Goal: Task Accomplishment & Management: Manage account settings

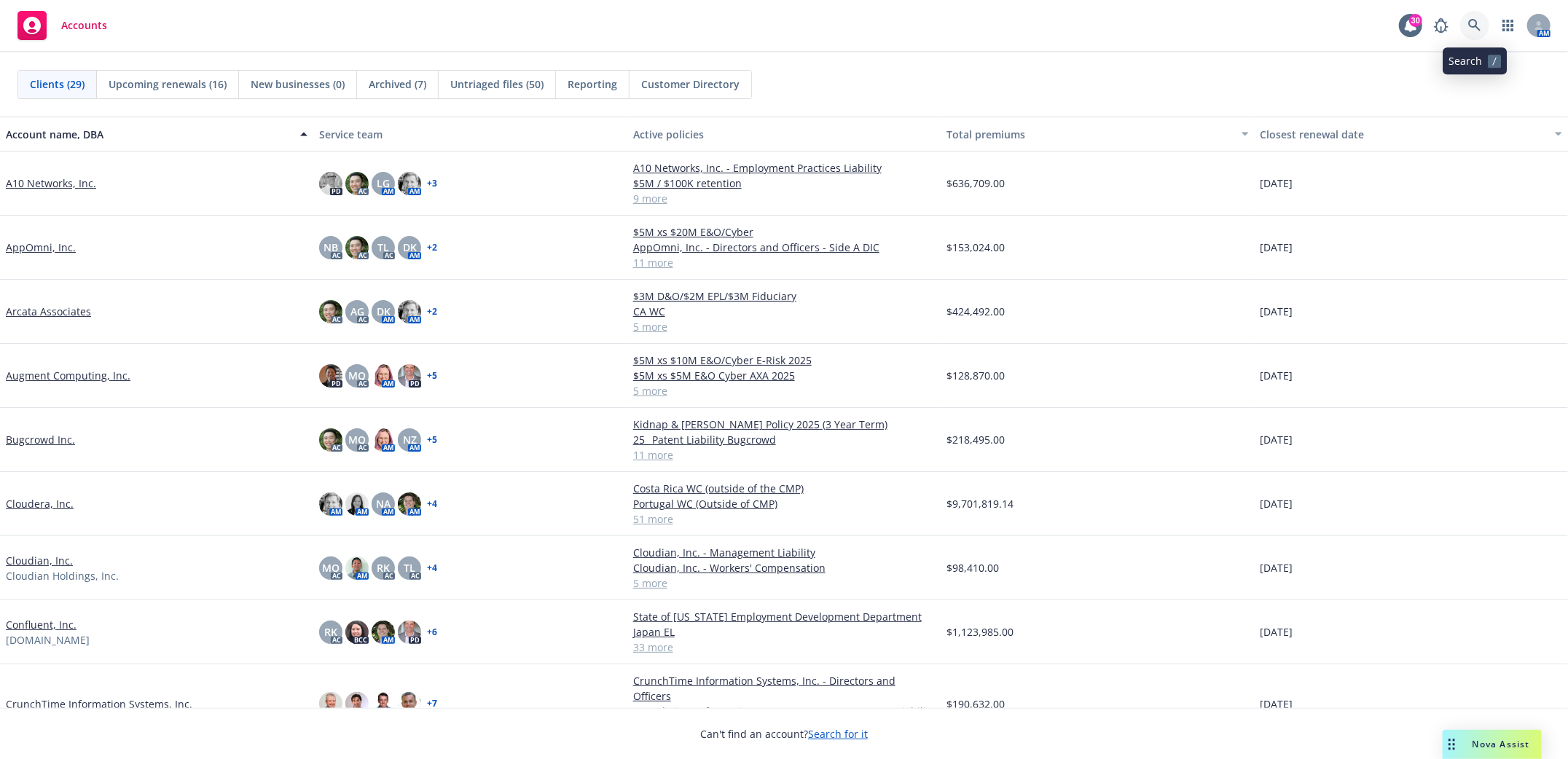
click at [1478, 29] on icon at bounding box center [1474, 25] width 13 height 13
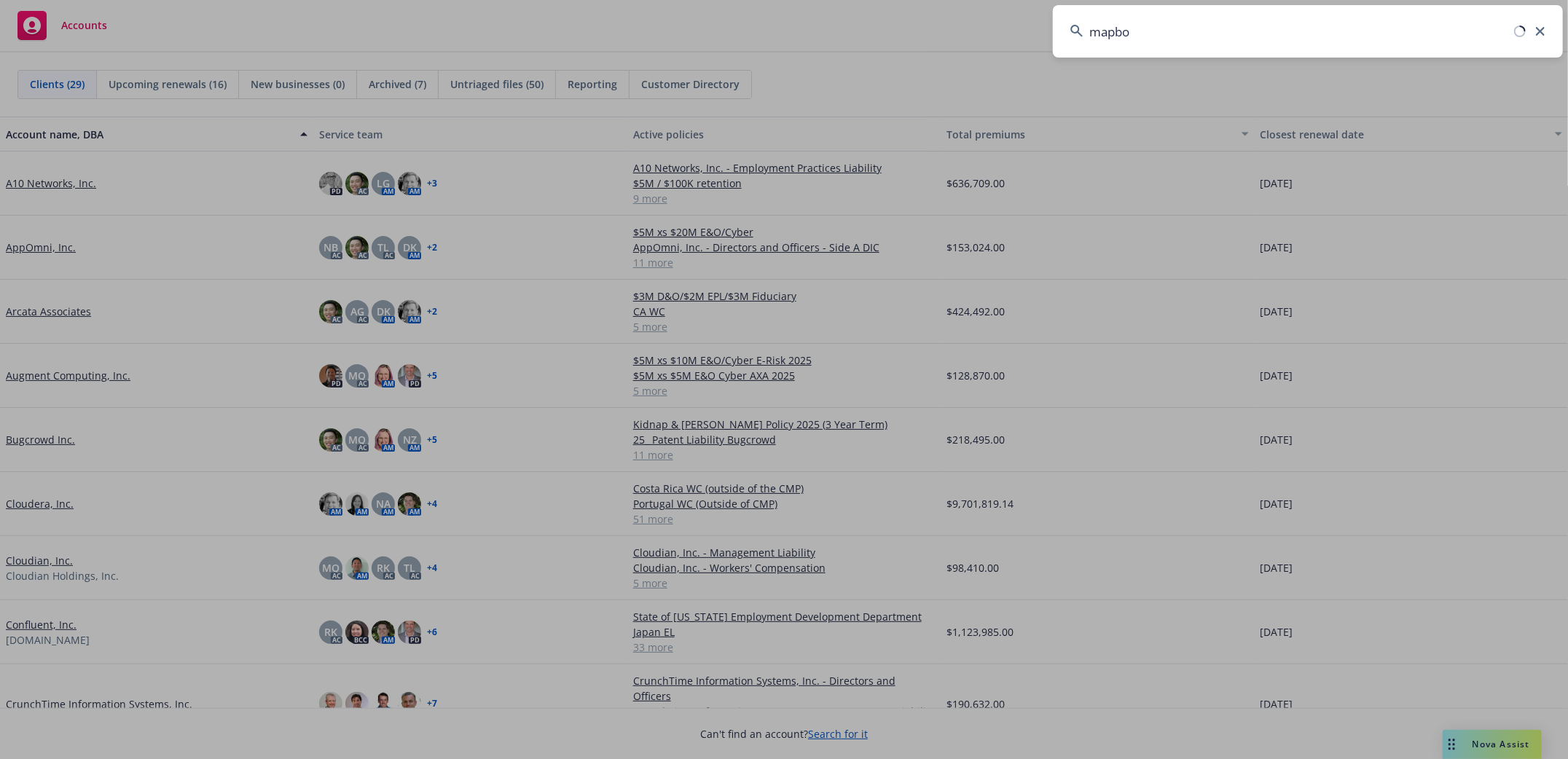
type input "mapbox"
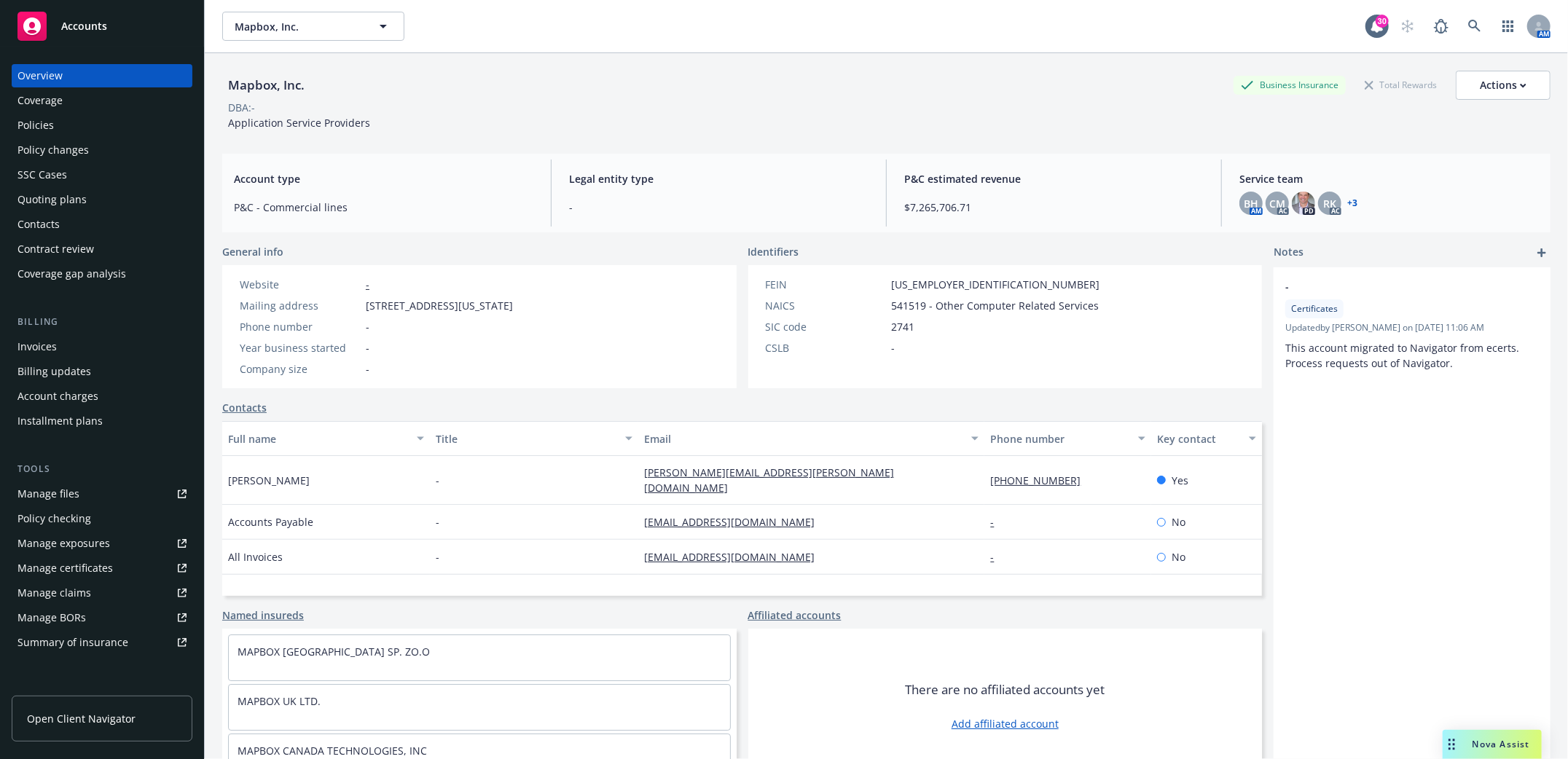
click at [51, 395] on div "Account charges" at bounding box center [58, 397] width 80 height 23
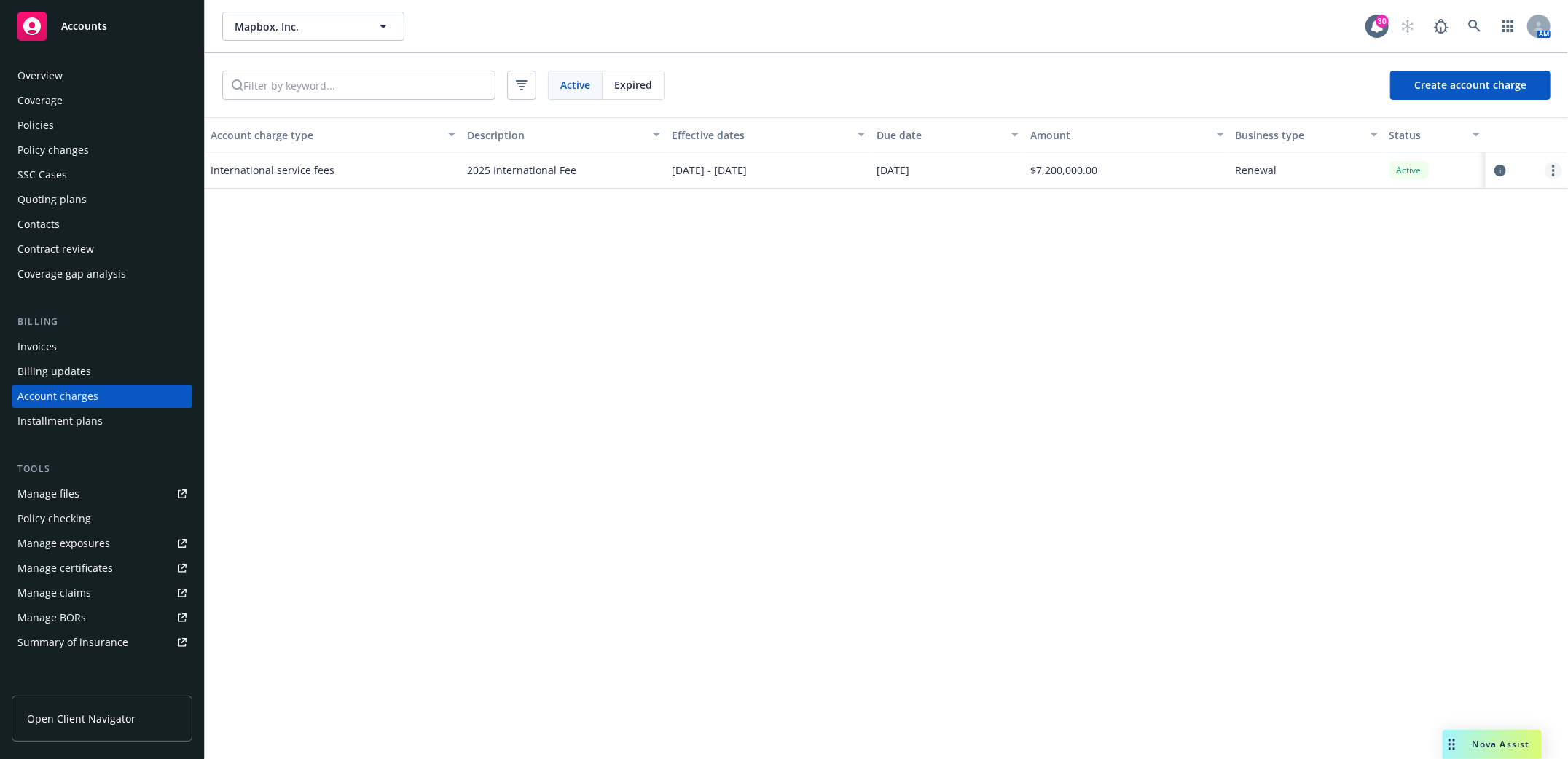
click at [1550, 176] on link "more" at bounding box center [1553, 170] width 18 height 18
click at [1062, 172] on span "$7,200,000.00" at bounding box center [1064, 170] width 67 height 15
click at [1499, 172] on icon "circleInformation" at bounding box center [1500, 170] width 12 height 12
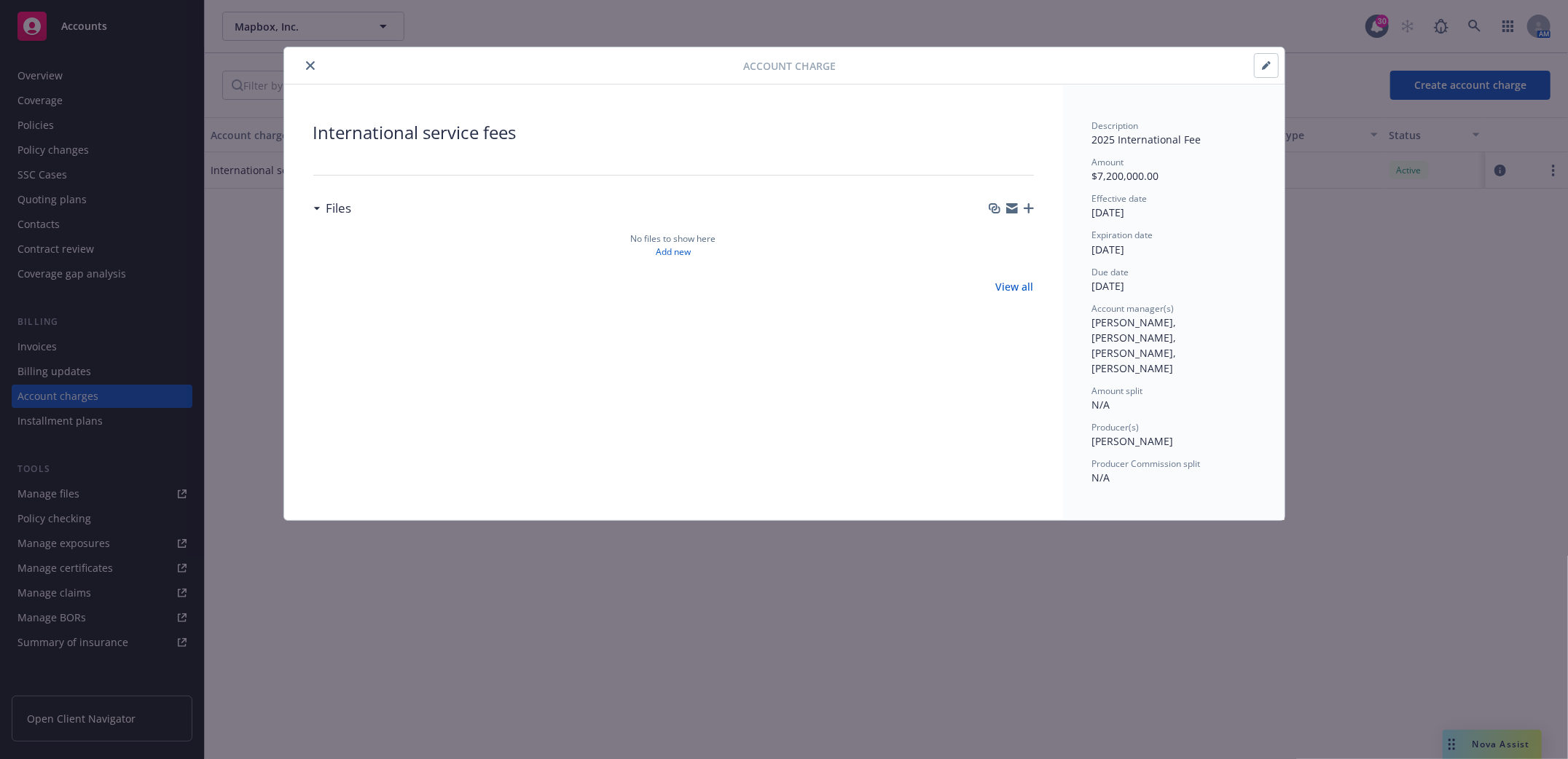
click at [1266, 69] on icon "button" at bounding box center [1266, 65] width 8 height 8
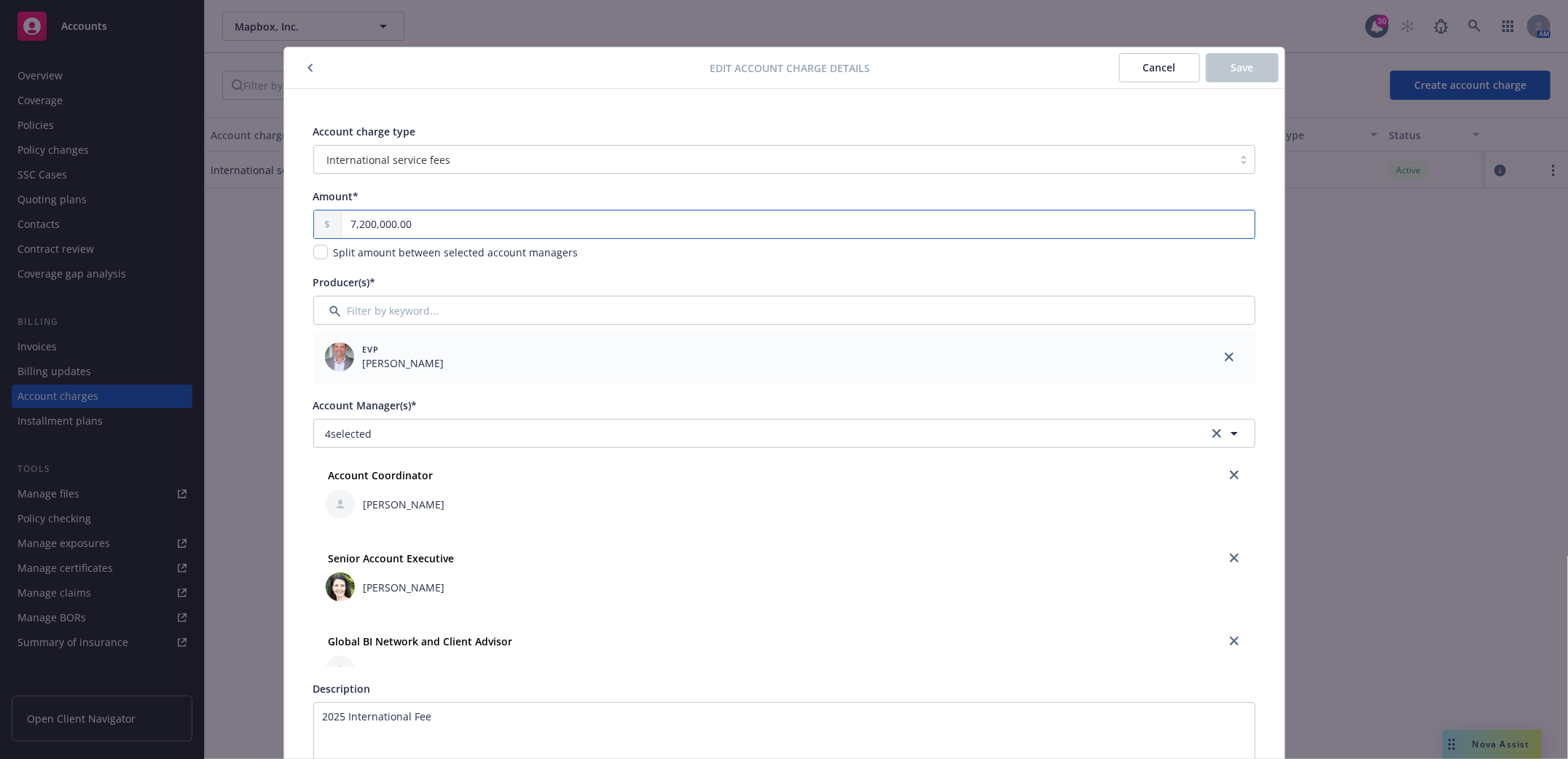
drag, startPoint x: 413, startPoint y: 225, endPoint x: 350, endPoint y: 226, distance: 63.0
click at [350, 226] on input "7,200,000.00" at bounding box center [797, 224] width 912 height 28
type input "7,200.00"
click at [1231, 68] on span "Save" at bounding box center [1242, 67] width 23 height 14
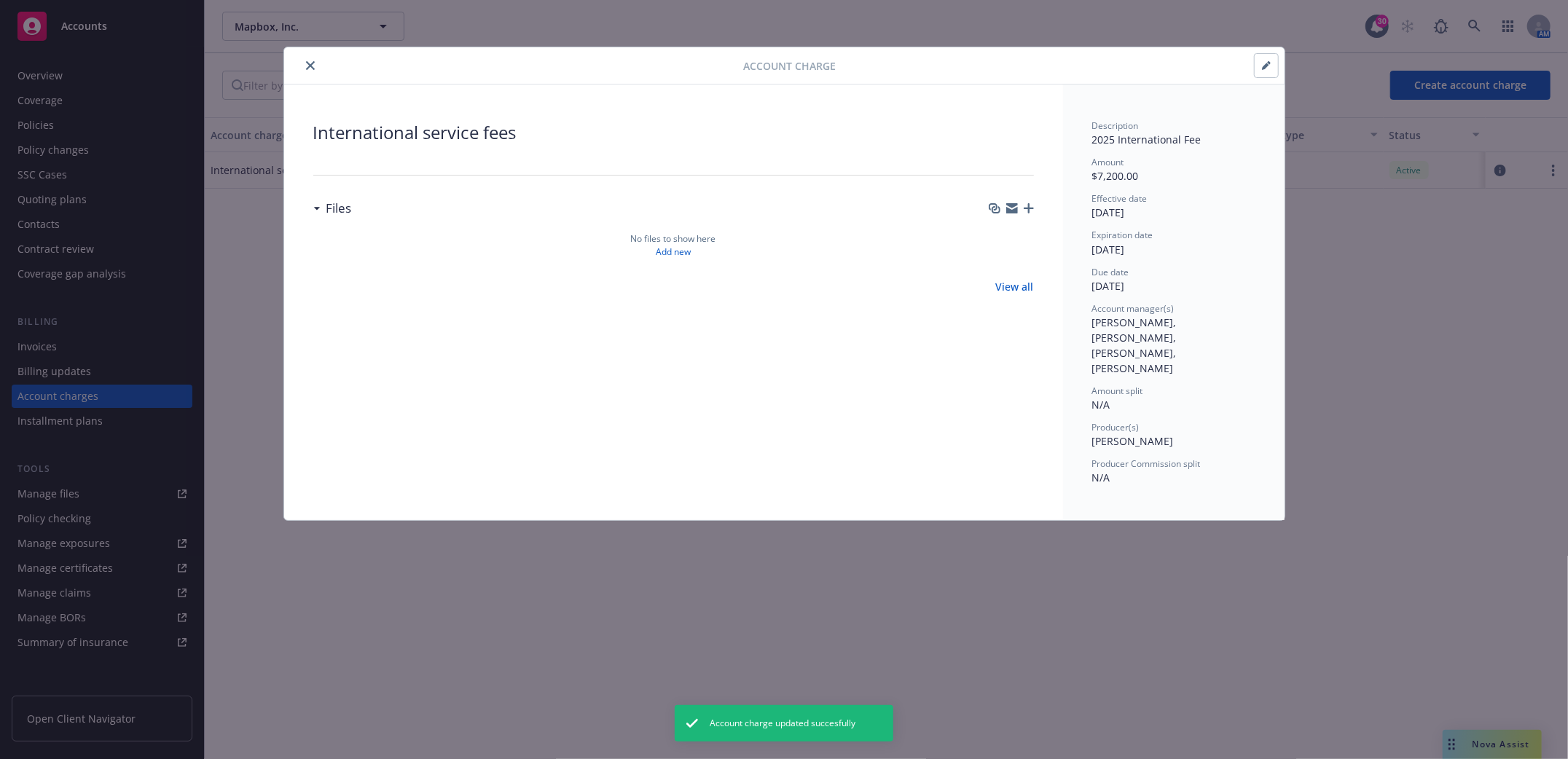
click at [309, 70] on icon "close" at bounding box center [310, 65] width 8 height 8
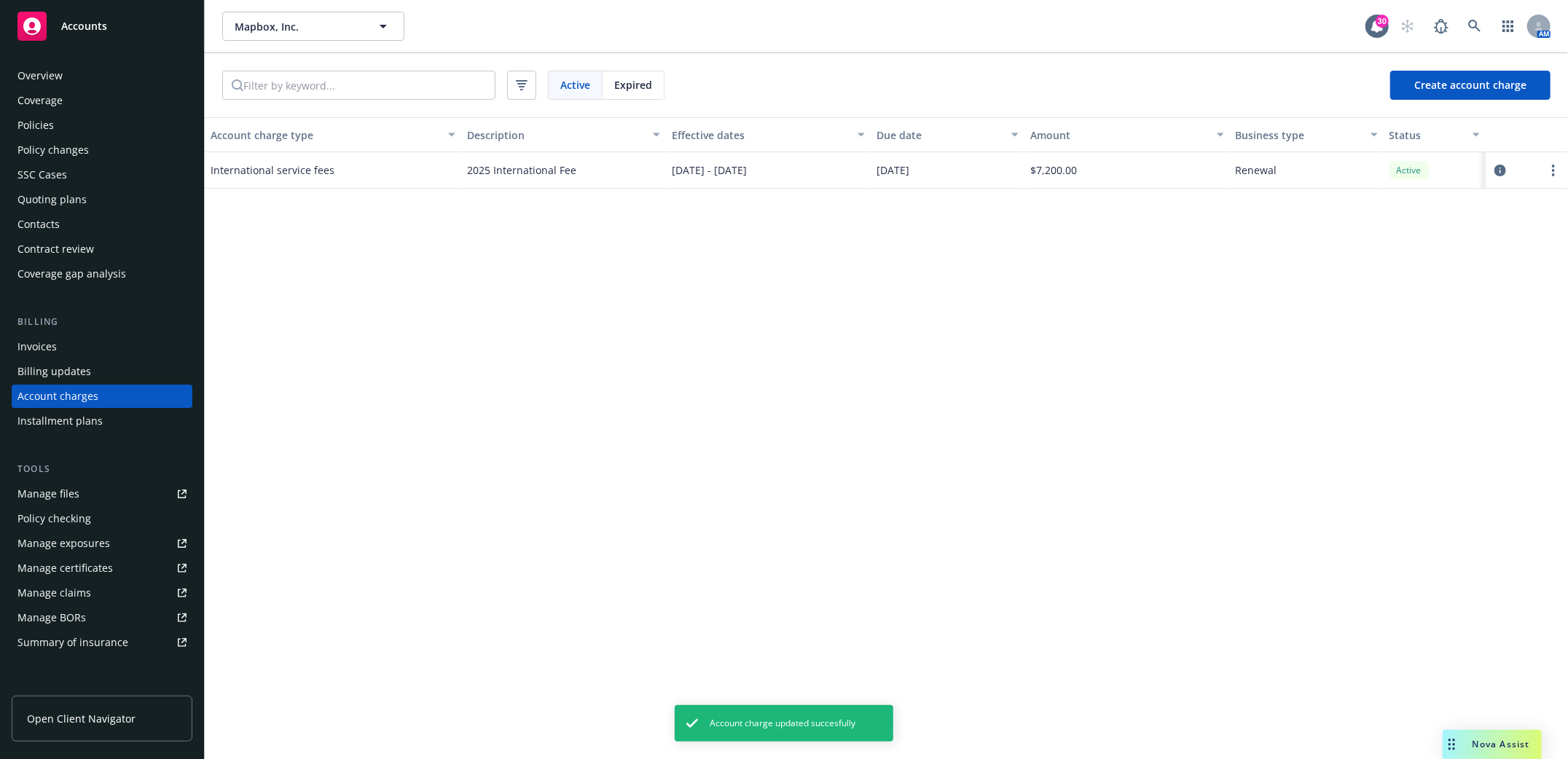
click at [677, 474] on div "Account charge type Description Effective dates Due date Amount Business type S…" at bounding box center [886, 438] width 1363 height 642
click at [1232, 245] on div "Account charge type Description Effective dates Due date Amount Business type S…" at bounding box center [886, 438] width 1363 height 642
click at [23, 123] on div "Policies" at bounding box center [35, 126] width 36 height 23
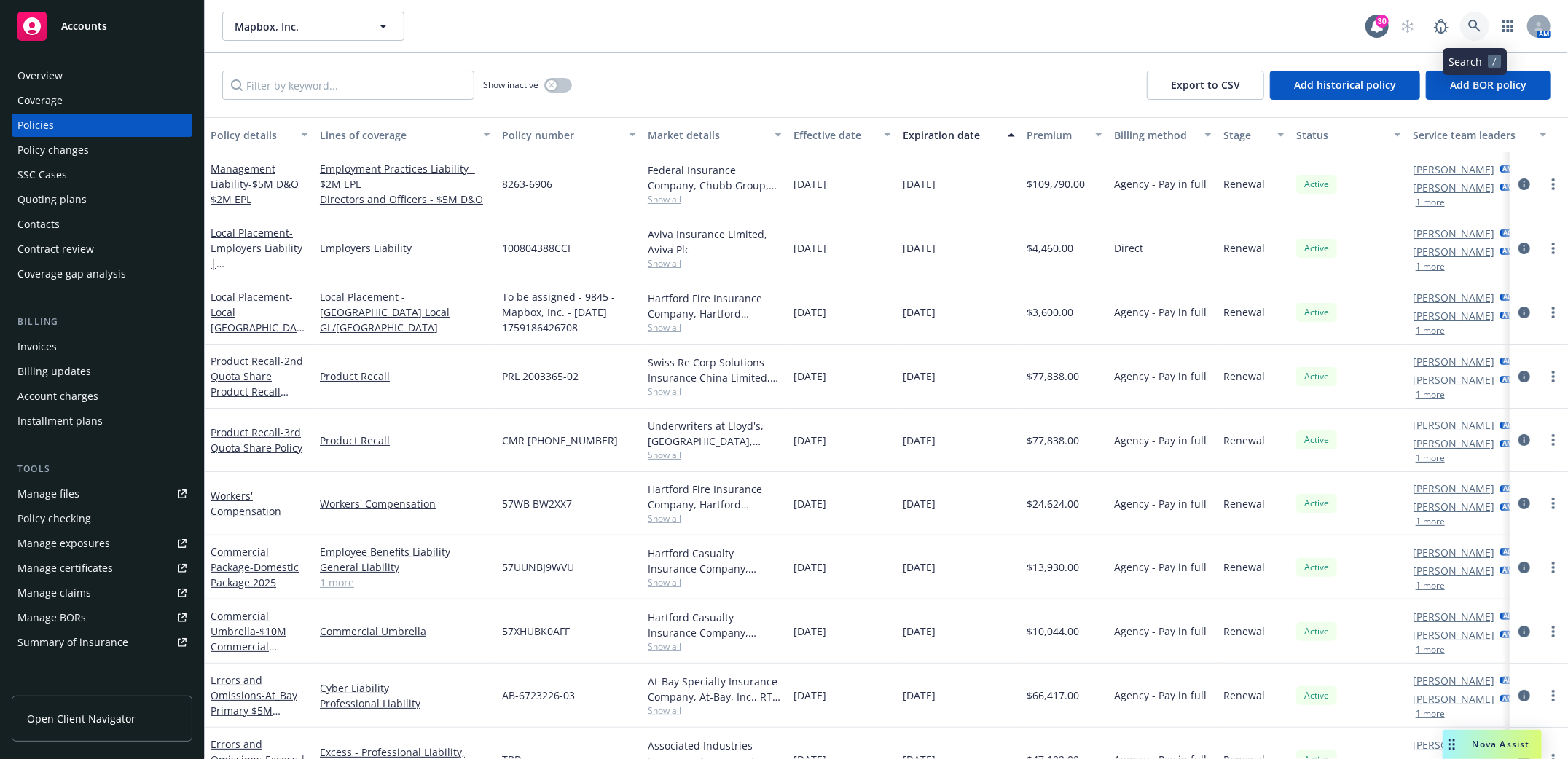
click at [1471, 18] on link at bounding box center [1474, 26] width 29 height 29
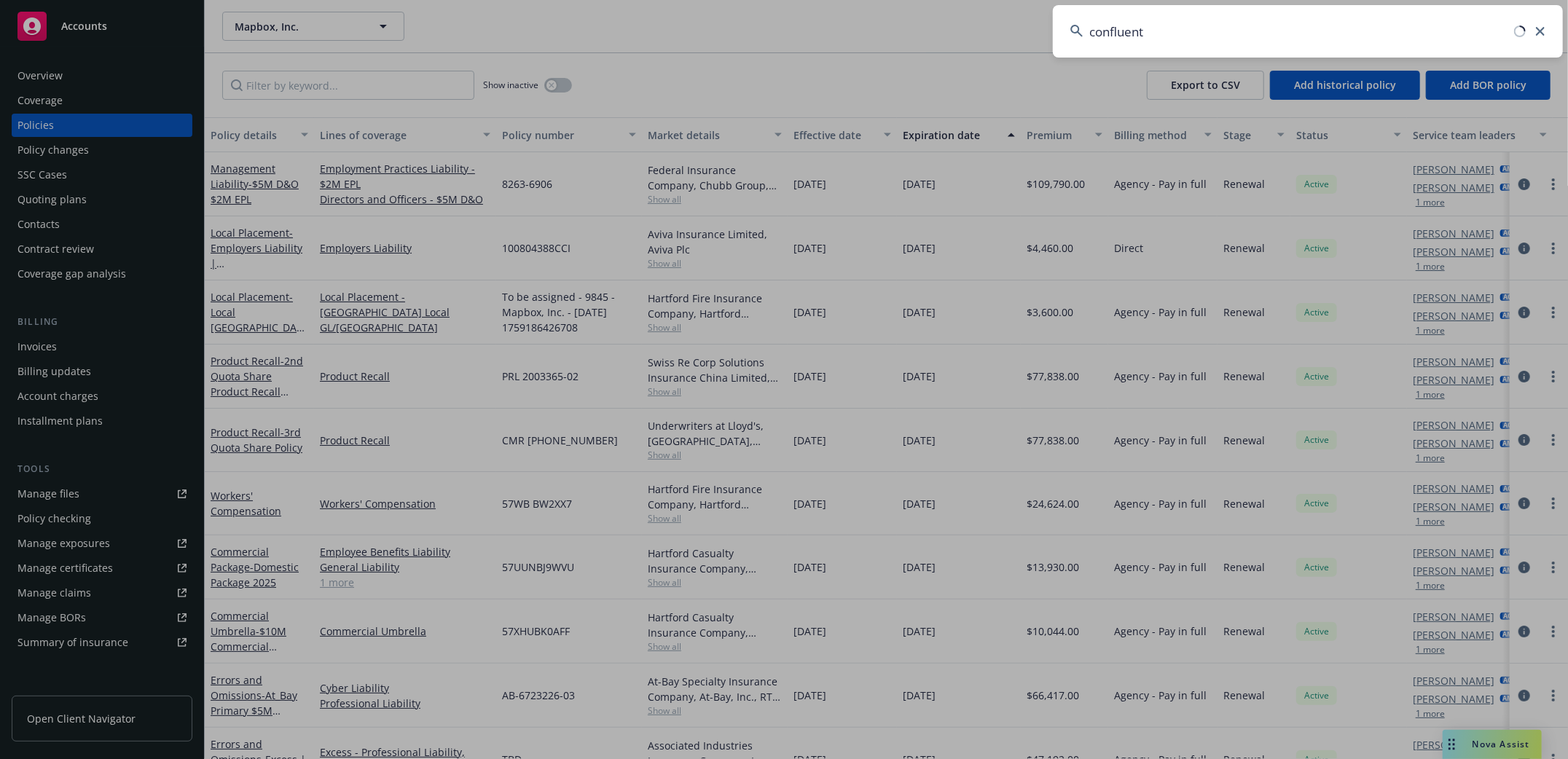
type input "confluent"
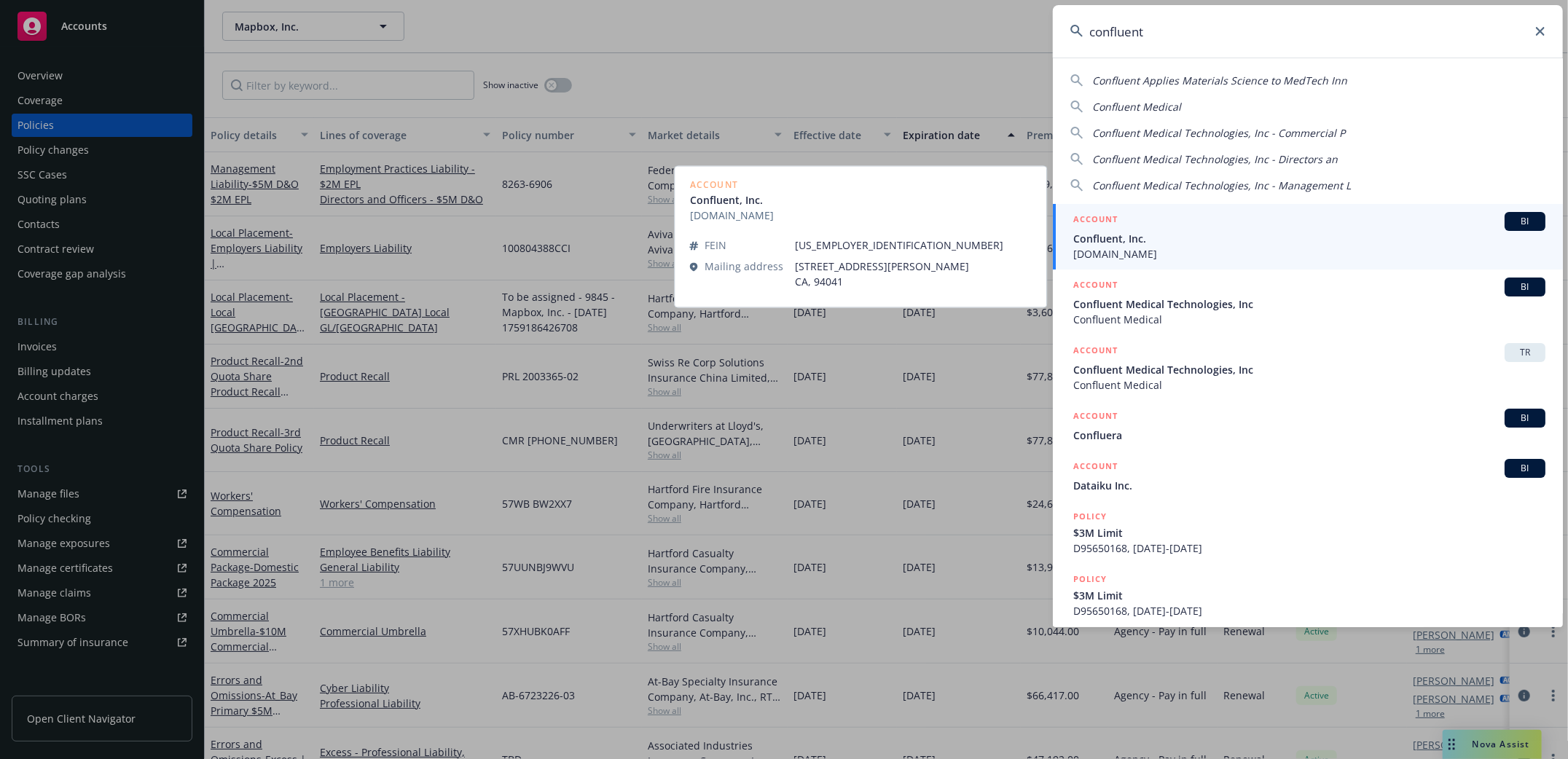
drag, startPoint x: 1107, startPoint y: 242, endPoint x: 1114, endPoint y: 237, distance: 8.6
click at [1107, 242] on span "Confluent, Inc." at bounding box center [1309, 238] width 472 height 15
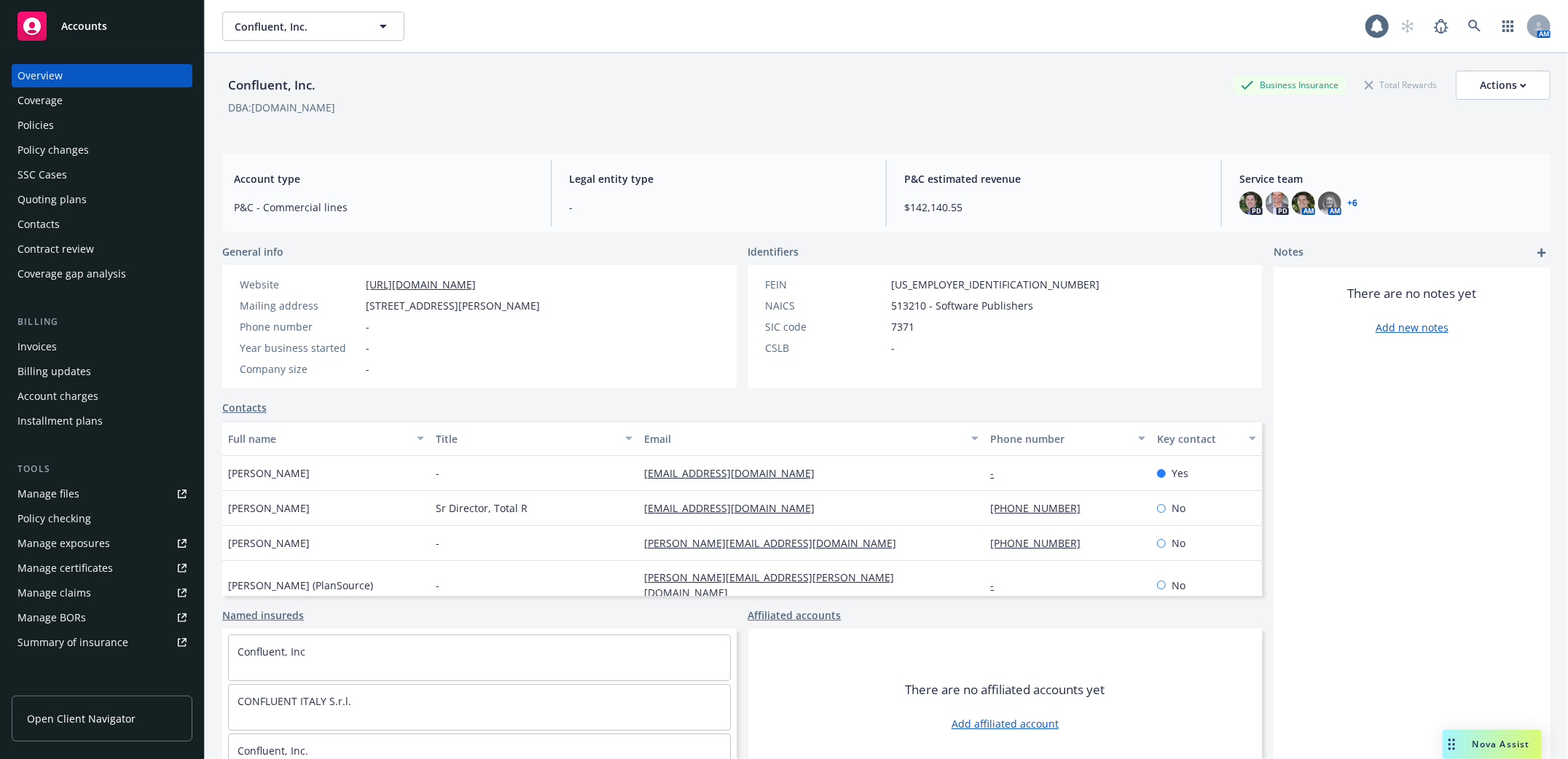
click at [31, 124] on div "Policies" at bounding box center [35, 126] width 36 height 23
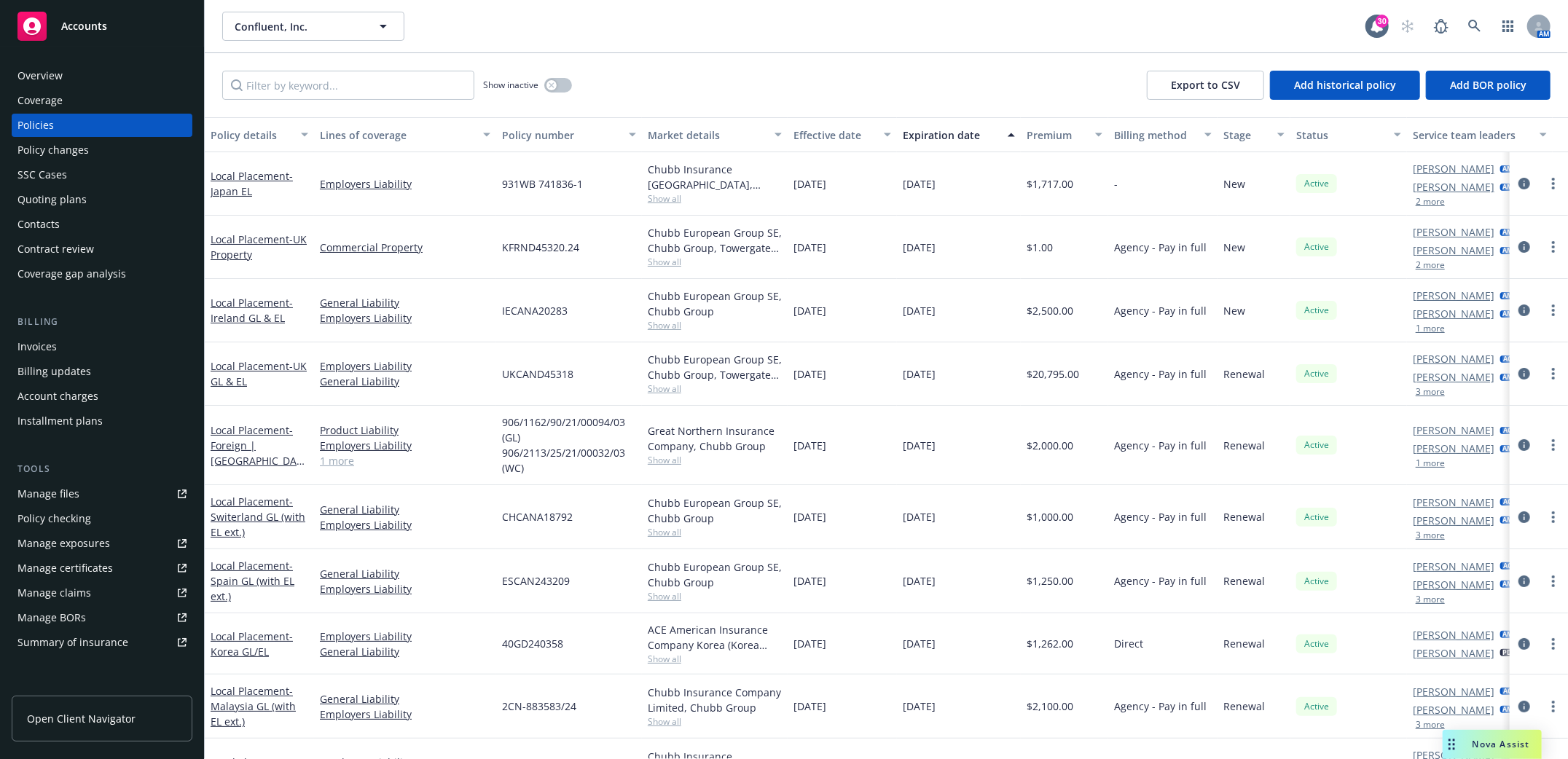
click at [33, 116] on div "Policies" at bounding box center [35, 126] width 36 height 23
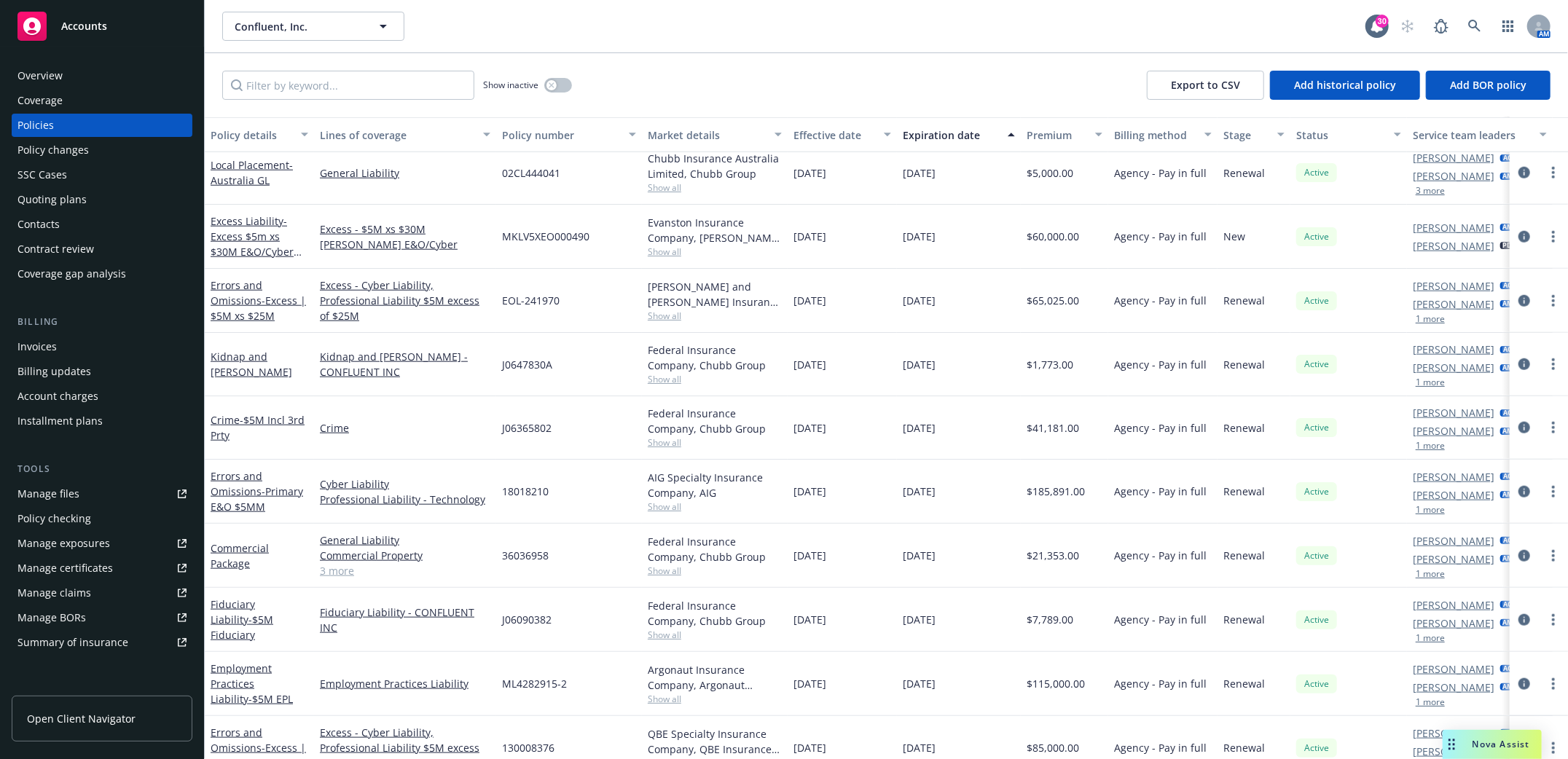
scroll to position [1068, 0]
click at [42, 197] on div "Quoting plans" at bounding box center [52, 200] width 70 height 23
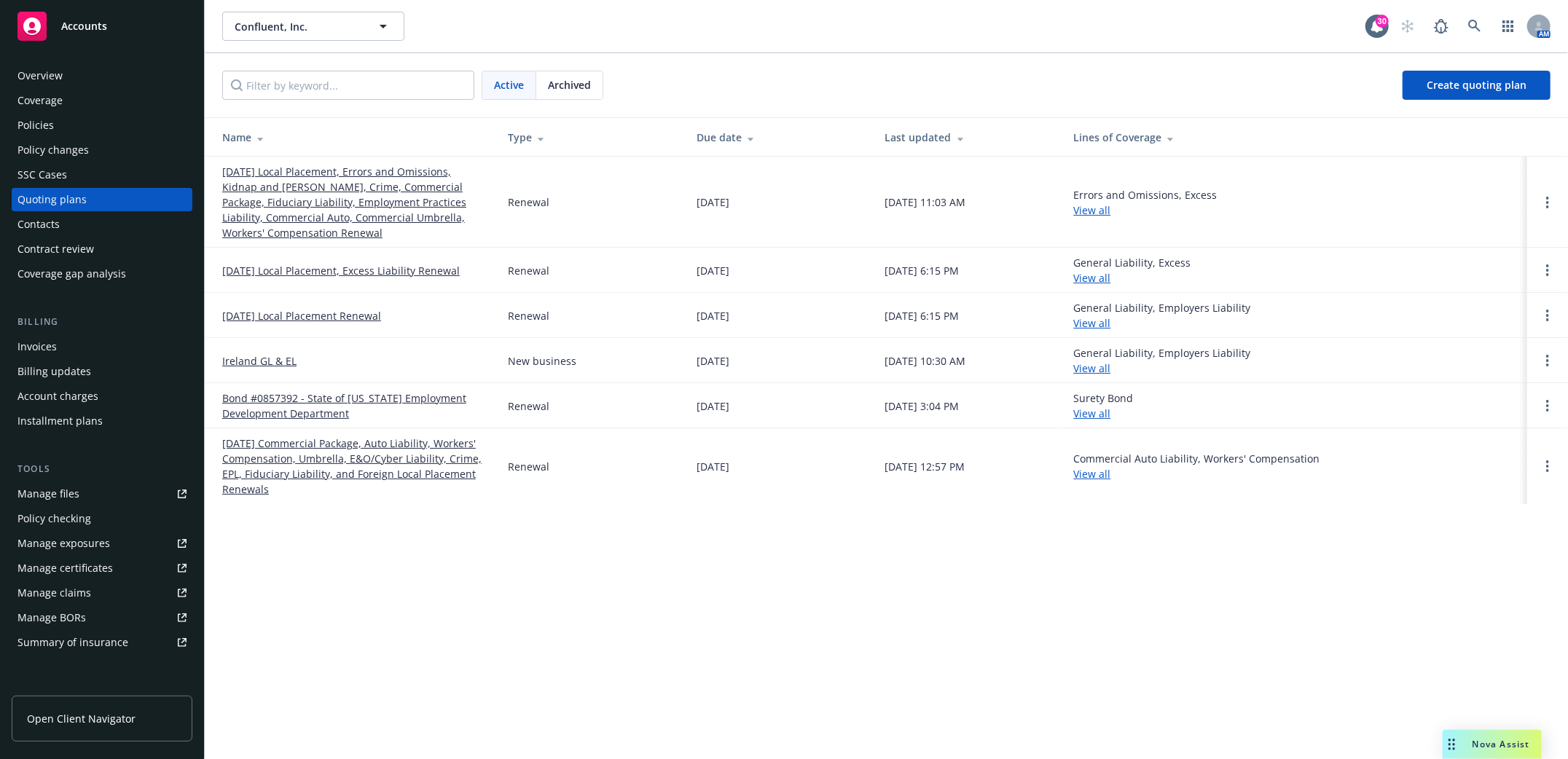
click at [353, 211] on link "10/23/25 Local Placement, Errors and Omissions, Kidnap and Ransom, Crime, Comme…" at bounding box center [353, 201] width 262 height 76
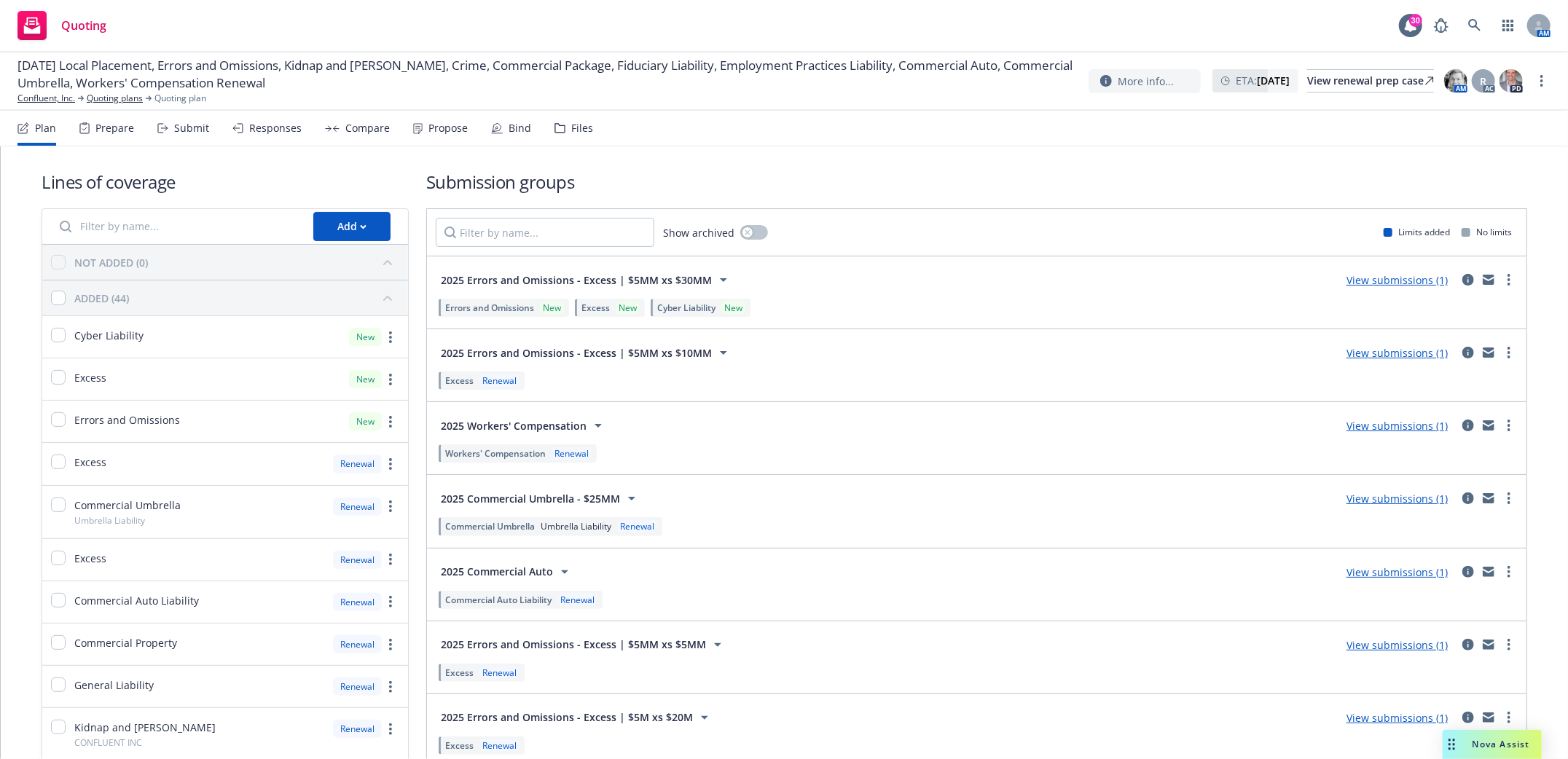
click at [193, 122] on div "Submit" at bounding box center [192, 128] width 35 height 12
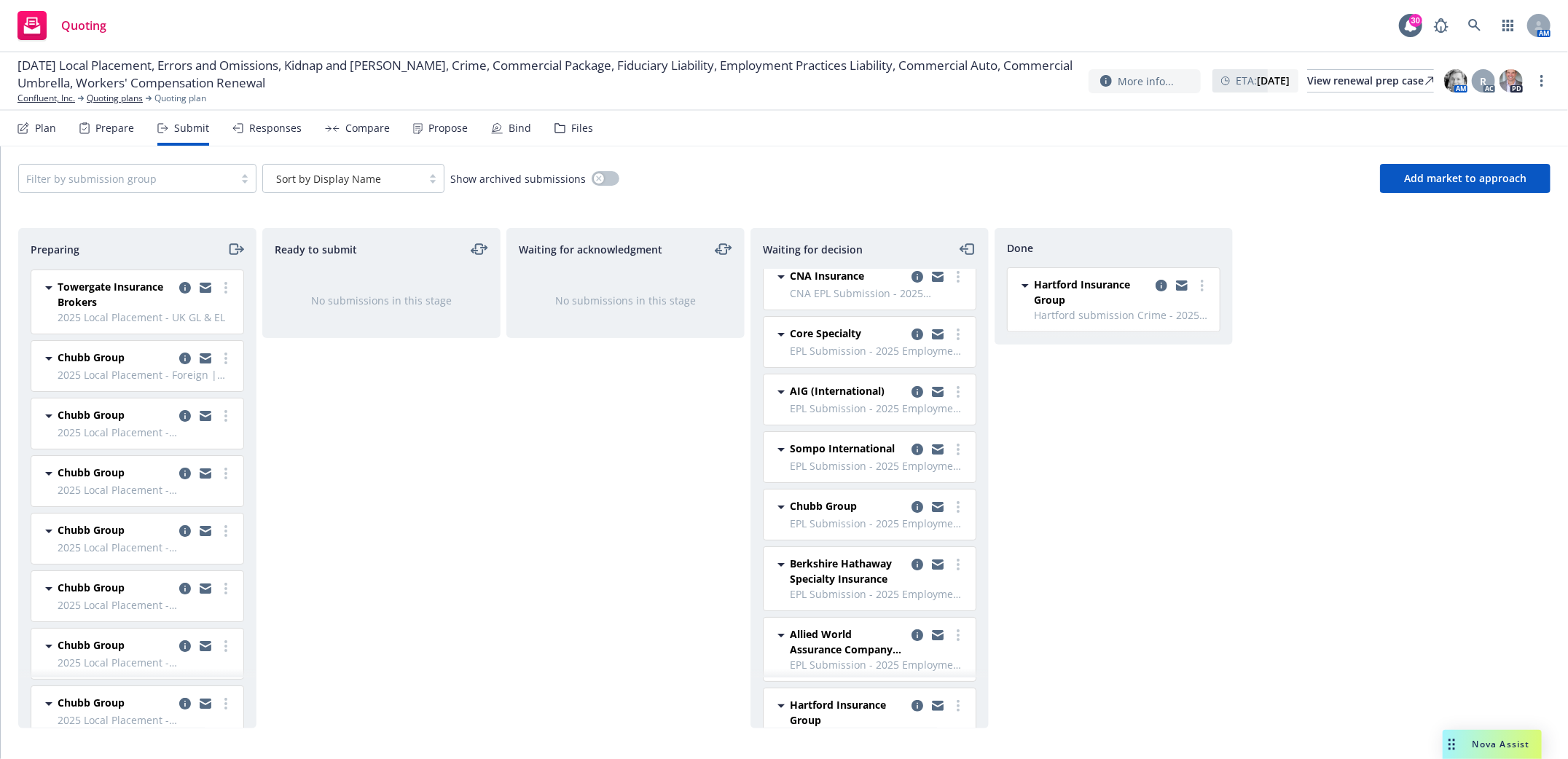
scroll to position [194, 0]
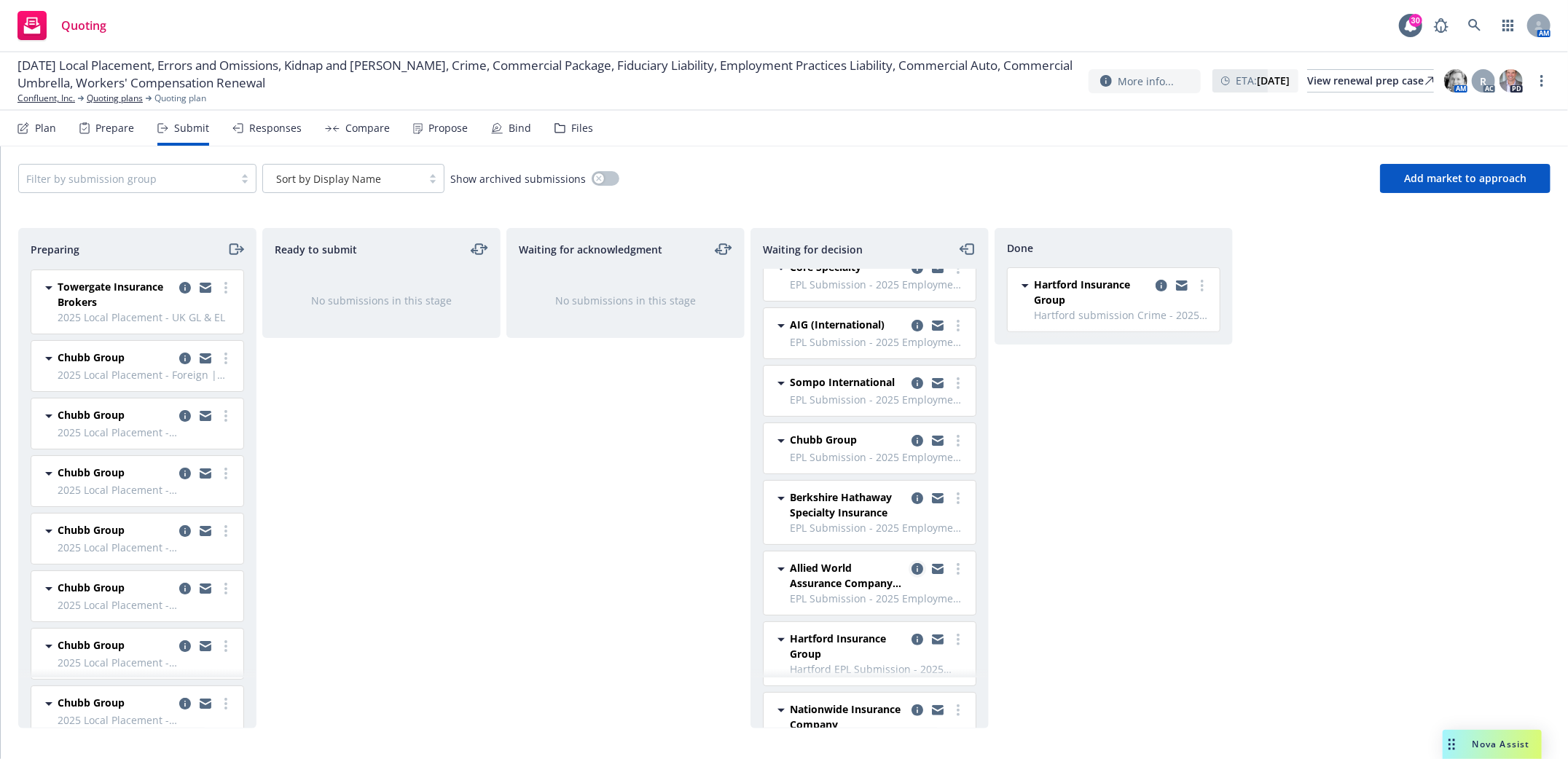
click at [911, 575] on icon "copy logging email" at bounding box center [917, 569] width 12 height 12
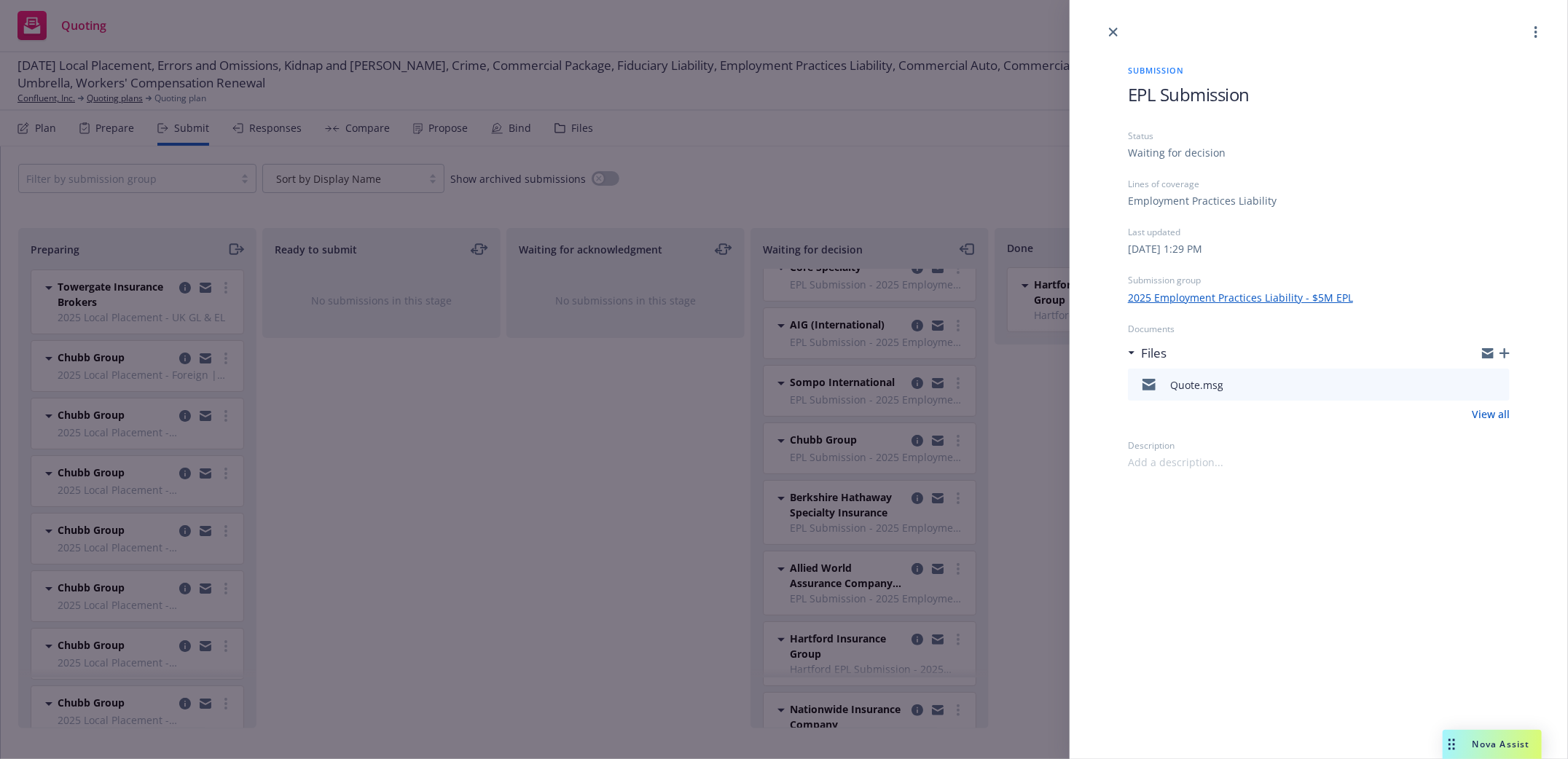
click at [1224, 392] on div "Quote.msg" at bounding box center [1318, 385] width 382 height 32
click at [1473, 384] on icon "download file" at bounding box center [1472, 382] width 9 height 8
drag, startPoint x: 1116, startPoint y: 34, endPoint x: 900, endPoint y: 79, distance: 220.6
click at [1116, 32] on icon "close" at bounding box center [1113, 32] width 8 height 8
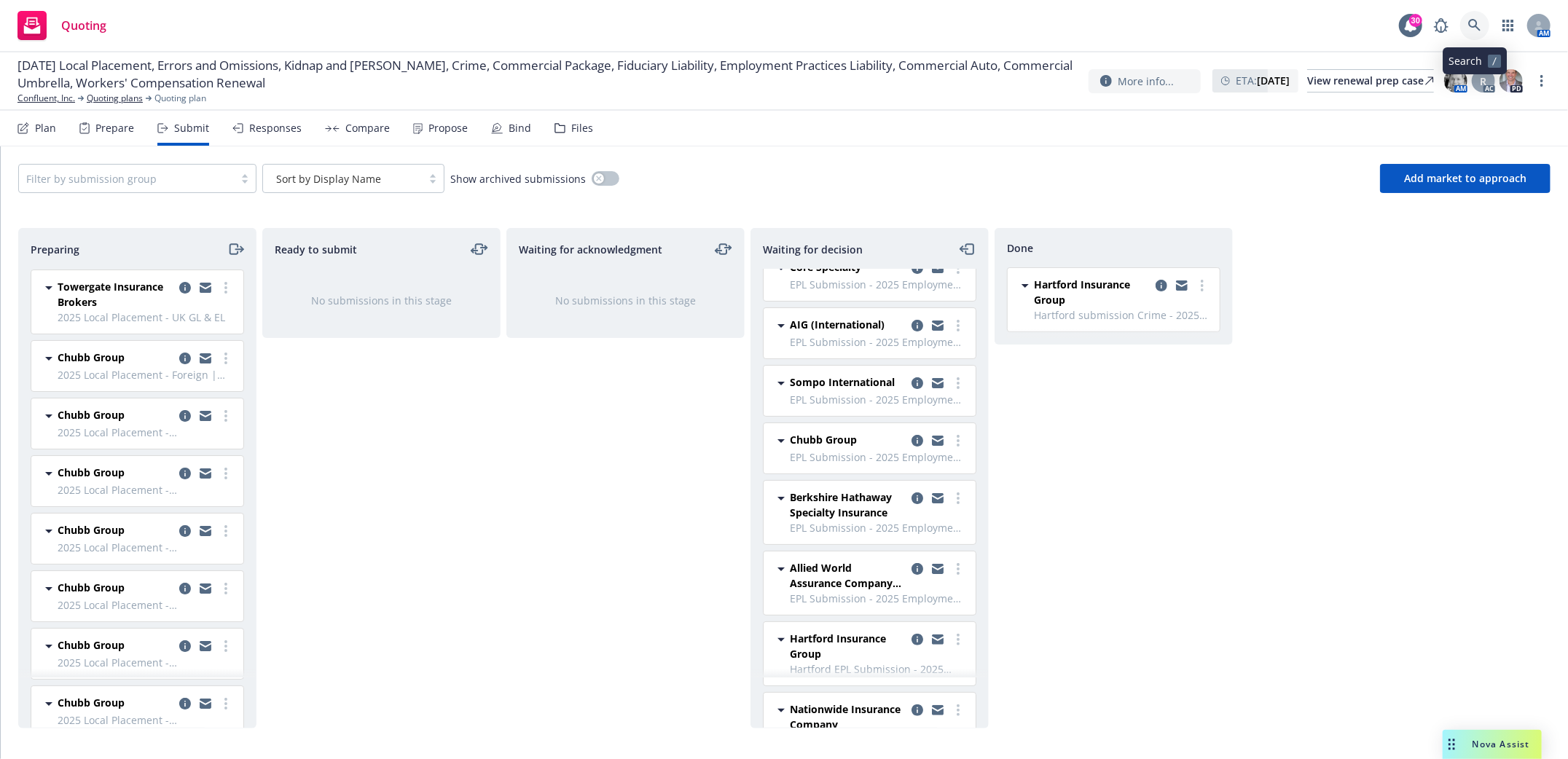
click at [1475, 25] on icon at bounding box center [1474, 25] width 13 height 13
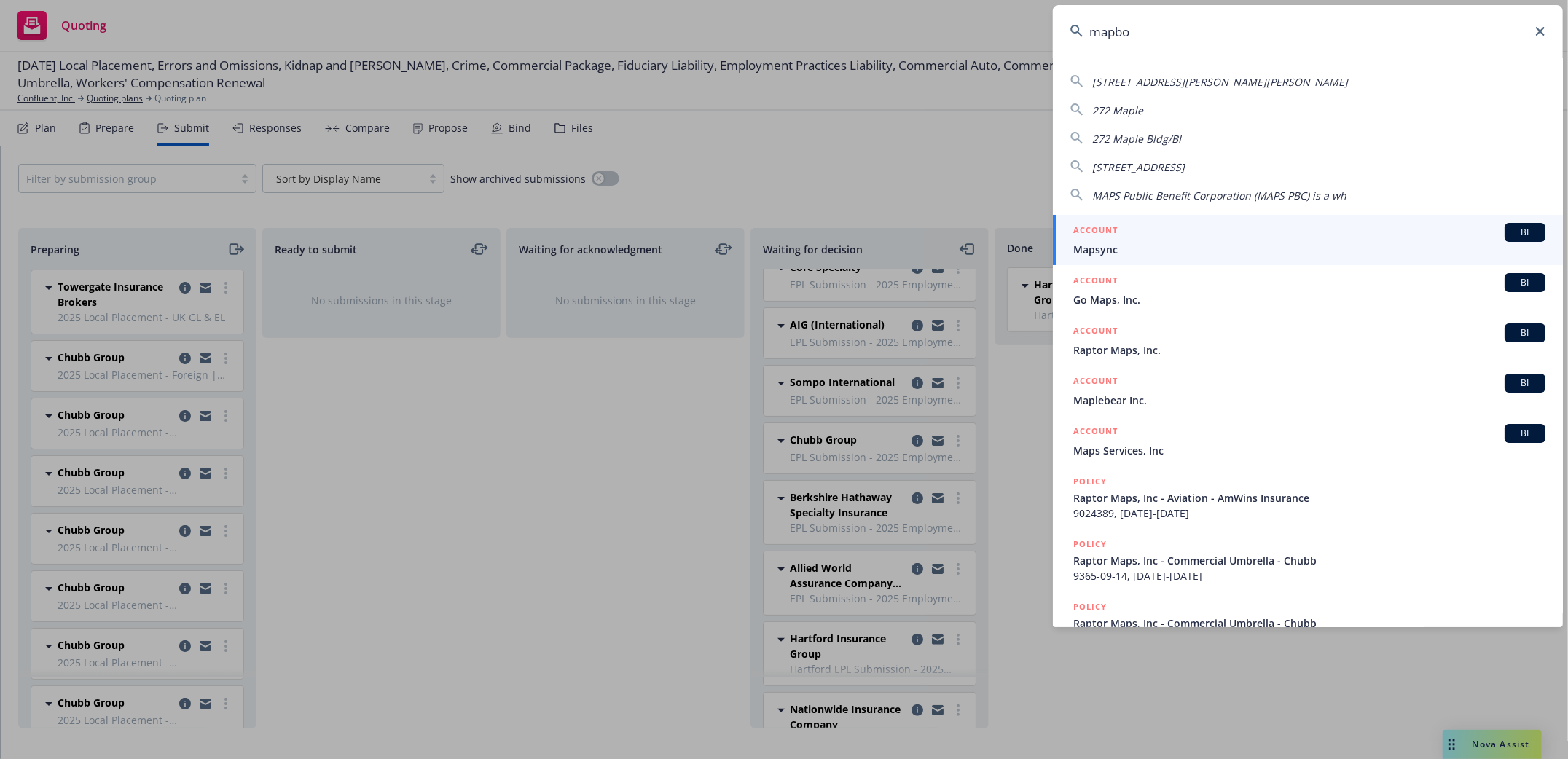
type input "mapbox"
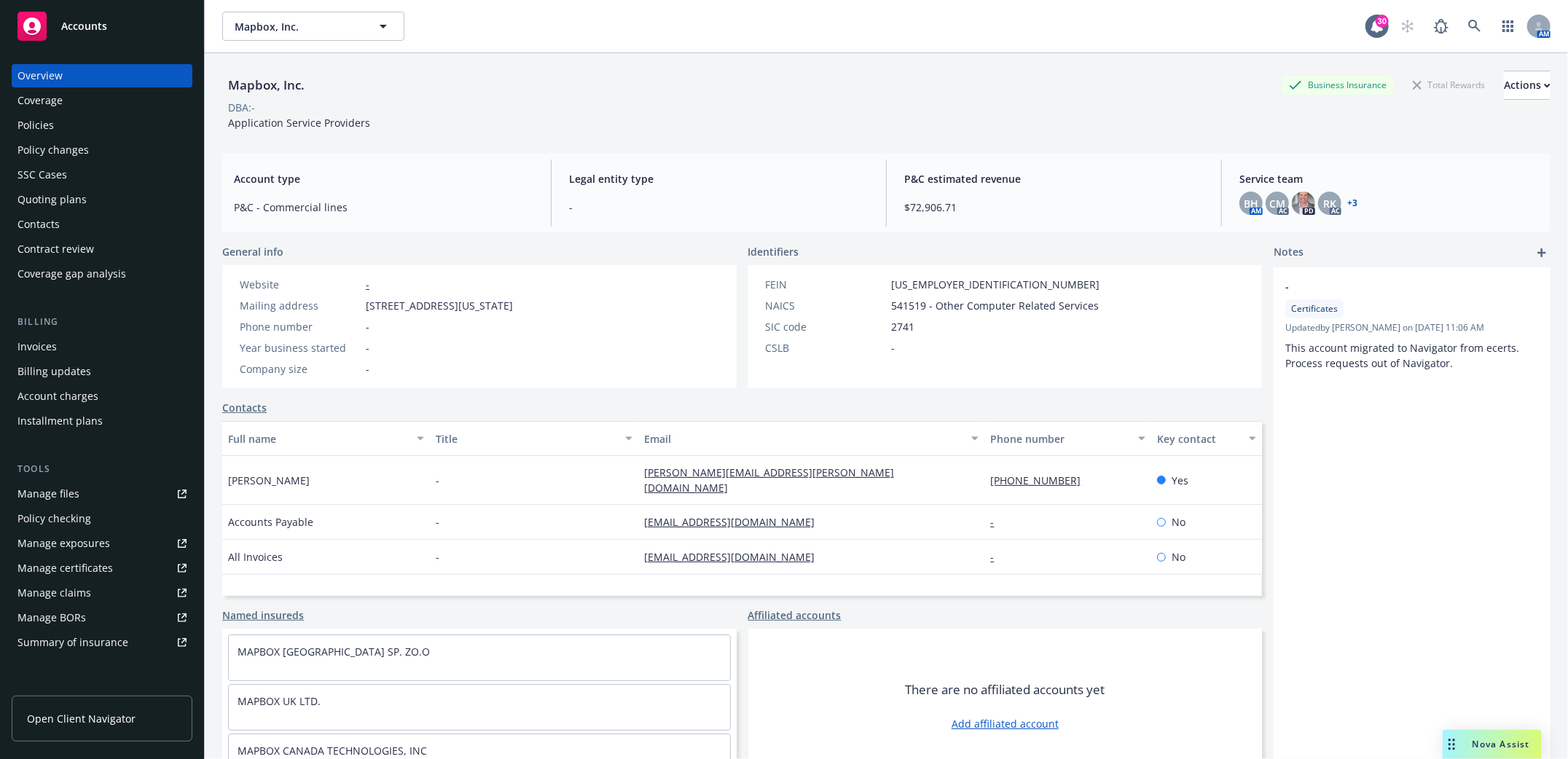
click at [47, 392] on div "Account charges" at bounding box center [58, 397] width 80 height 23
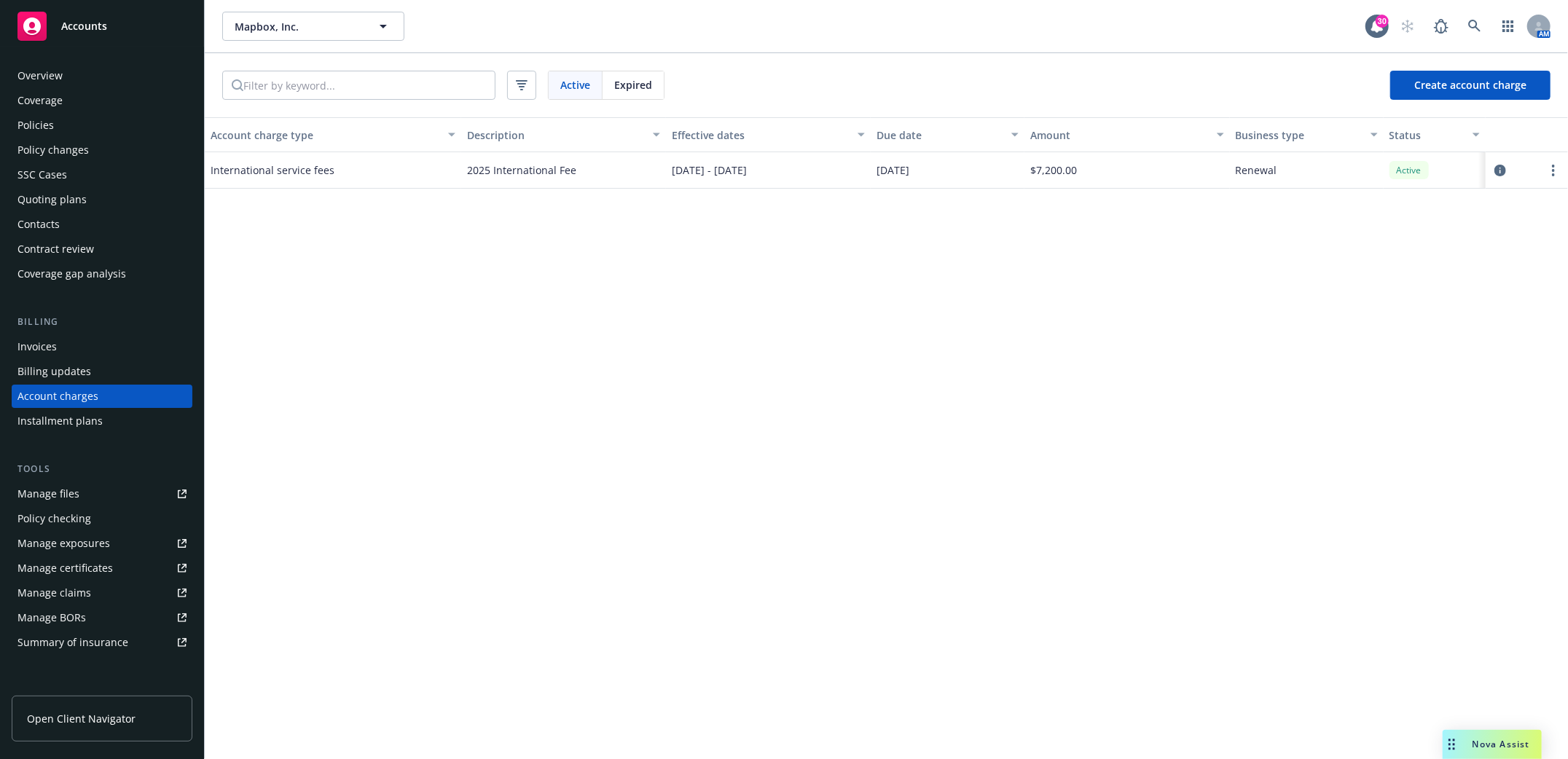
click at [30, 124] on div "Policies" at bounding box center [35, 126] width 36 height 23
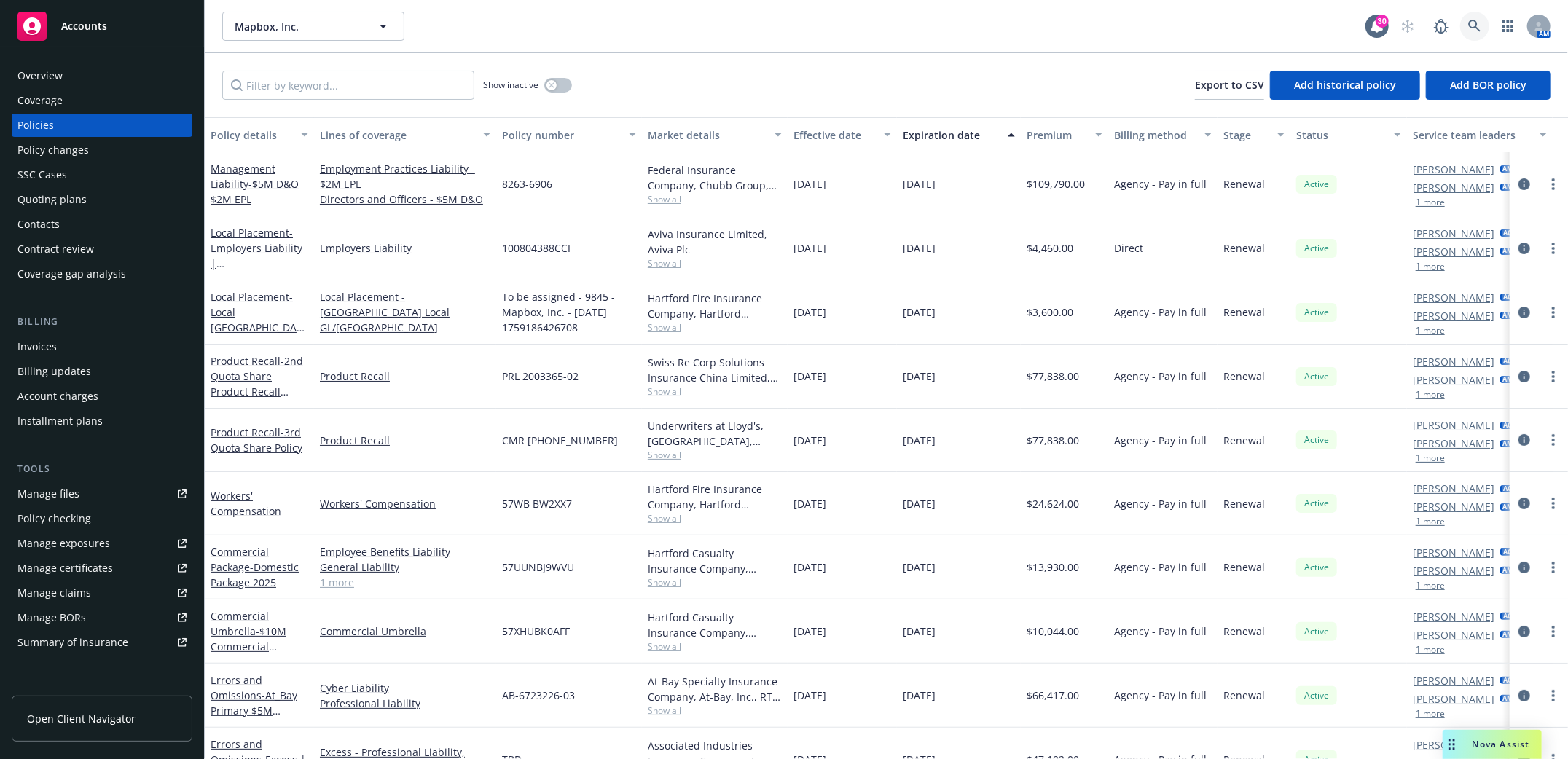
click at [1475, 28] on icon at bounding box center [1475, 26] width 13 height 13
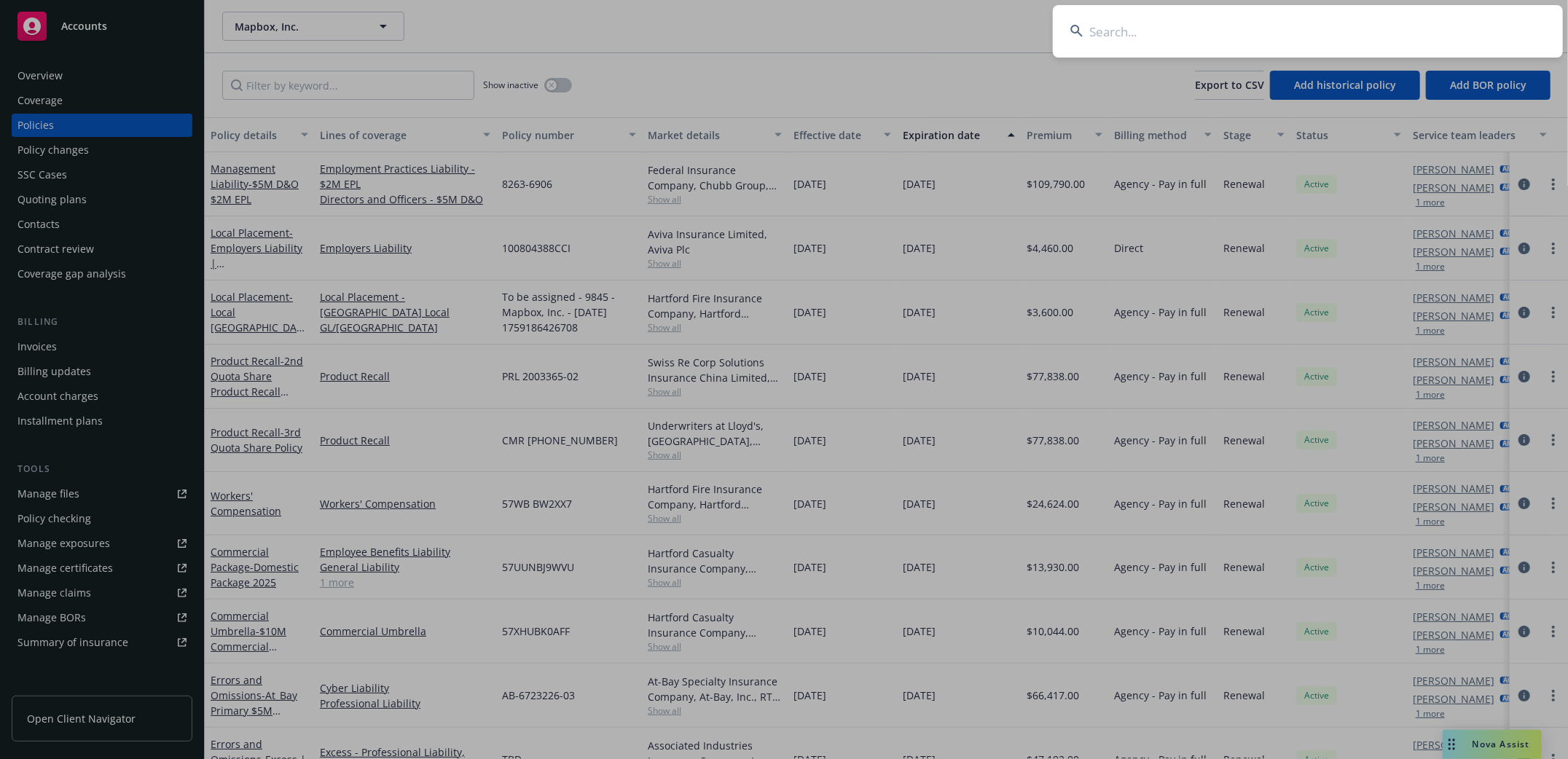
click at [1150, 30] on input at bounding box center [1308, 31] width 510 height 53
type input "Confluent"
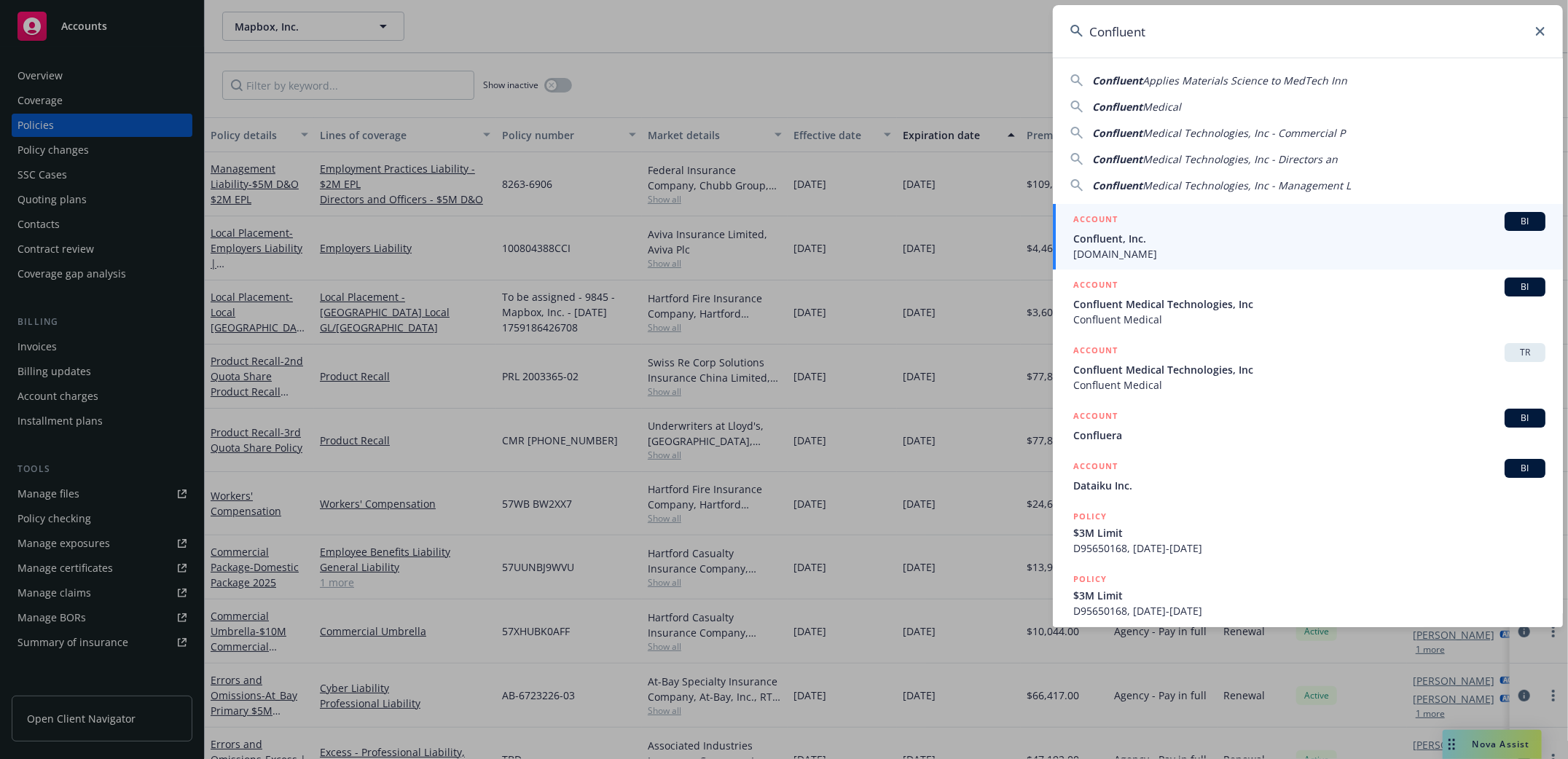
drag, startPoint x: 1115, startPoint y: 238, endPoint x: 1108, endPoint y: 237, distance: 7.1
click at [1114, 238] on span "Confluent, Inc." at bounding box center [1309, 238] width 472 height 15
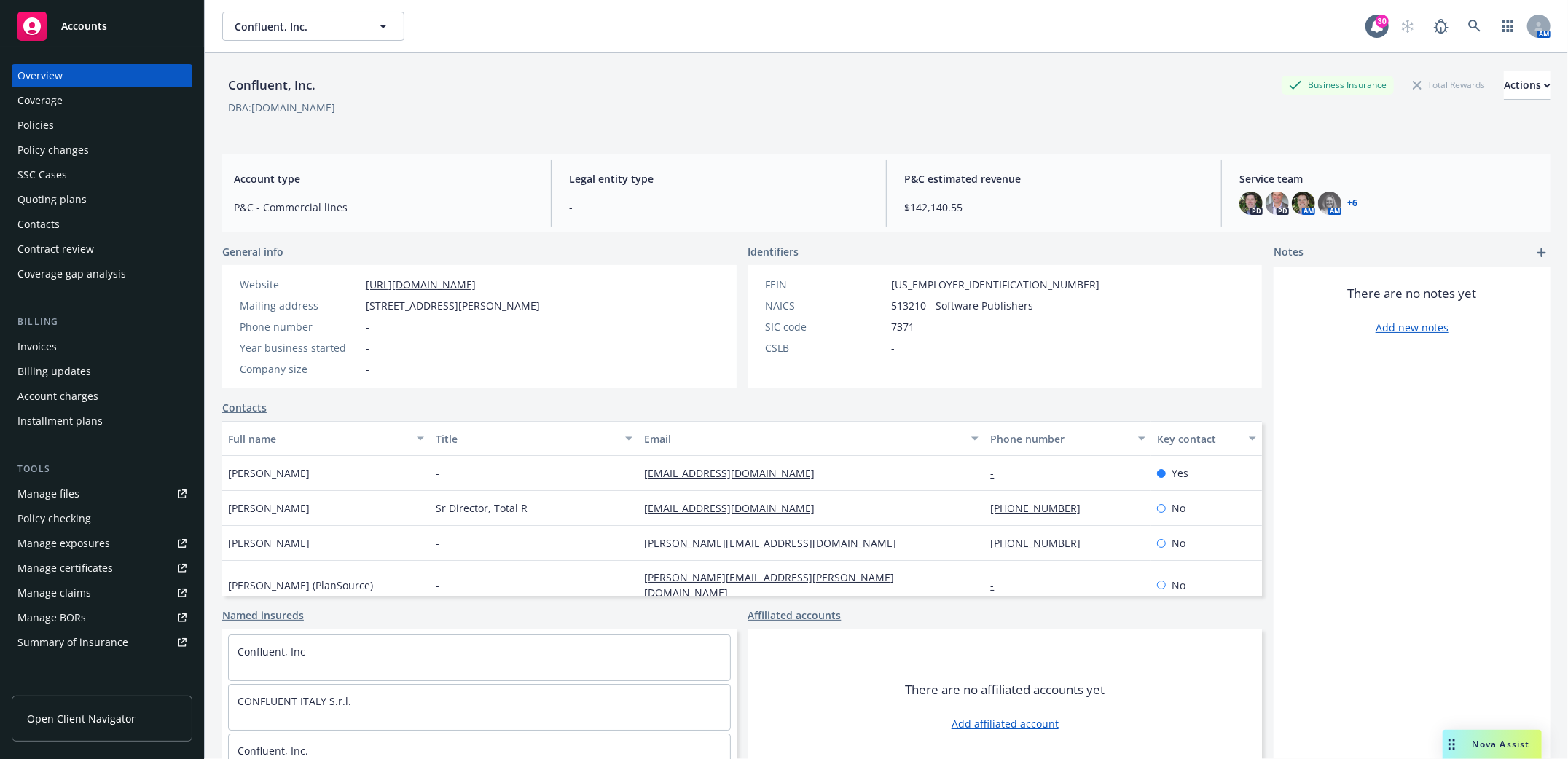
click at [29, 123] on div "Policies" at bounding box center [35, 126] width 36 height 23
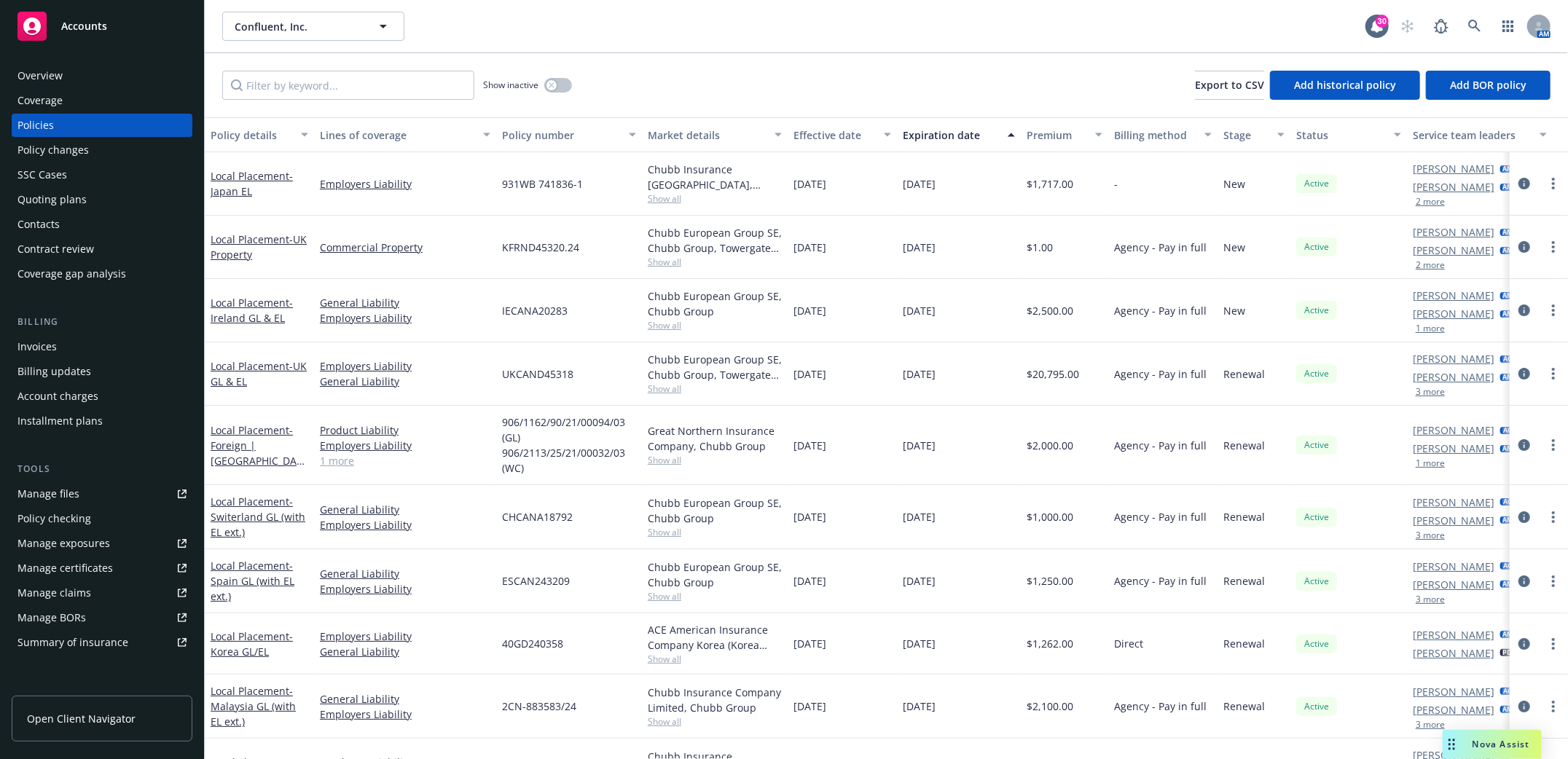
click at [50, 198] on div "Quoting plans" at bounding box center [52, 200] width 70 height 23
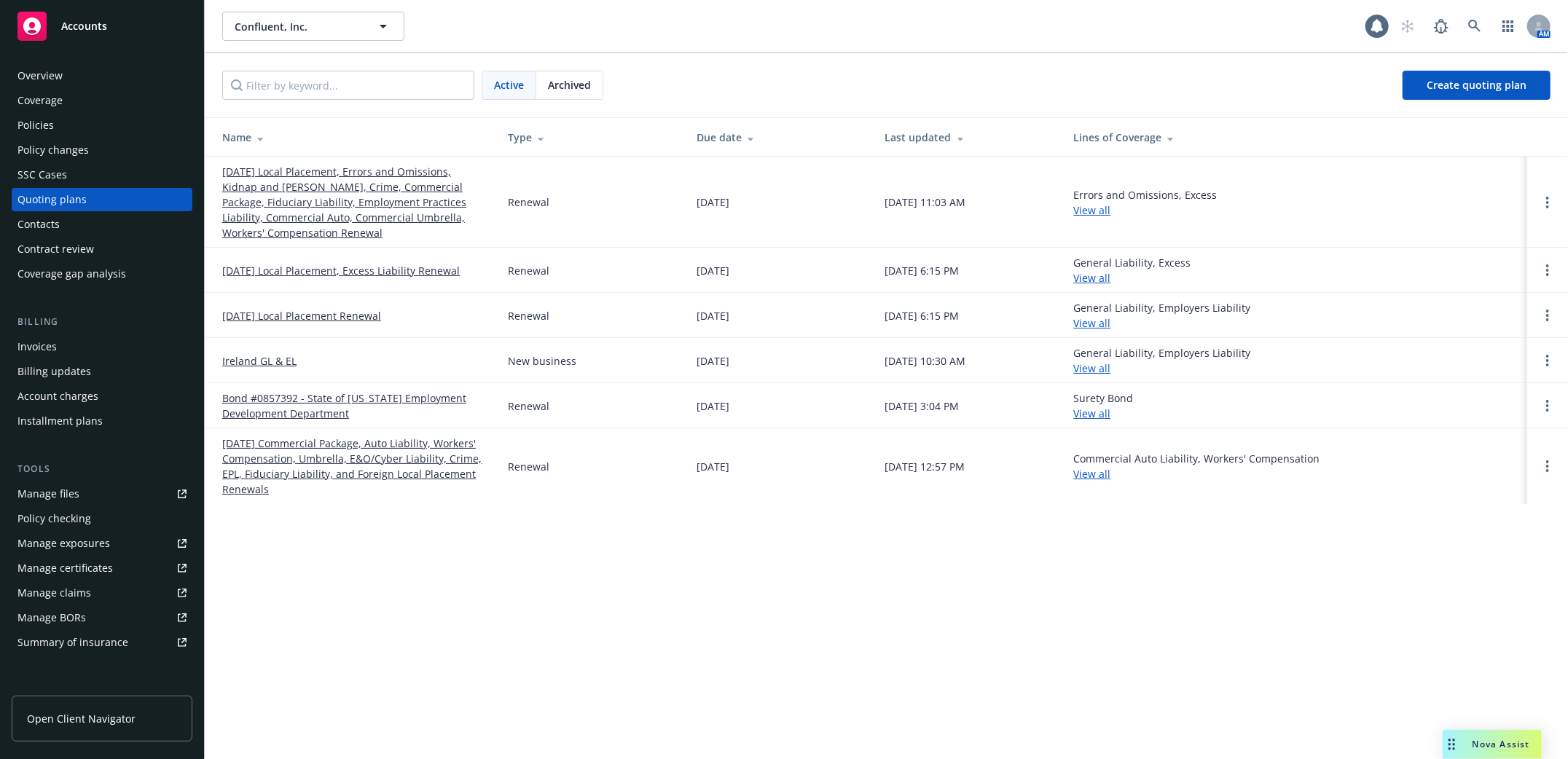
click at [300, 191] on link "10/23/25 Local Placement, Errors and Omissions, Kidnap and Ransom, Crime, Comme…" at bounding box center [353, 201] width 262 height 76
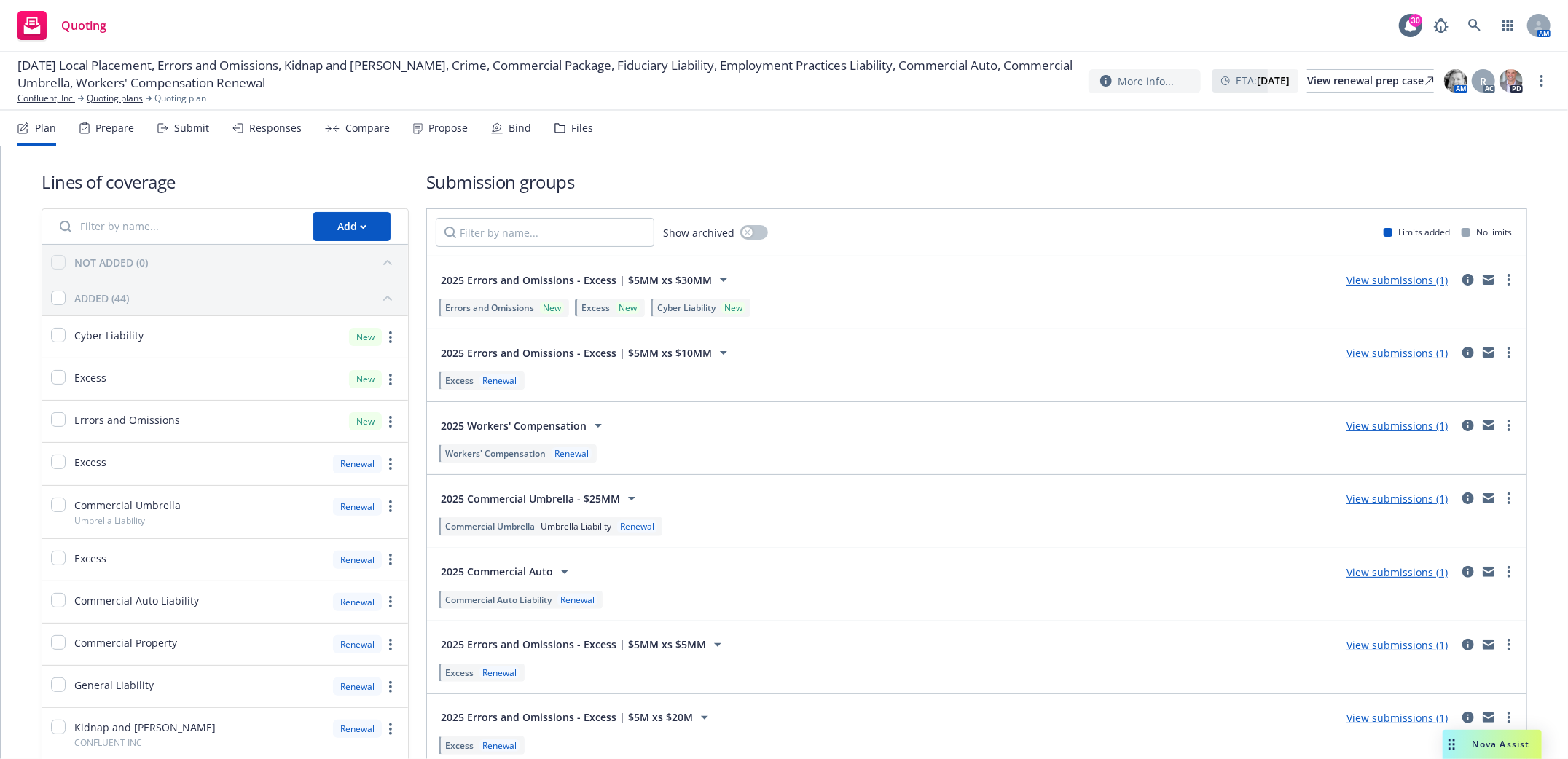
click at [168, 126] on div "Submit" at bounding box center [184, 128] width 52 height 35
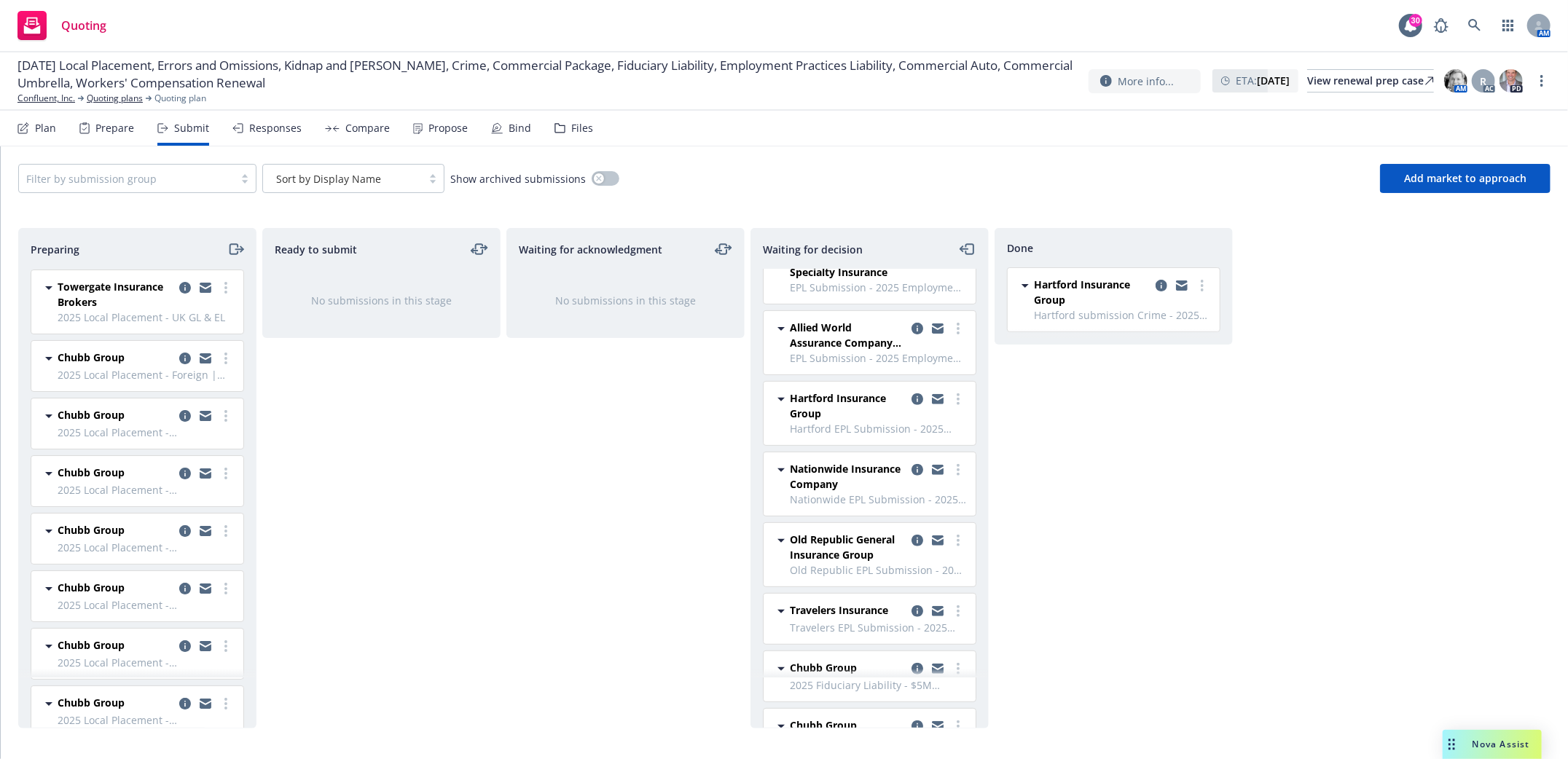
scroll to position [486, 0]
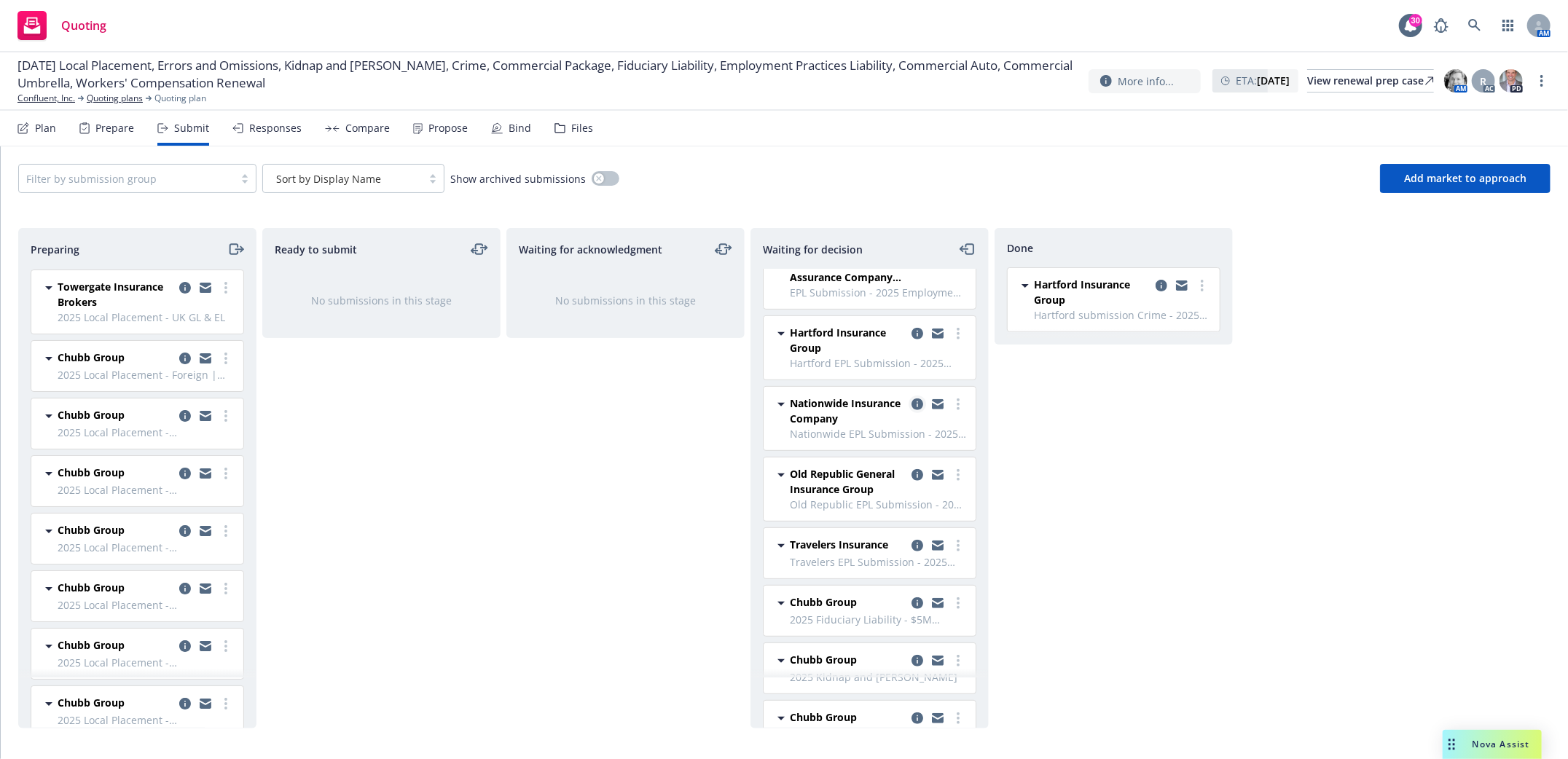
click at [911, 406] on icon "copy logging email" at bounding box center [917, 404] width 12 height 12
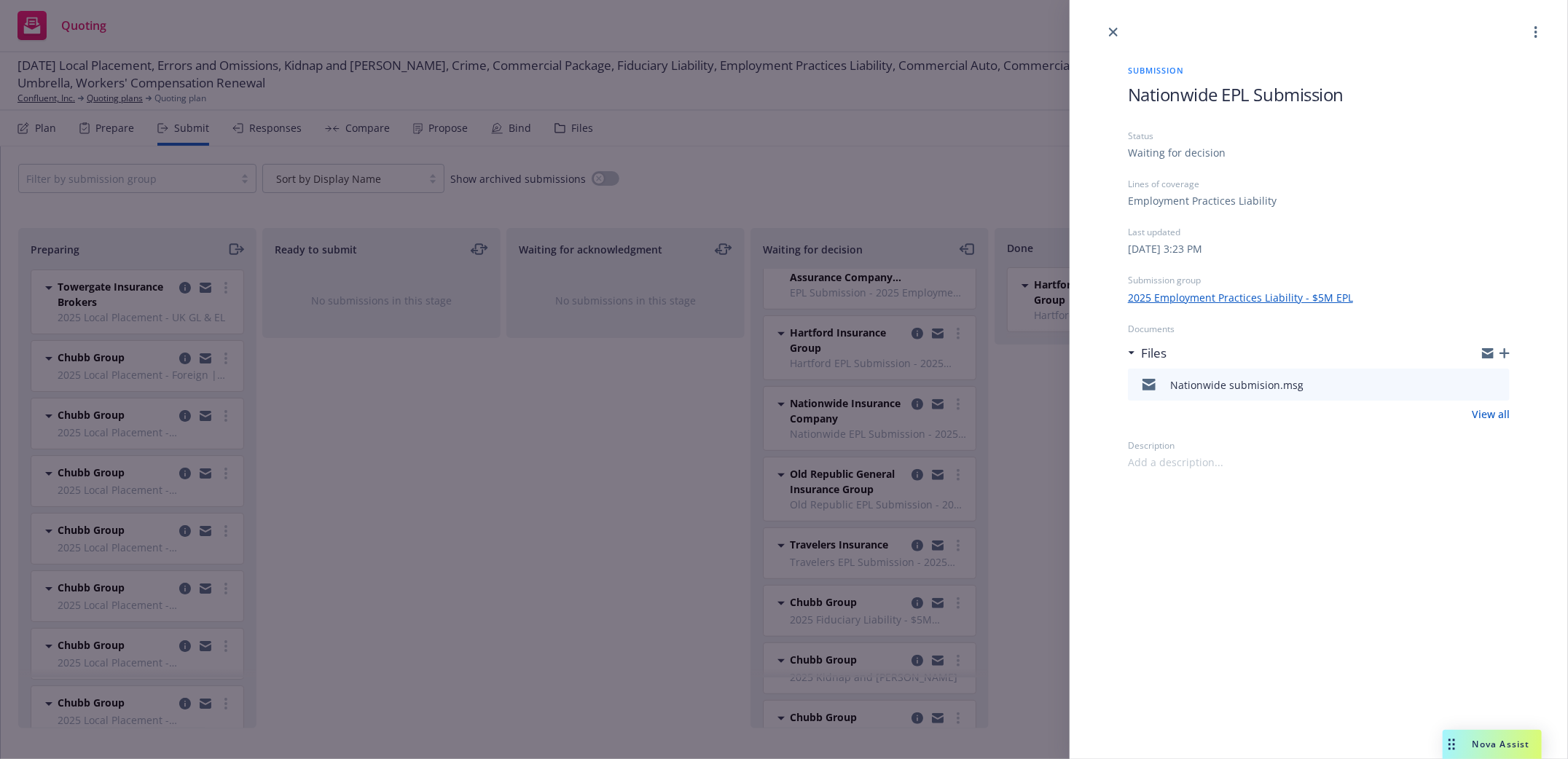
click at [1503, 352] on icon "button" at bounding box center [1504, 353] width 10 height 10
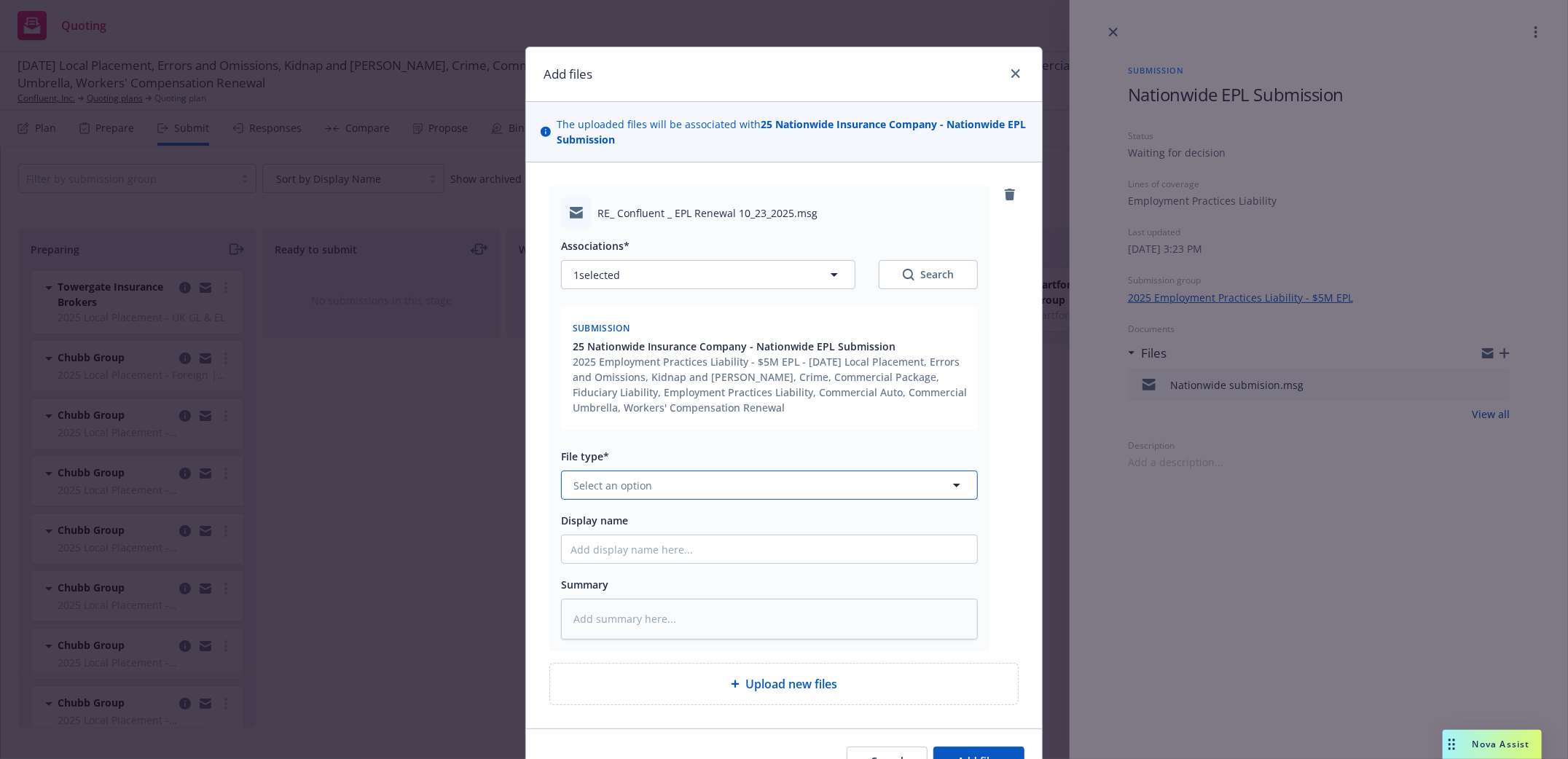
drag, startPoint x: 814, startPoint y: 488, endPoint x: 809, endPoint y: 477, distance: 12.1
click at [814, 486] on button "Select an option" at bounding box center [769, 485] width 417 height 29
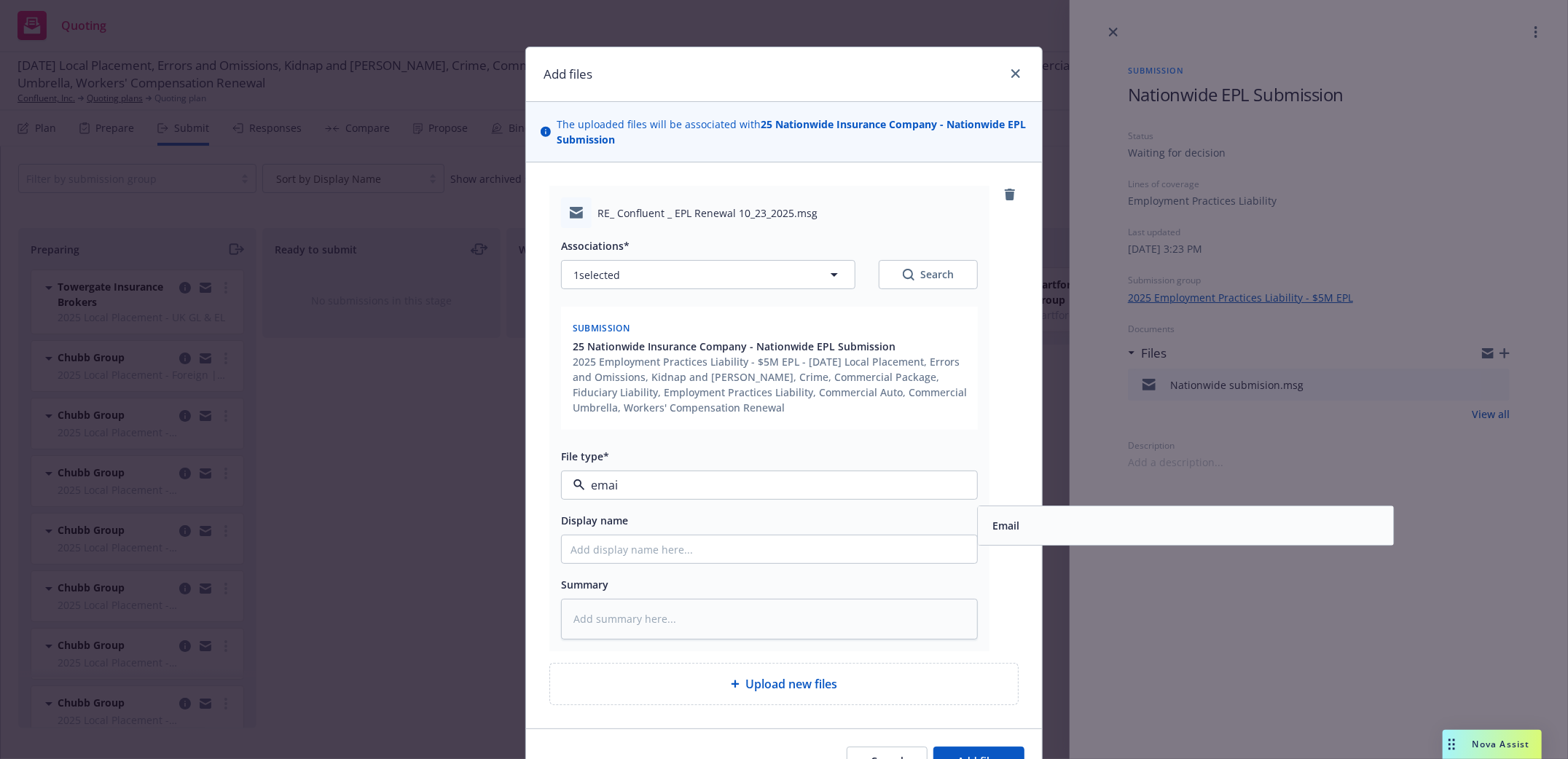
type input "email"
drag, startPoint x: 1011, startPoint y: 519, endPoint x: 953, endPoint y: 517, distance: 58.0
click at [998, 517] on div "Email" at bounding box center [1004, 526] width 36 height 21
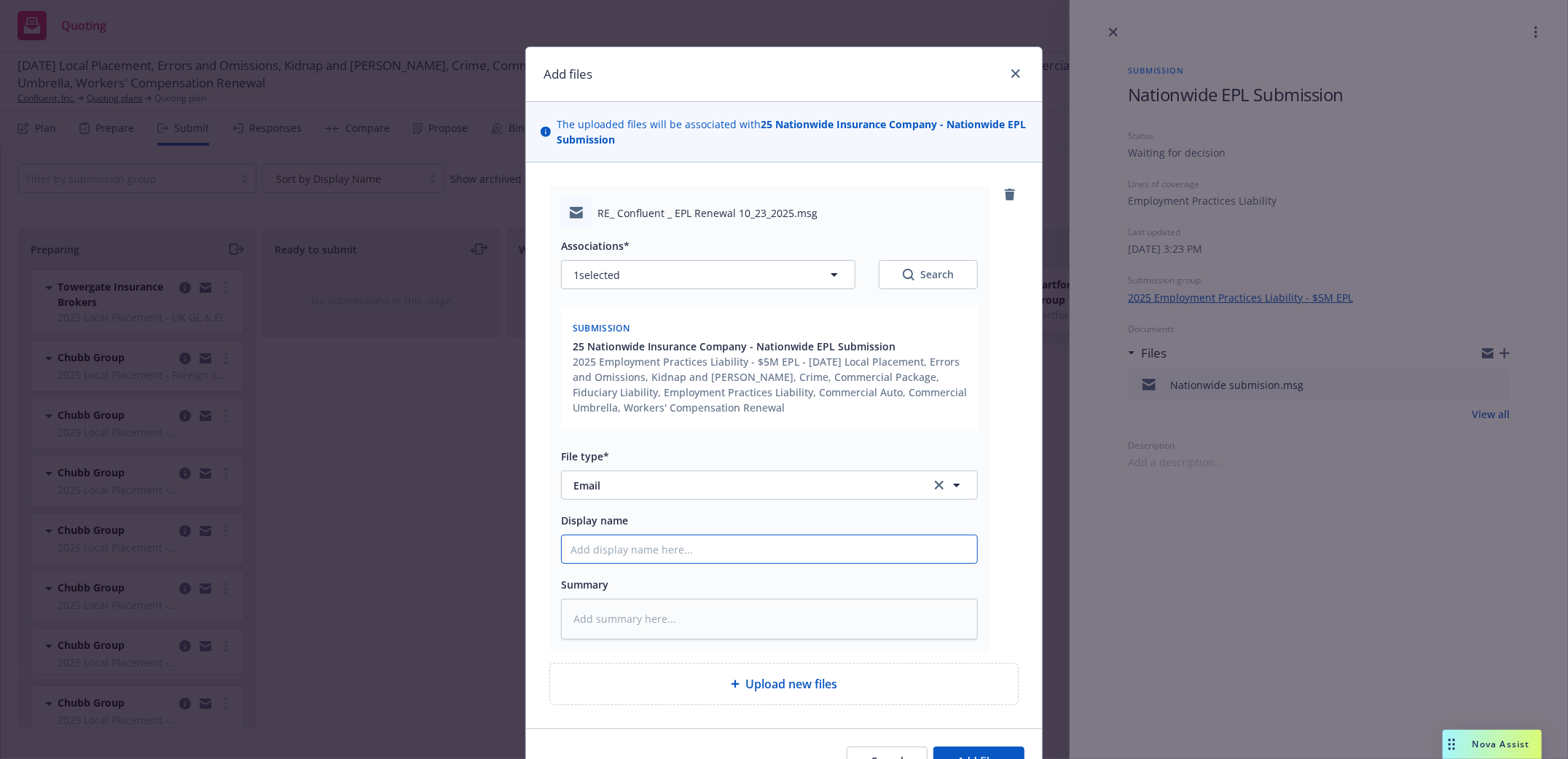
drag, startPoint x: 755, startPoint y: 557, endPoint x: 757, endPoint y: 549, distance: 8.2
click at [757, 551] on input "Display name" at bounding box center [769, 549] width 415 height 28
type textarea "x"
type input "U"
type textarea "x"
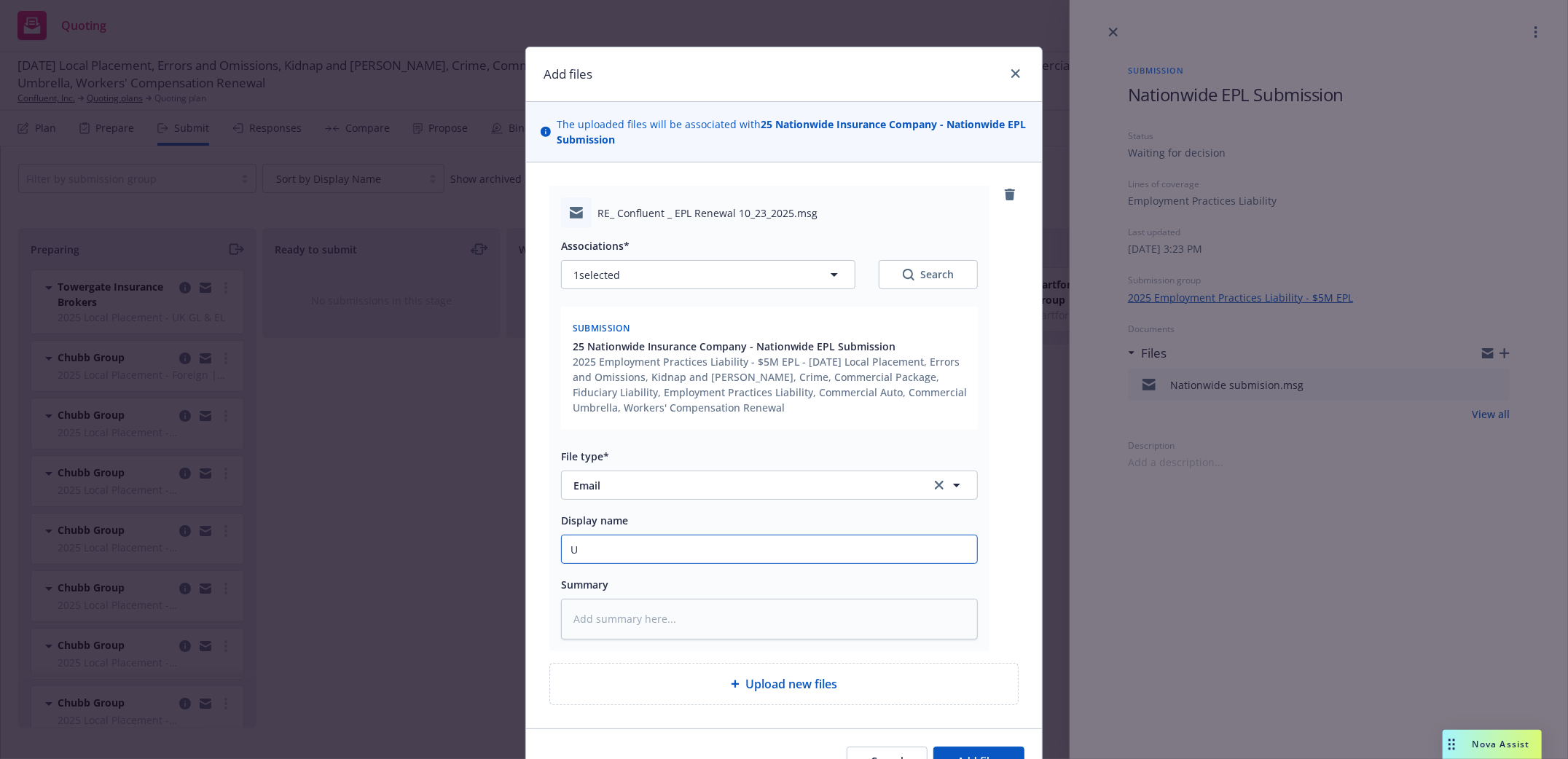
type input "UW"
type textarea "x"
type input "UW"
type textarea "x"
type input "UW r"
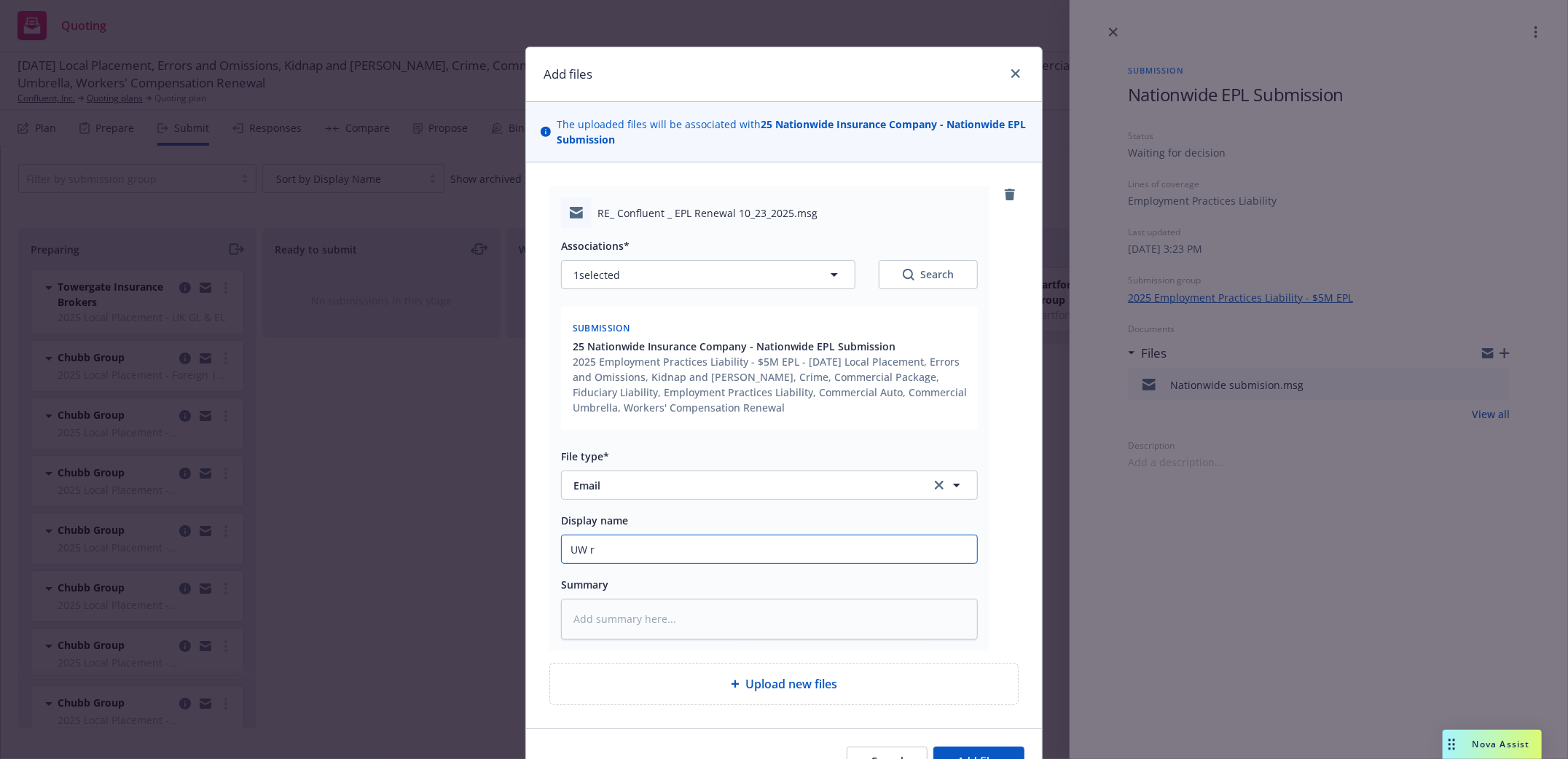
type textarea "x"
type input "UW re"
type textarea "x"
type input "UW res"
type textarea "x"
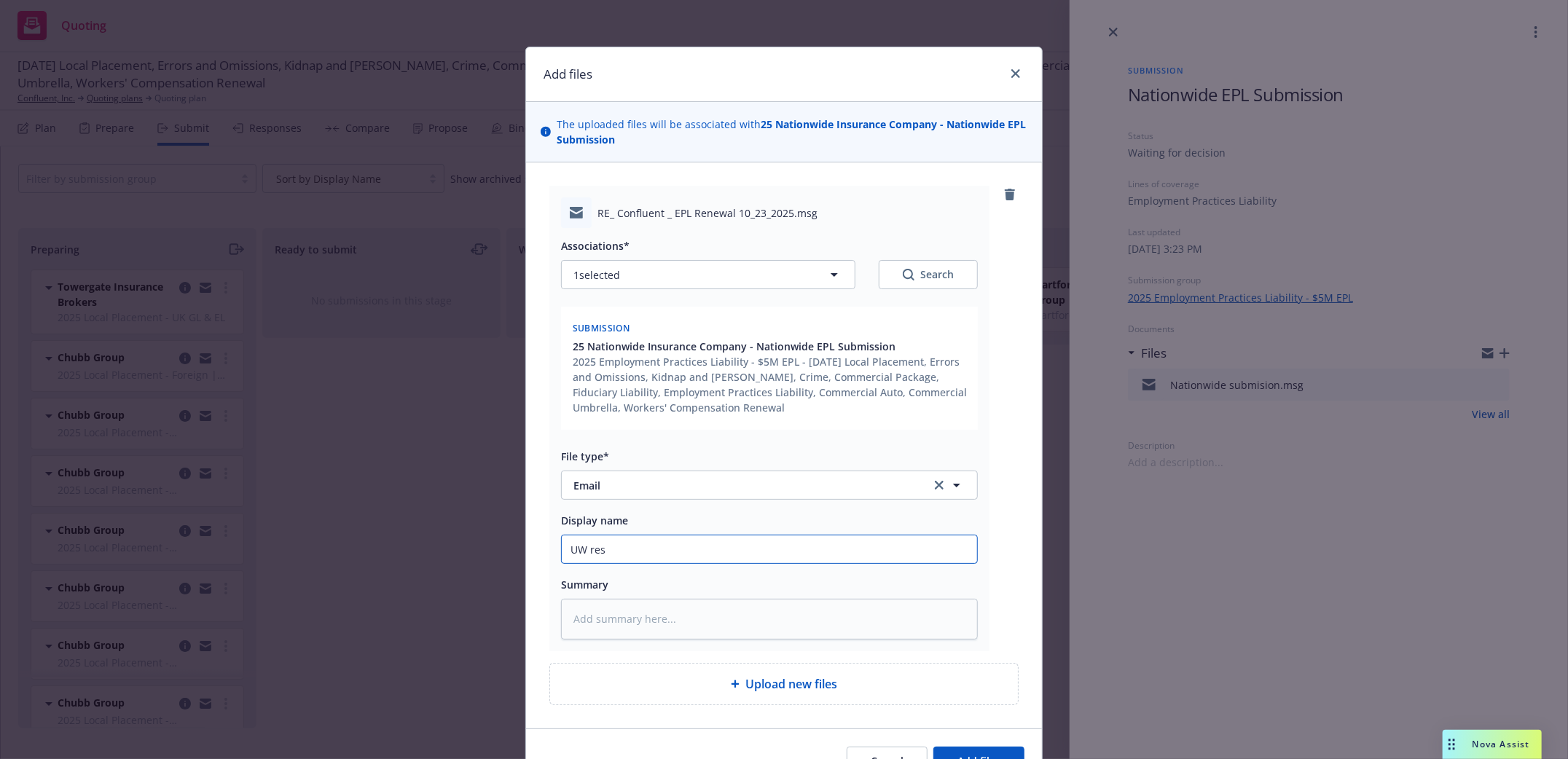
type input "UW resp"
type textarea "x"
type input "UW respo"
type textarea "x"
type input "UW respon"
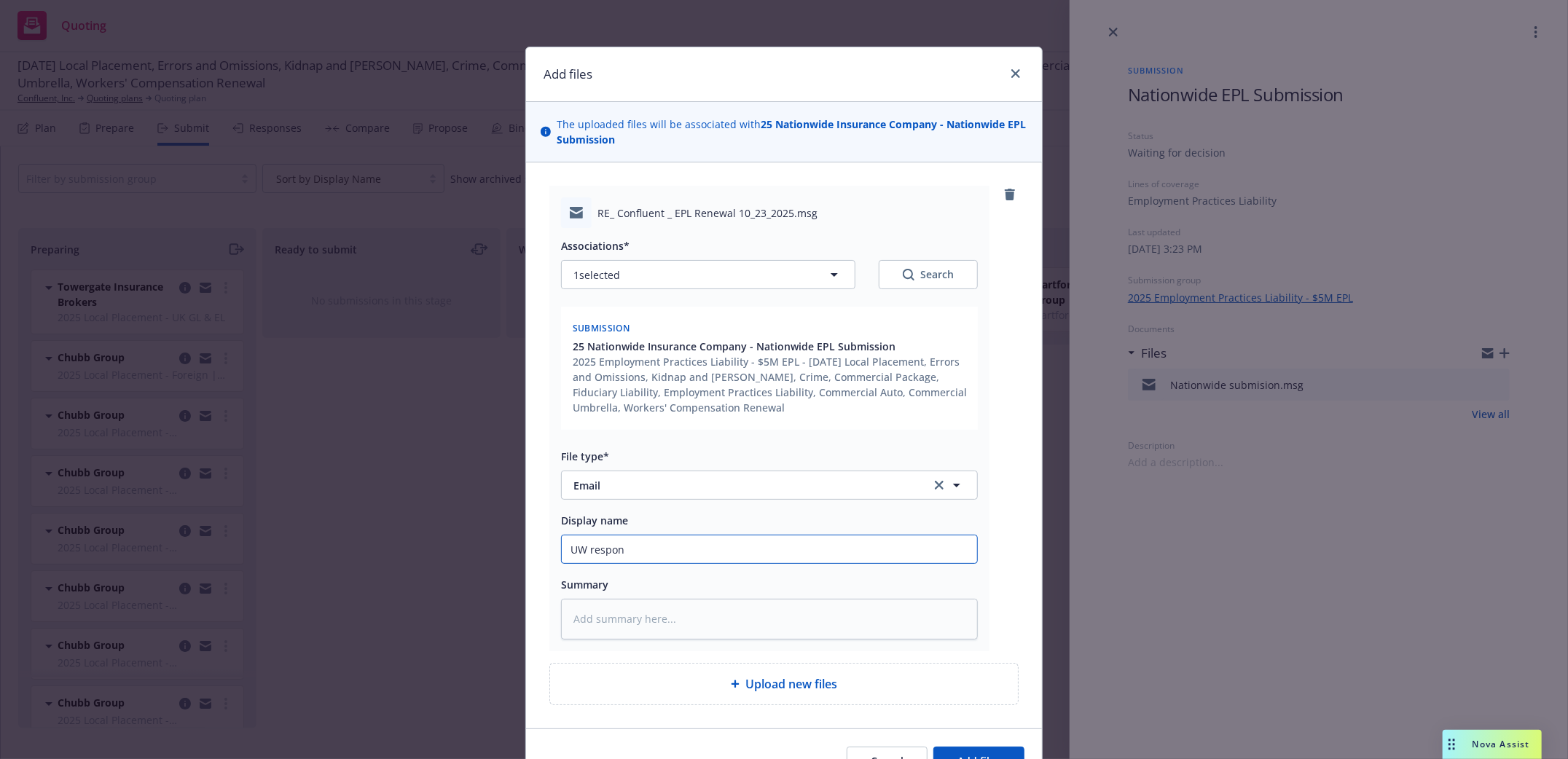
type textarea "x"
type input "UW respons"
type textarea "x"
type input "UW response"
type textarea "x"
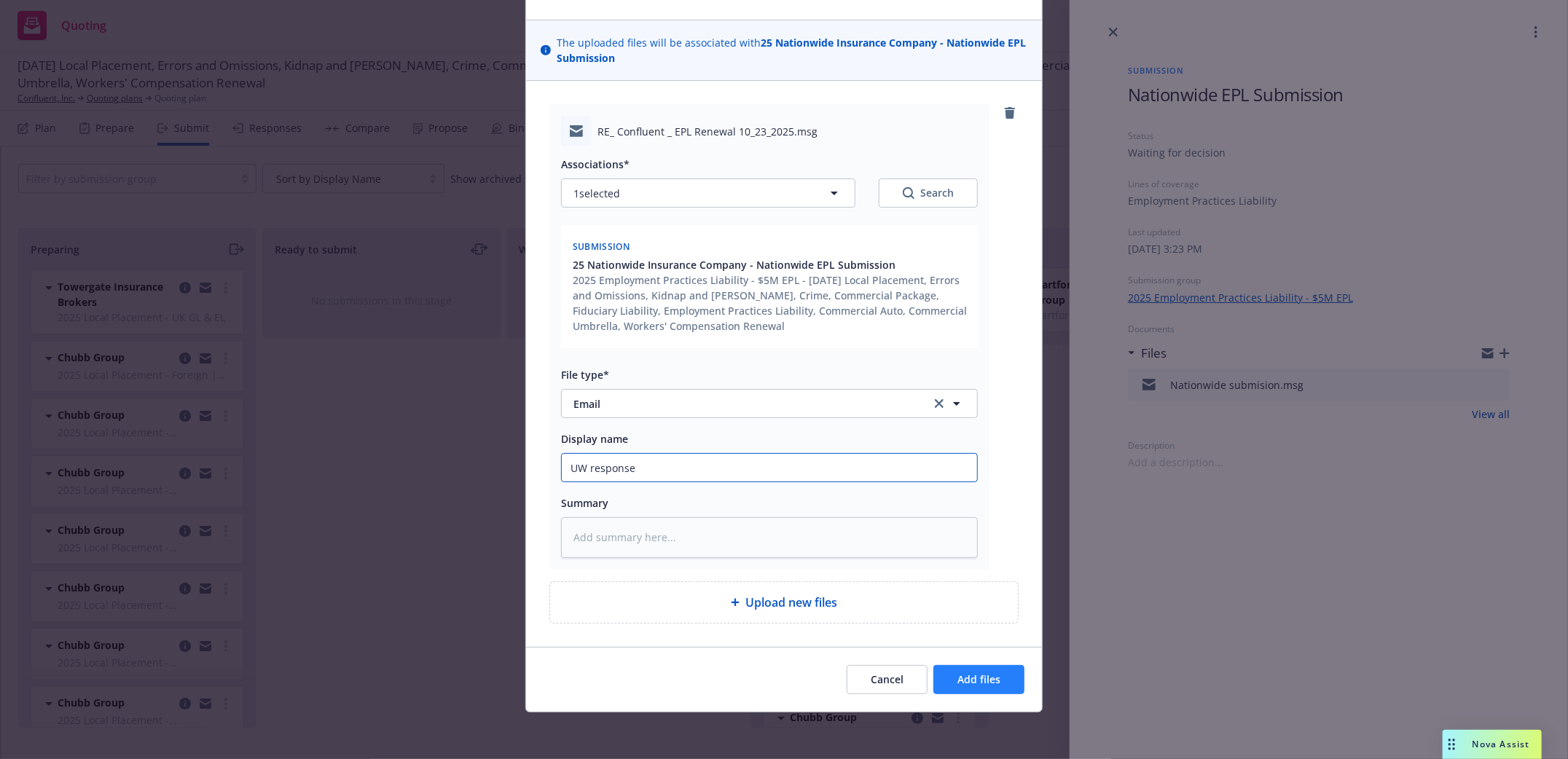
type input "UW response"
drag, startPoint x: 1005, startPoint y: 670, endPoint x: 999, endPoint y: 666, distance: 7.2
click at [1005, 668] on button "Add files" at bounding box center [979, 679] width 91 height 29
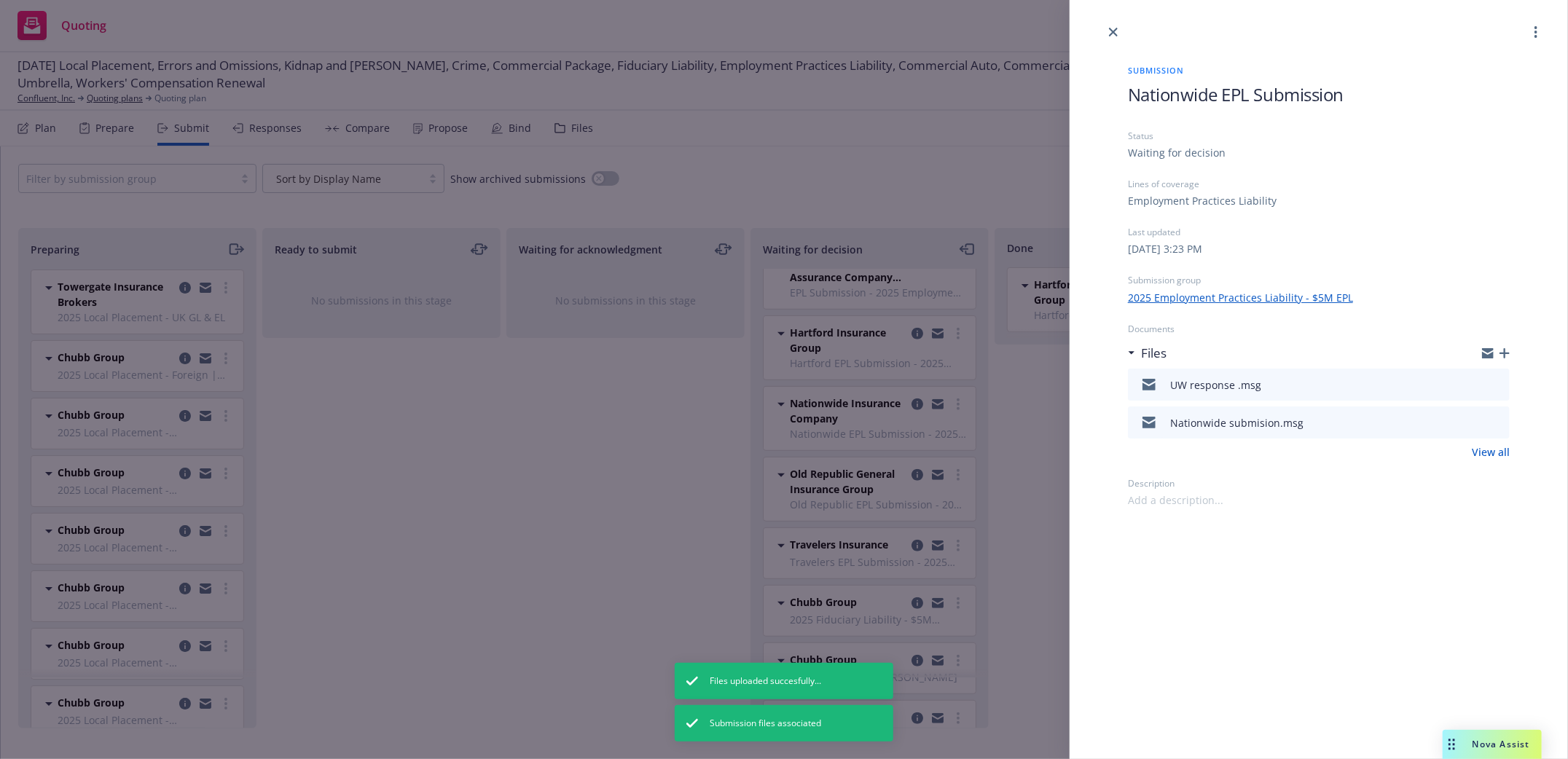
click at [1512, 353] on div "Submission Nationwide EPL Submission Status Waiting for decision Lines of cover…" at bounding box center [1318, 274] width 428 height 467
click at [1506, 355] on icon "button" at bounding box center [1504, 353] width 10 height 10
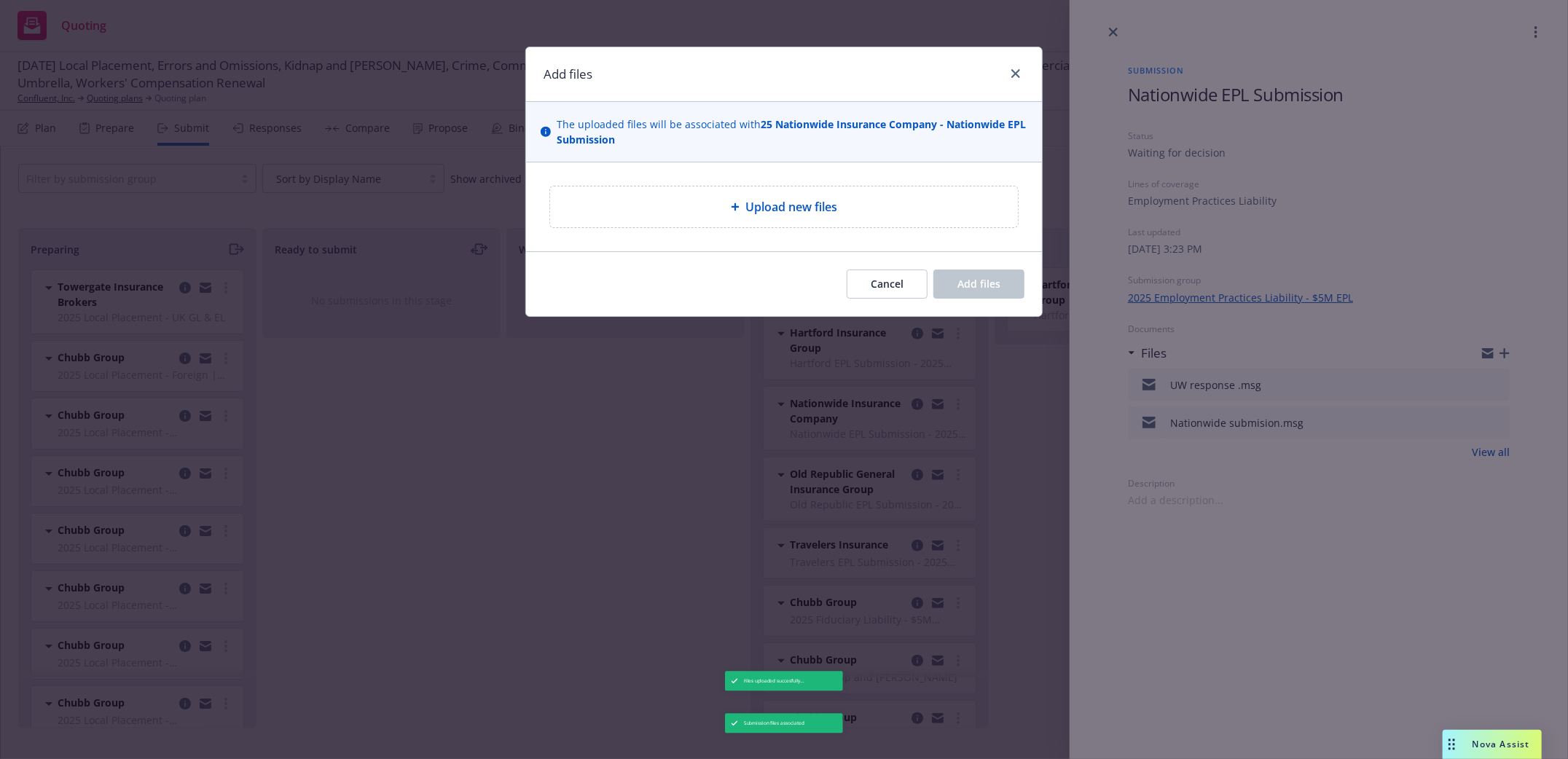
type textarea "x"
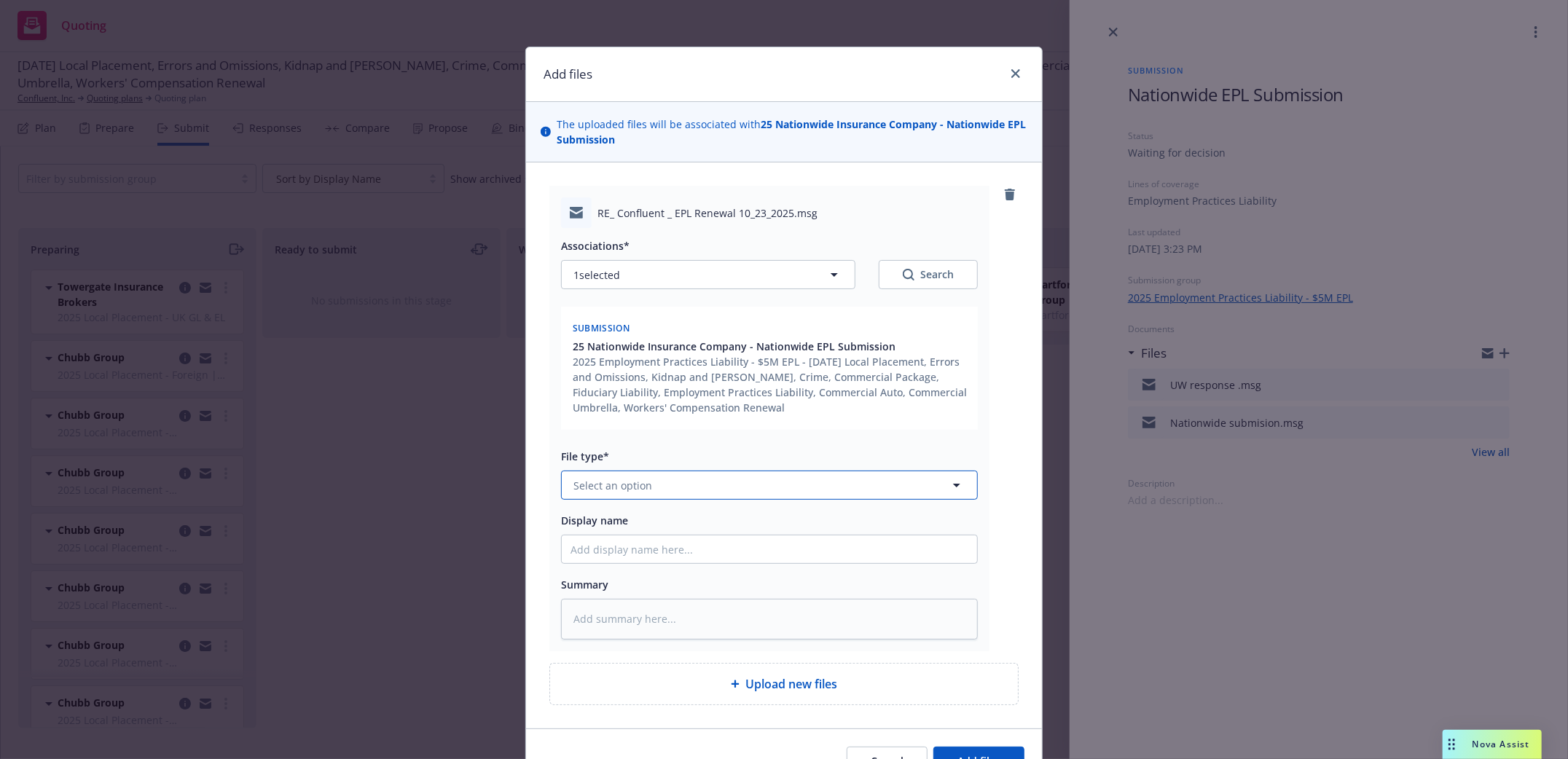
drag, startPoint x: 778, startPoint y: 490, endPoint x: 780, endPoint y: 444, distance: 46.0
click at [788, 482] on button "Select an option" at bounding box center [769, 485] width 417 height 29
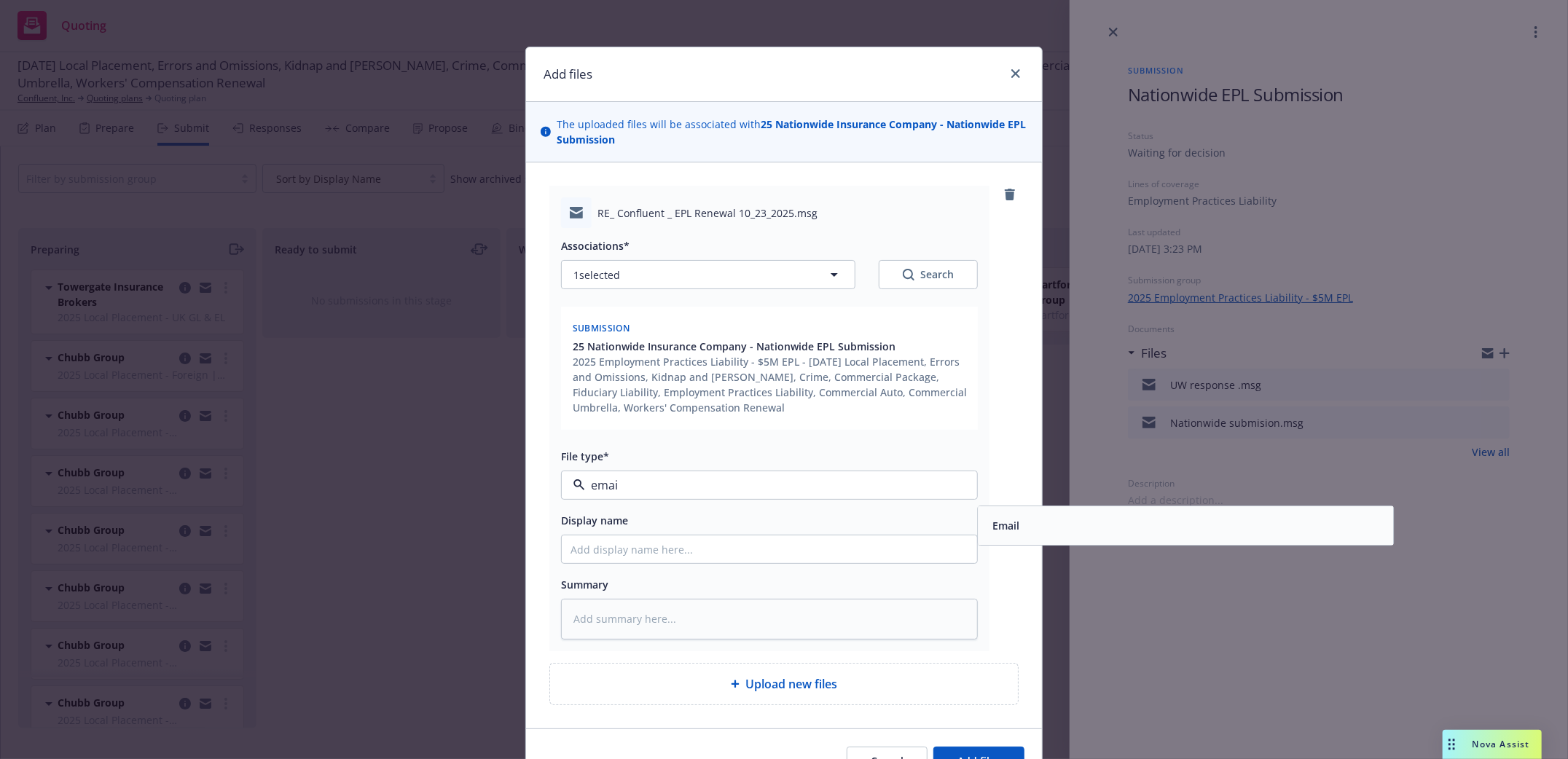
type input "email"
drag, startPoint x: 1063, startPoint y: 519, endPoint x: 574, endPoint y: 564, distance: 491.1
click at [1058, 519] on div "Email" at bounding box center [1185, 526] width 397 height 21
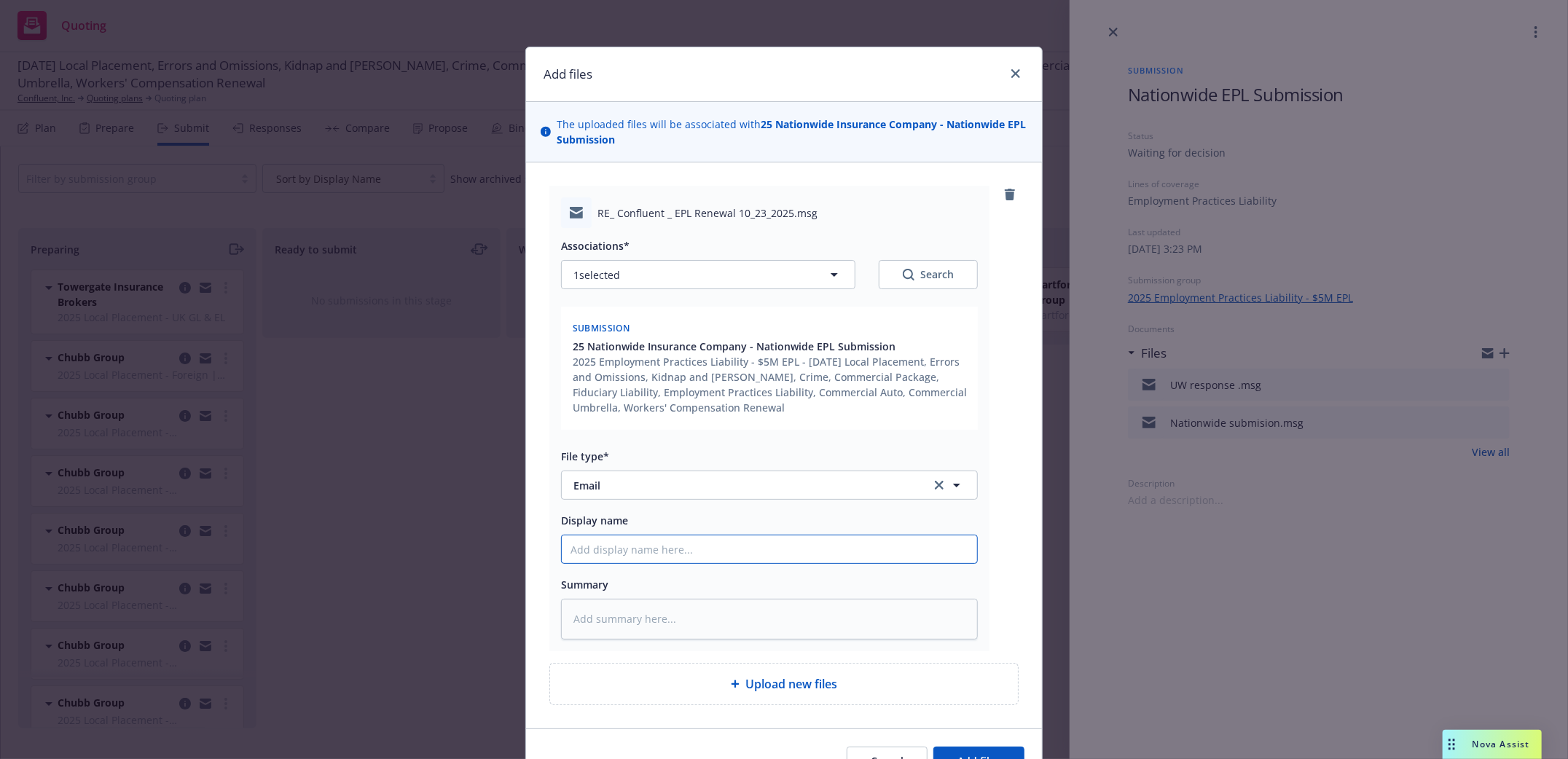
click at [569, 563] on input "Display name" at bounding box center [769, 549] width 415 height 28
type textarea "x"
type input "A"
type textarea "x"
type input "An"
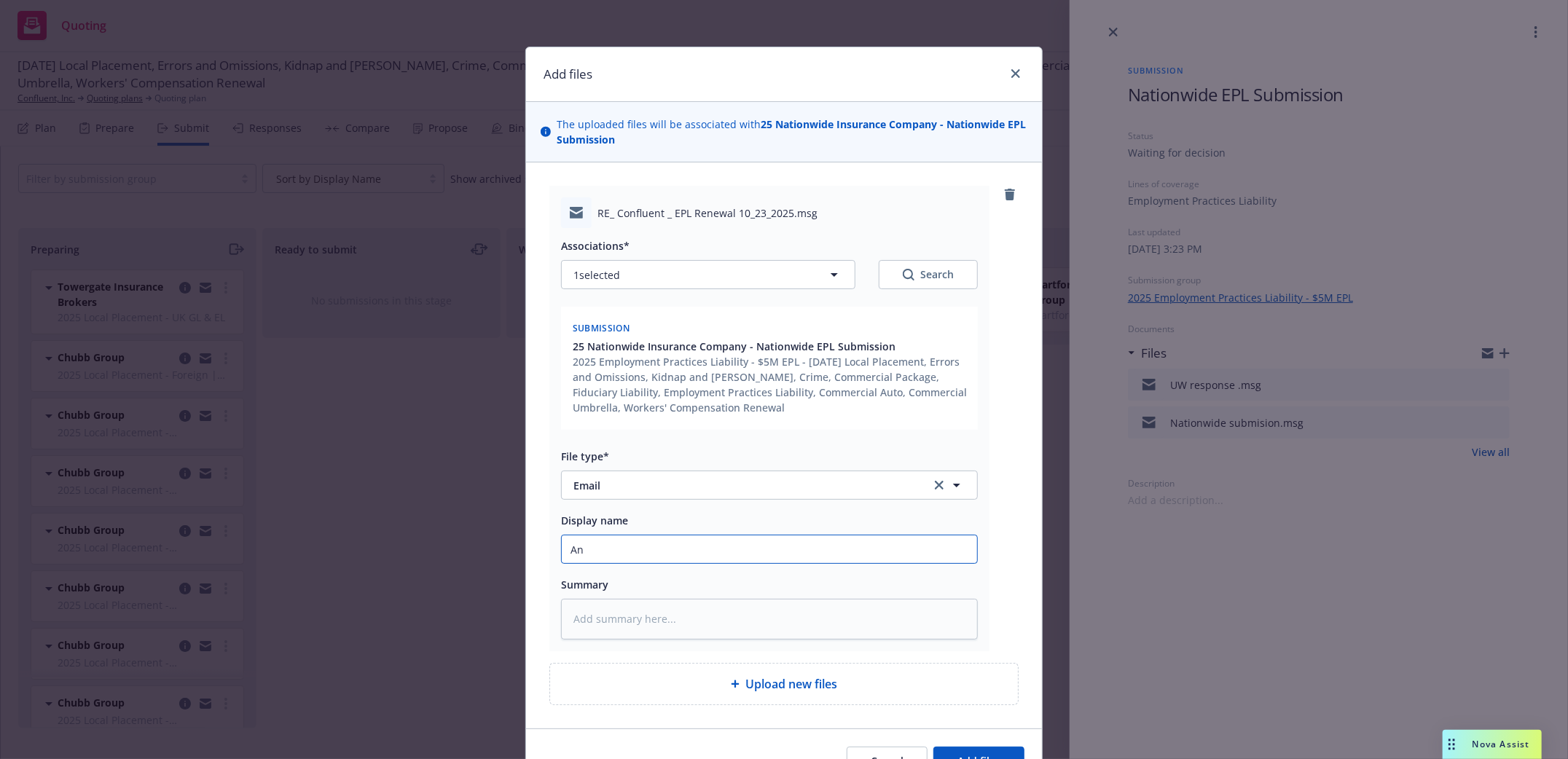
type textarea "x"
type input "Ans"
type textarea "x"
type input "Answ"
type textarea "x"
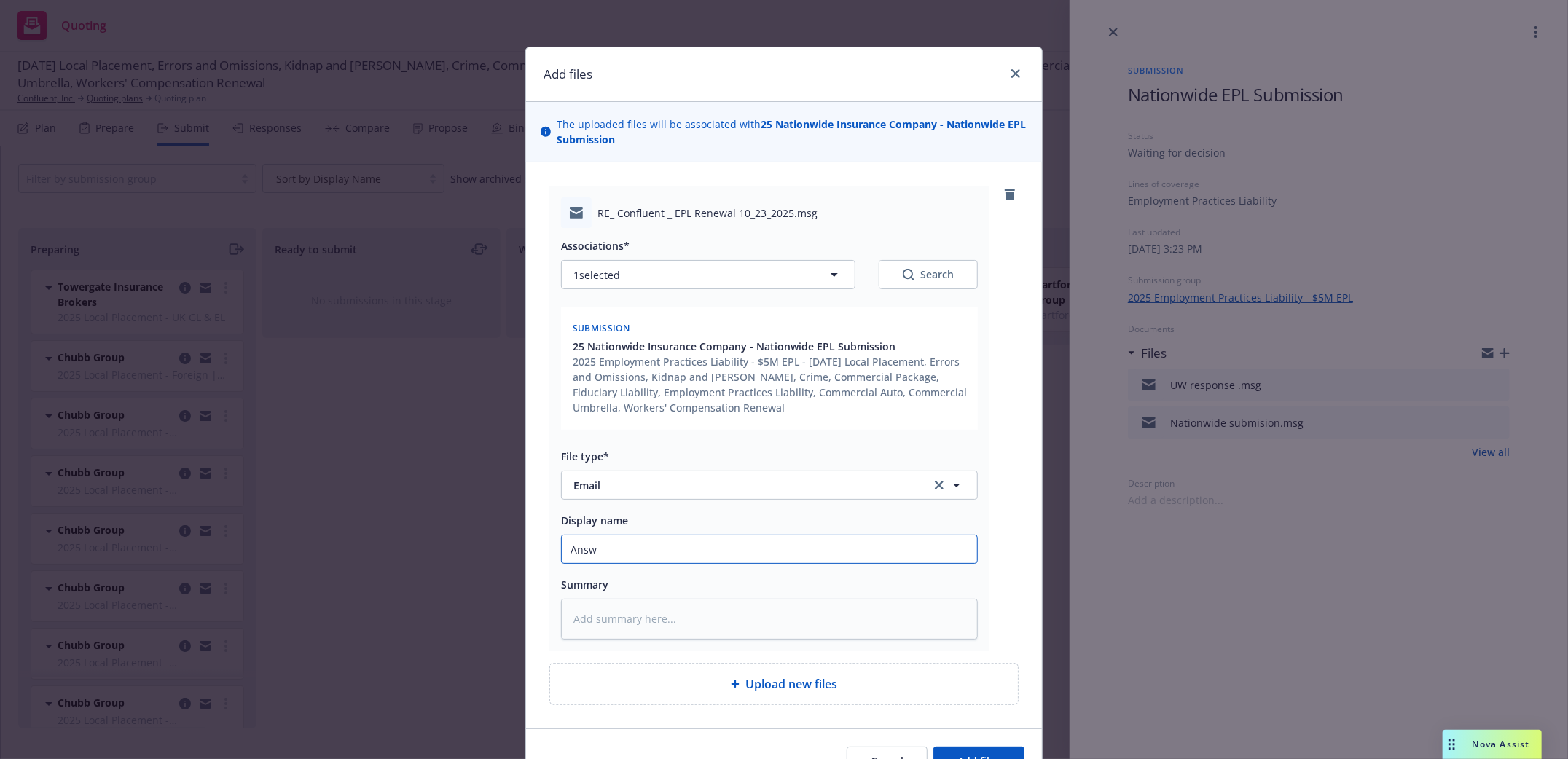
type input "Answe"
type textarea "x"
type input "Answer"
type textarea "x"
type input "Answer"
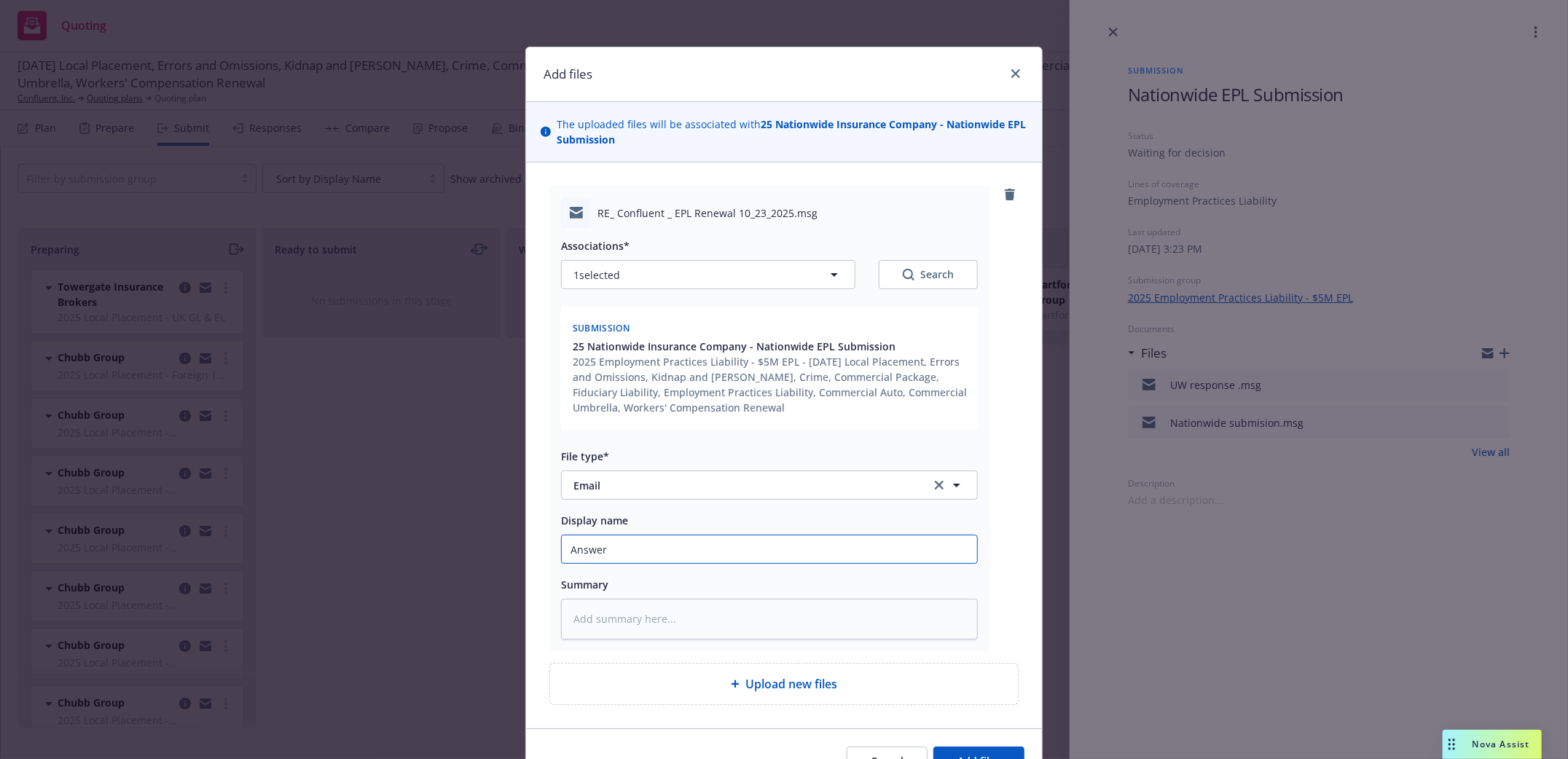
type textarea "x"
type input "Answer U"
type textarea "x"
type input "Answer UW"
type textarea "x"
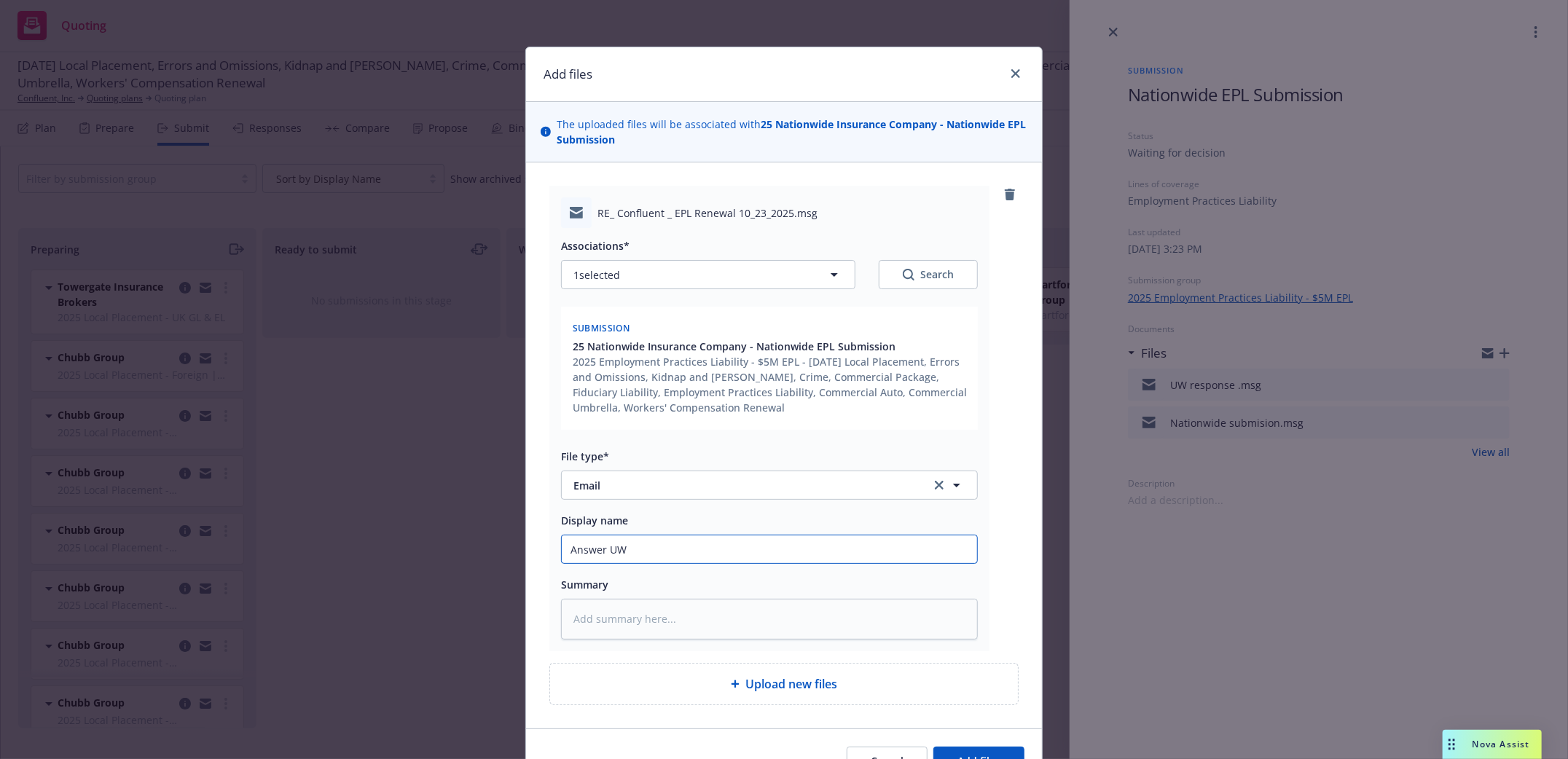
type input "Answer UW"
type textarea "x"
type input "Answer UW q"
type textarea "x"
type input "Answer UW qu"
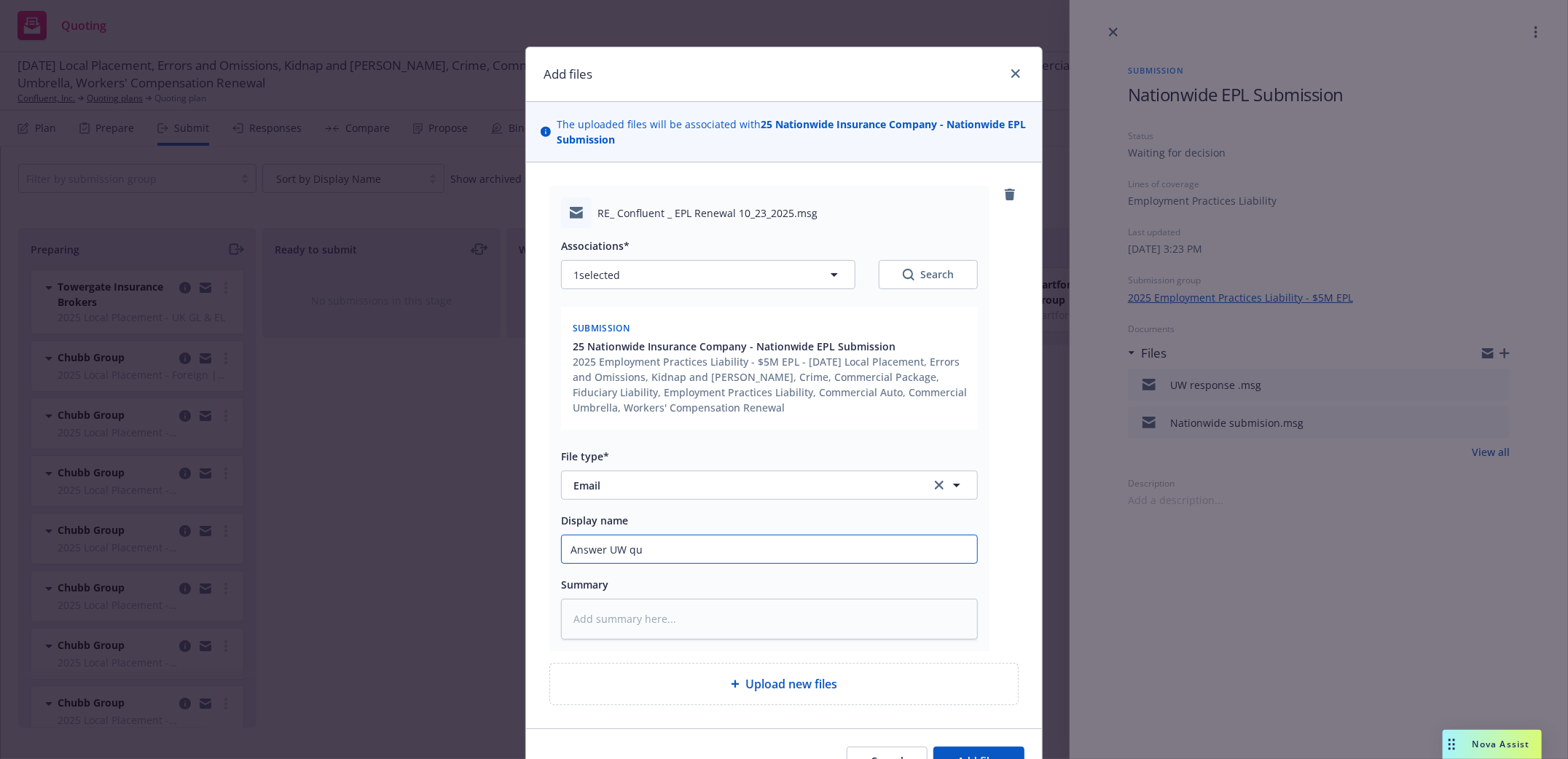
type textarea "x"
type input "Answer UW que"
type textarea "x"
type input "Answer UW ques"
type textarea "x"
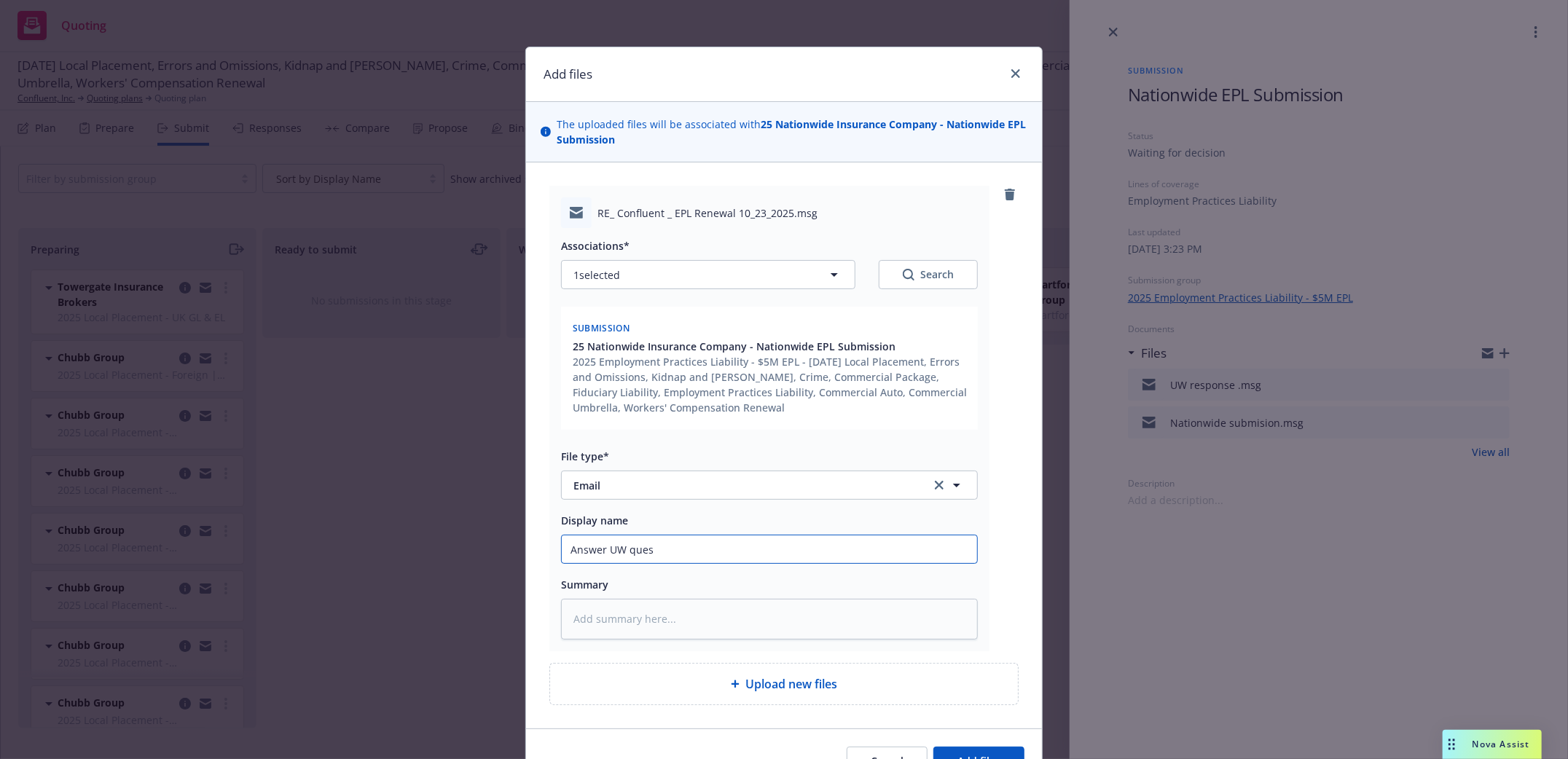
type input "Answer UW quest"
type textarea "x"
type input "Answer UW questi"
type textarea "x"
type input "Answer UW questio"
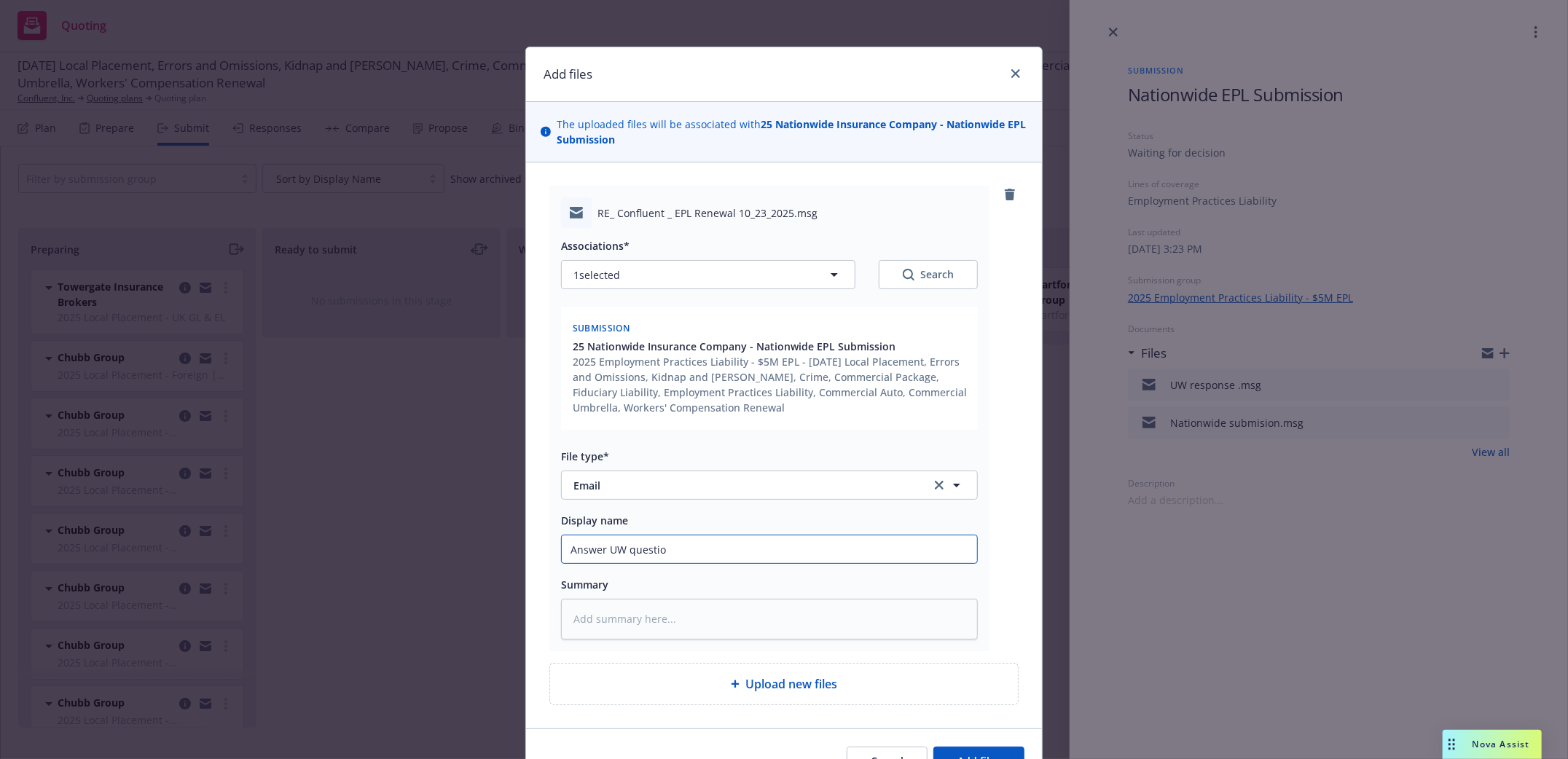
type textarea "x"
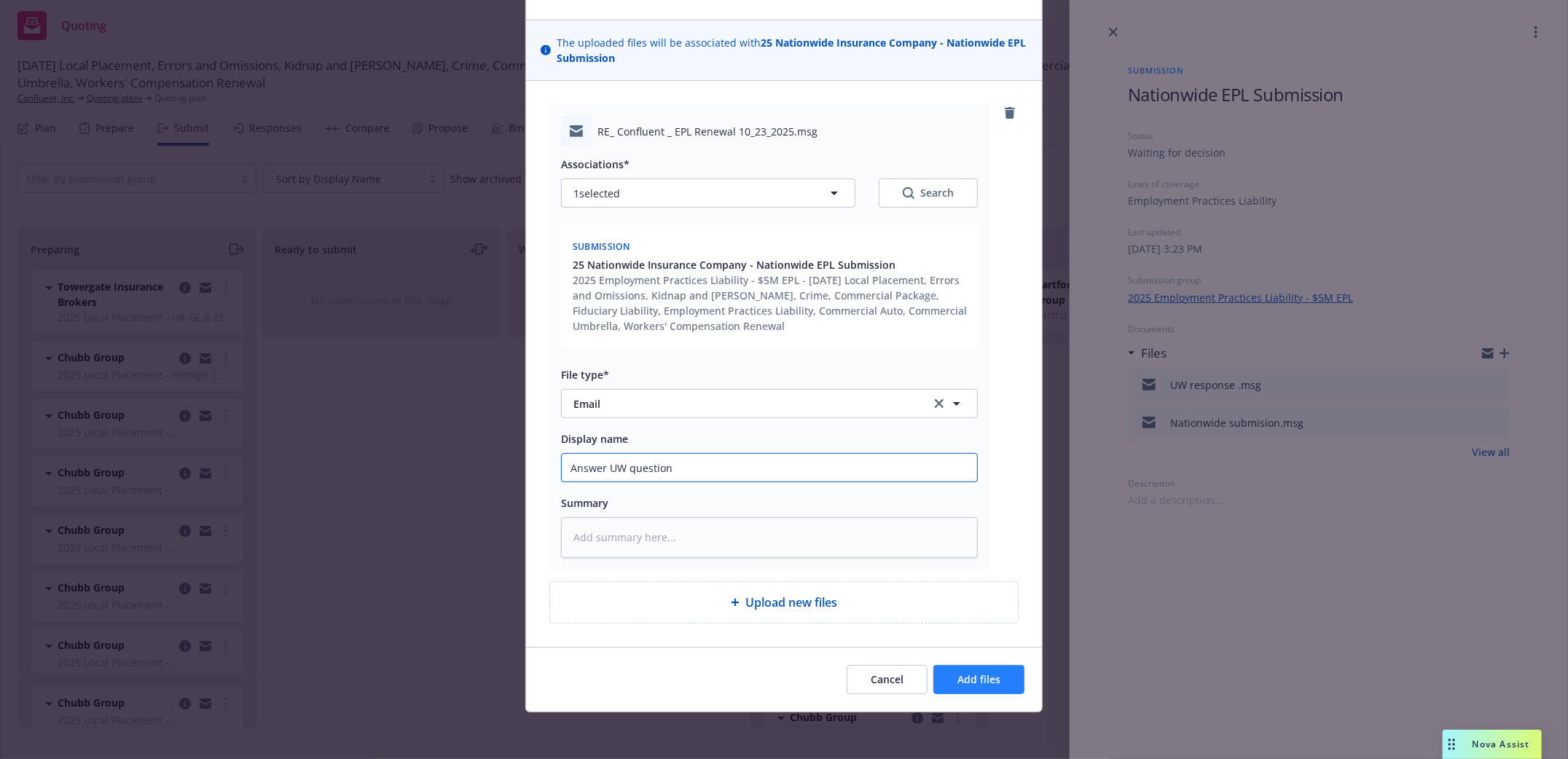
type input "Answer UW question"
click at [980, 690] on button "Add files" at bounding box center [979, 679] width 91 height 29
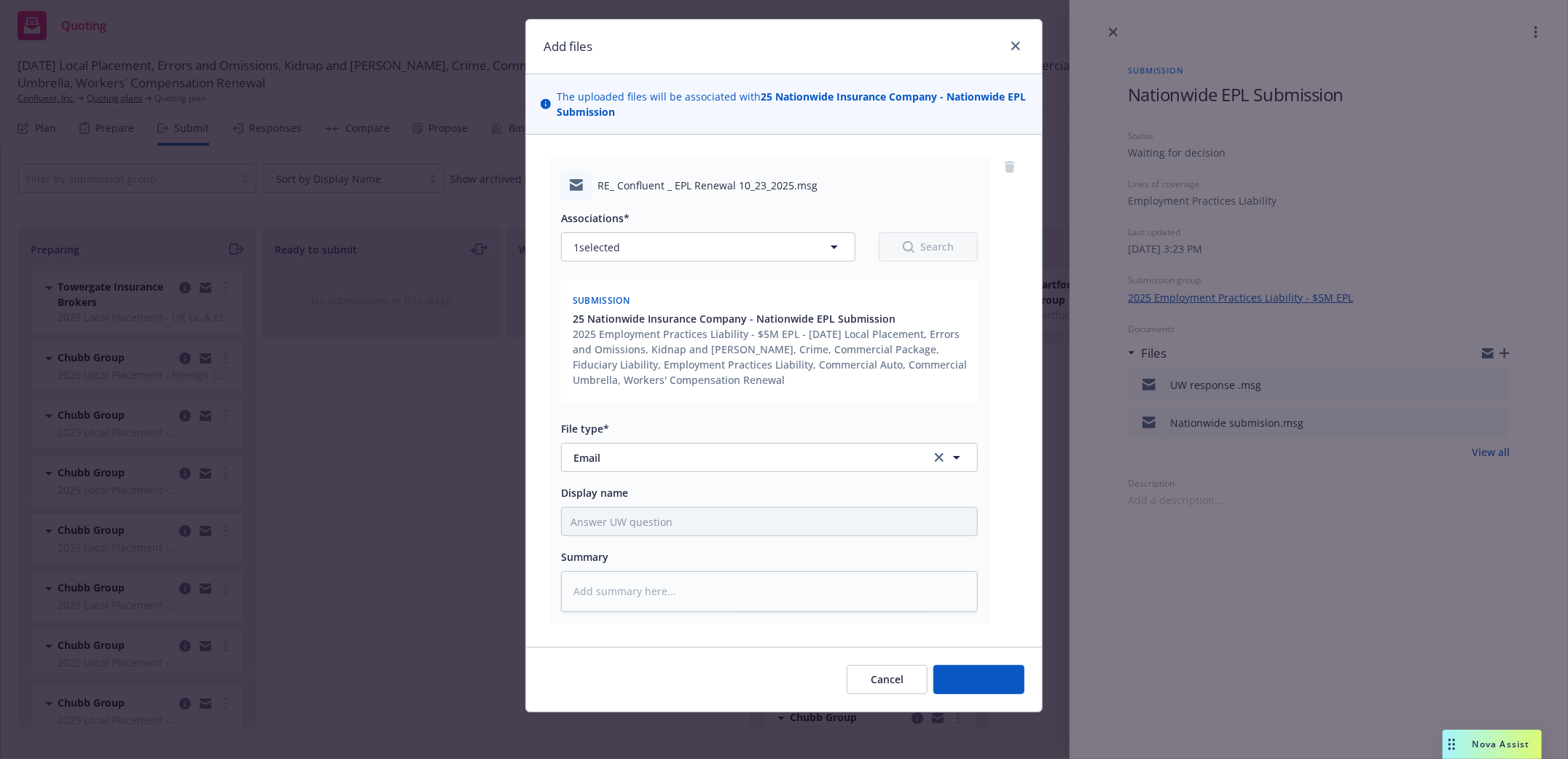
type textarea "x"
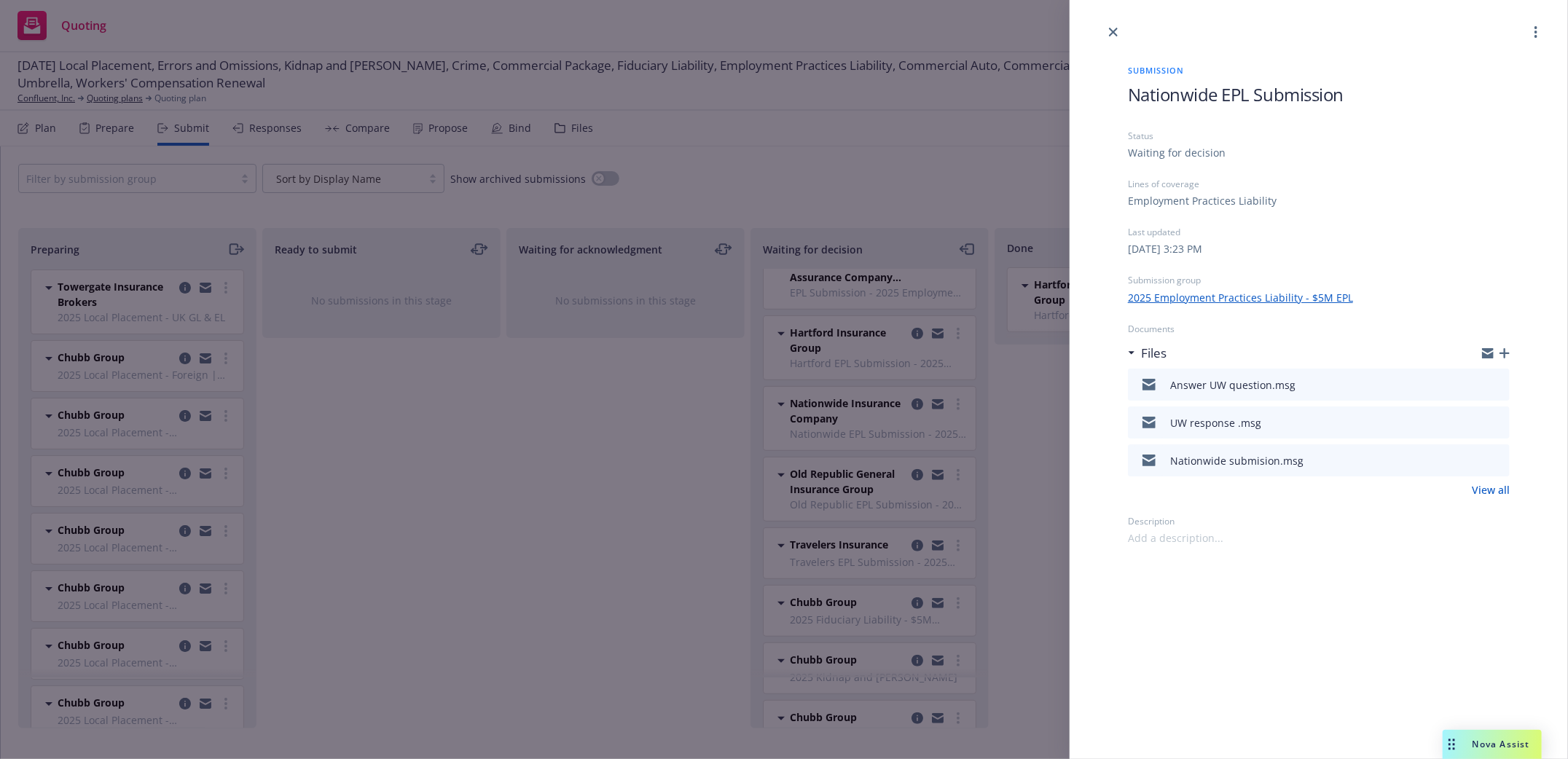
click at [1114, 28] on icon "close" at bounding box center [1113, 32] width 8 height 8
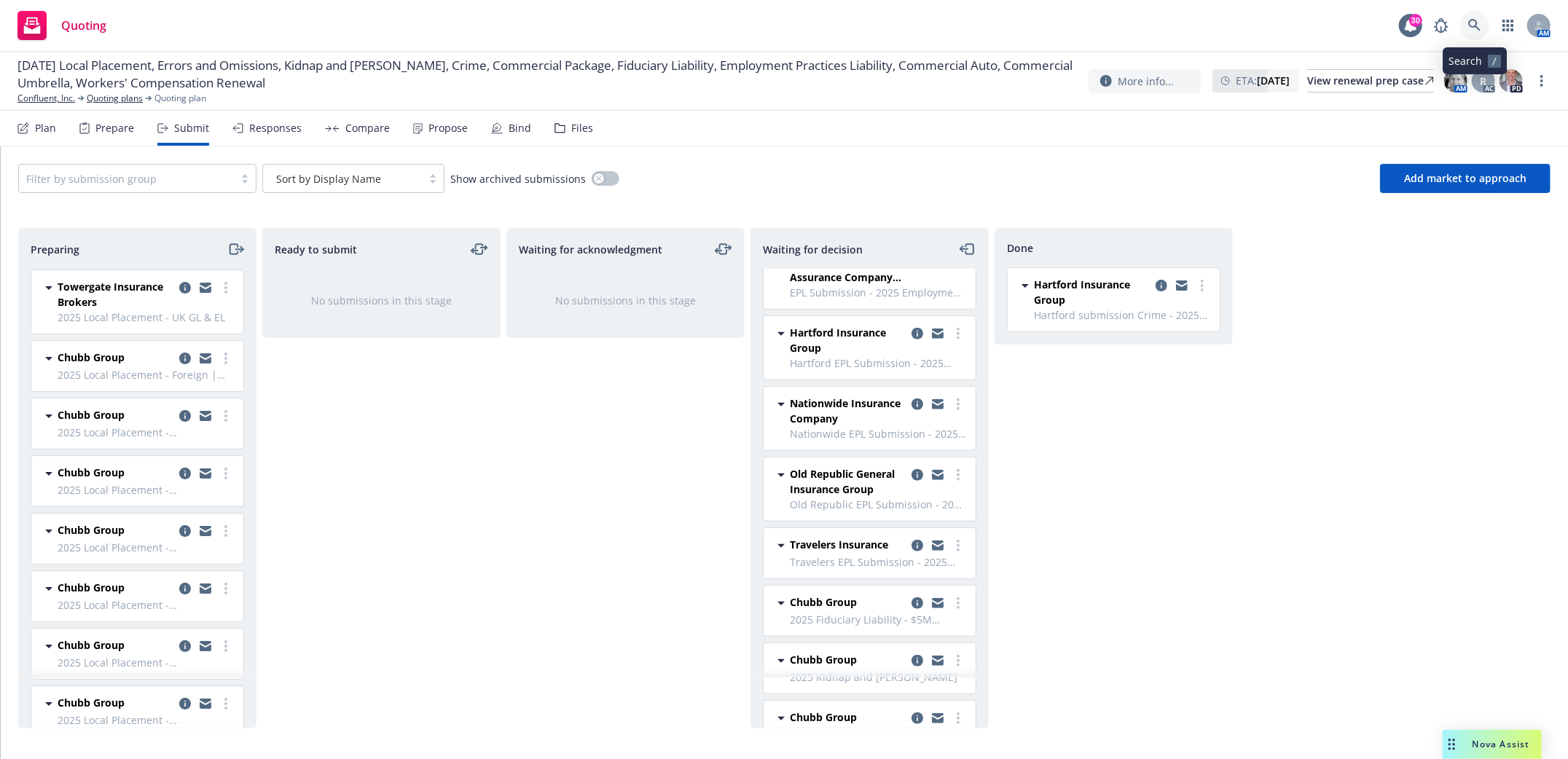
click at [1468, 29] on icon at bounding box center [1475, 26] width 13 height 13
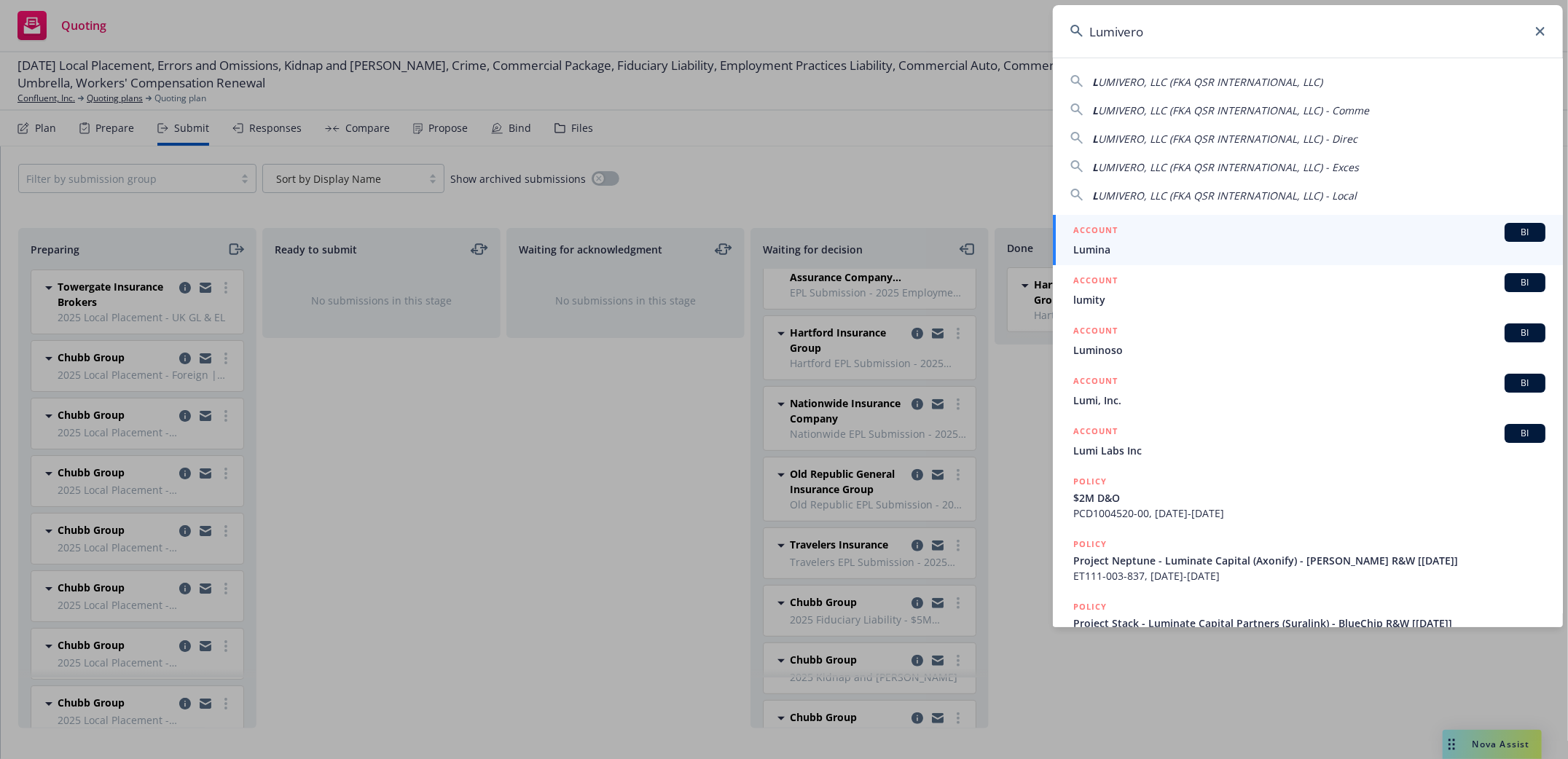
type input "Lumivero"
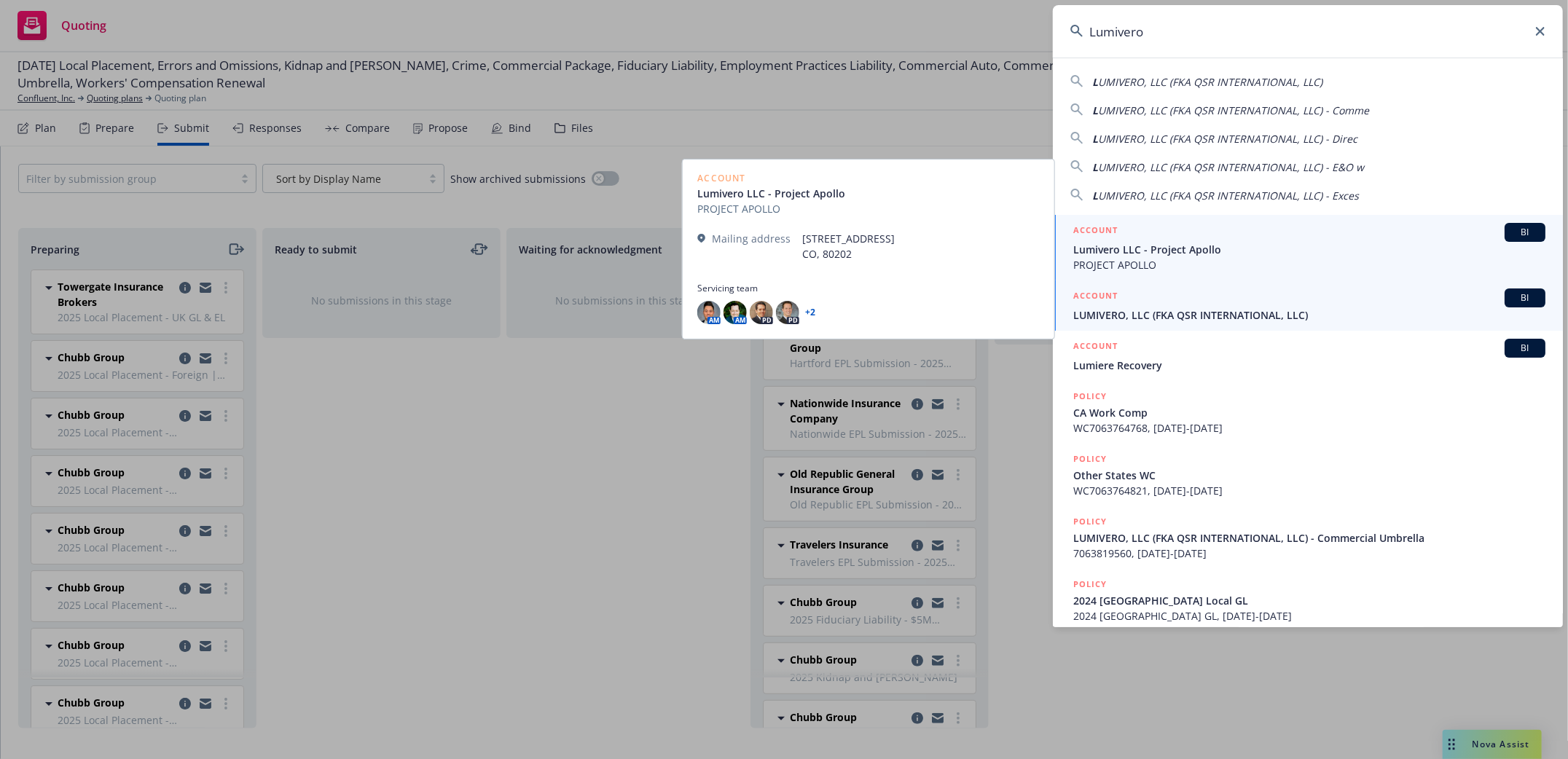
click at [1208, 313] on span "LUMIVERO, LLC (FKA QSR INTERNATIONAL, LLC)" at bounding box center [1309, 315] width 472 height 15
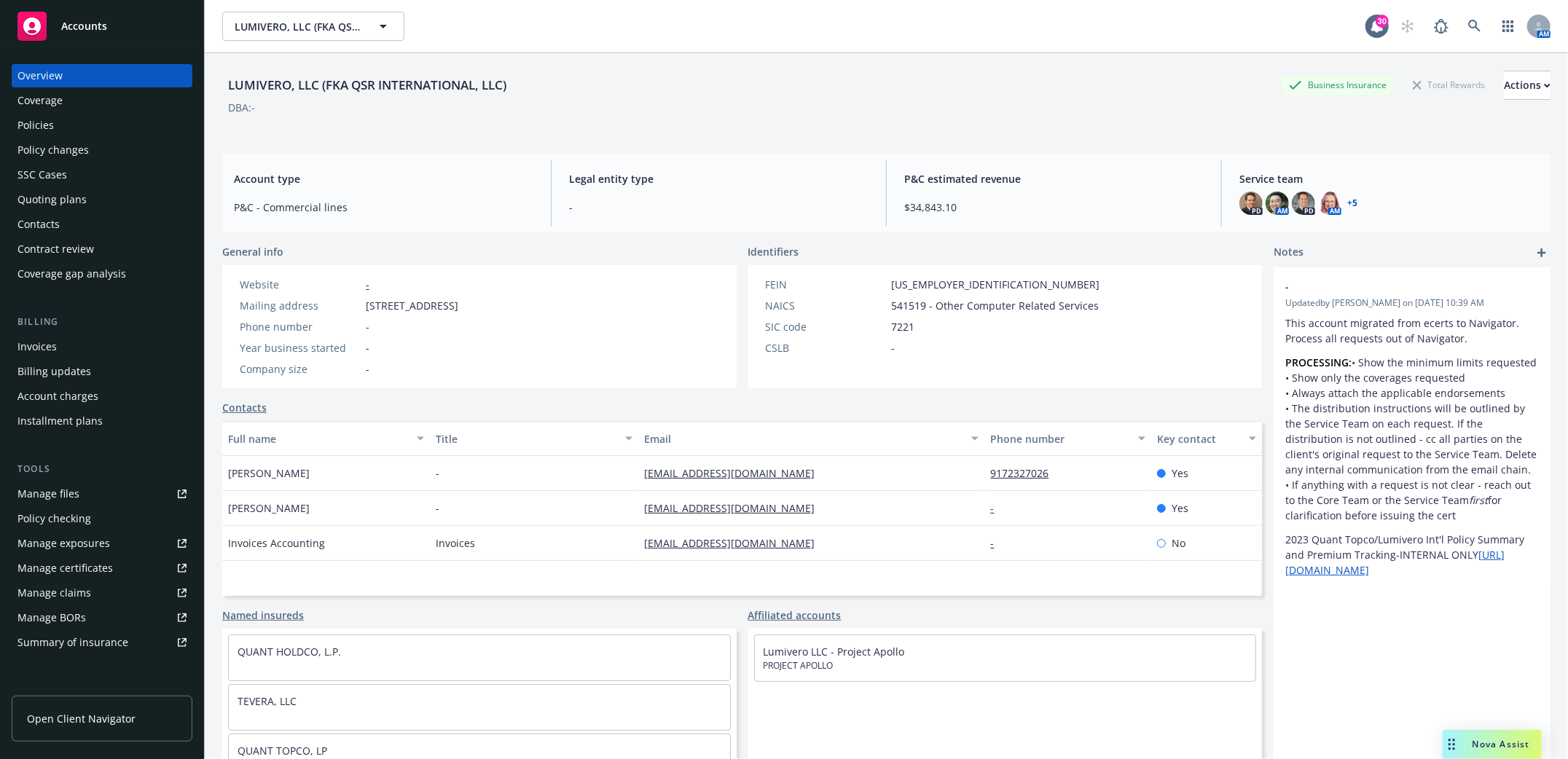
click at [36, 346] on div "Invoices" at bounding box center [37, 347] width 39 height 23
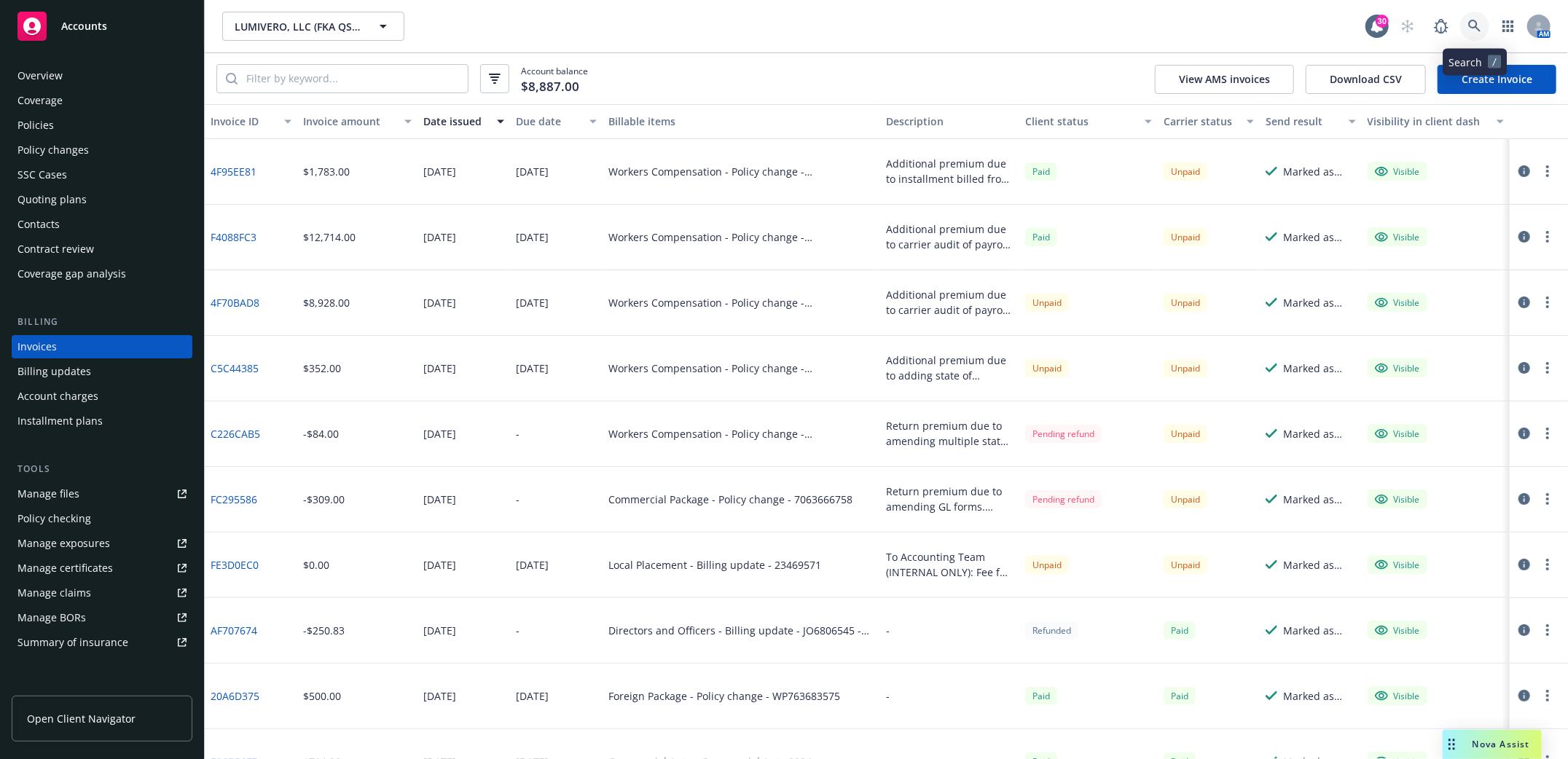
click at [1475, 29] on icon at bounding box center [1475, 26] width 13 height 13
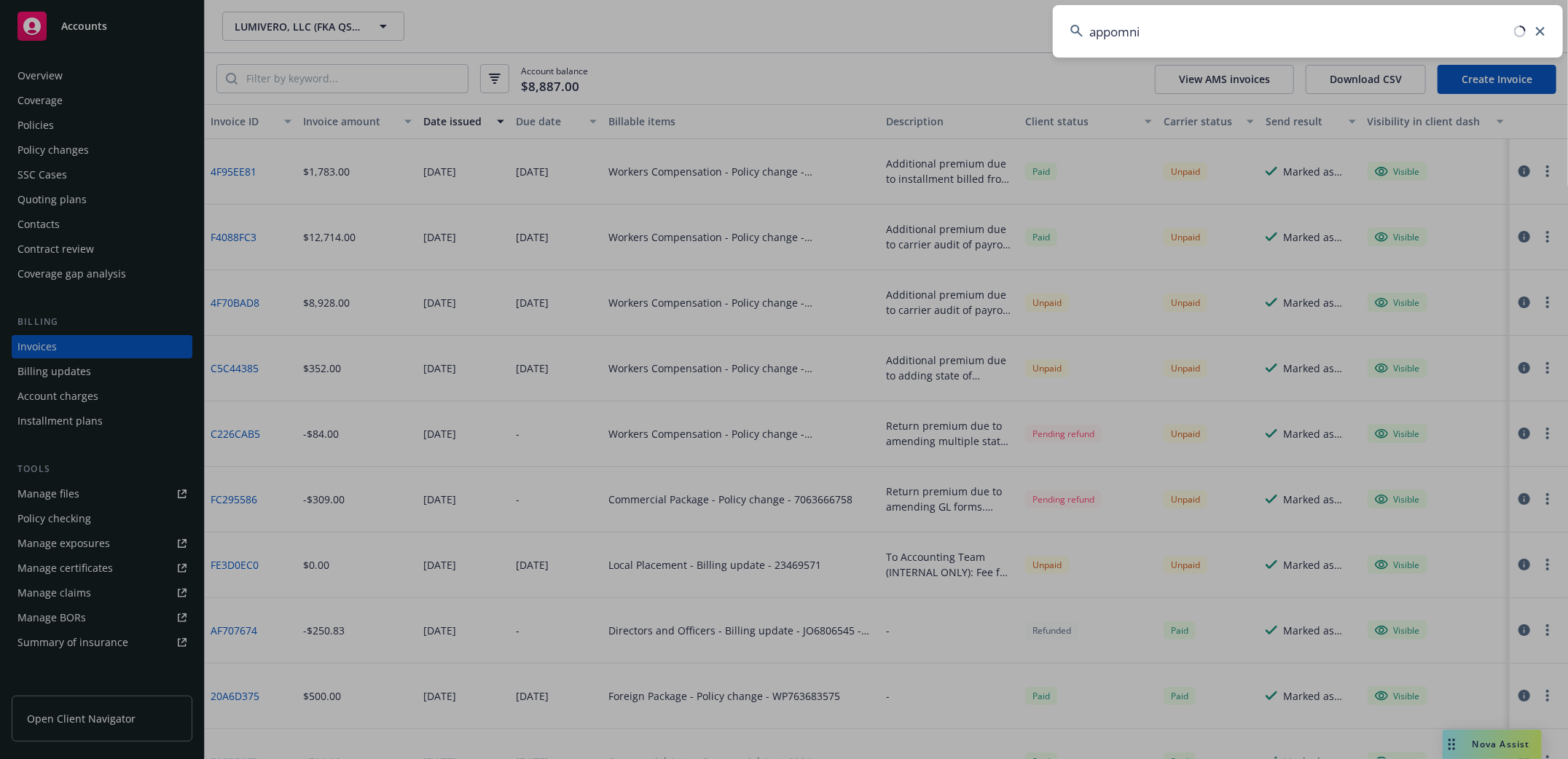
type input "appomni"
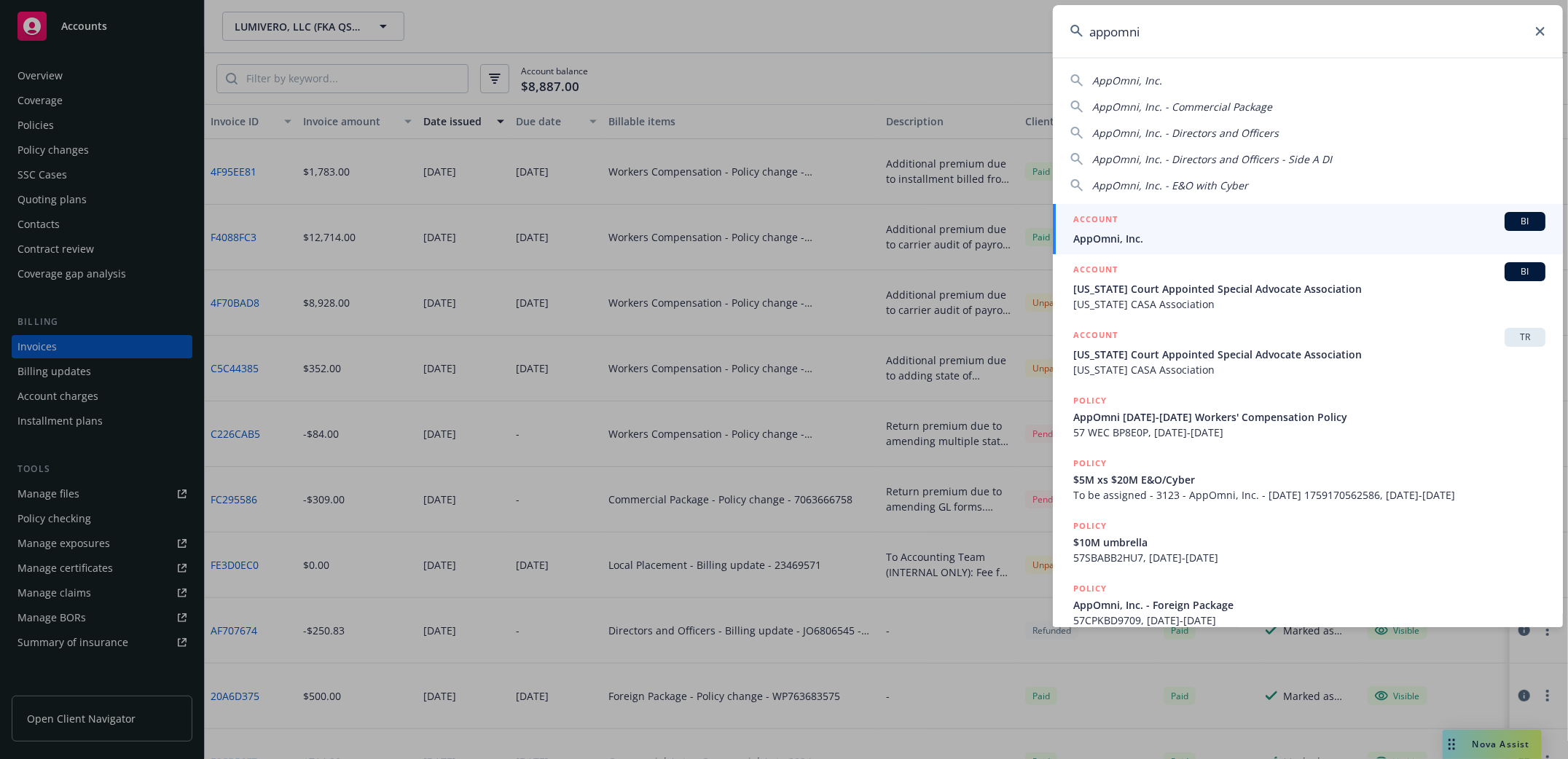
click at [1115, 240] on span "AppOmni, Inc." at bounding box center [1309, 238] width 472 height 15
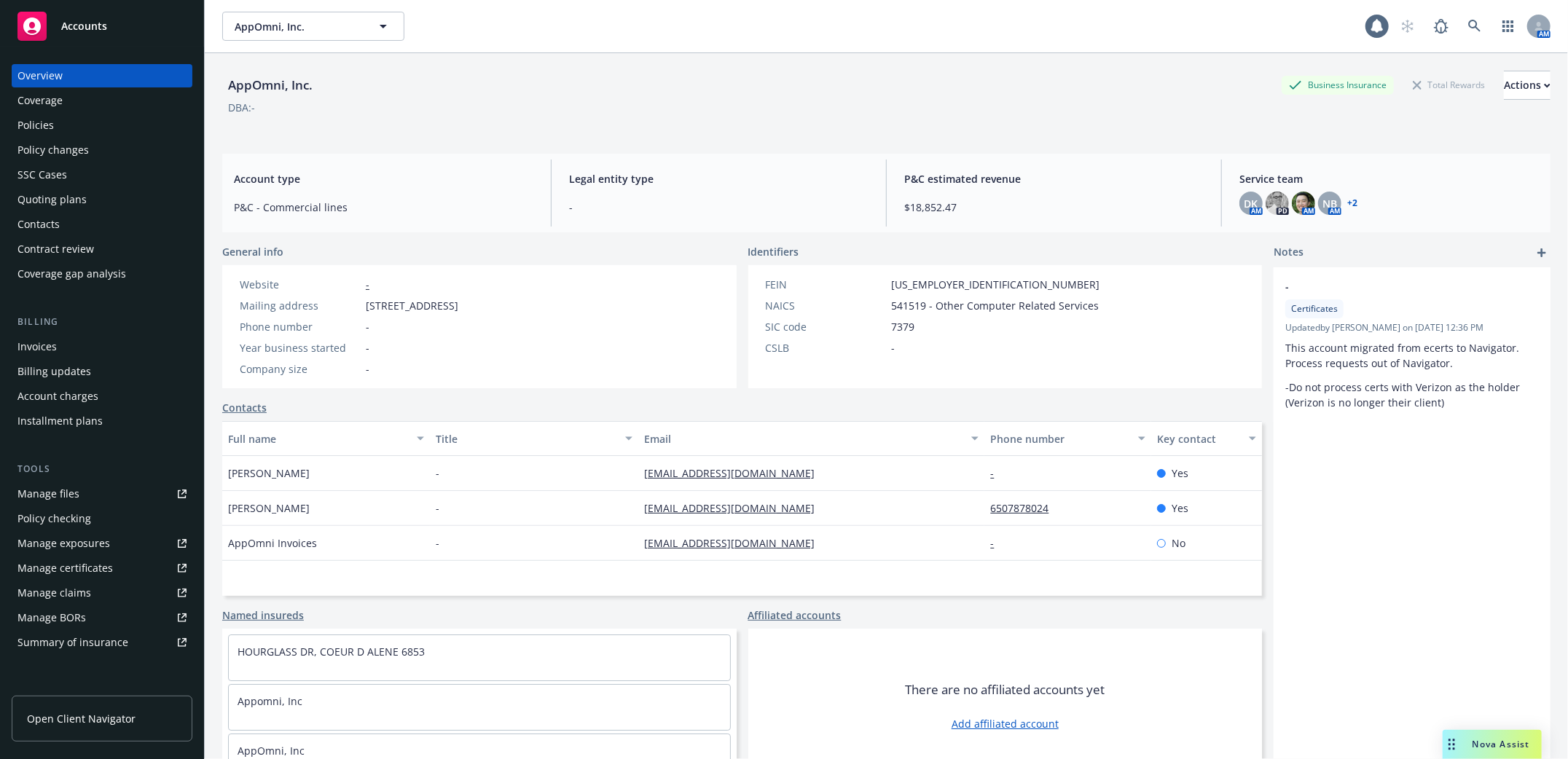
click at [30, 121] on div "Policies" at bounding box center [35, 126] width 36 height 23
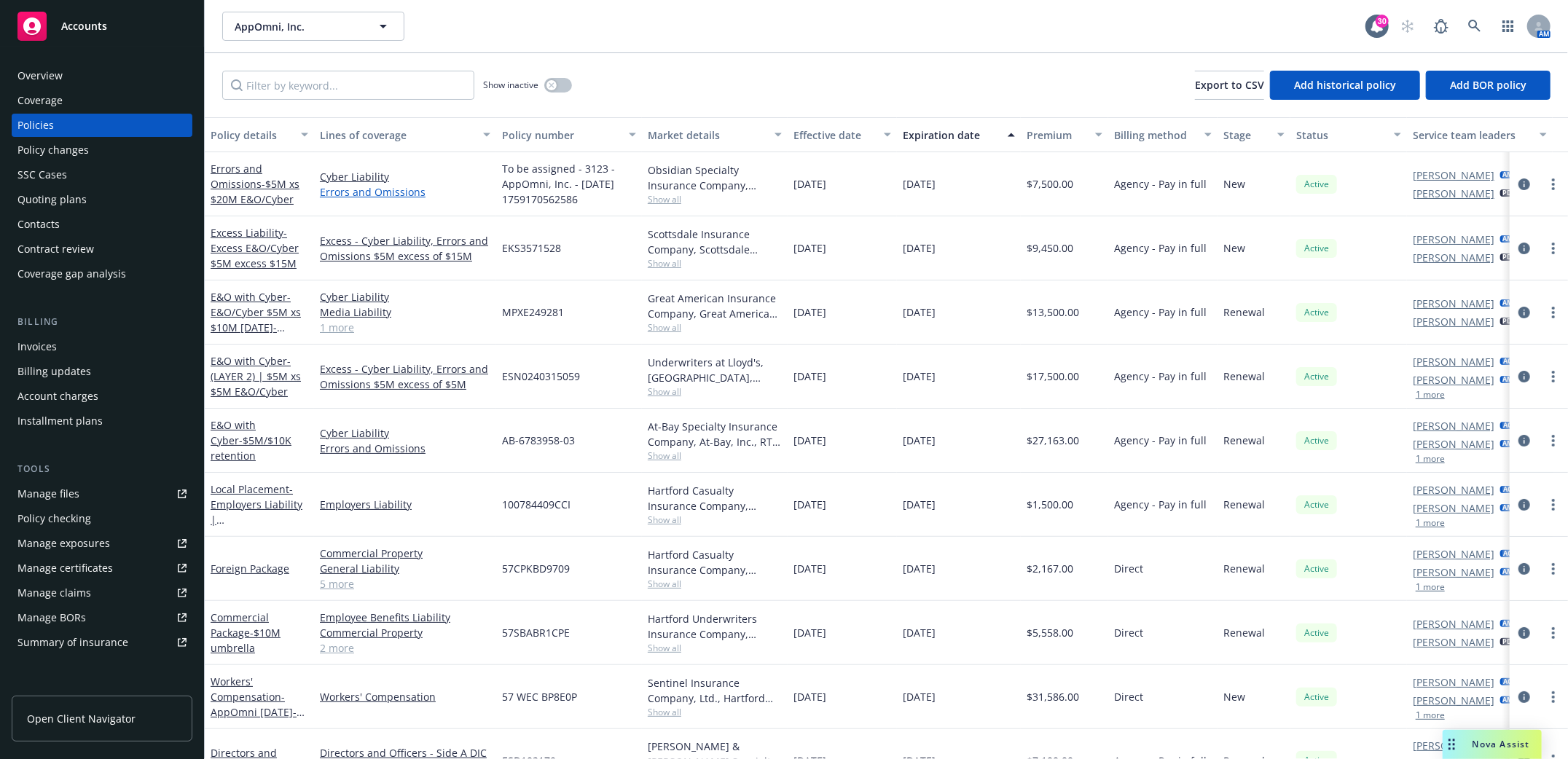
click at [363, 190] on link "Errors and Omissions" at bounding box center [404, 192] width 170 height 15
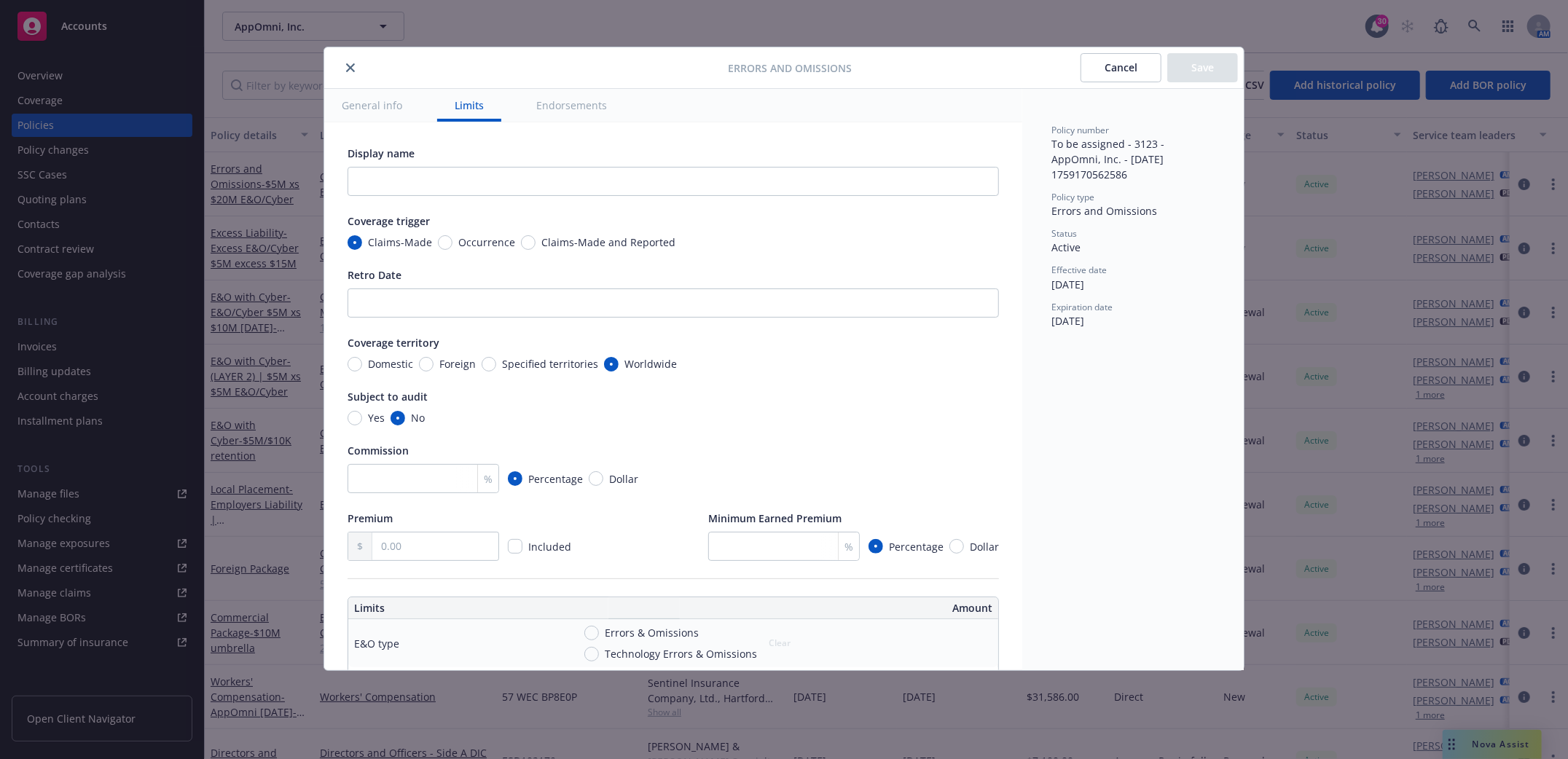
click at [349, 65] on icon "close" at bounding box center [350, 68] width 8 height 8
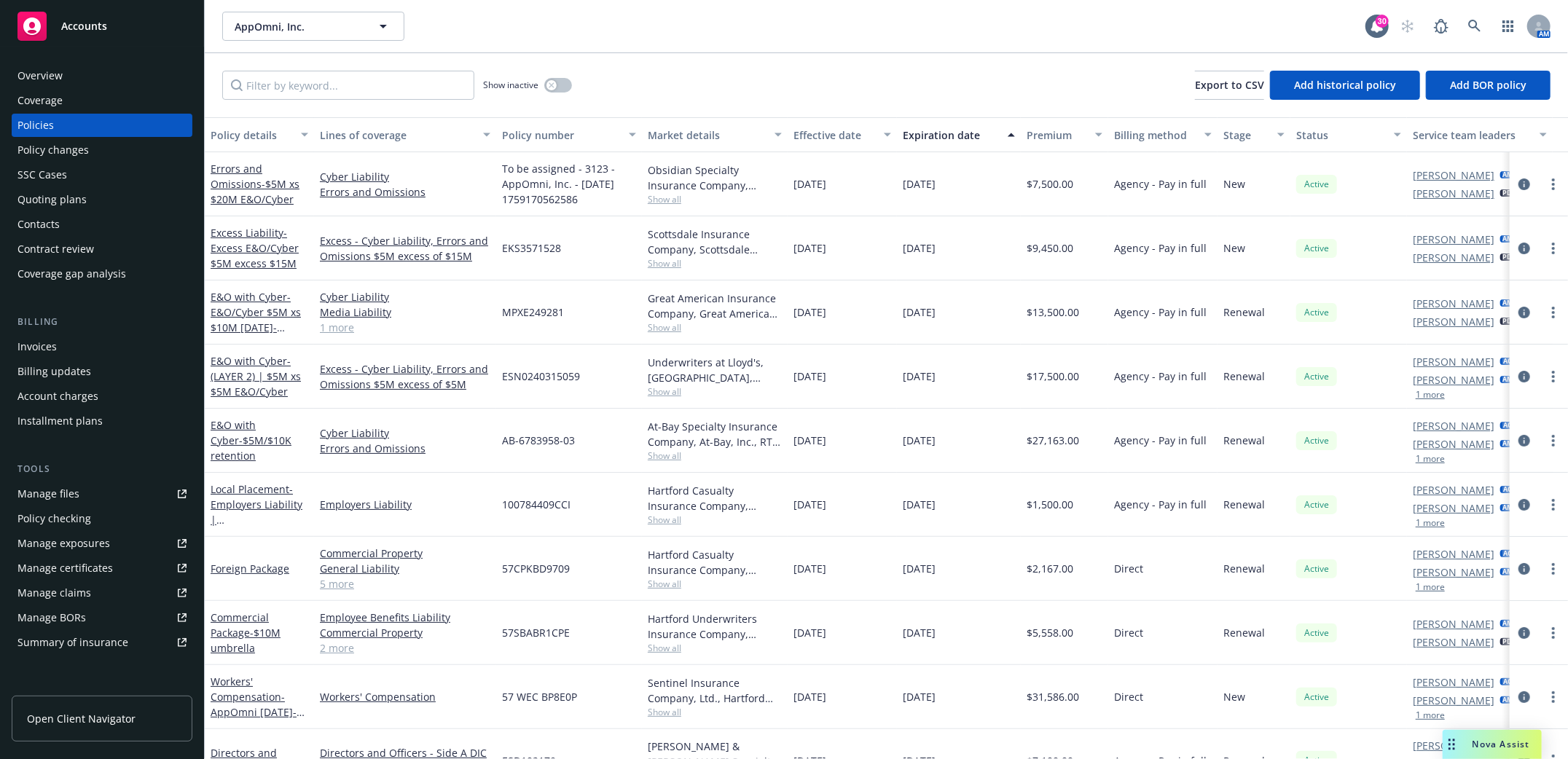
click at [241, 185] on link "Errors and Omissions - $5M xs $20M E&O/Cyber" at bounding box center [255, 184] width 89 height 44
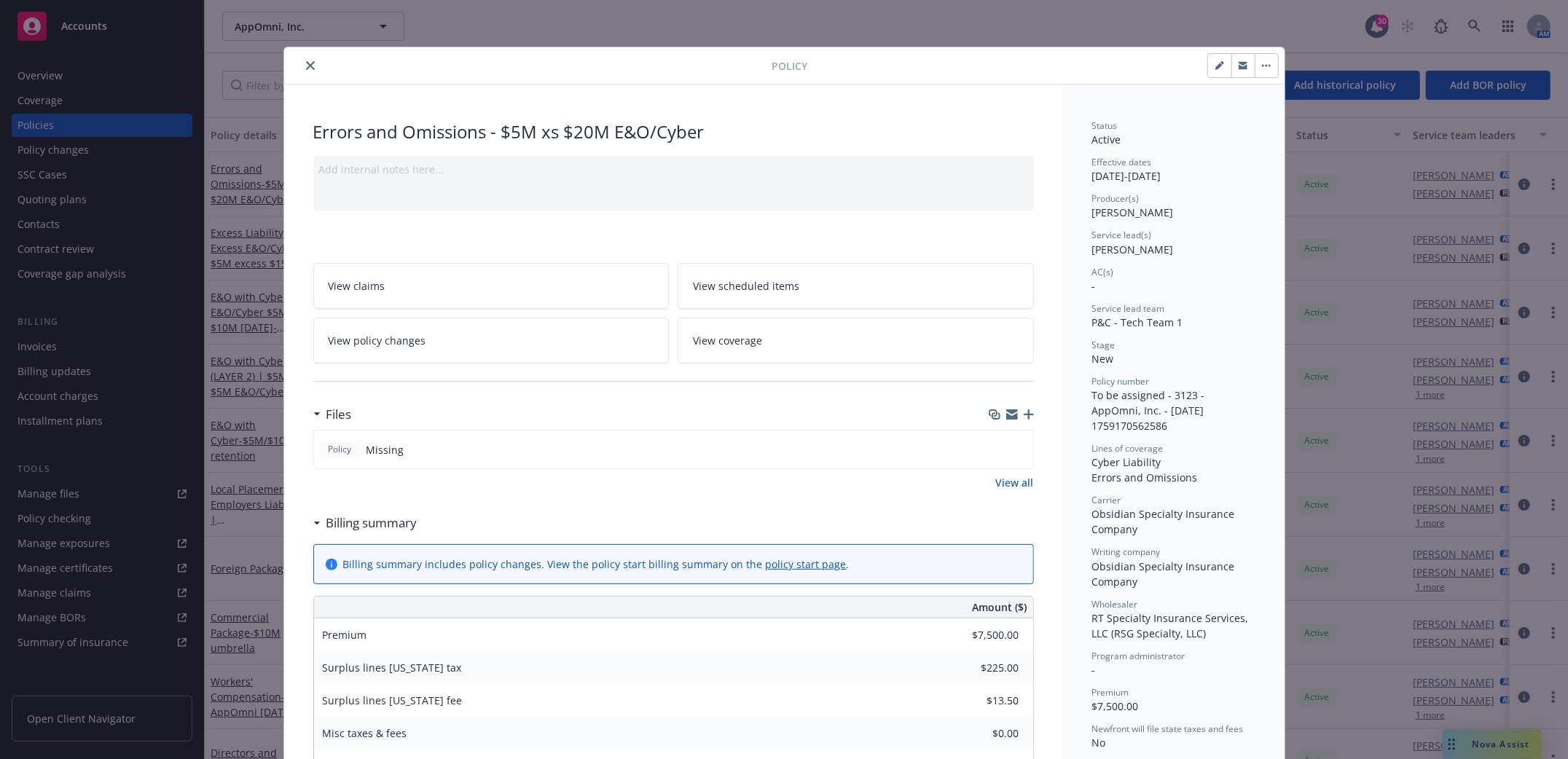
click at [1025, 419] on icon "button" at bounding box center [1029, 414] width 10 height 10
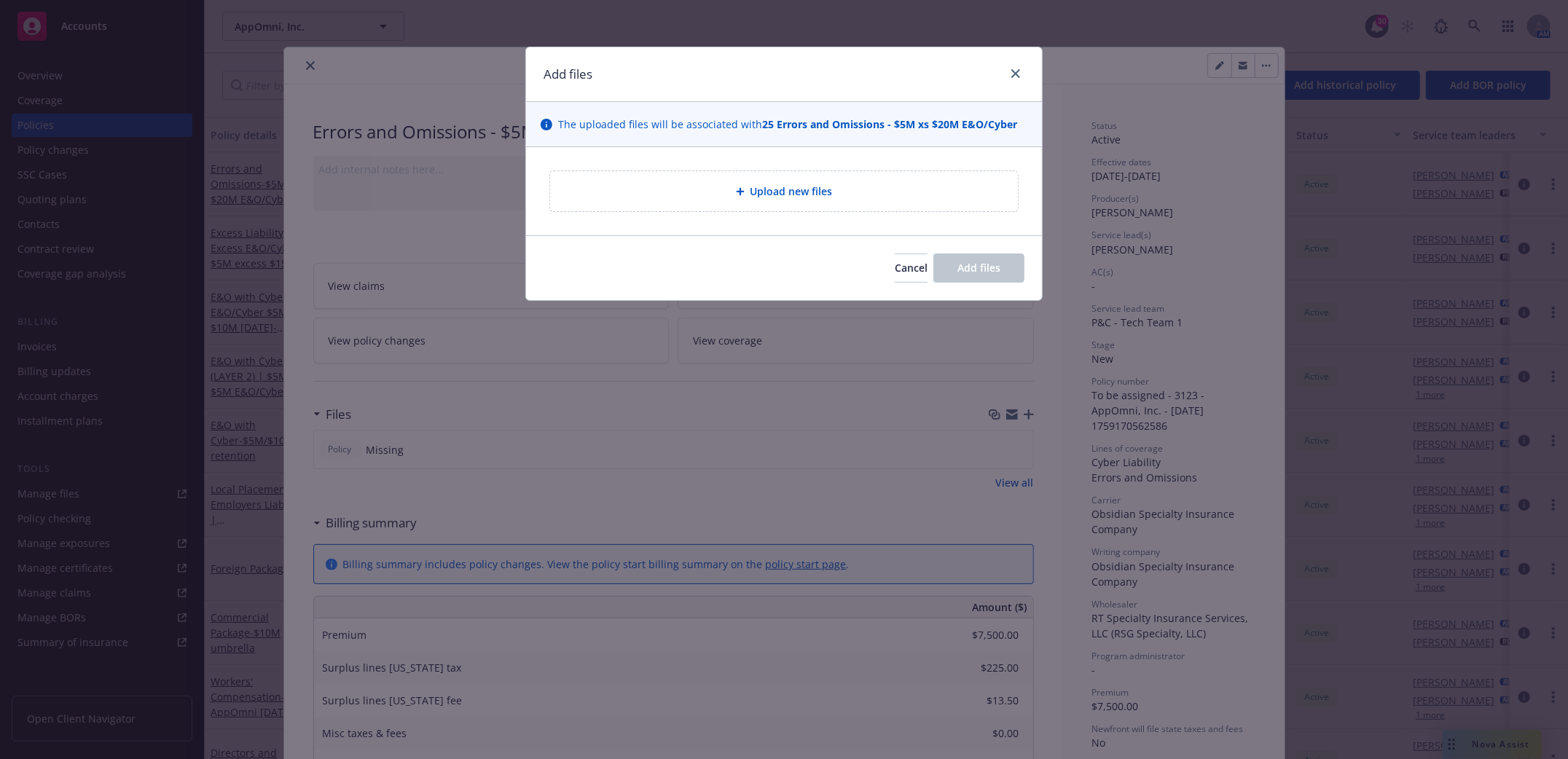
type textarea "x"
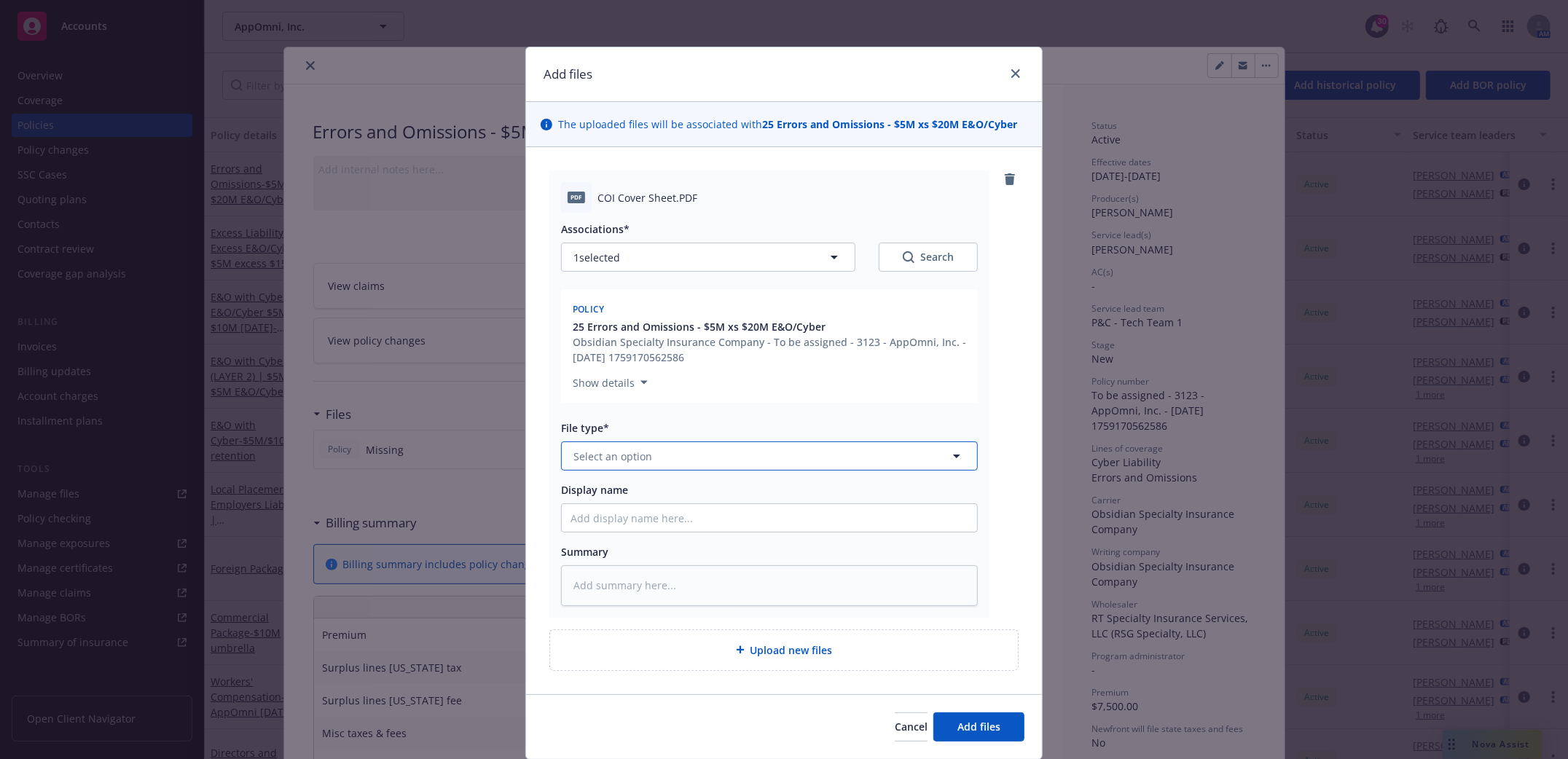
click at [948, 457] on icon "button" at bounding box center [956, 455] width 18 height 18
type input "Binder"
click at [737, 504] on div "Binder" at bounding box center [769, 496] width 397 height 21
click at [669, 542] on div "Associations* 1 selected Search Policy 25 Errors and Omissions - $5M xs $20M E&…" at bounding box center [769, 409] width 417 height 392
drag, startPoint x: 665, startPoint y: 526, endPoint x: 703, endPoint y: 464, distance: 72.7
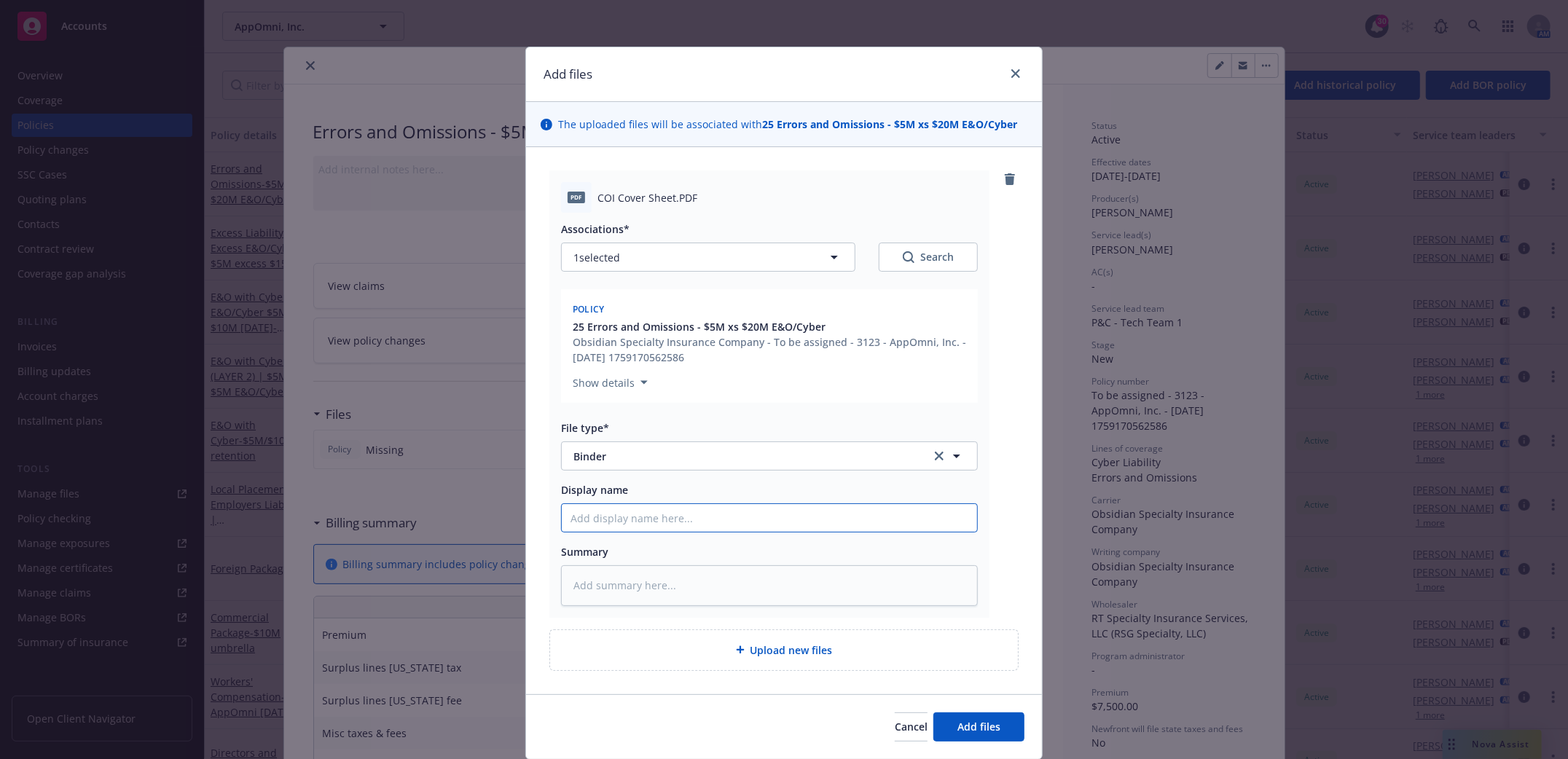
click at [665, 525] on input "Display name" at bounding box center [769, 517] width 415 height 28
type textarea "x"
type input "$"
type textarea "x"
type input "$5"
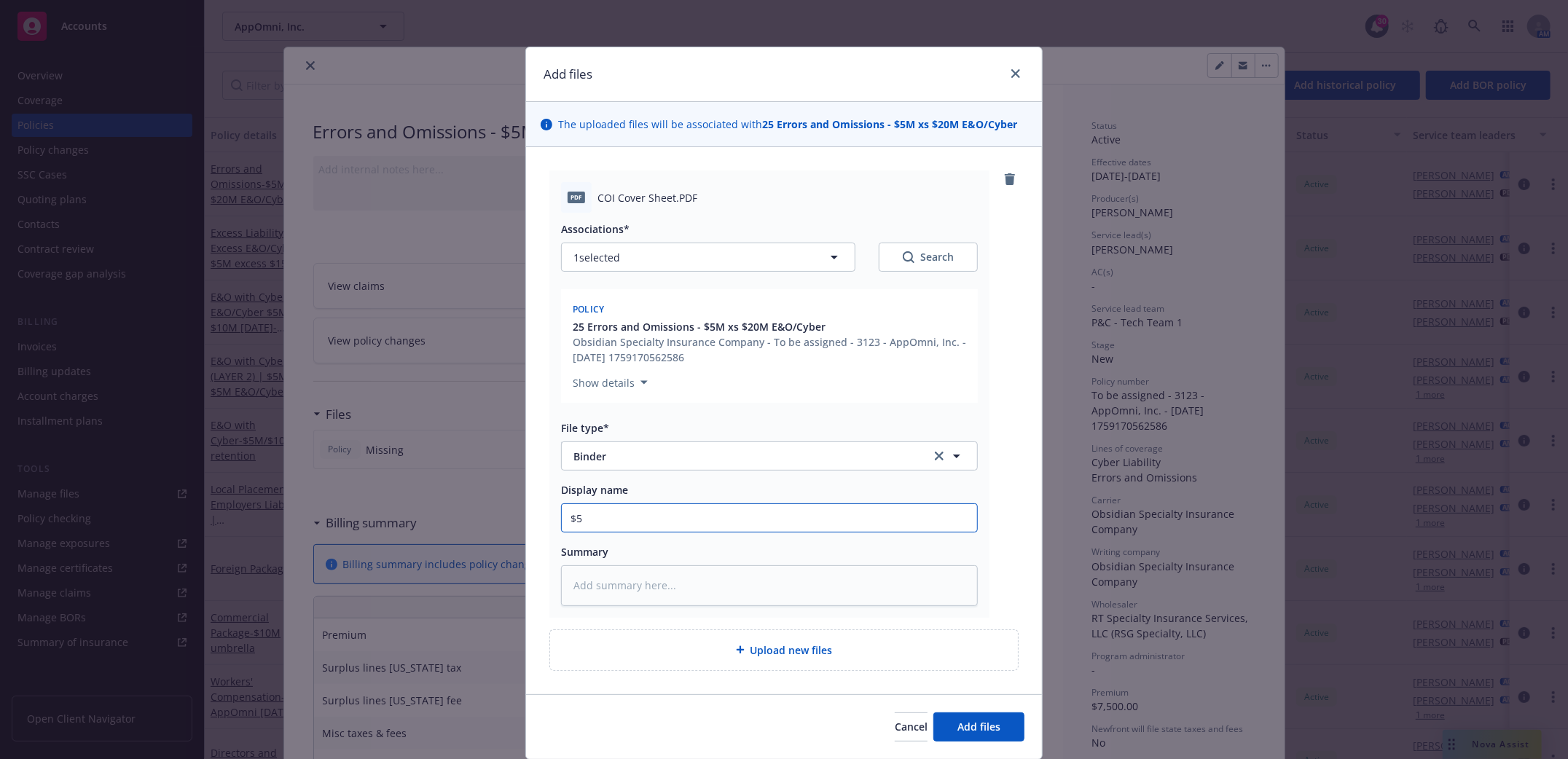
type textarea "x"
type input "$5M"
type textarea "x"
type input "$5M x"
type textarea "x"
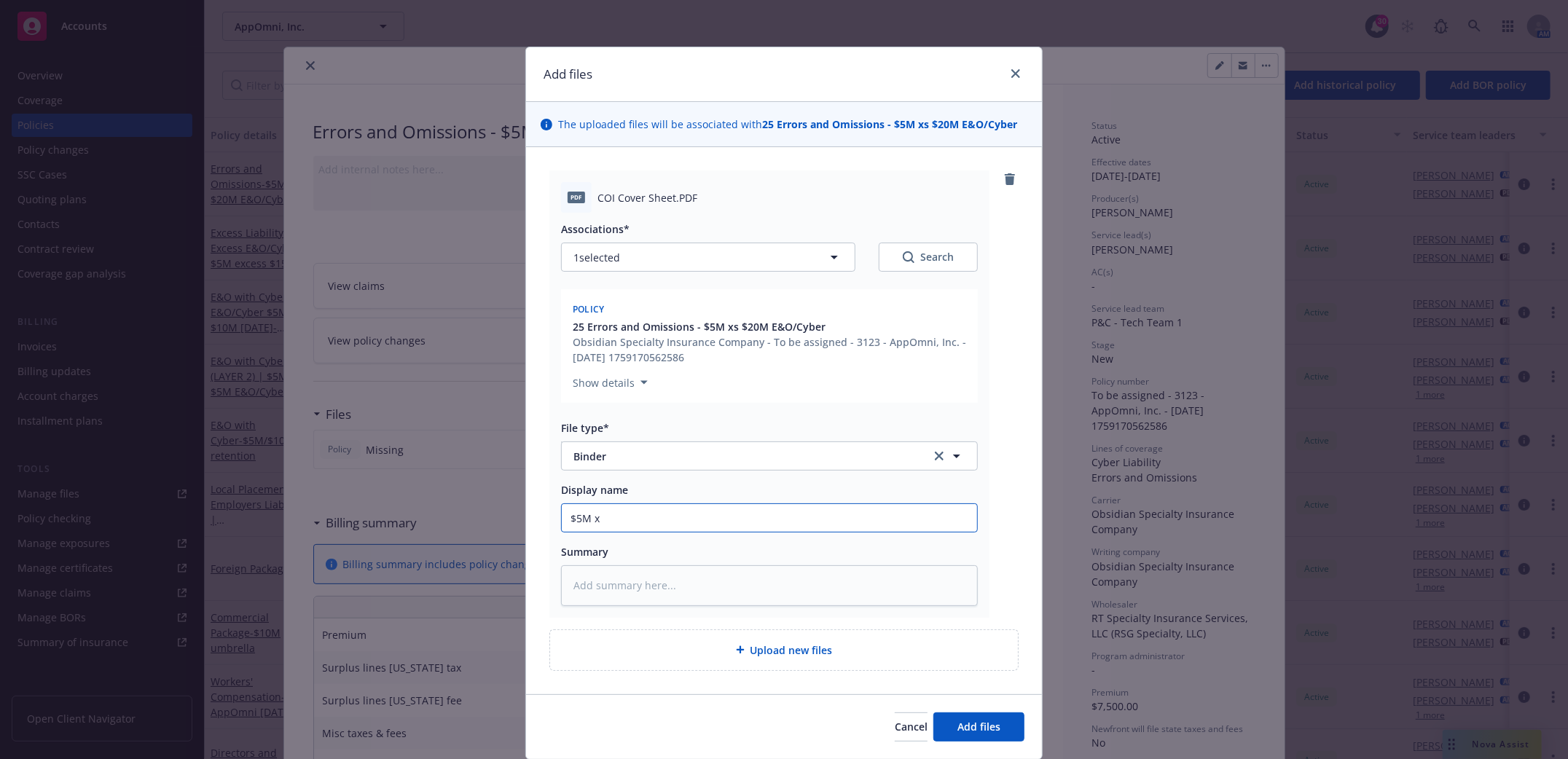
type input "$5M xs"
type textarea "x"
type input "$5M xs"
type textarea "x"
type input "$5M xs $"
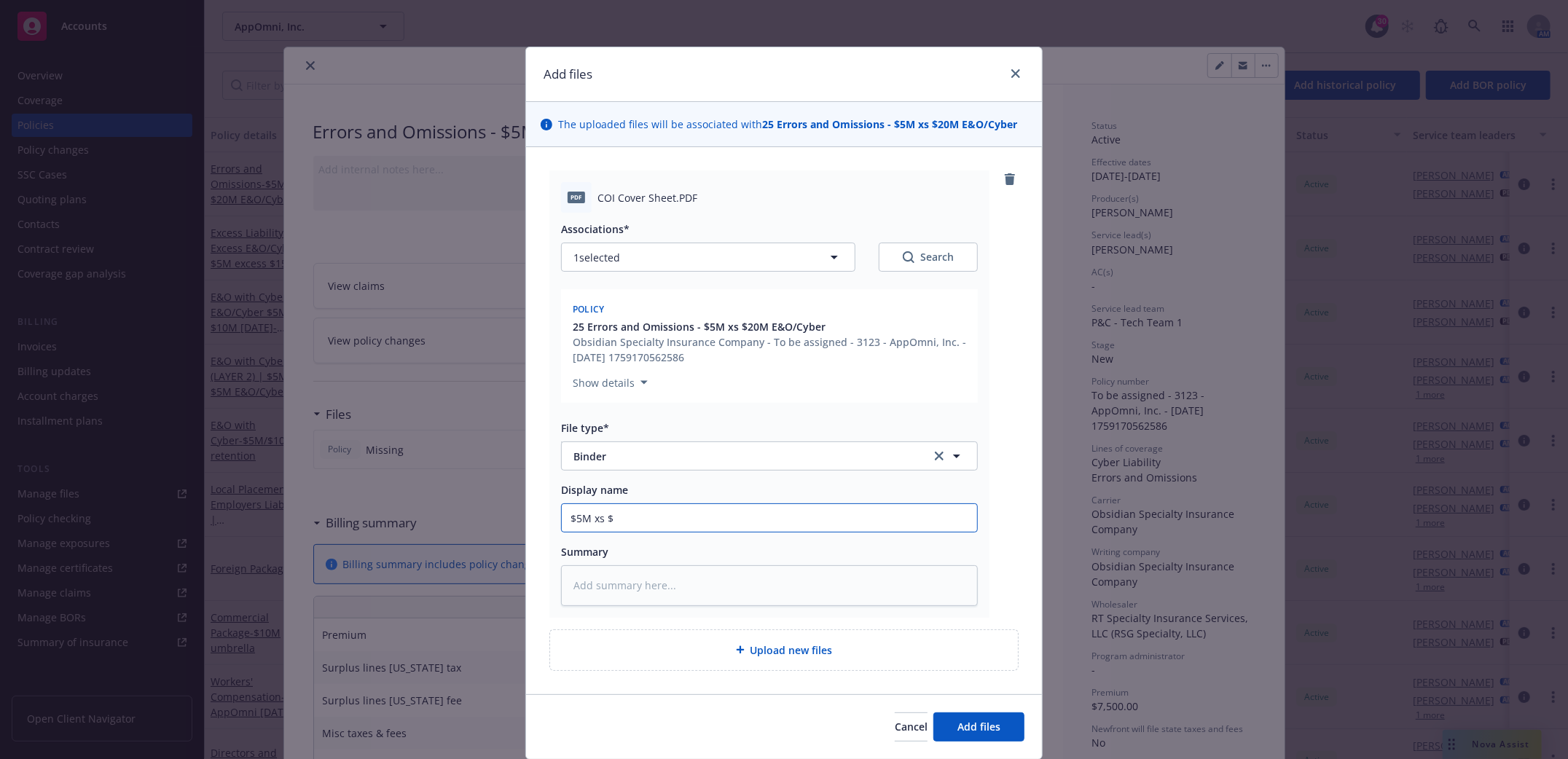
type textarea "x"
type input "$5M xs $2"
type textarea "x"
type input "$5M xs $20"
type textarea "x"
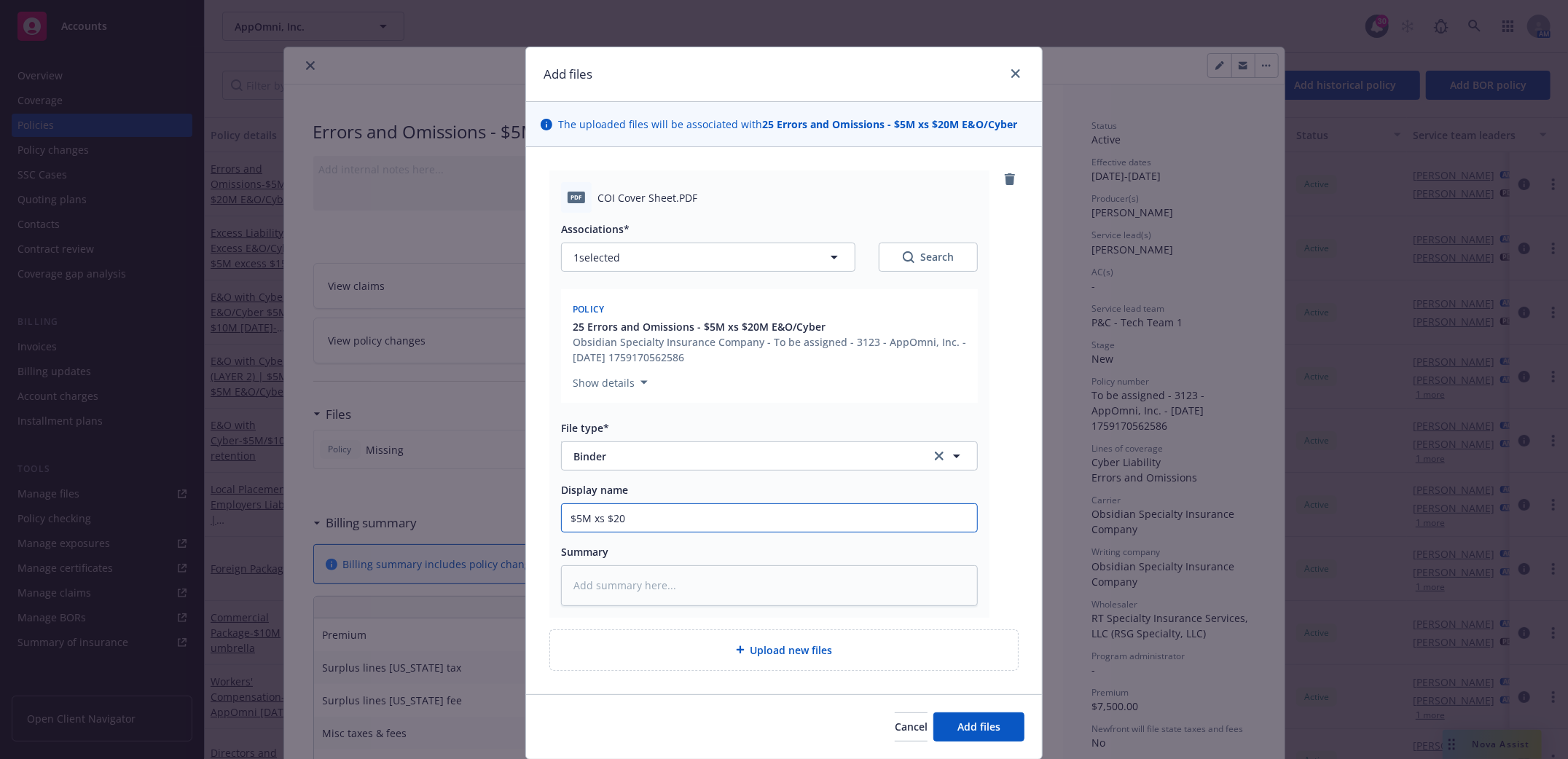
type input "$5M xs $20M"
type textarea "x"
type input "$5M xs $20M"
type textarea "x"
type input "$5M xs $20M E"
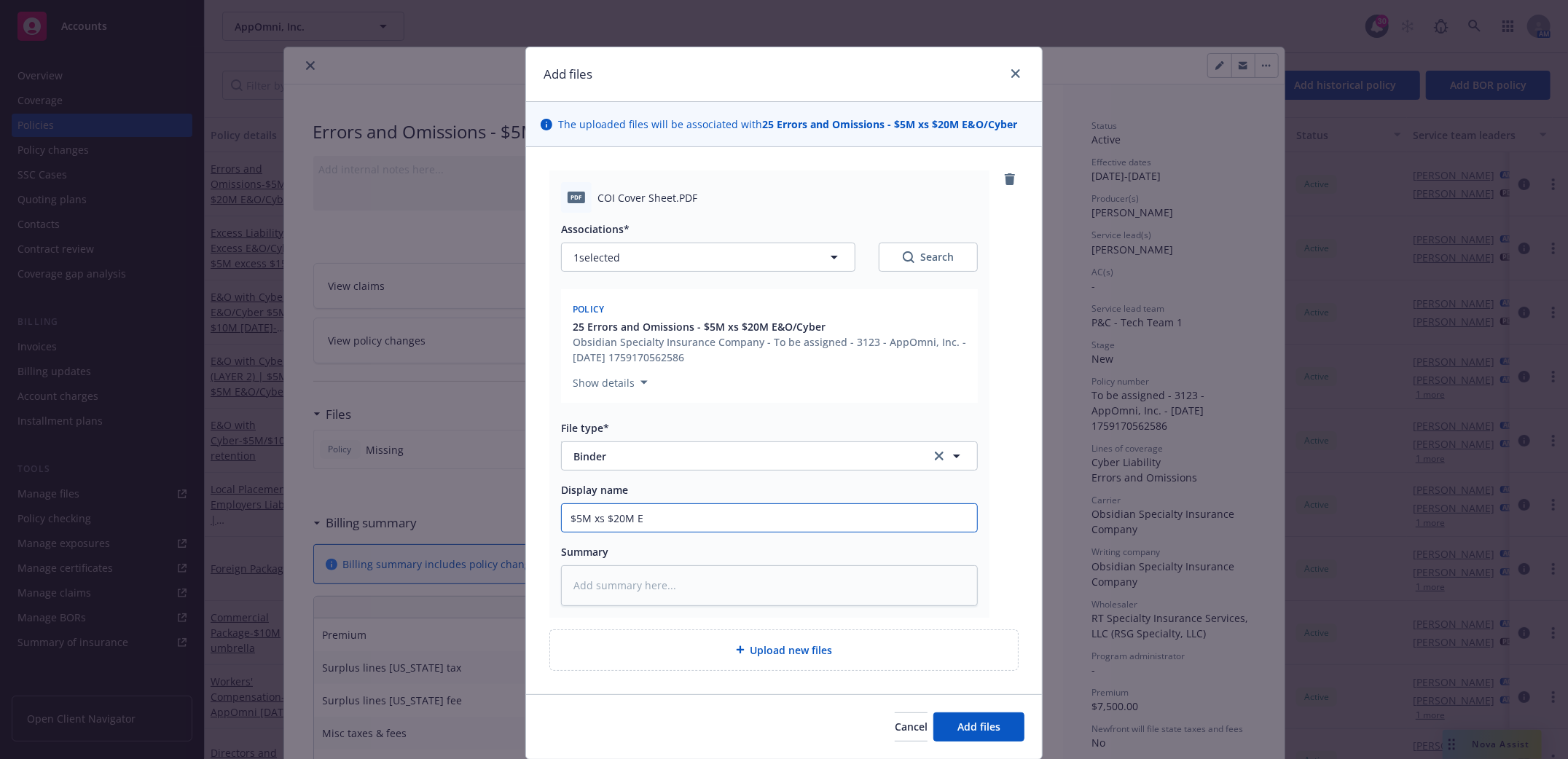
type textarea "x"
type input "$5M xs $20M E&"
type textarea "x"
type input "$5M xs $20M E&O"
type textarea "x"
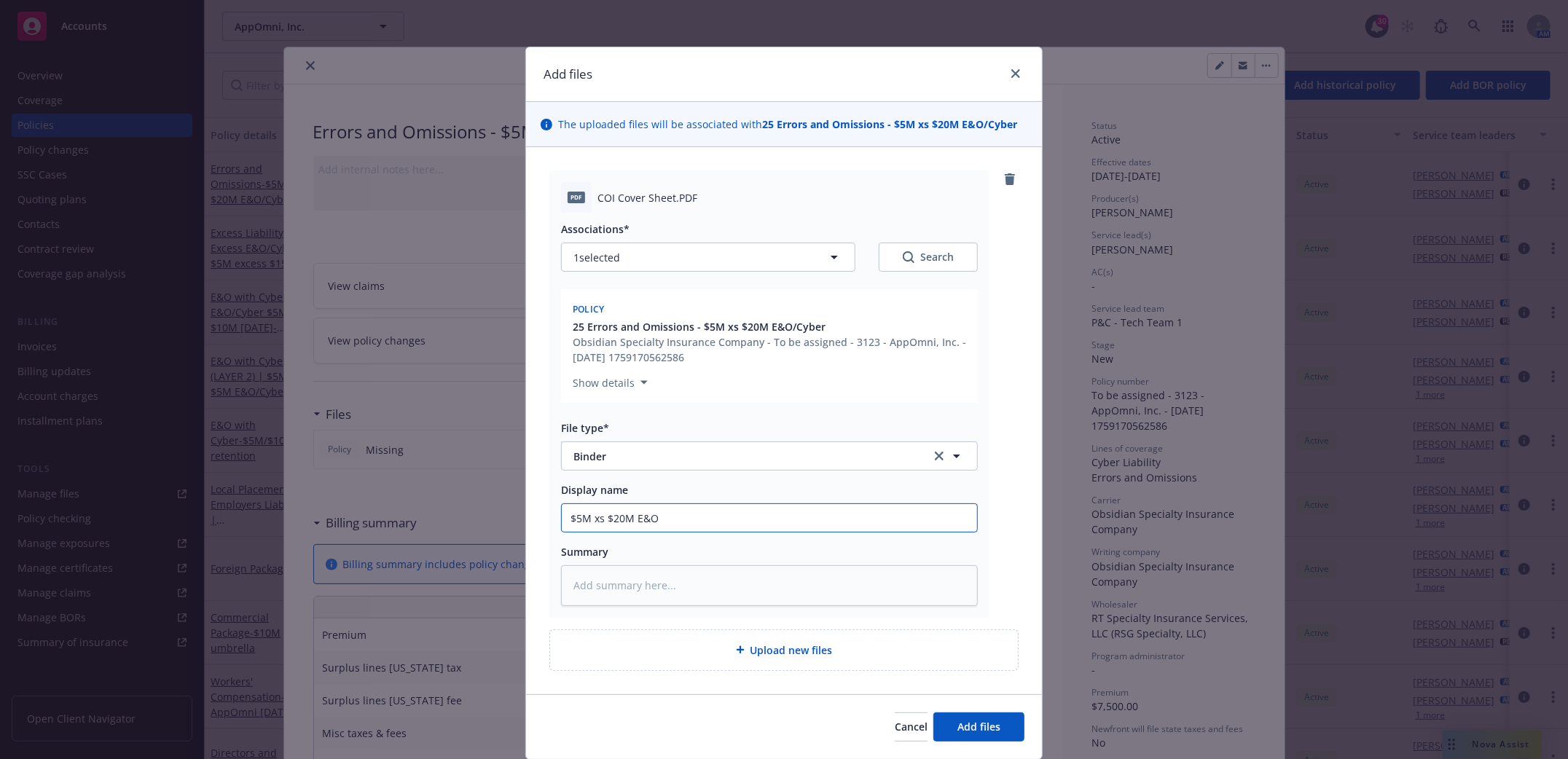
type input "$5M xs $20M E&O/"
type textarea "x"
type input "$5M xs $20M E&O/C"
type textarea "x"
type input "$5M xs $20M E&O/Cy"
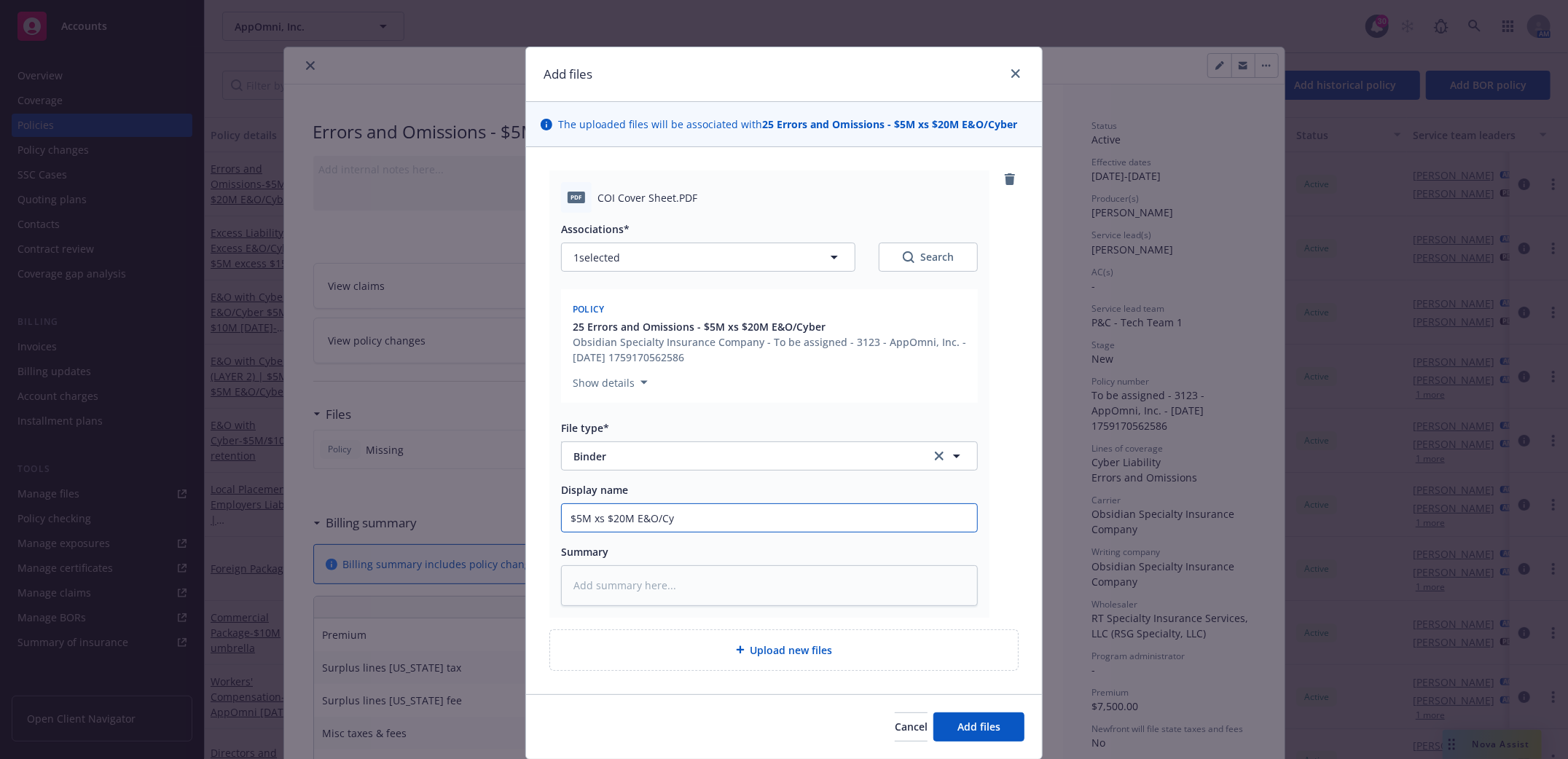
type textarea "x"
type input "$5M xs $20M E&O/Cyb"
type textarea "x"
type input "$5M xs $20M E&O/Cybe"
type textarea "x"
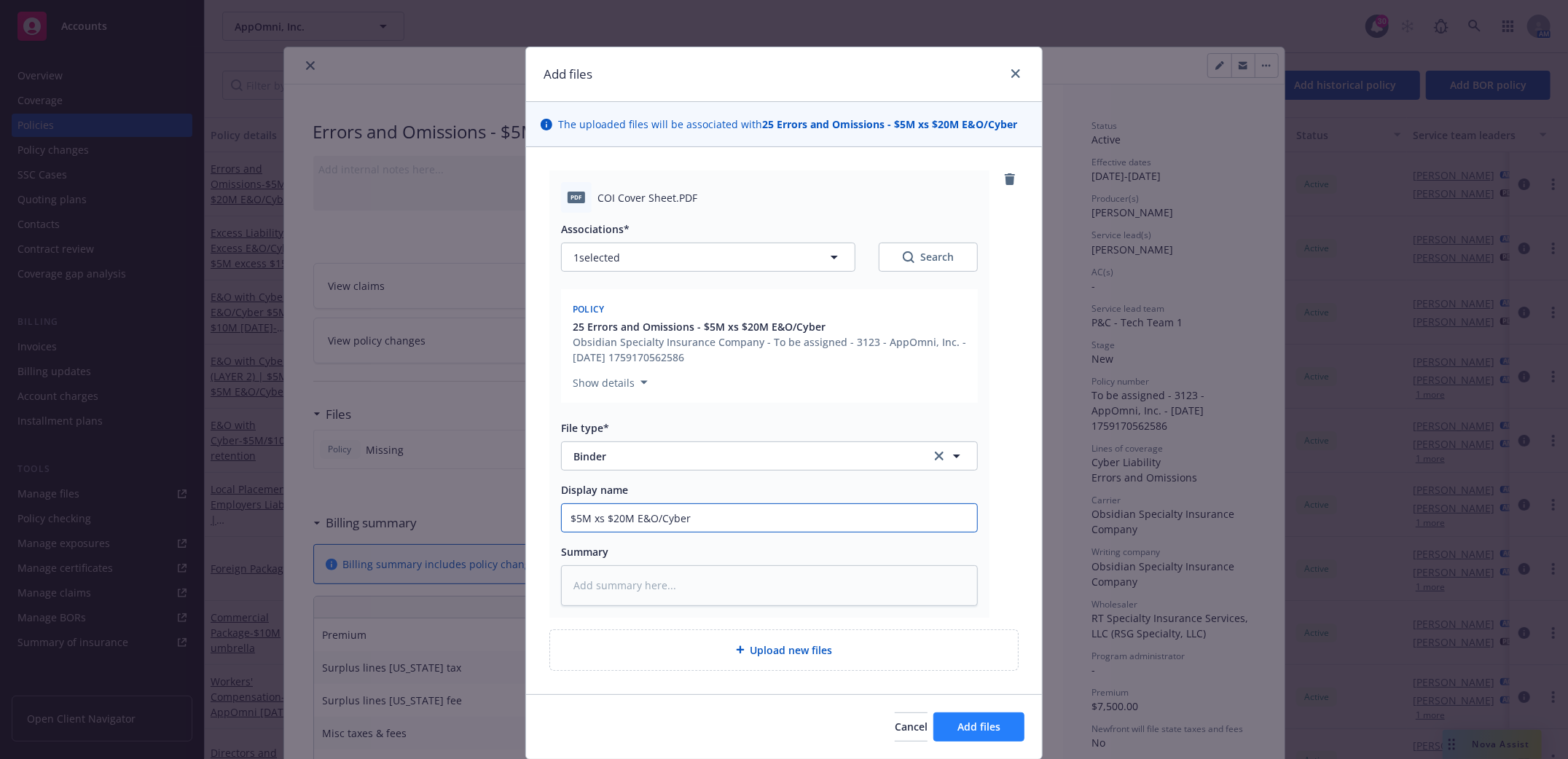
type input "$5M xs $20M E&O/Cyber"
click at [983, 734] on button "Add files" at bounding box center [979, 727] width 91 height 29
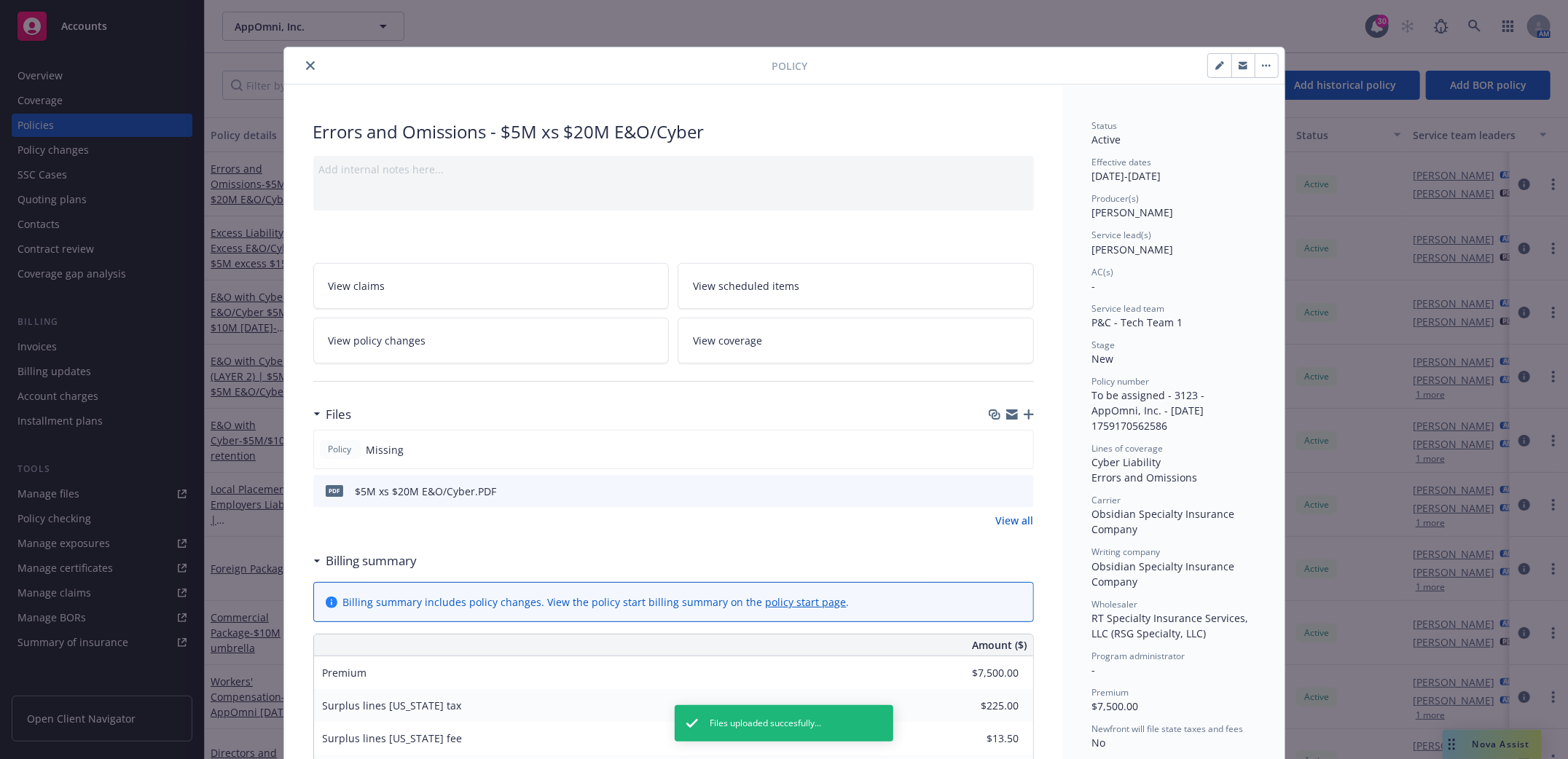
click at [1025, 414] on icon "button" at bounding box center [1029, 414] width 10 height 10
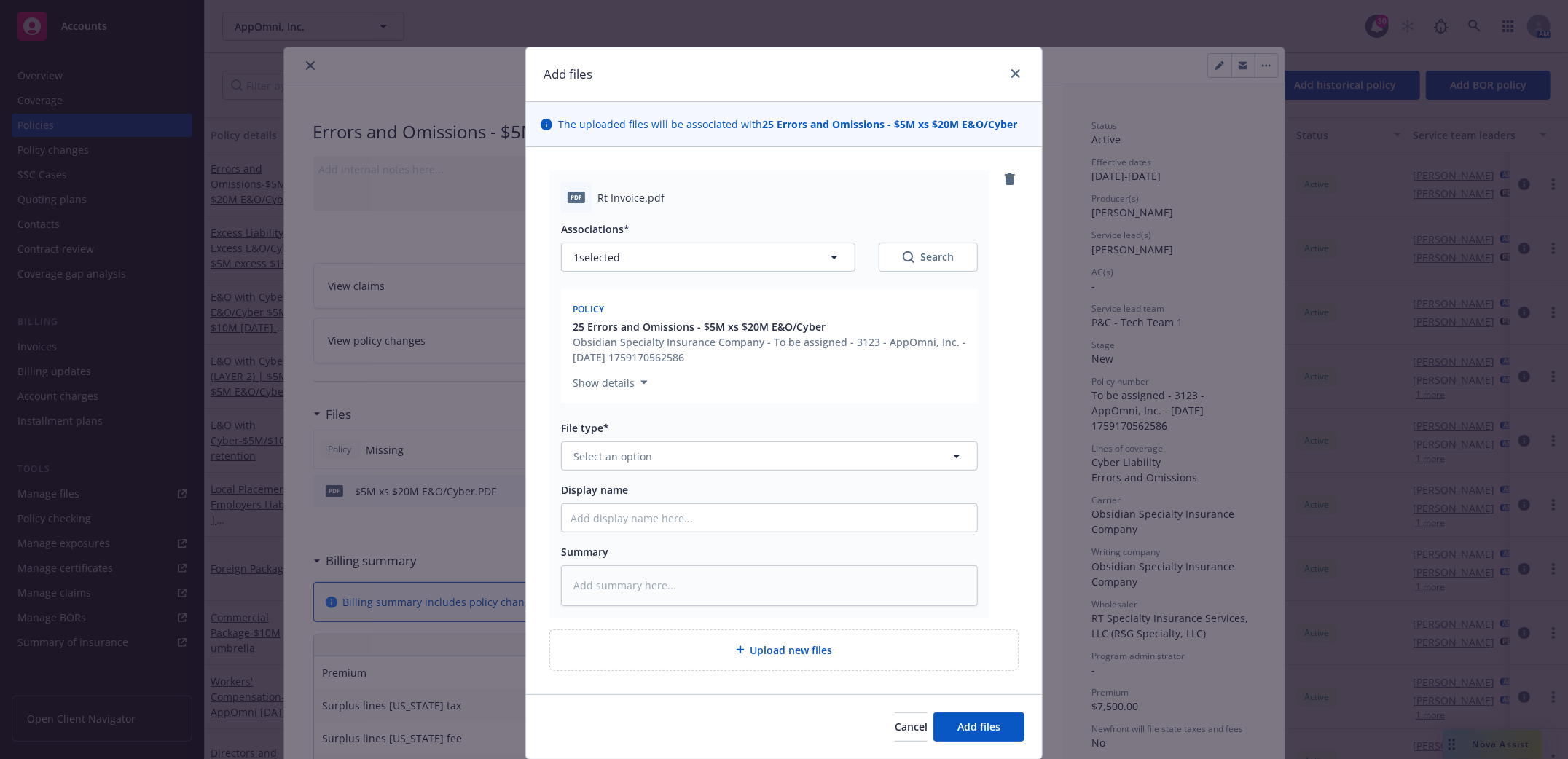
type textarea "x"
click at [949, 460] on icon "button" at bounding box center [956, 455] width 18 height 18
type input "invoice"
click at [662, 544] on div "Invoice - Third Party" at bounding box center [625, 535] width 109 height 21
click at [657, 519] on input "Display name" at bounding box center [769, 517] width 415 height 28
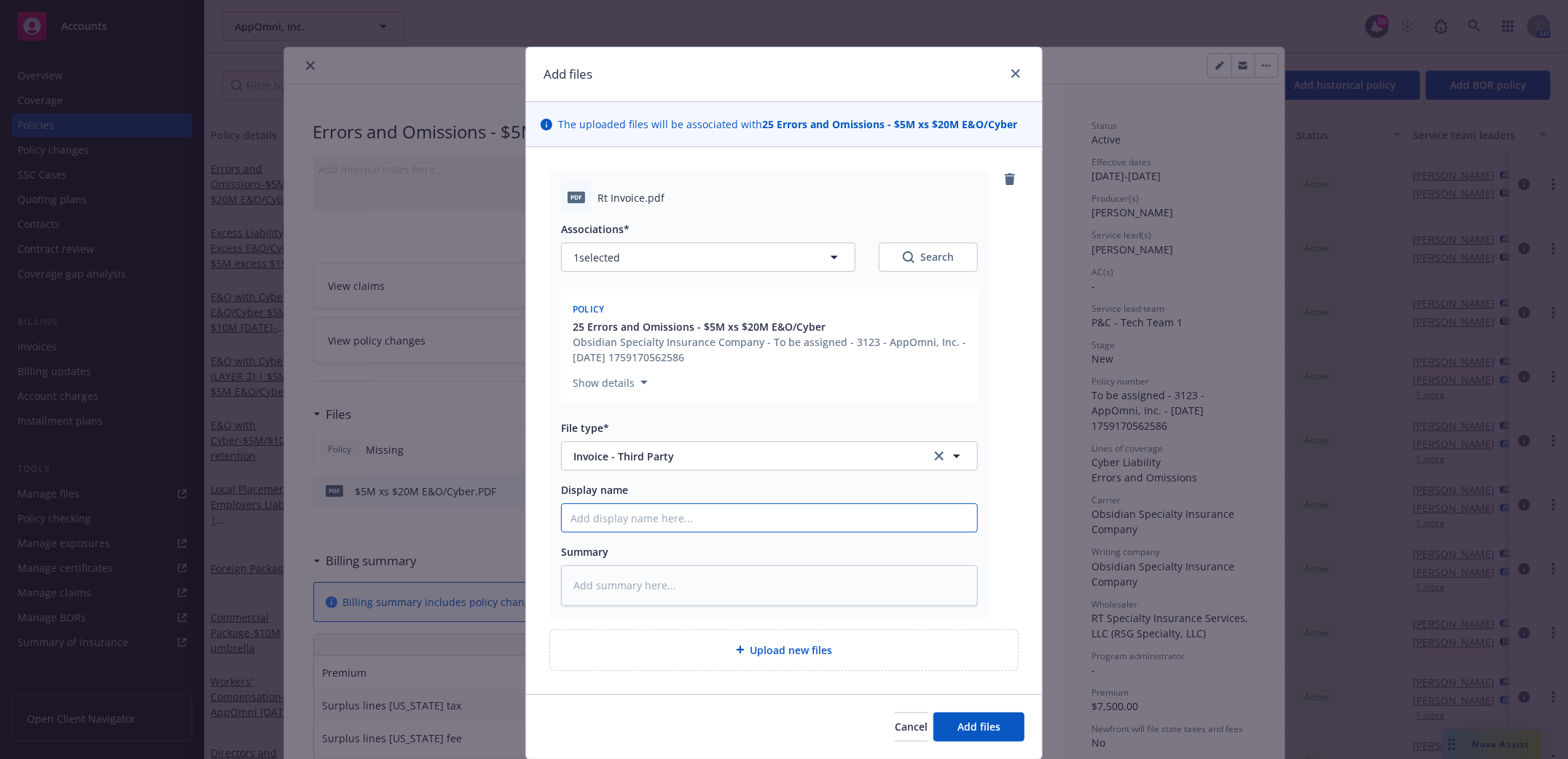
type textarea "x"
type input "R"
type textarea "x"
type input "RT"
type textarea "x"
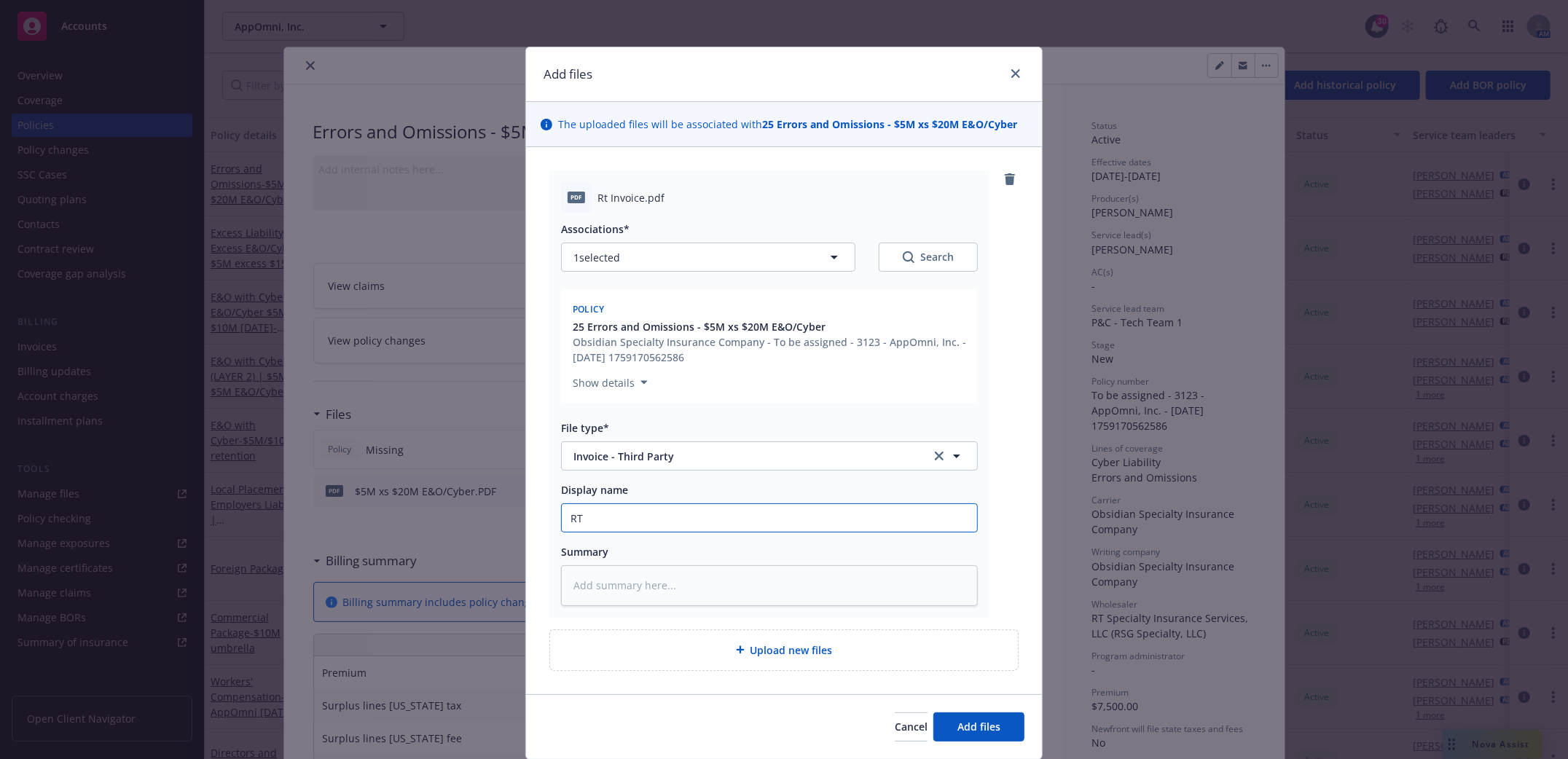
type input "RT I"
type textarea "x"
type input "RT In"
type textarea "x"
type input "RT Invo"
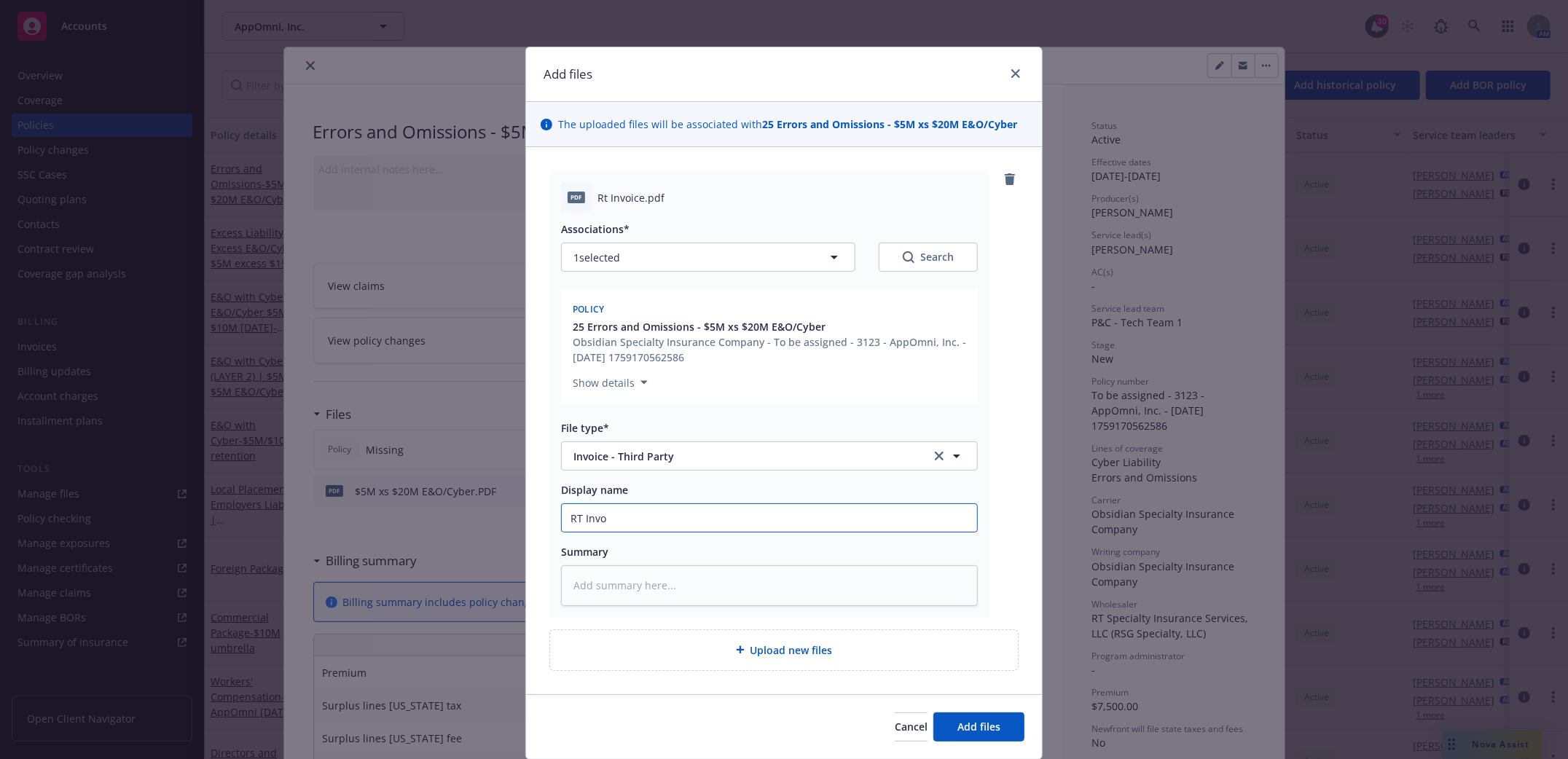
type textarea "x"
type input "RT Invoi"
type textarea "x"
type input "RT Invoic"
type textarea "x"
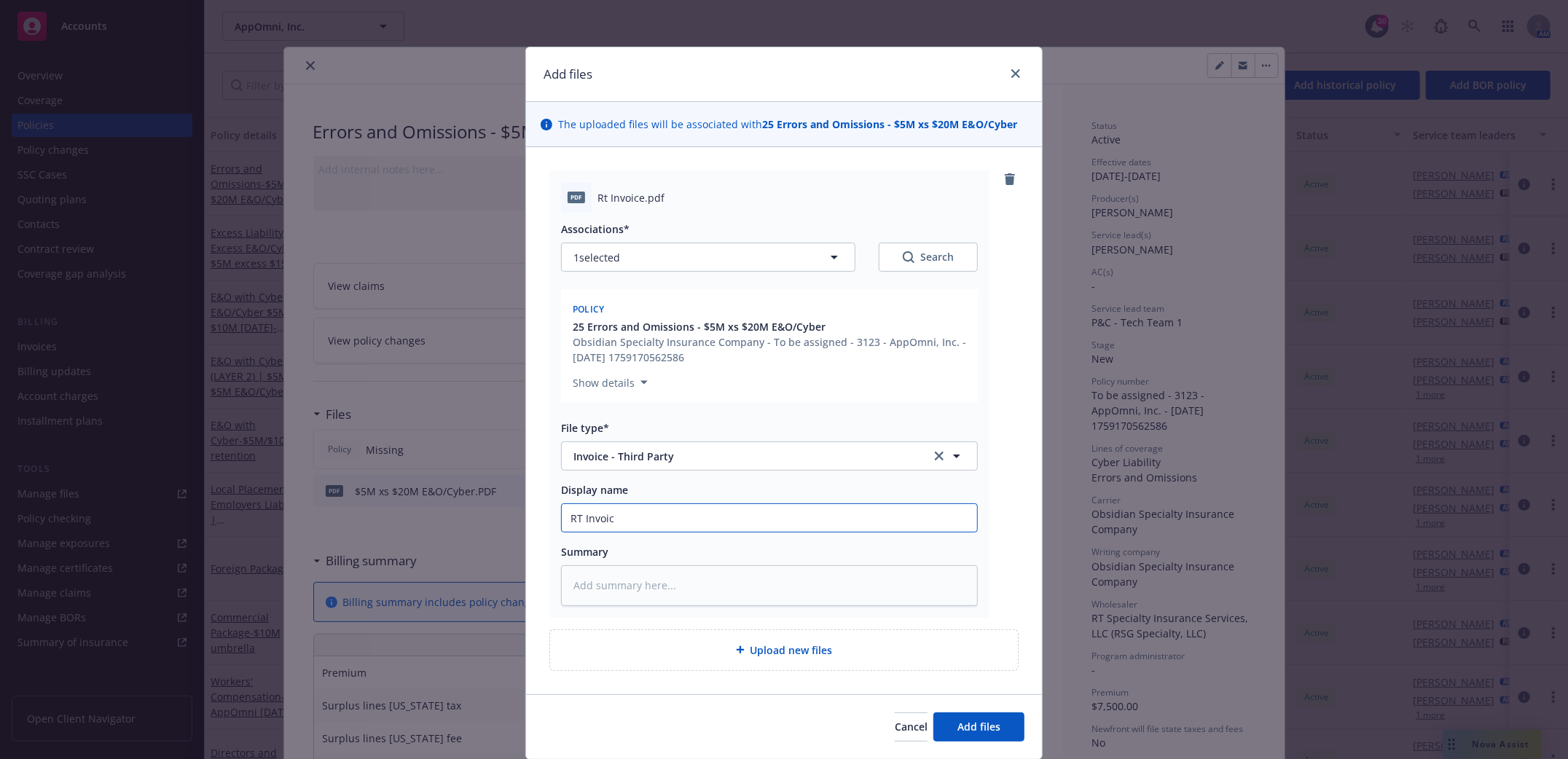
type input "RT Invoice"
type textarea "x"
type input "RT Invoice"
type textarea "x"
type input "RT Invoice r"
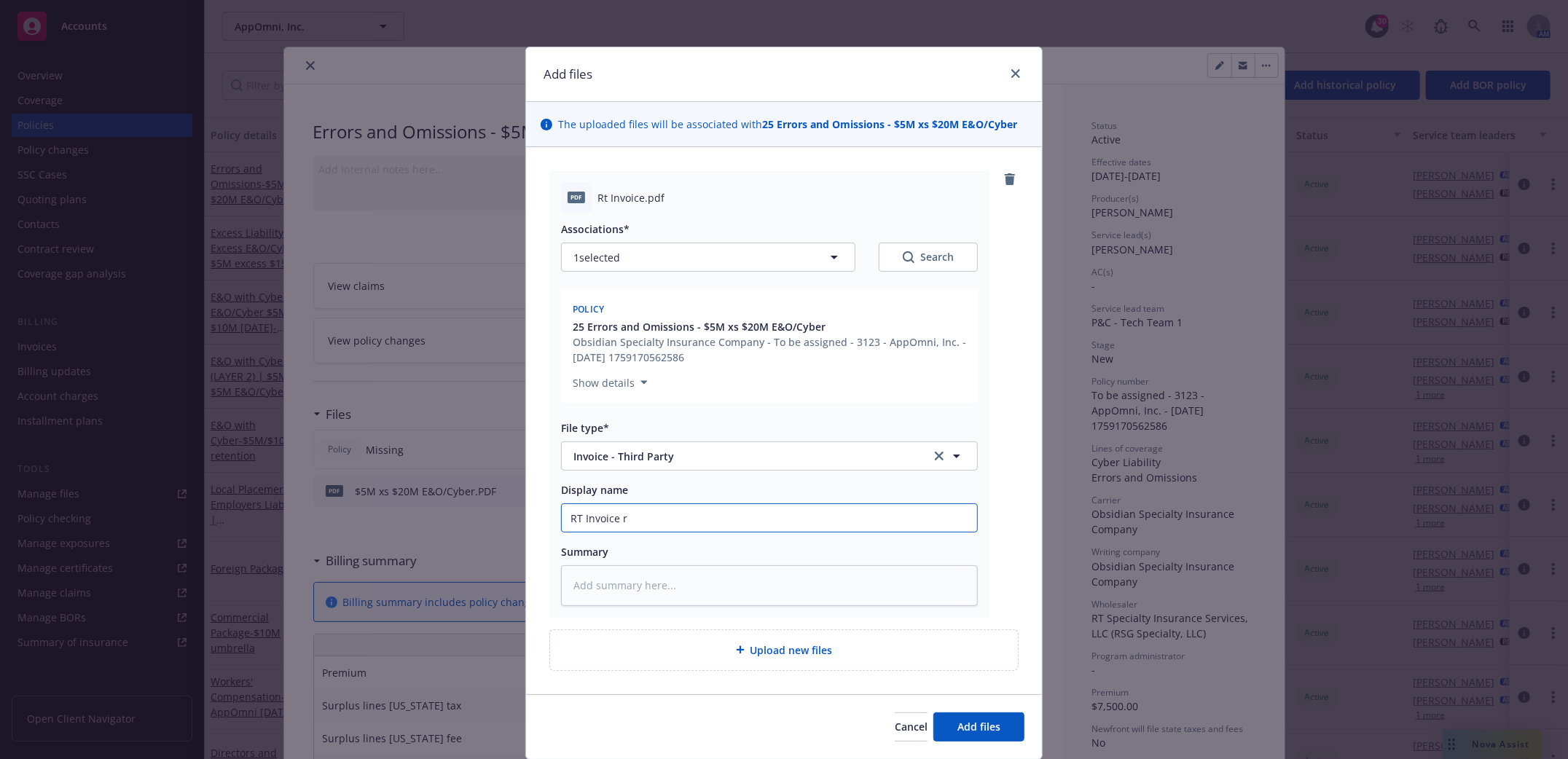
type textarea "x"
type input "RT Invoice re"
type textarea "x"
type input "RT Invoice rec"
type textarea "x"
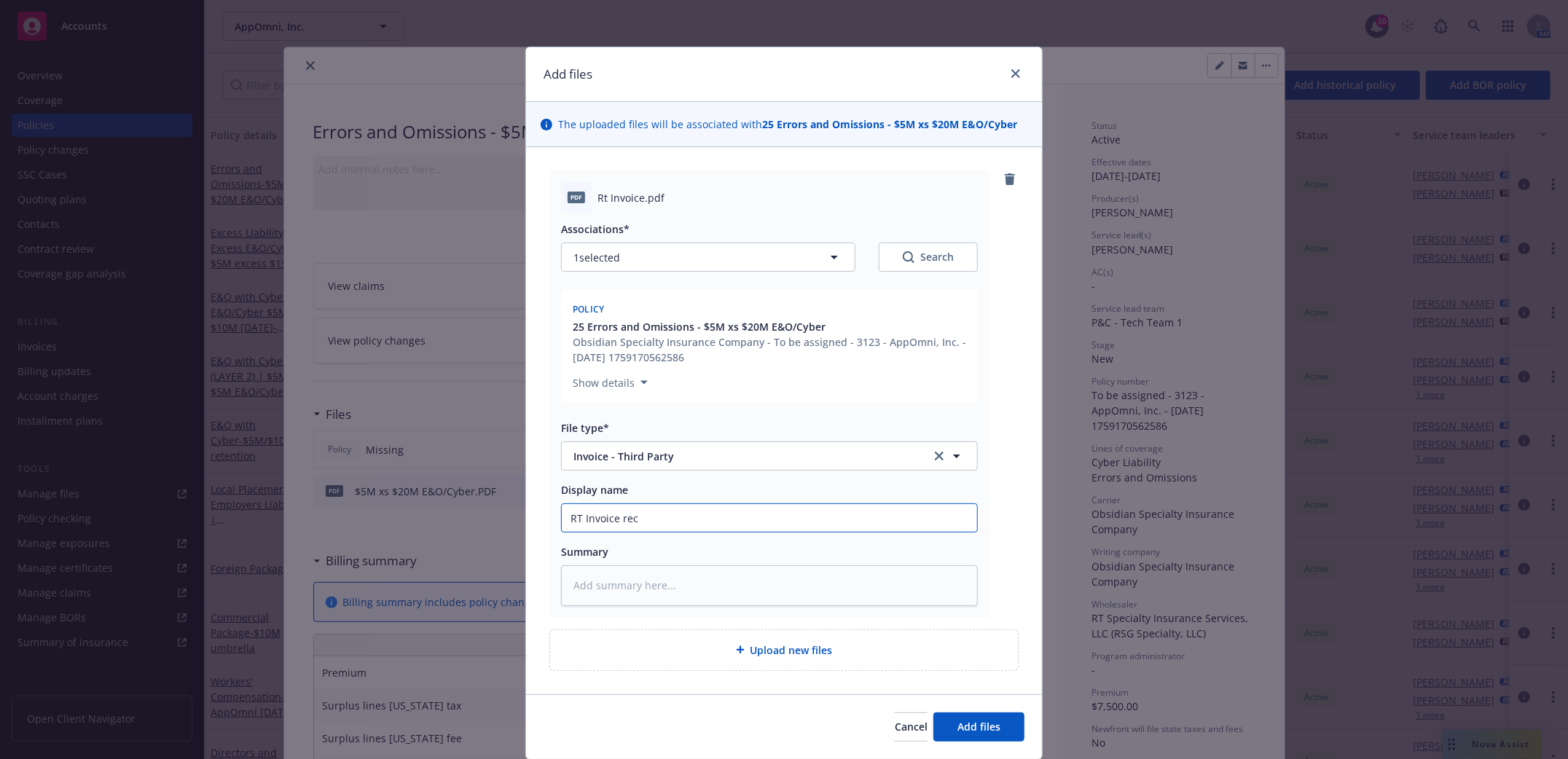
type input "RT Invoice rece"
type textarea "x"
type input "RT Invoice receiv"
type textarea "x"
type input "RT Invoice receive"
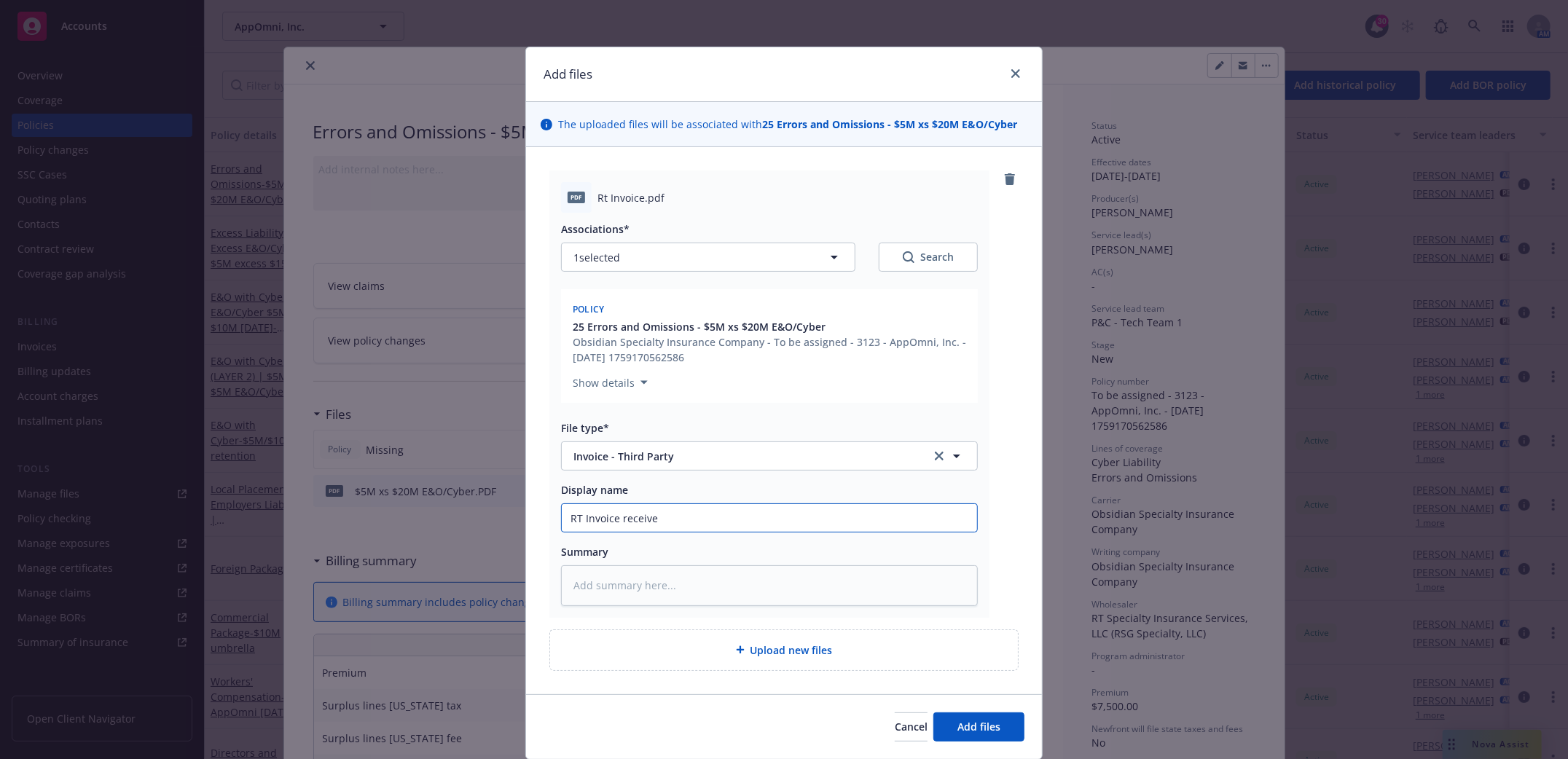
type textarea "x"
type input "RT Invoice received"
type textarea "x"
type input "RT Invoice receivedd"
type textarea "x"
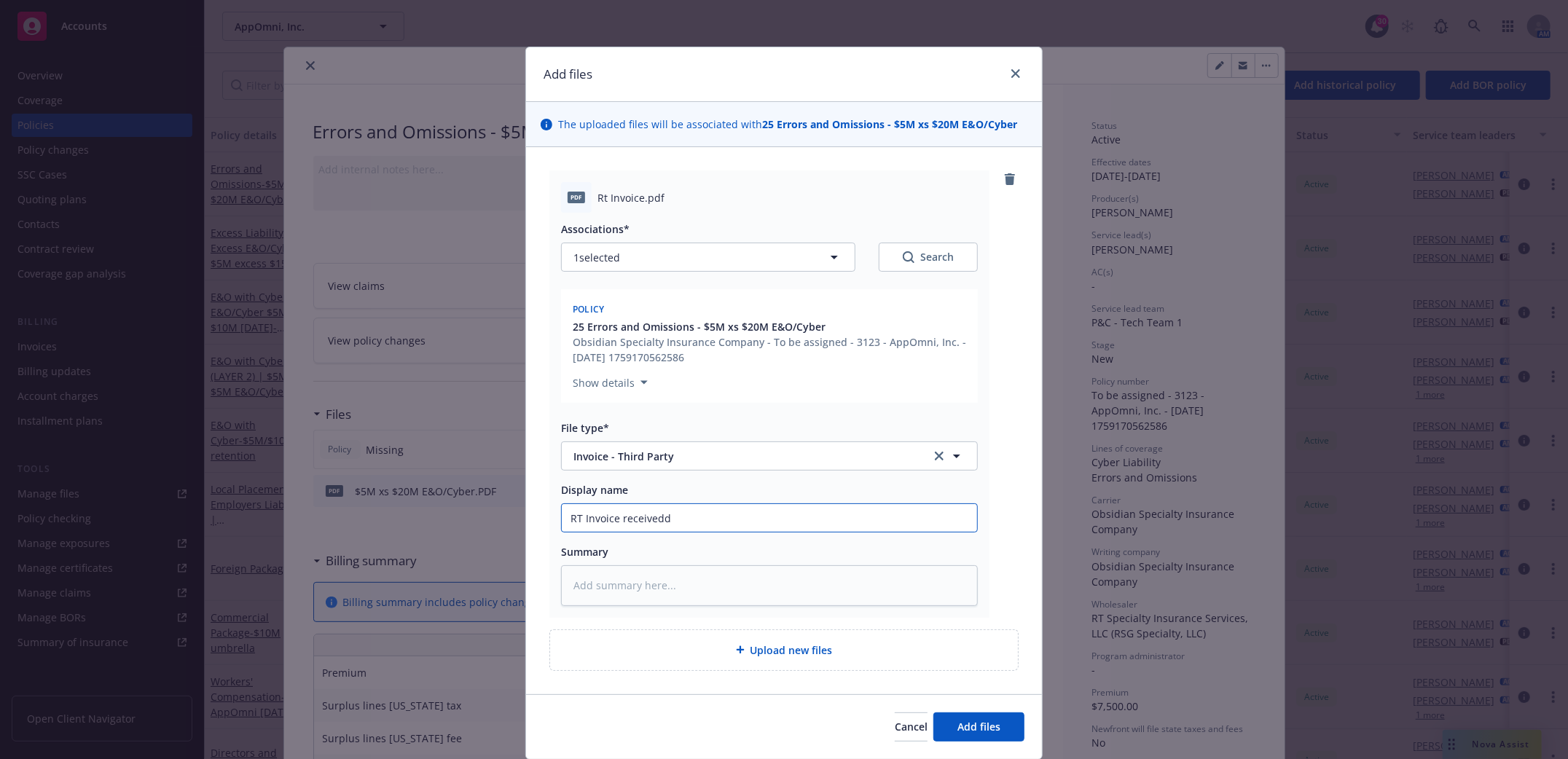
type input "RT Invoice receivedd"
type textarea "x"
type input "RT Invoice receivedd $"
type textarea "x"
type input "RT Invoice receivedd $5"
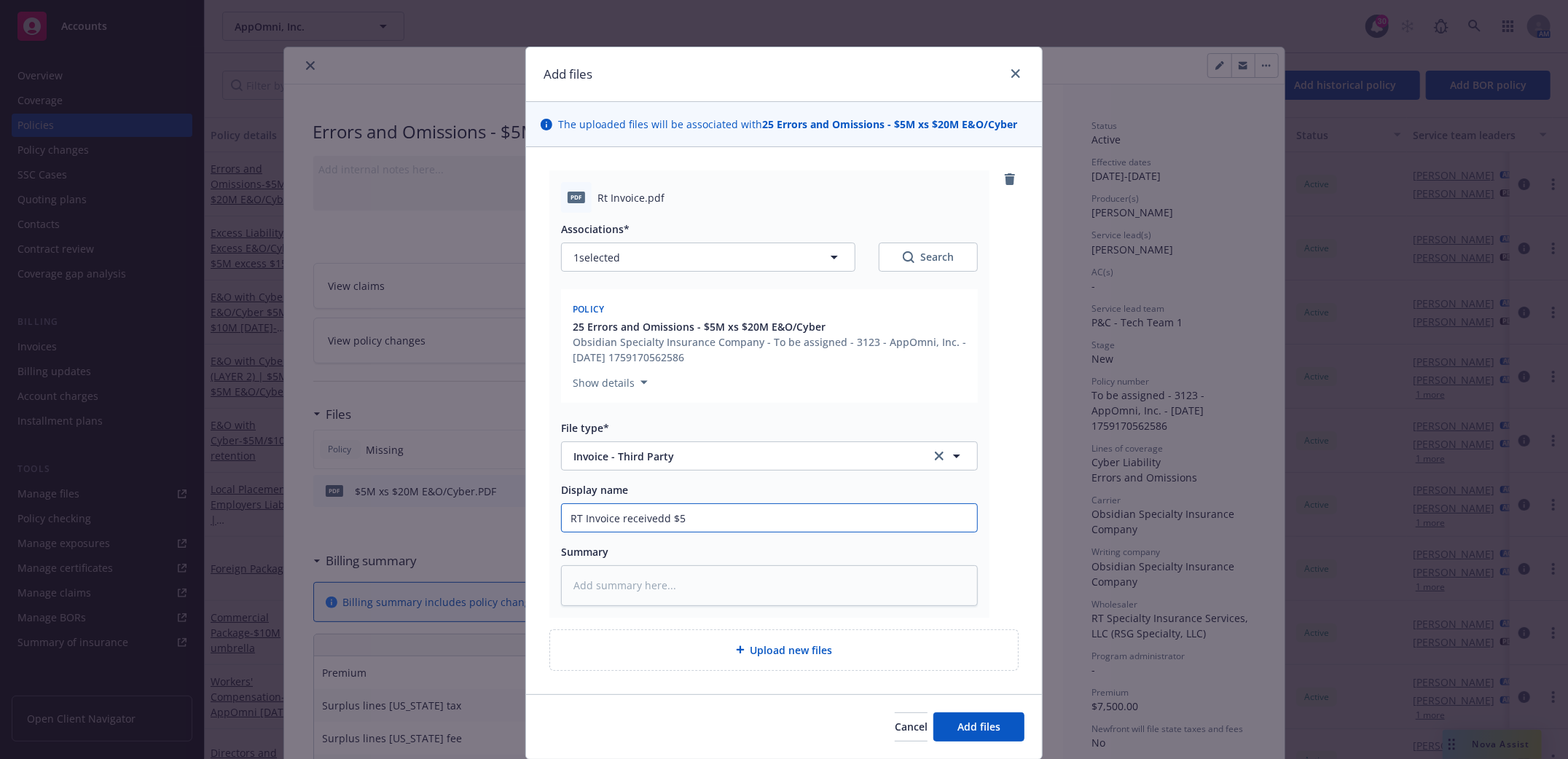
type textarea "x"
type input "RT Invoice receivedd $5M"
type textarea "x"
type input "RT Invoice receivedd $5M"
type textarea "x"
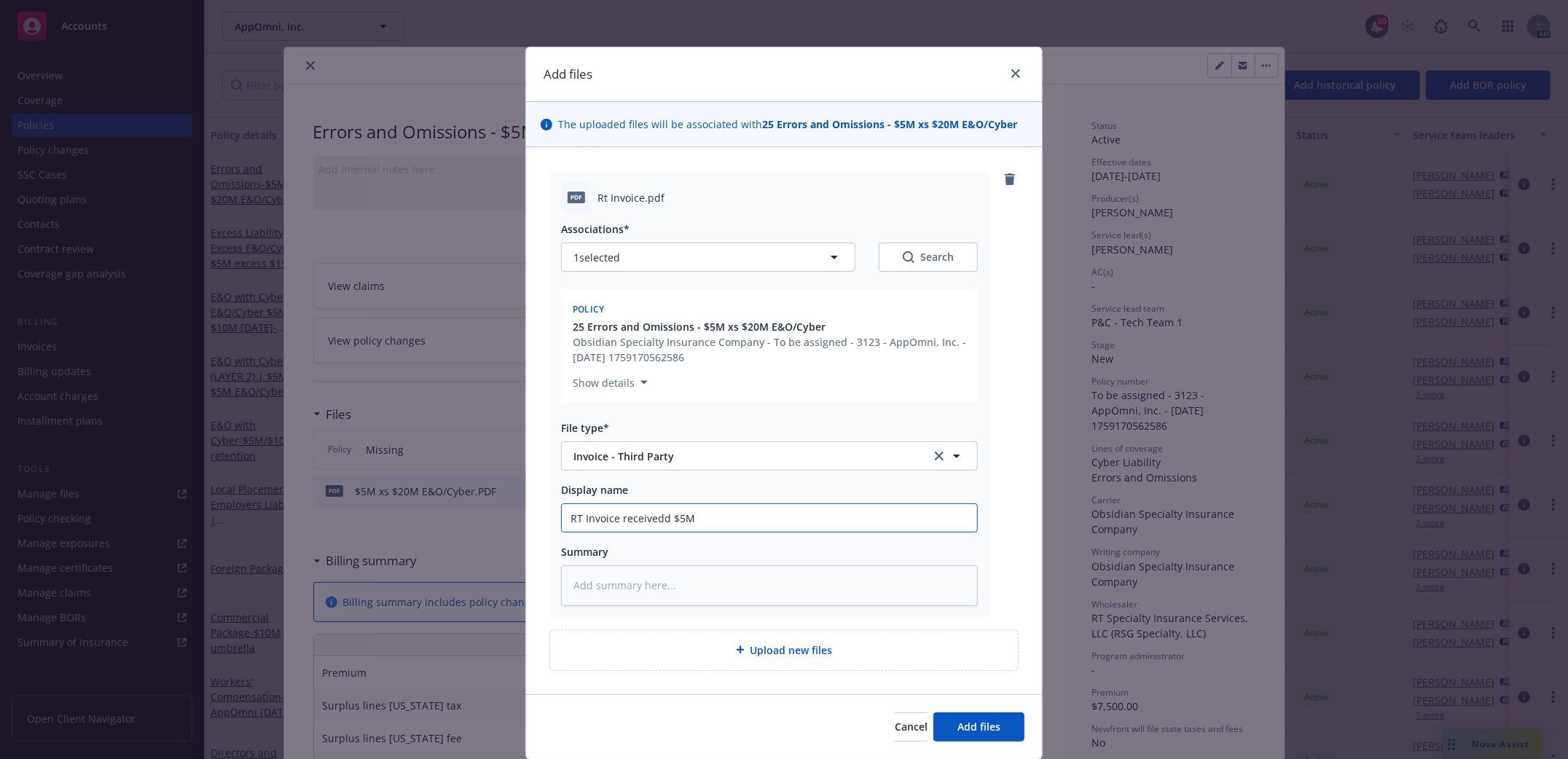
type input "RT Invoice receivedd $5M x"
type textarea "x"
type input "RT Invoice receivedd $5M xs"
type textarea "x"
type input "RT Invoice receivedd $5M xs"
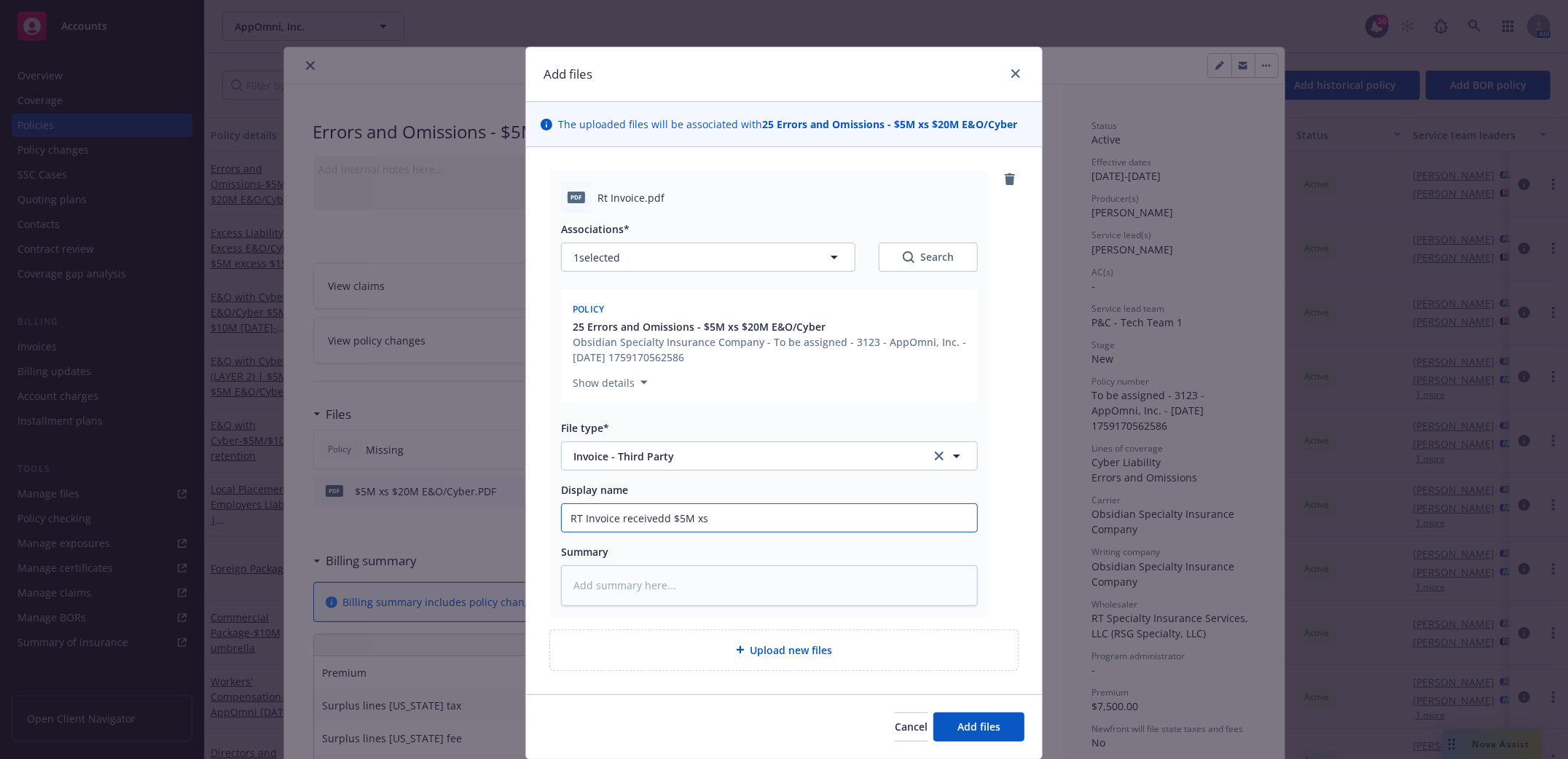
type textarea "x"
type input "RT Invoice receivedd $5M xs $"
type textarea "x"
type input "RT Invoice receivedd $5M xs $2"
type textarea "x"
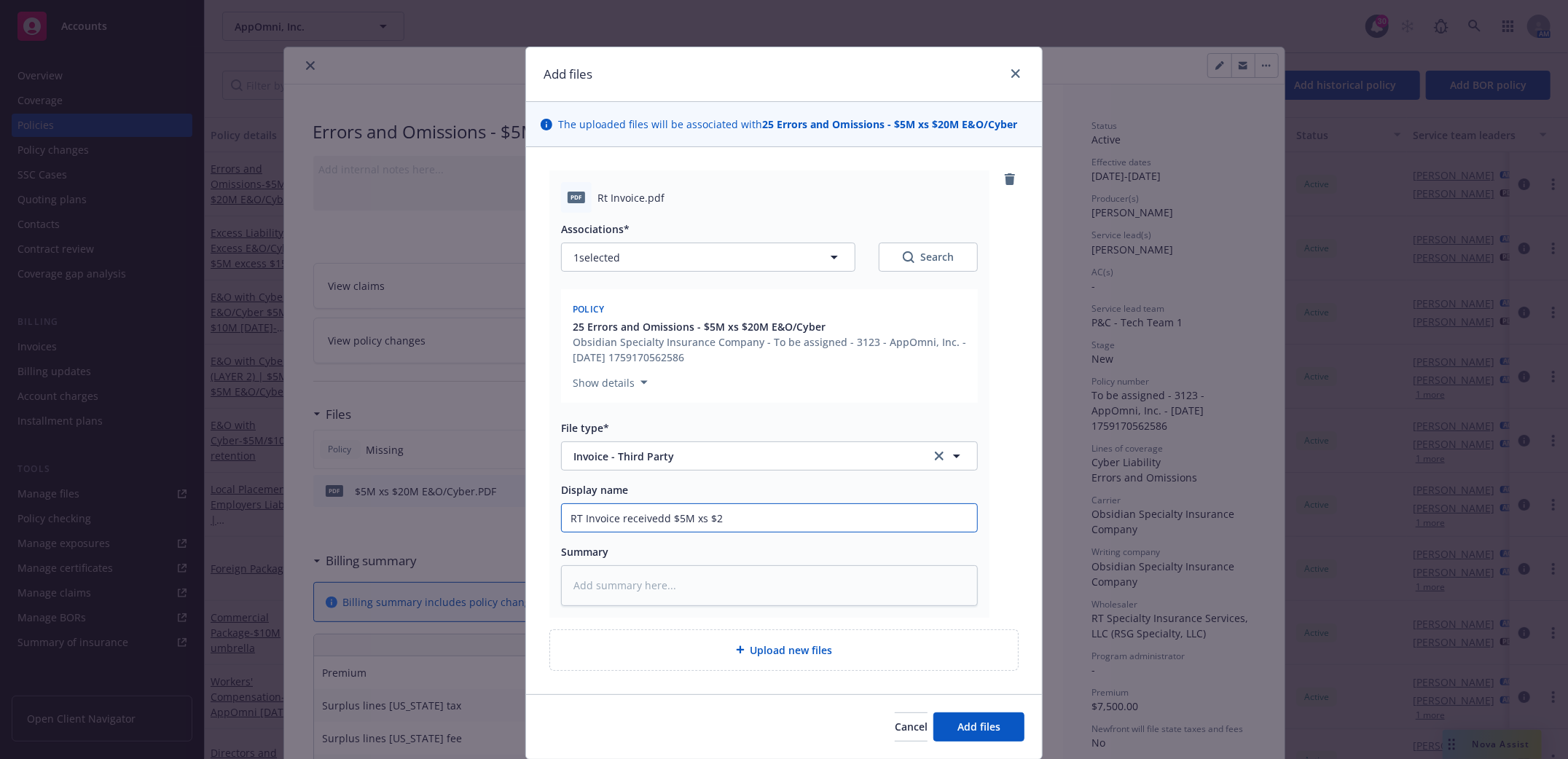
type input "RT Invoice receivedd $5M xs $2M"
type textarea "x"
type input "RT Invoice receivedd $5M xs $2M"
type textarea "x"
type input "RT Invoice receivedd $5M xs $2M E"
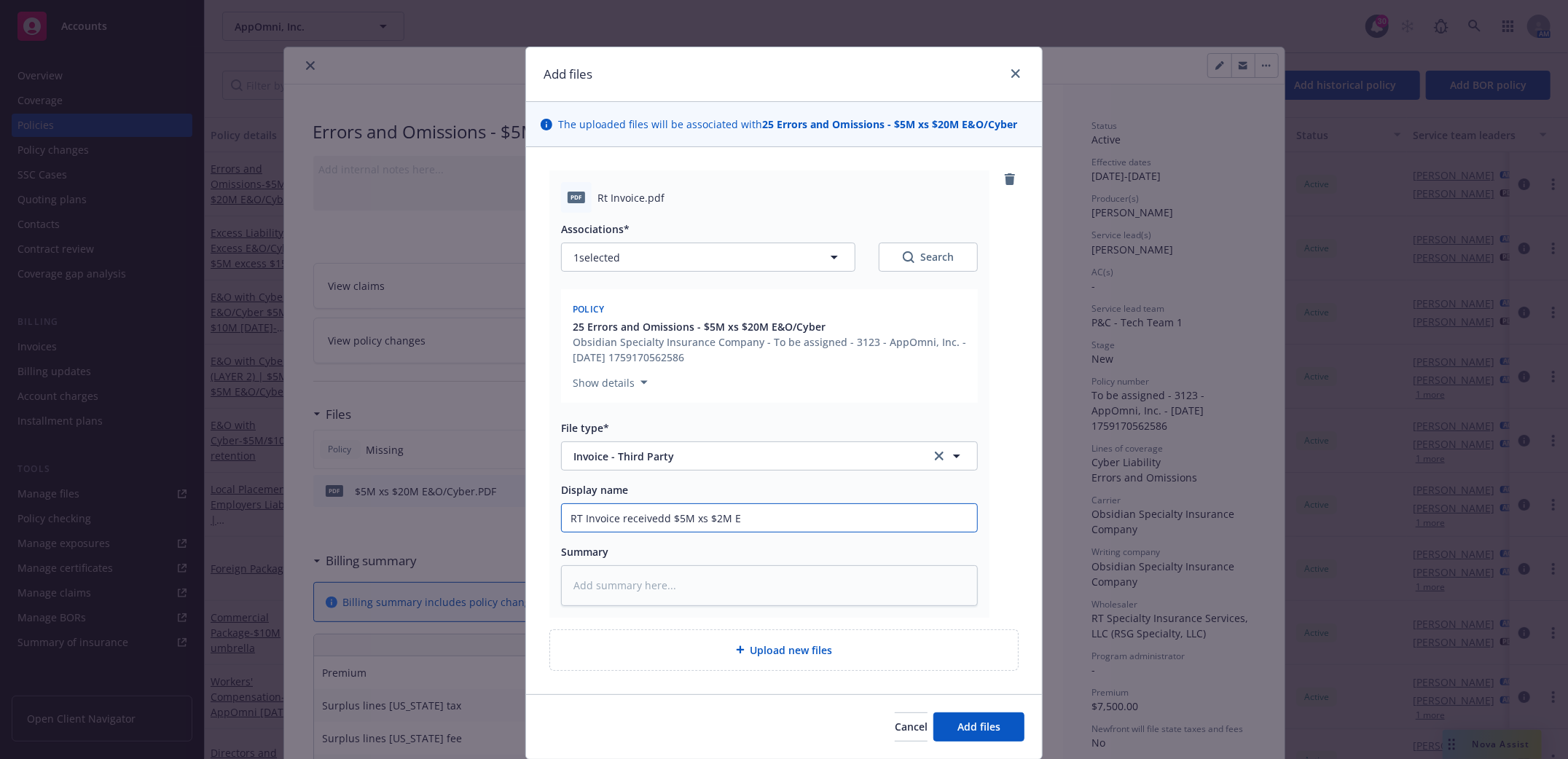
type textarea "x"
type input "RT Invoice receivedd $5M xs $2M E&"
type textarea "x"
type input "RT Invoice receivedd $5M xs $2M E&O"
type textarea "x"
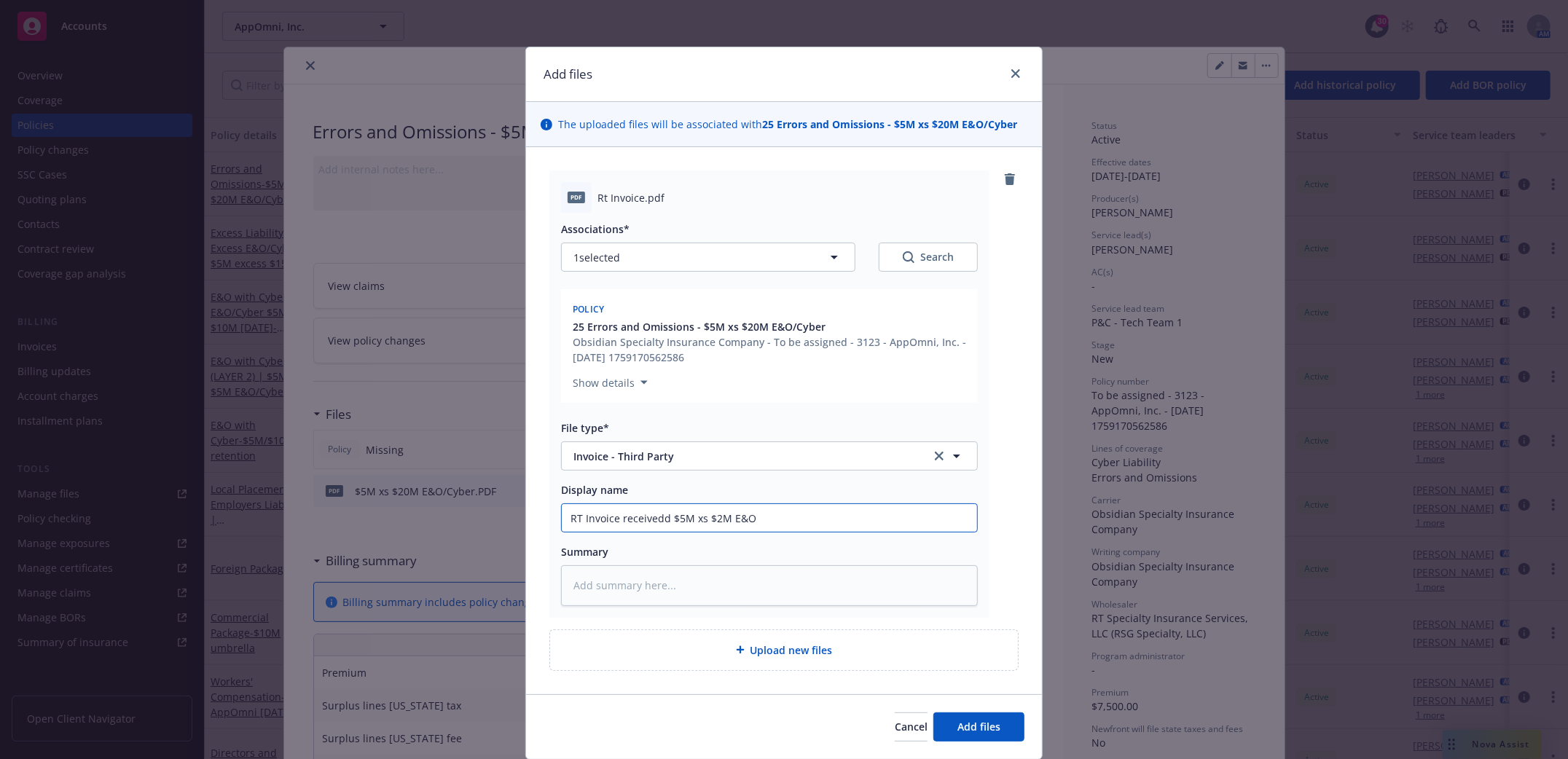
type input "RT Invoice receivedd $5M xs $2M E&O/"
type textarea "x"
type input "RT Invoice receivedd $5M xs $2M E&O/C"
type textarea "x"
type input "RT Invoice receivedd $5M xs $2M E&O/Cy"
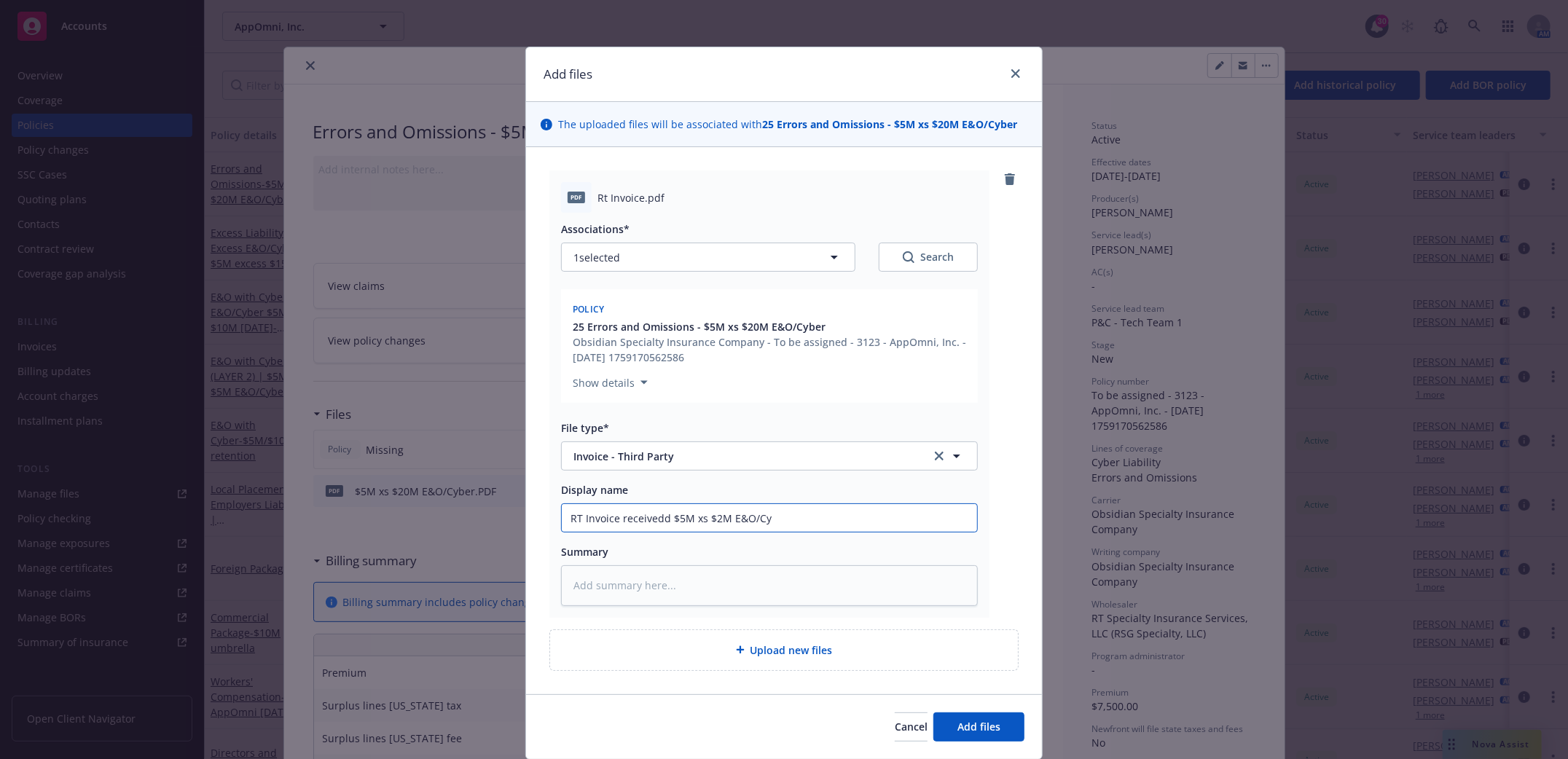
type textarea "x"
type input "RT Invoice receivedd $5M xs $2M E&O/Cybe"
type textarea "x"
type input "RT Invoice receivedd $5M xs $2M E&O/Cyber"
click at [614, 520] on input "RT Invoice receivedd $5M xs $2M E&O/Cyber" at bounding box center [769, 517] width 415 height 28
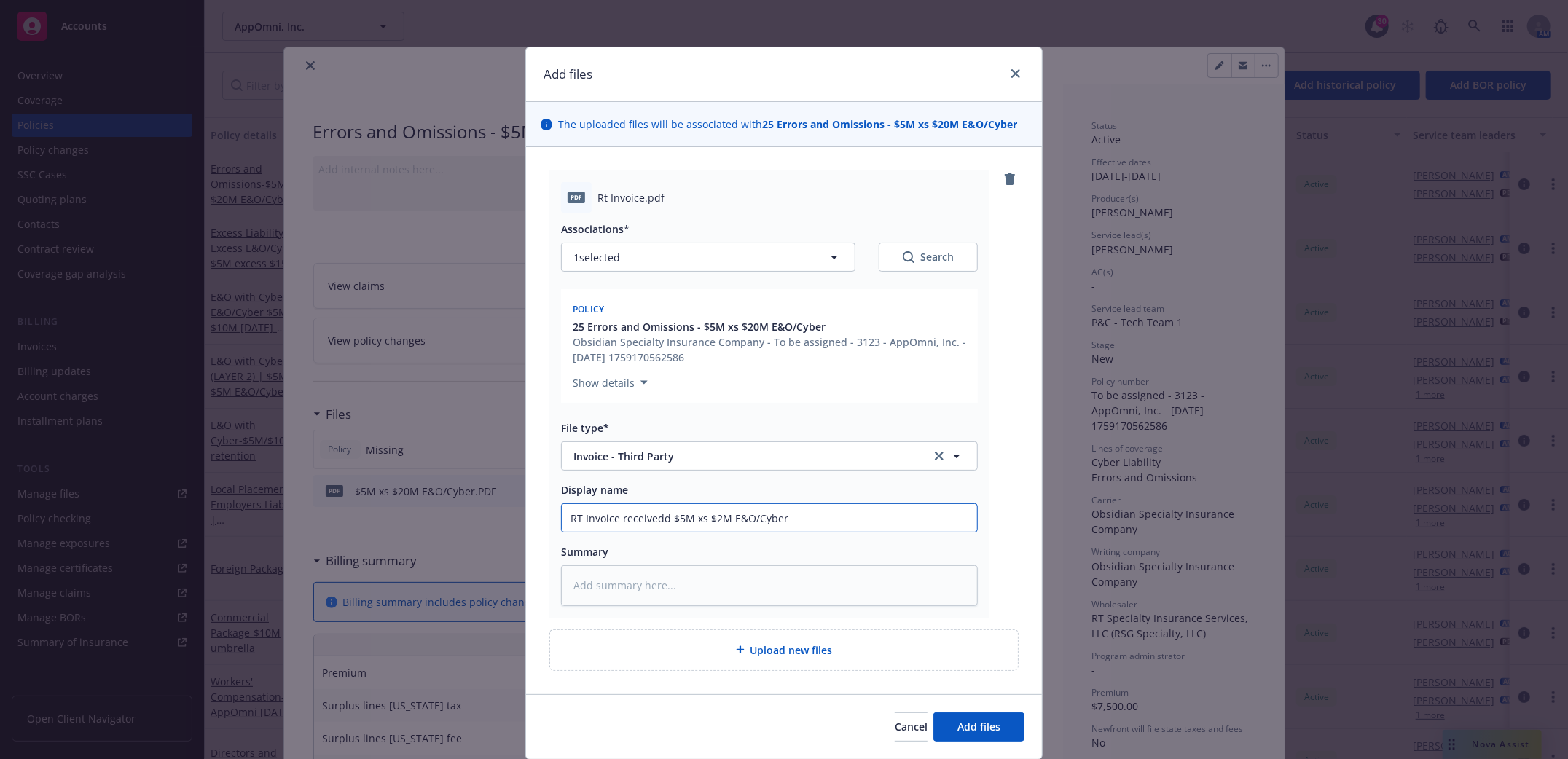
type textarea "x"
type input "RT Invoice eceivedd $5M xs $2M E&O/Cyber"
type textarea "x"
type input "RT Invoice ceivedd $5M xs $2M E&O/Cyber"
type textarea "x"
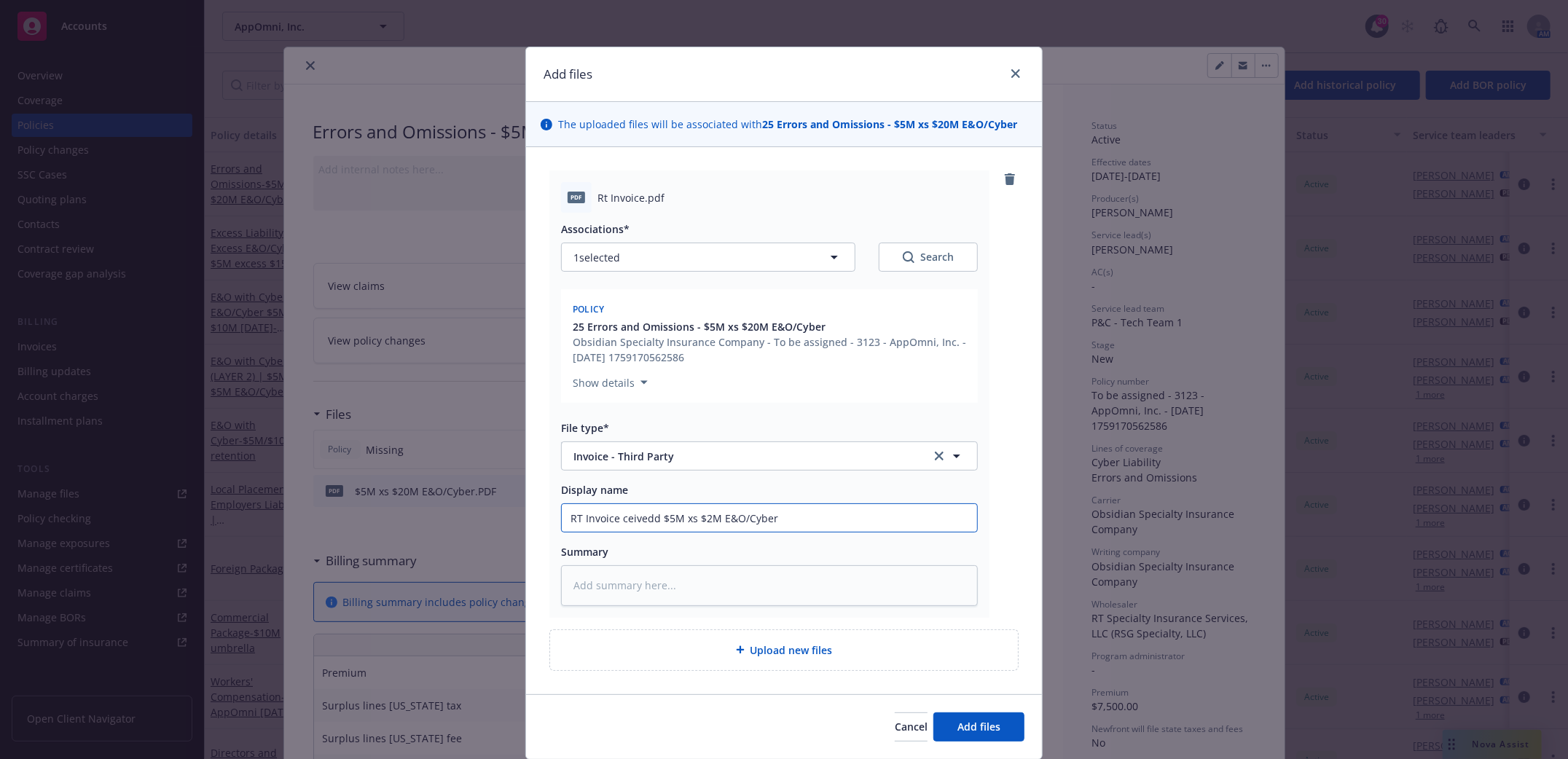
type input "RT Invoice eivedd $5M xs $2M E&O/Cyber"
type textarea "x"
type input "RT Invoice ivedd $5M xs $2M E&O/Cyber"
type textarea "x"
type input "RT Invoice vedd $5M xs $2M E&O/Cyber"
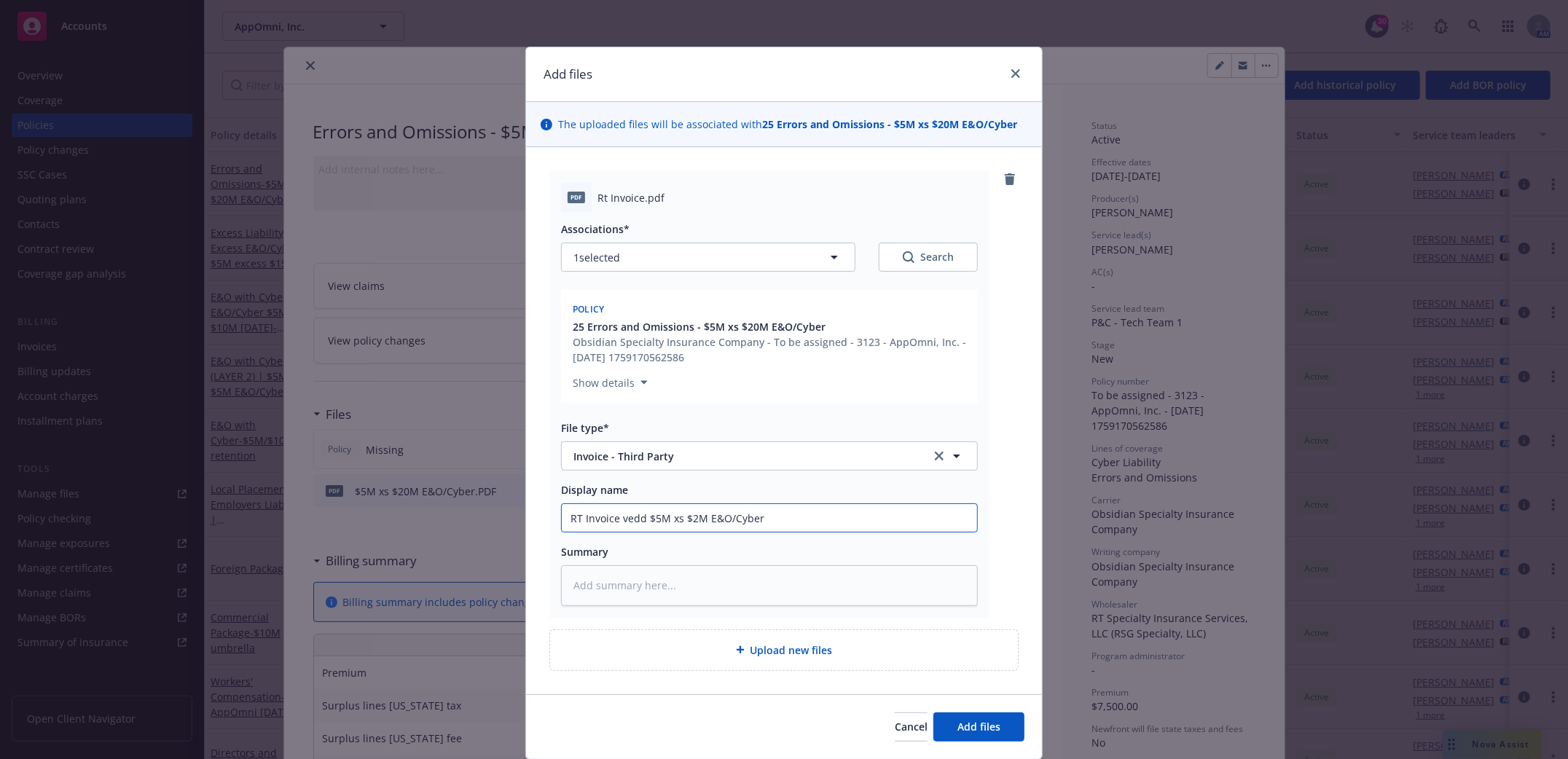
type textarea "x"
type input "RT Invoice edd $5M xs $2M E&O/Cyber"
type textarea "x"
type input "RT Invoice dd $5M xs $2M E&O/Cyber"
type textarea "x"
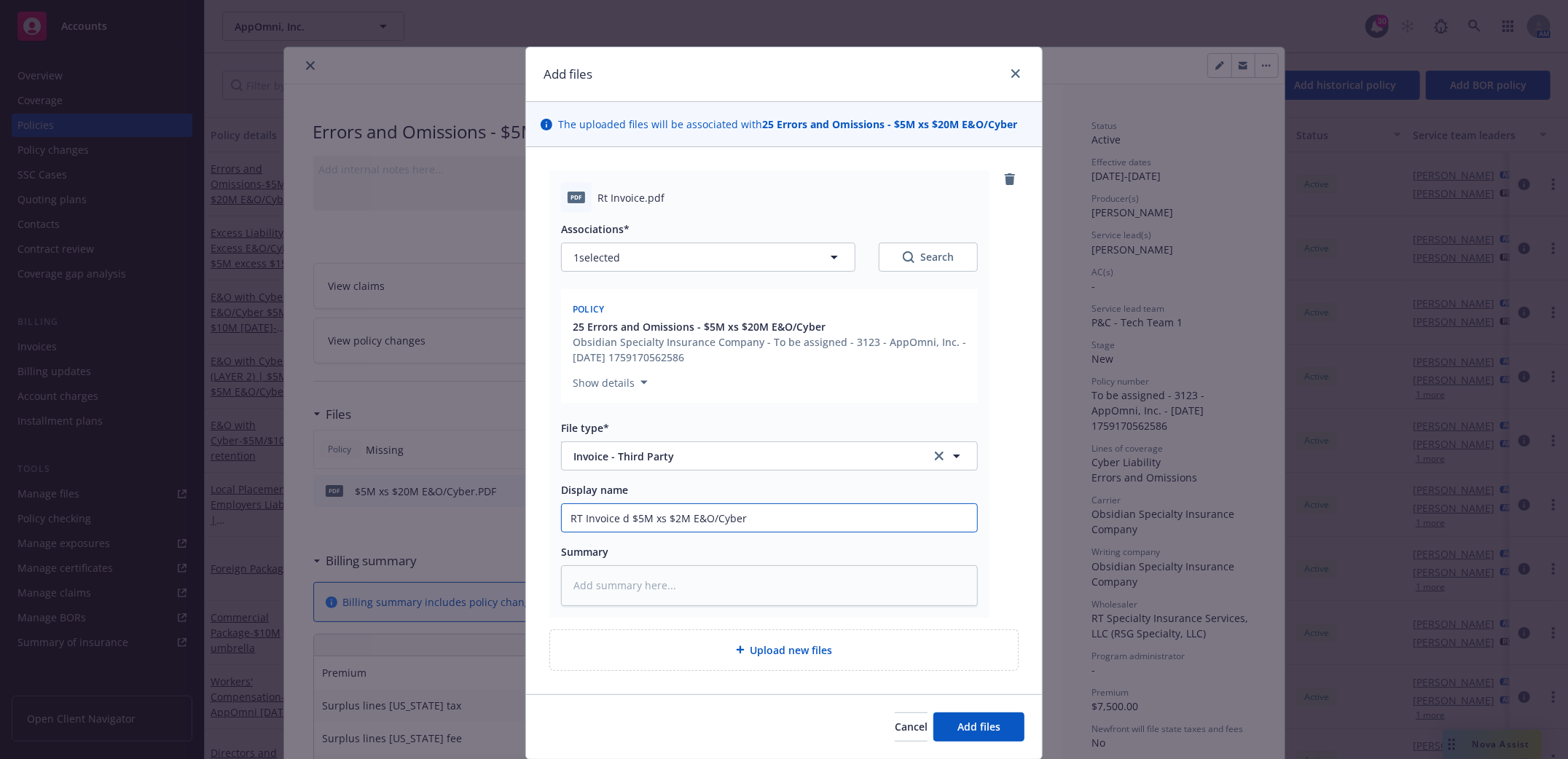
type input "RT Invoice $5M xs $2M E&O/Cyber"
type textarea "x"
type input "RT Invoice $5M xs $2M E&O/Cyber"
type textarea "x"
type input "RT Invoice$5M xs $2M E&O/Cyber"
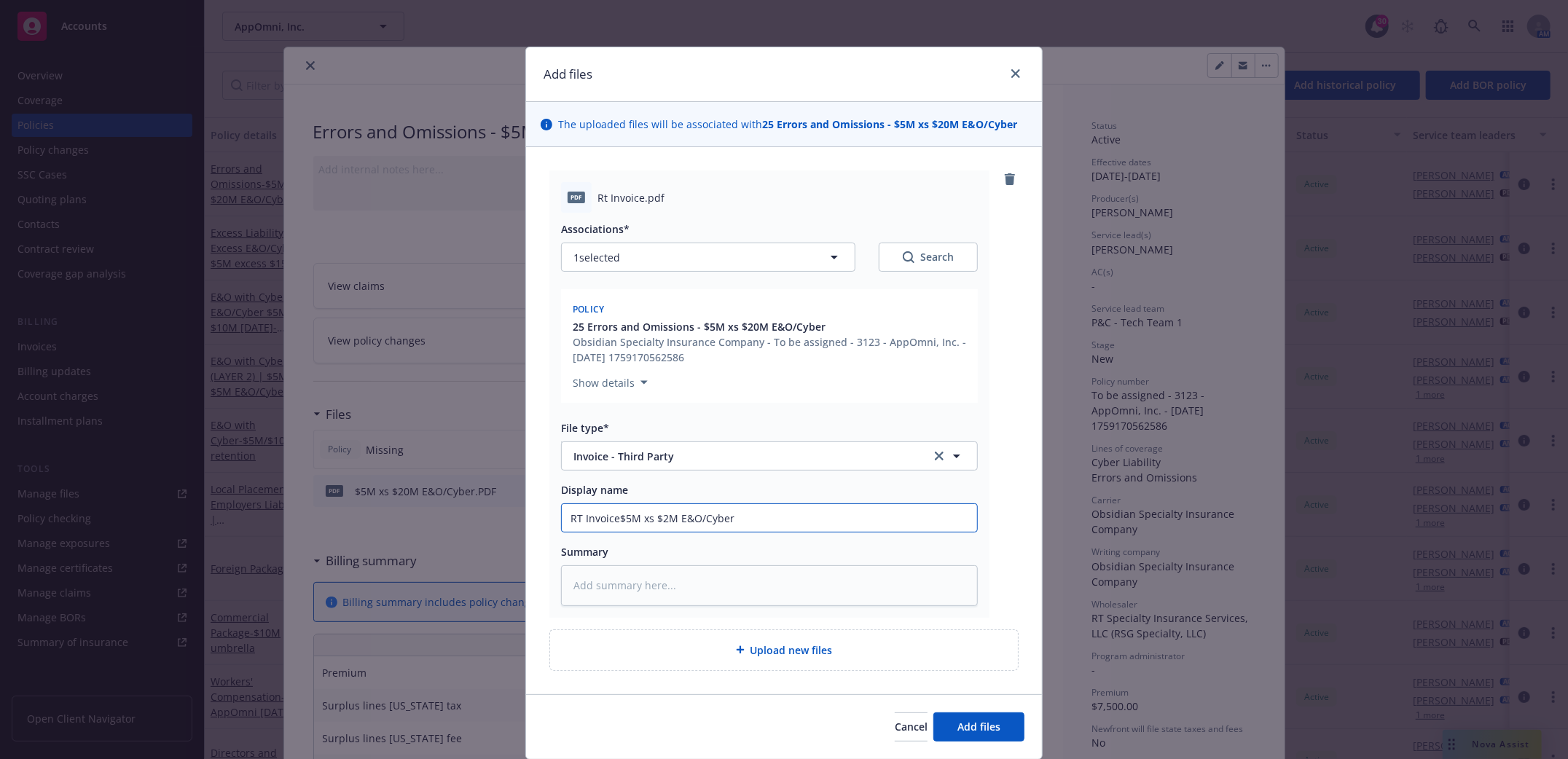
type textarea "x"
type input "RT Invoice $5M xs $2M E&O/Cyber"
click at [1002, 720] on button "Add files" at bounding box center [979, 727] width 91 height 29
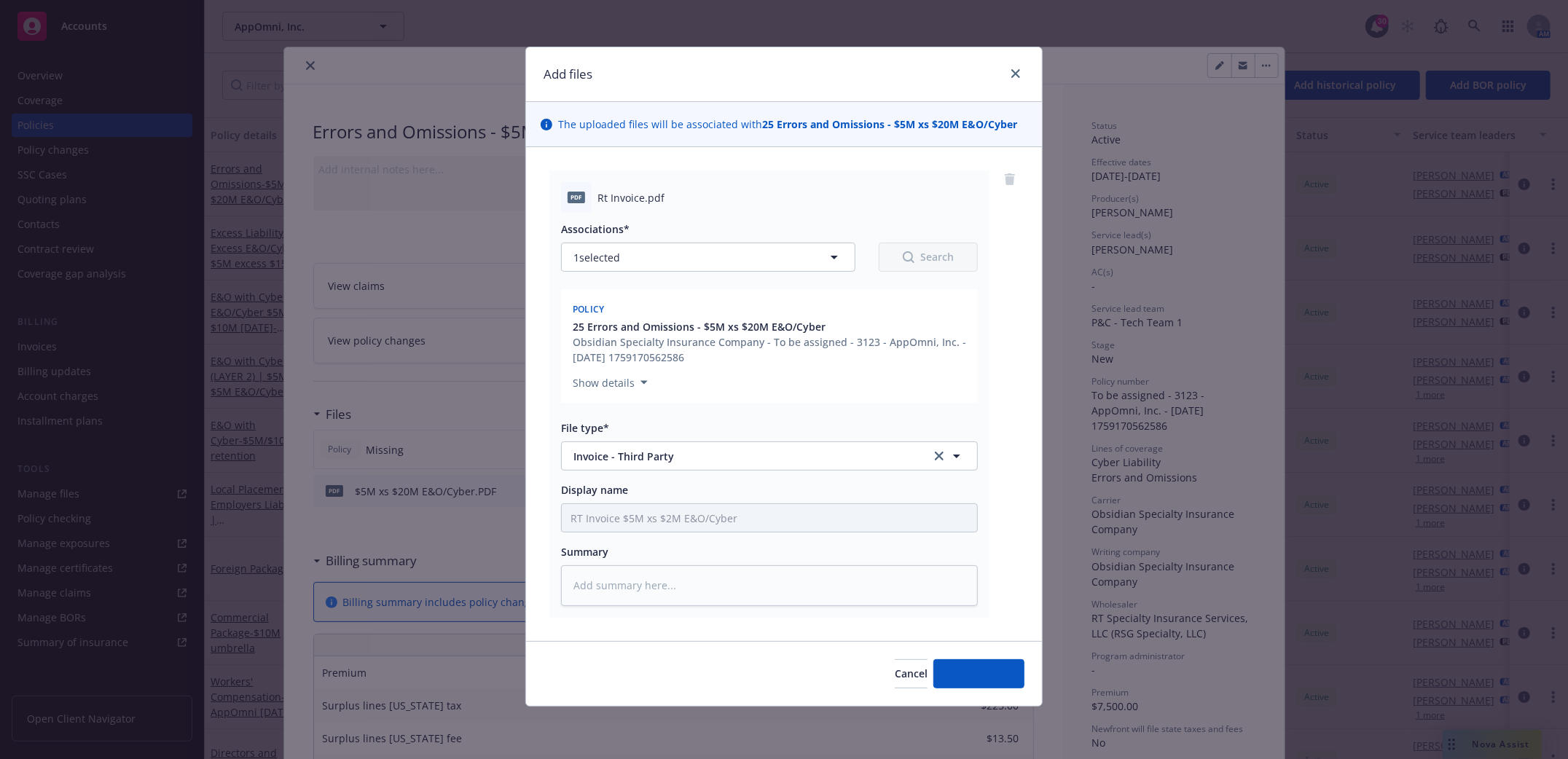
type textarea "x"
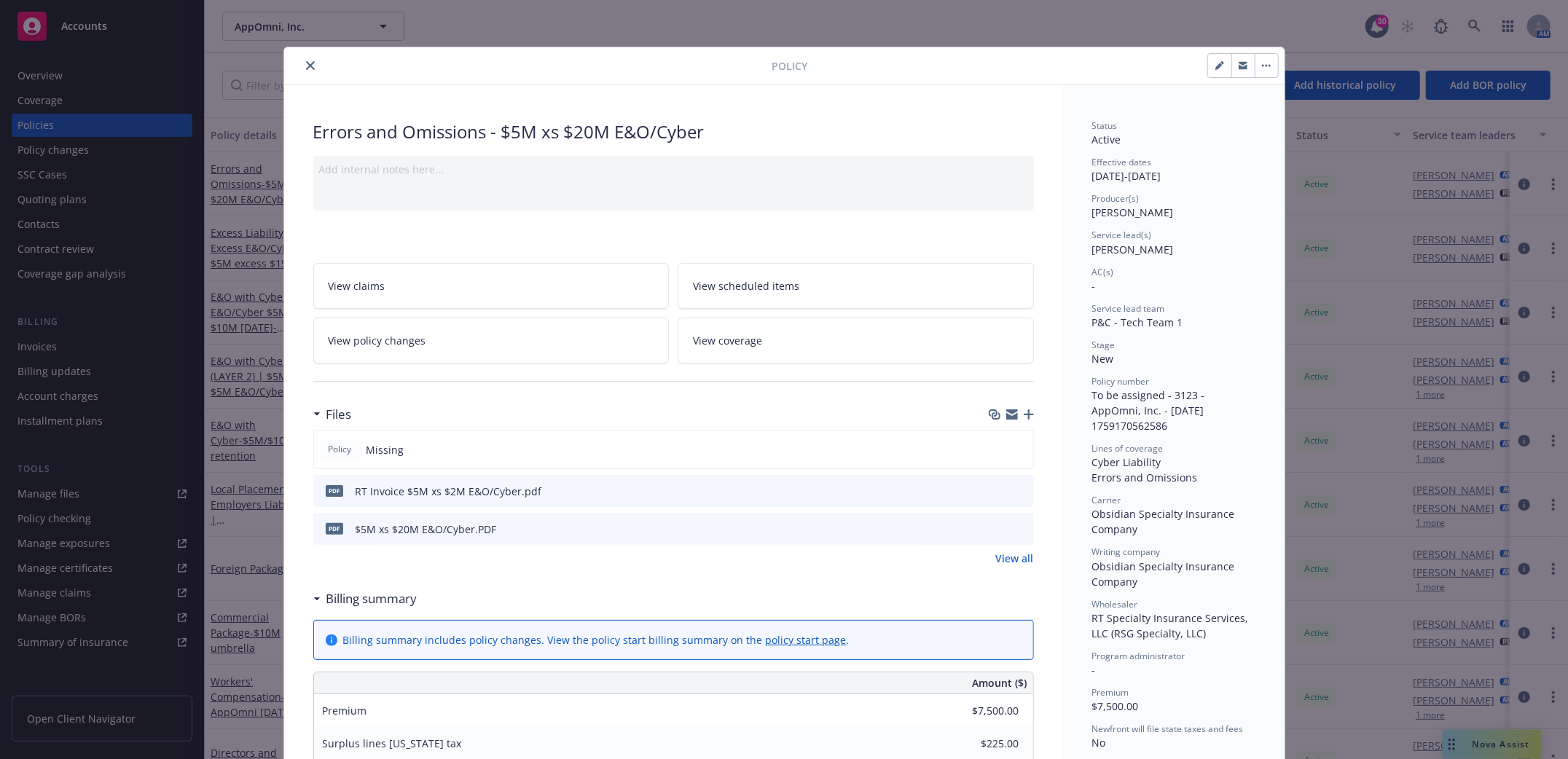
click at [1215, 66] on icon "button" at bounding box center [1219, 65] width 8 height 8
select select "NEW"
select select "other"
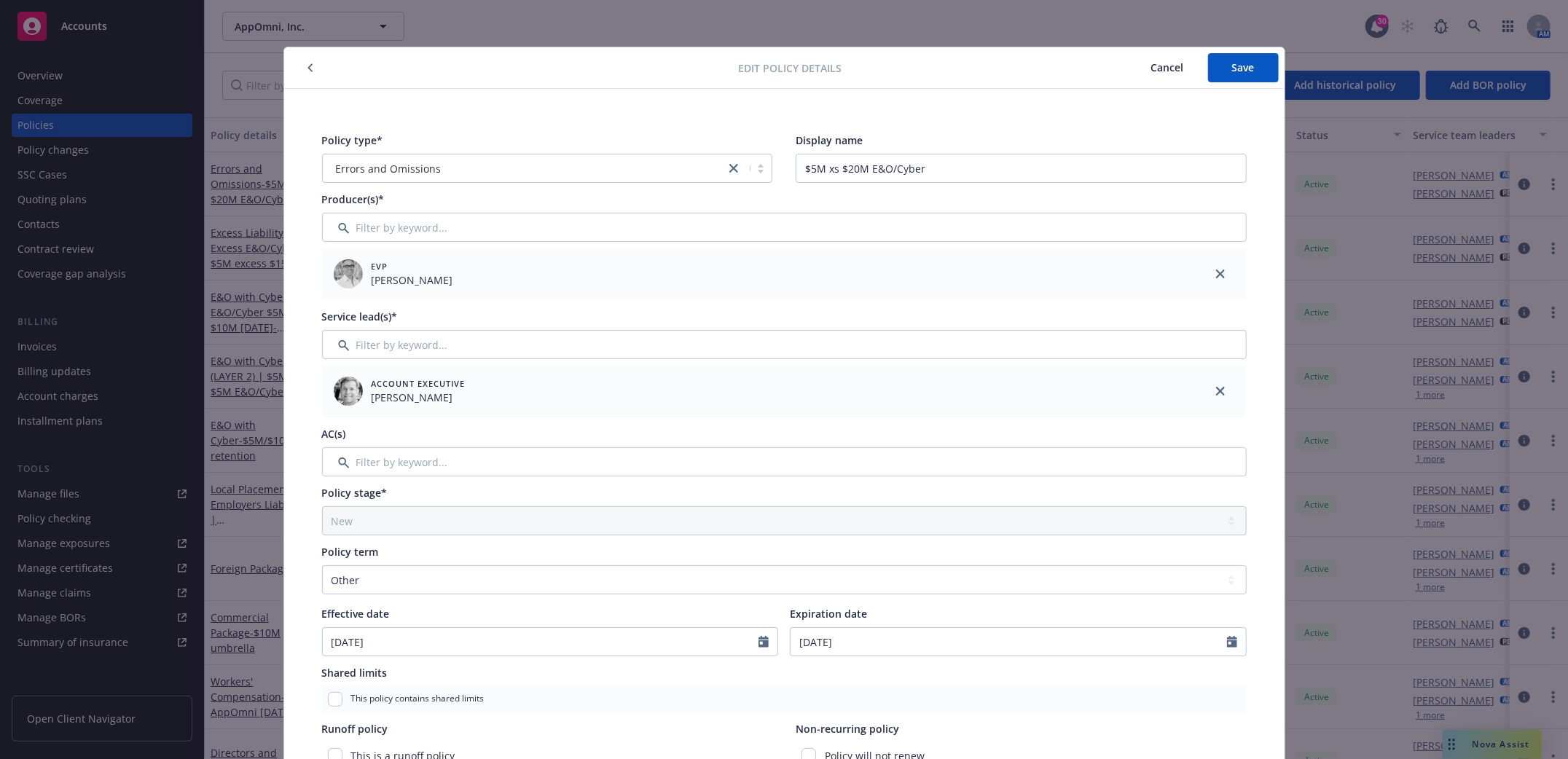
scroll to position [194, 0]
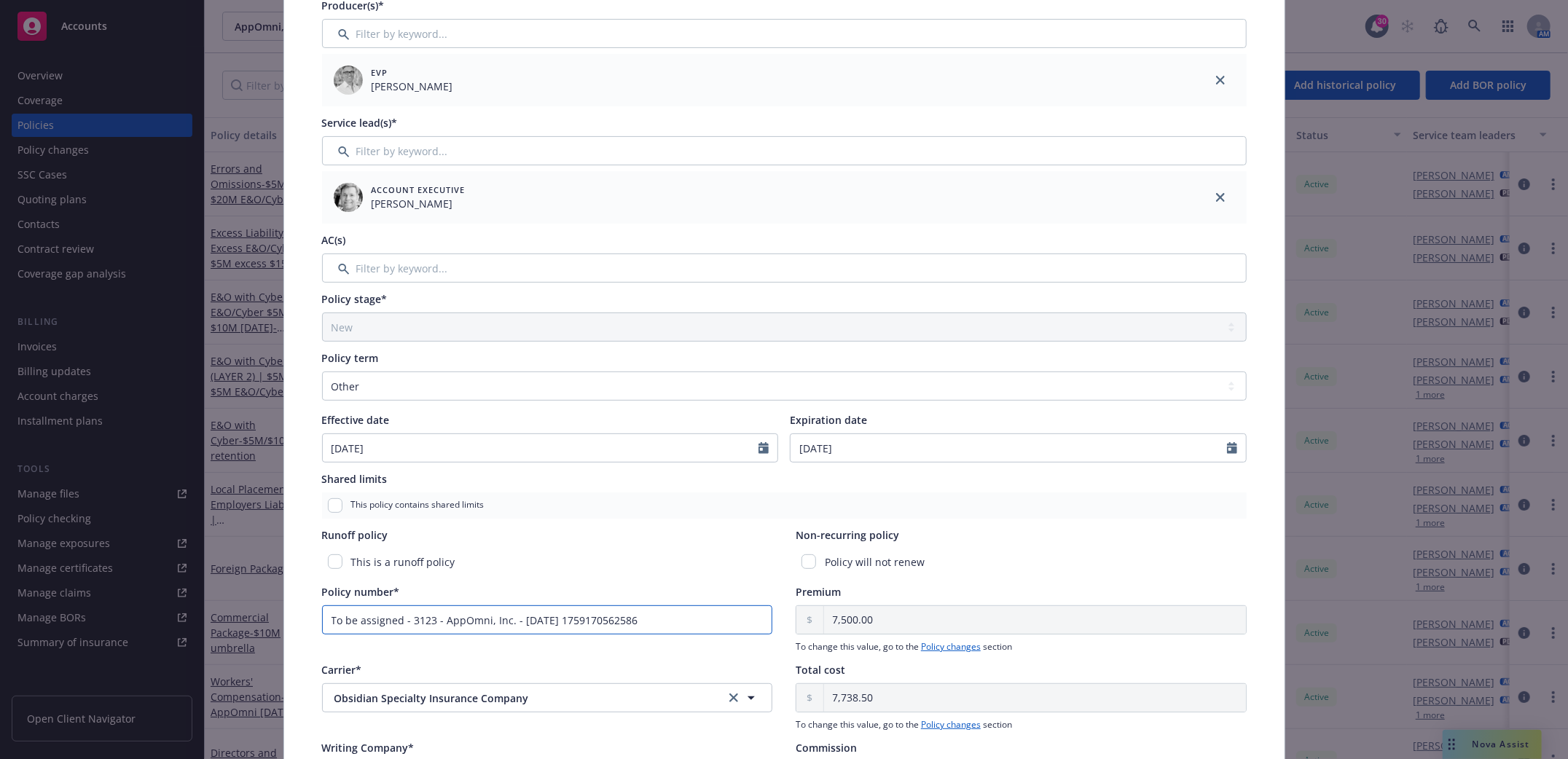
drag, startPoint x: 653, startPoint y: 621, endPoint x: 117, endPoint y: 614, distance: 536.0
click at [117, 614] on div "Edit policy details Cancel Save Policy type* Errors and Omissions Display name …" at bounding box center [784, 379] width 1568 height 759
paste input "CEL-P001-5260974678-00"
type input "CEL-P001-5260974678-00"
click at [678, 515] on div "This policy contains shared limits" at bounding box center [784, 505] width 925 height 26
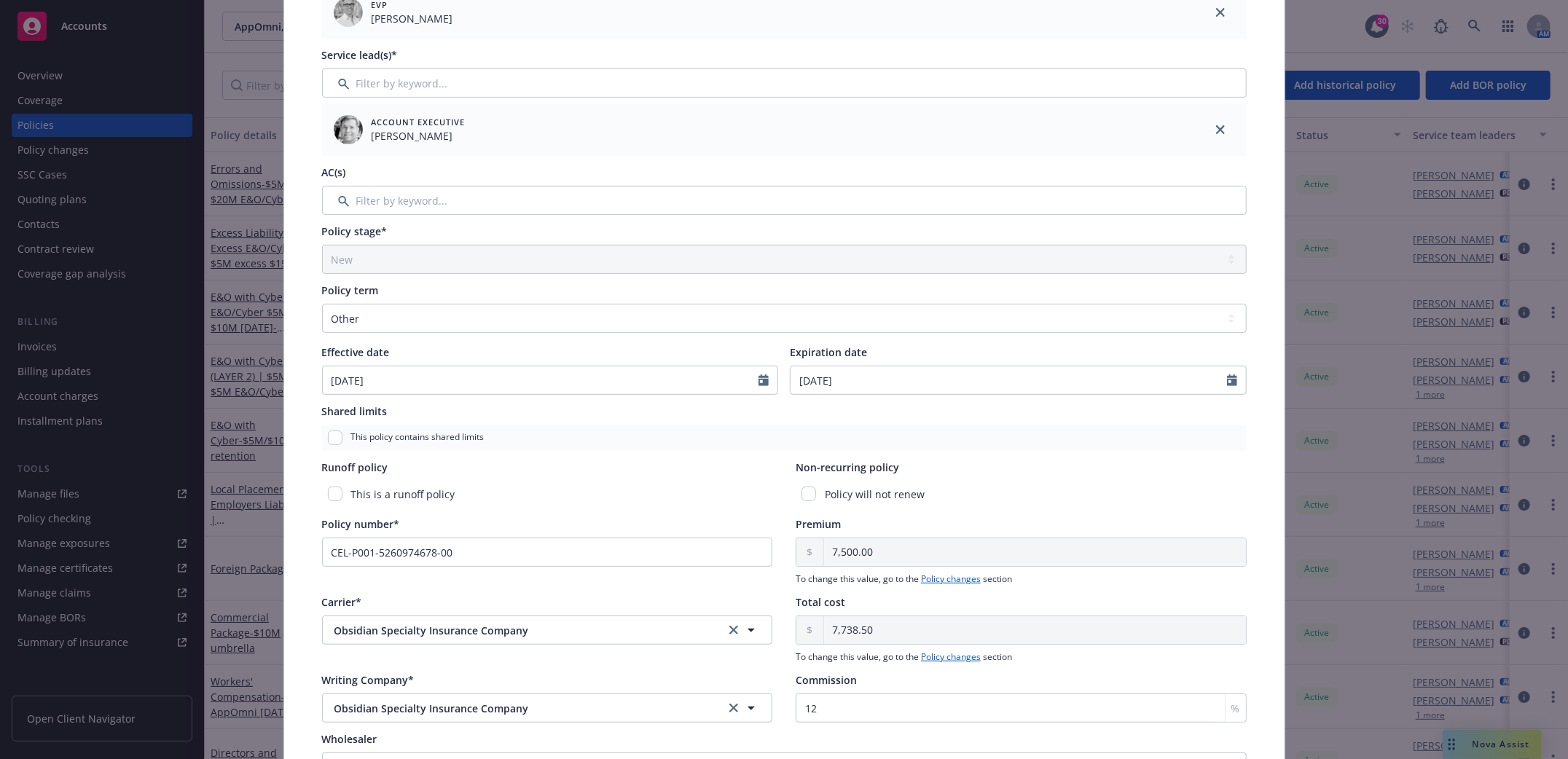
scroll to position [434, 0]
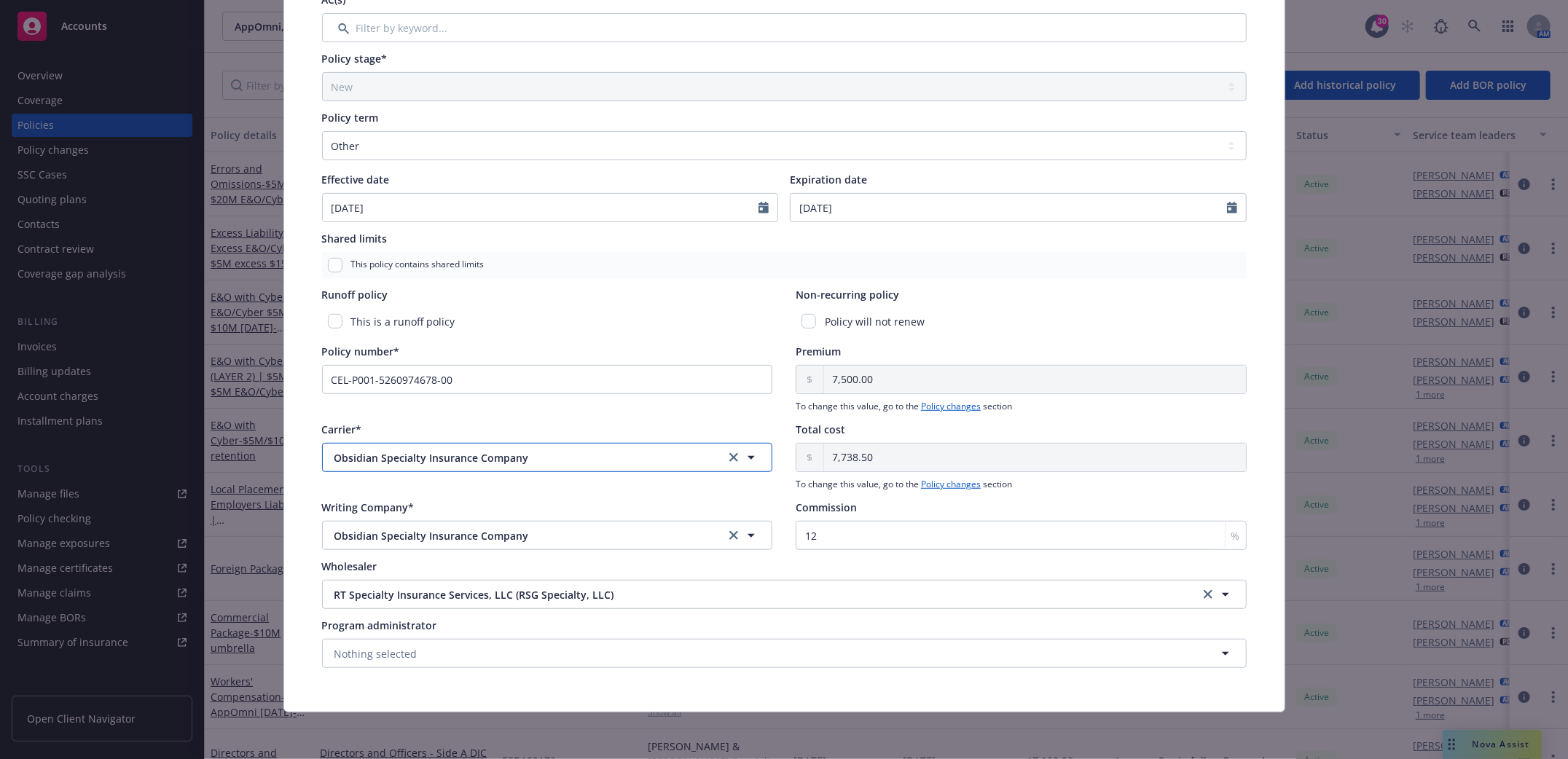
click at [675, 463] on span "Obsidian Specialty Insurance Company" at bounding box center [518, 458] width 367 height 15
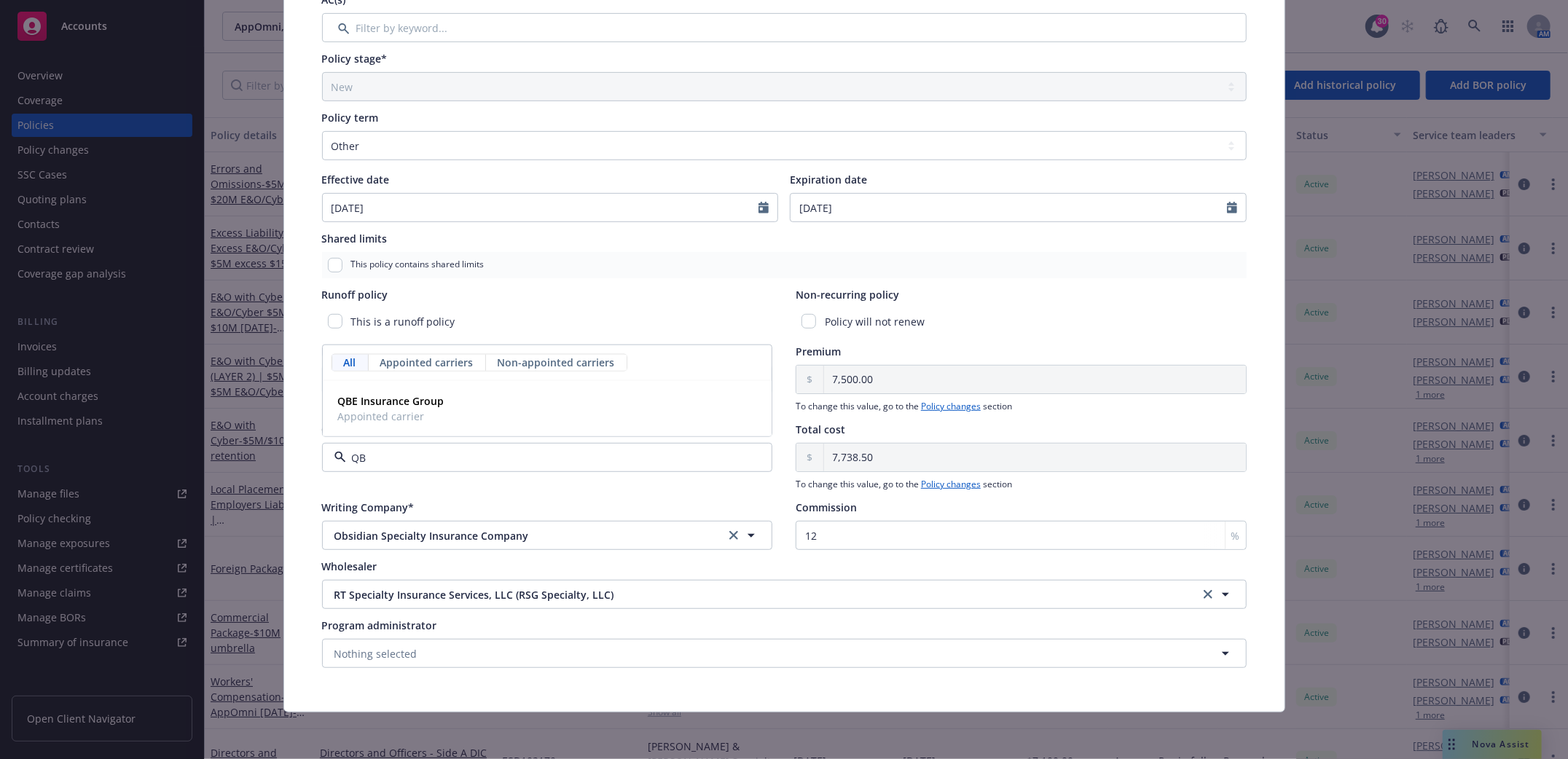
type input "QBE"
click at [414, 404] on strong "QBE Insurance Group" at bounding box center [391, 401] width 106 height 14
click at [413, 543] on button "Nothing selected" at bounding box center [548, 535] width 451 height 29
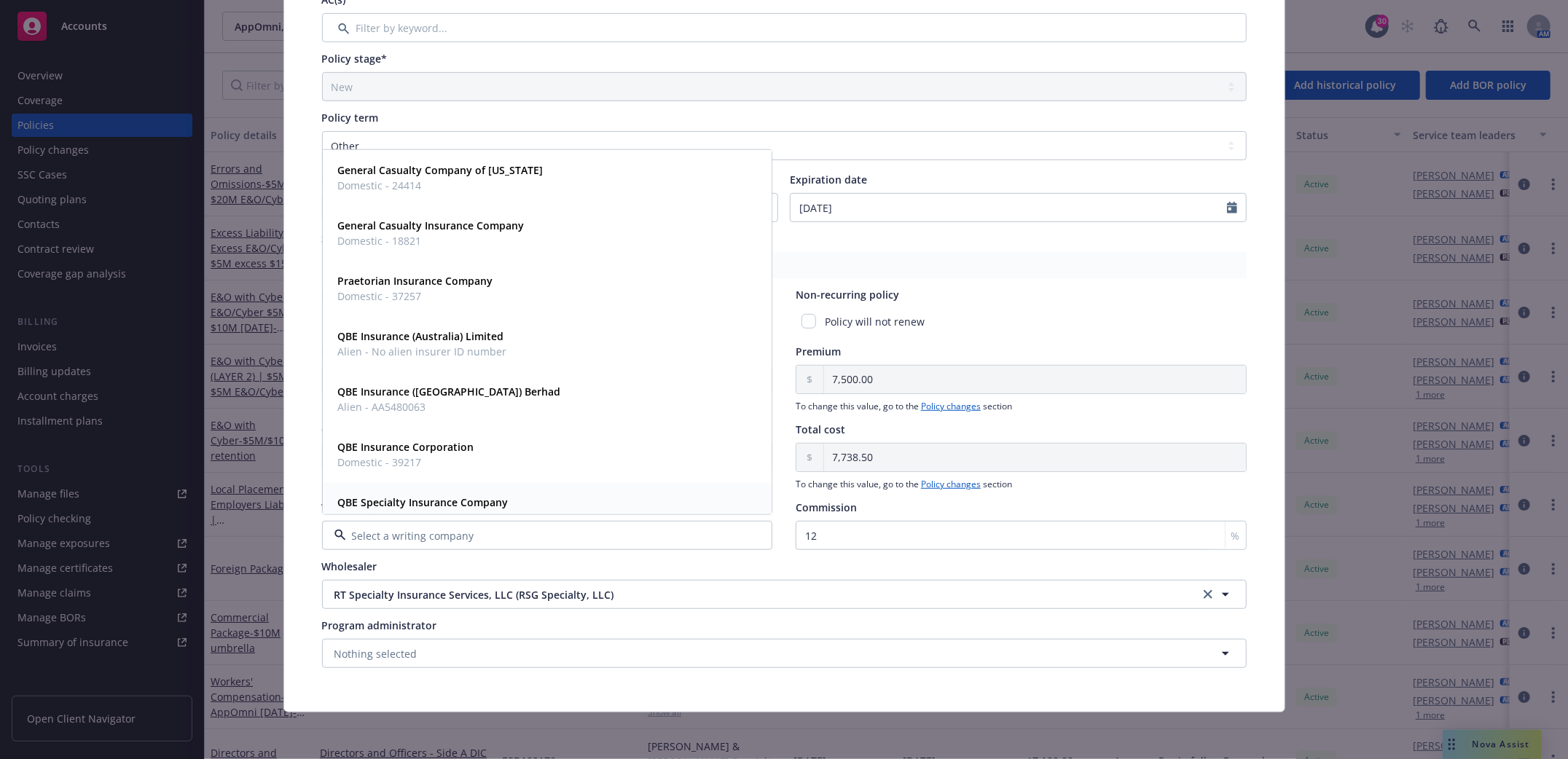
click at [411, 506] on strong "QBE Specialty Insurance Company" at bounding box center [423, 502] width 170 height 14
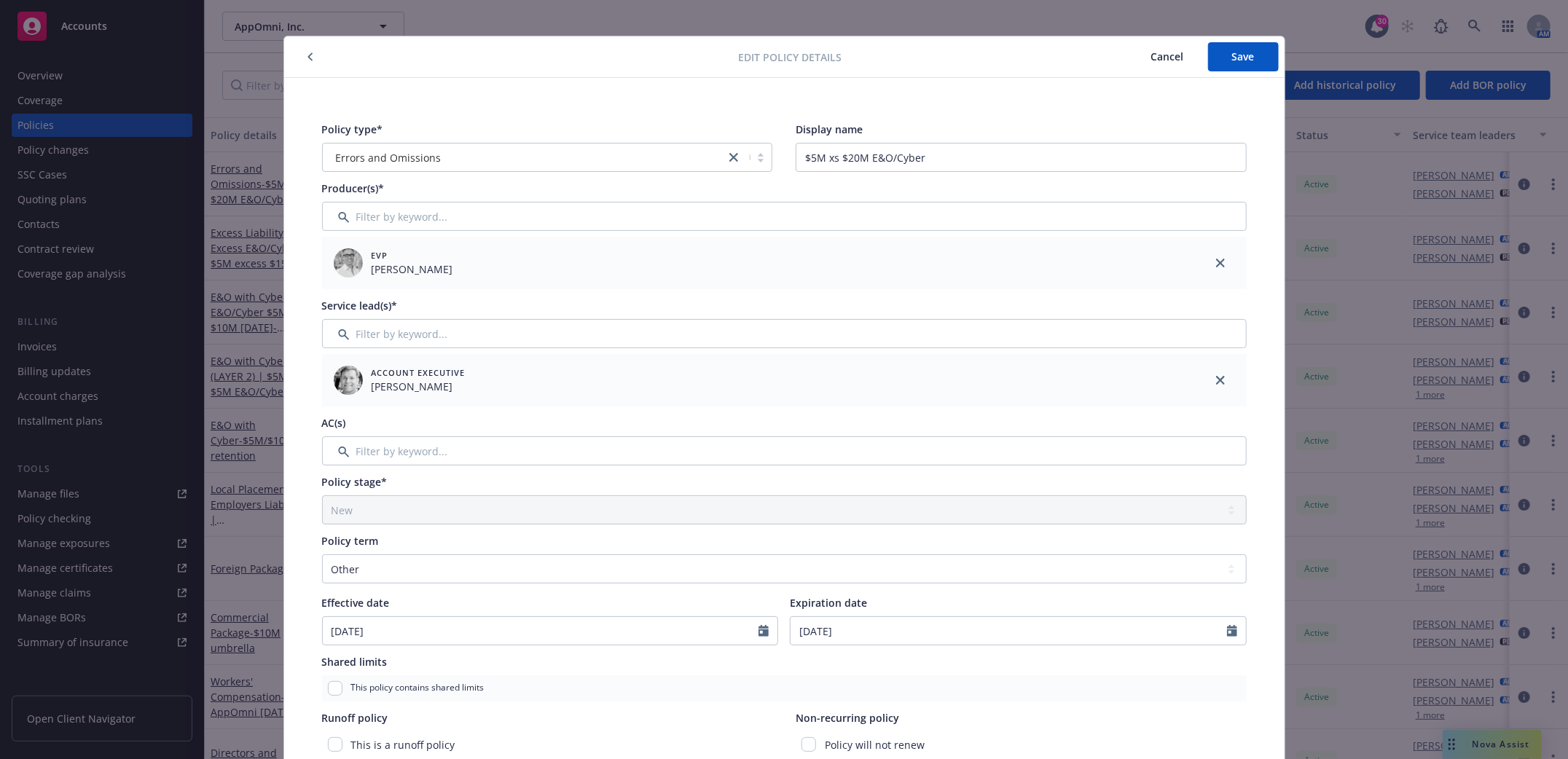
scroll to position [0, 0]
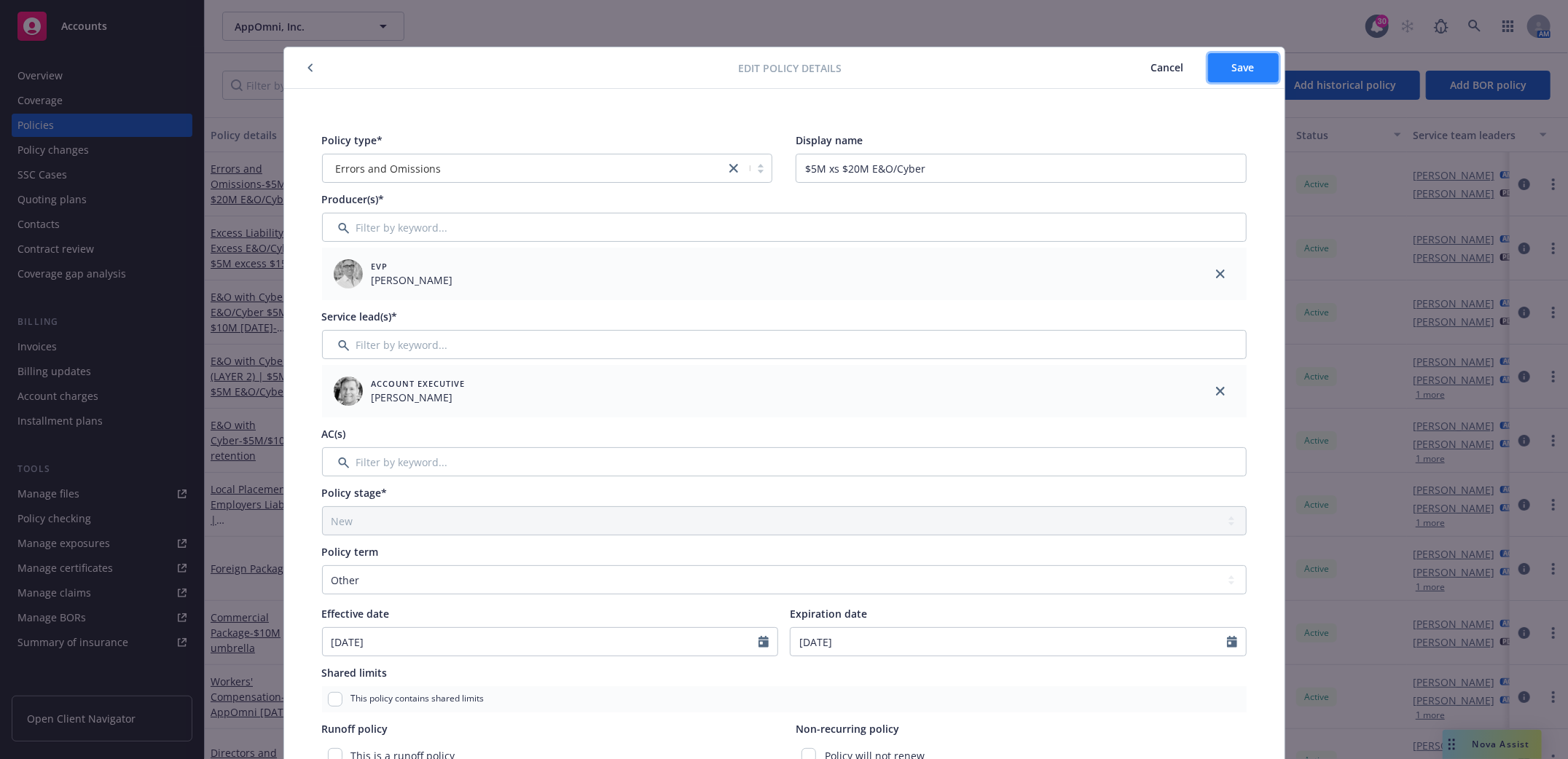
click at [1246, 75] on button "Save" at bounding box center [1243, 67] width 70 height 29
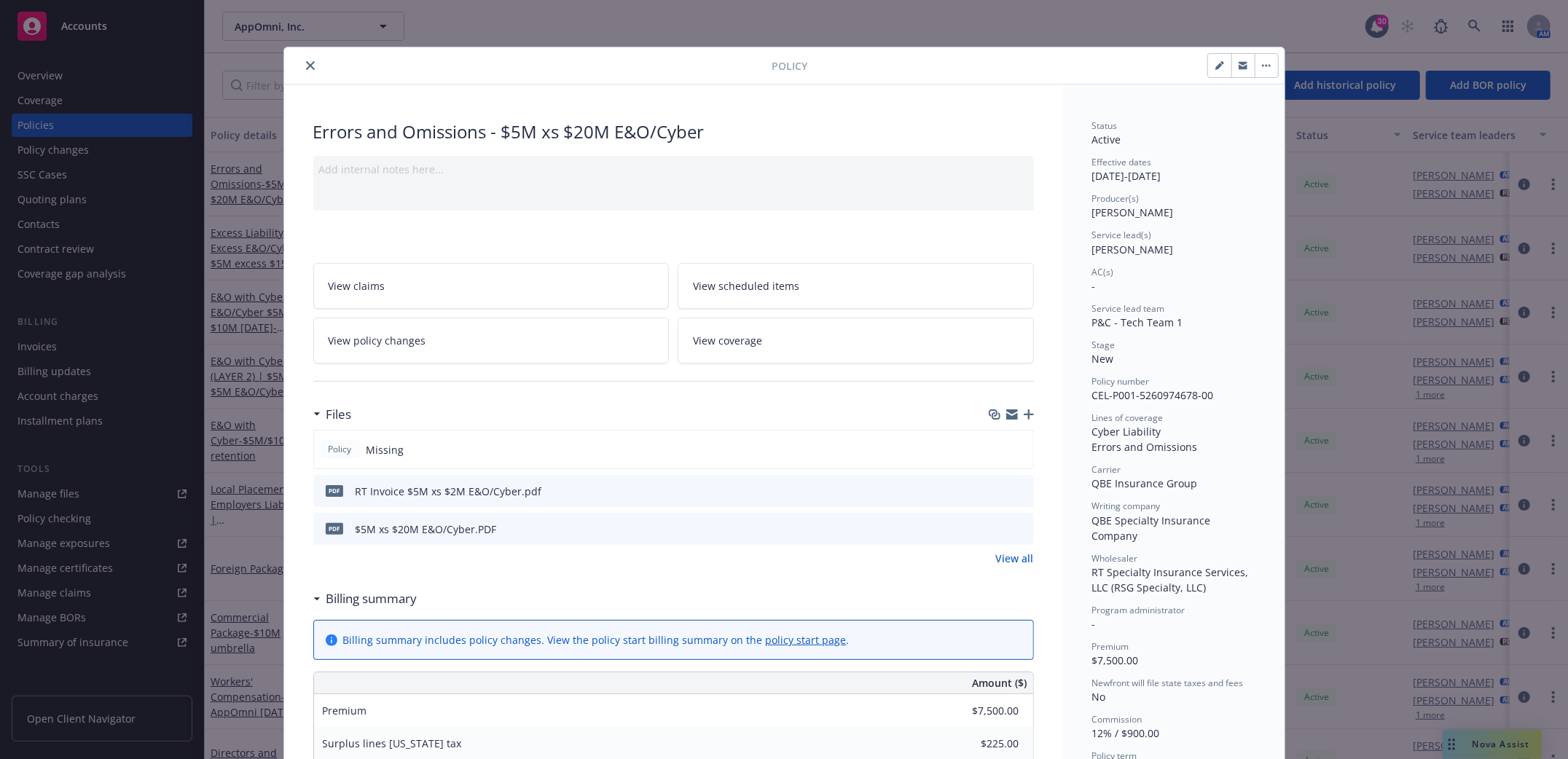
click at [351, 341] on span "View policy changes" at bounding box center [377, 341] width 97 height 15
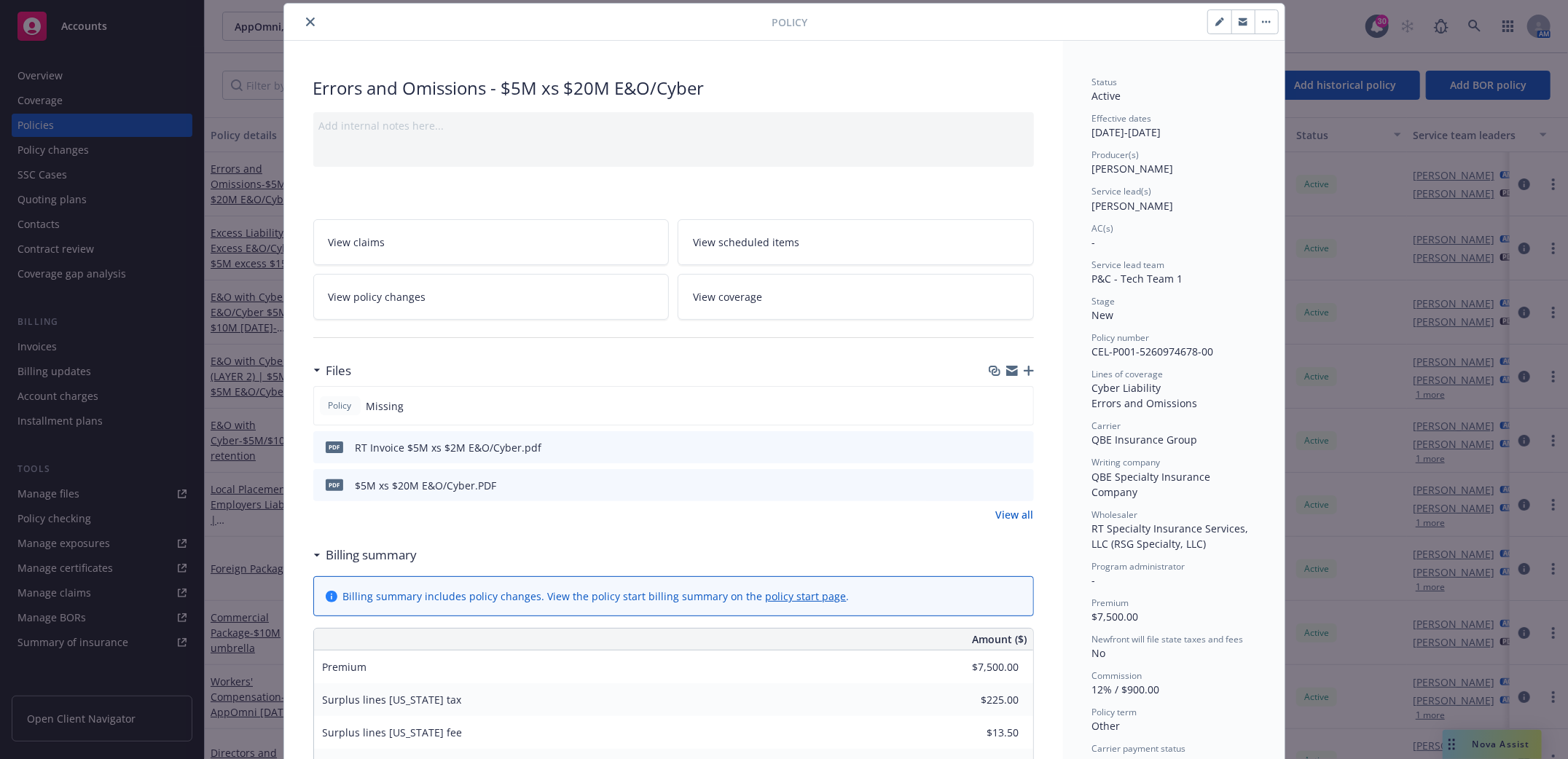
click at [306, 18] on icon "close" at bounding box center [310, 22] width 8 height 8
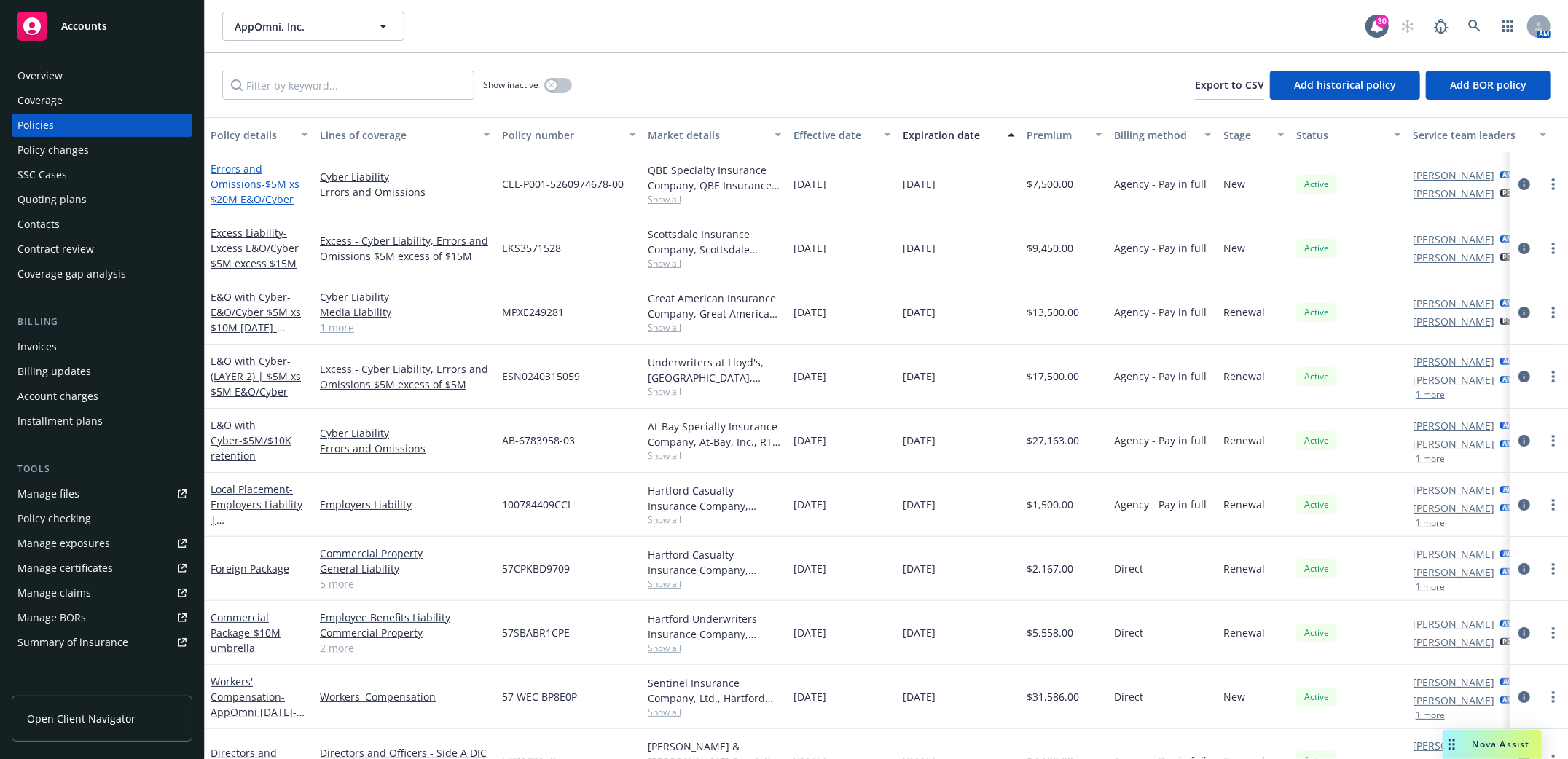
click at [235, 181] on link "Errors and Omissions - $5M xs $20M E&O/Cyber" at bounding box center [255, 184] width 89 height 44
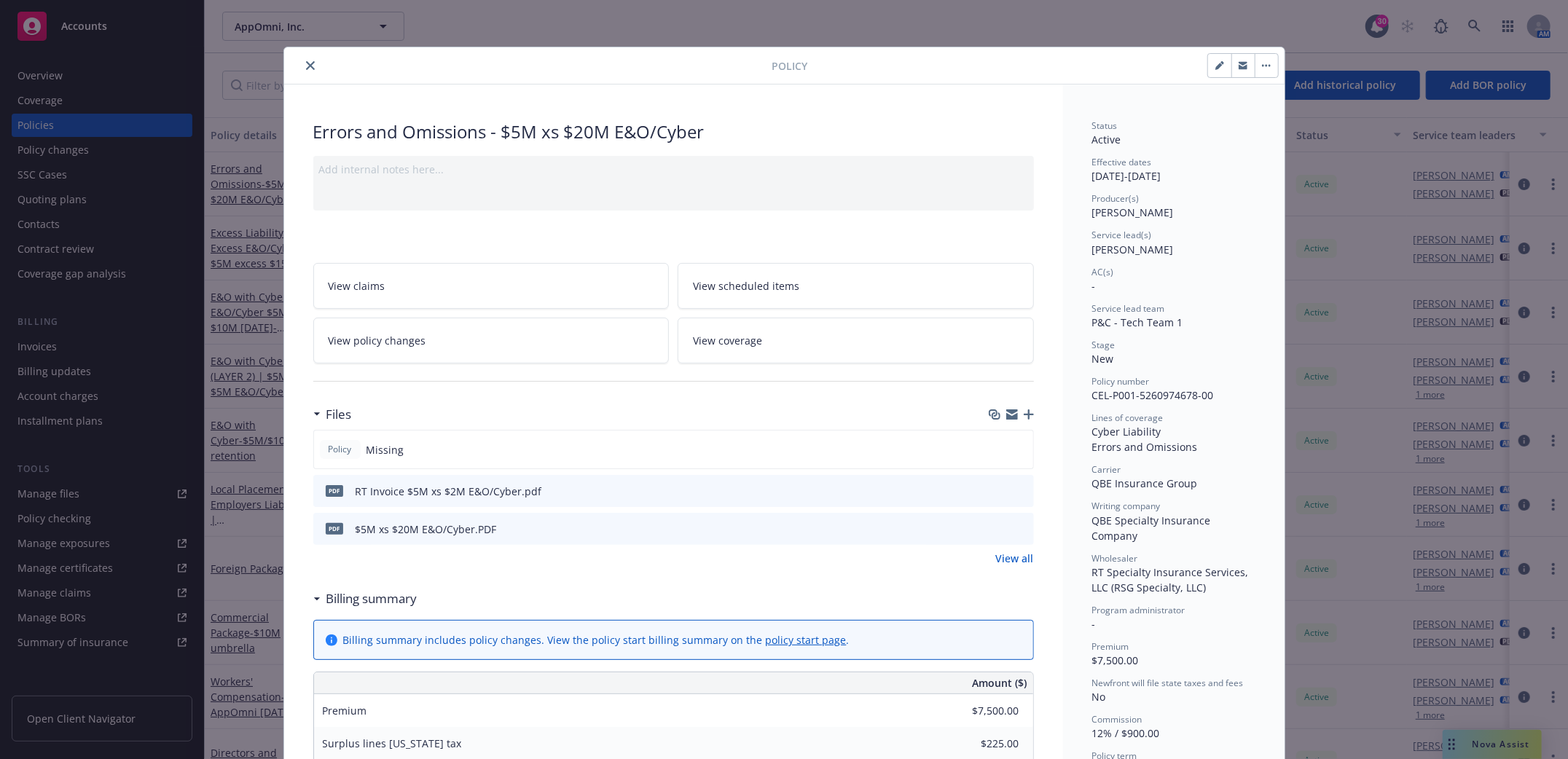
scroll to position [44, 0]
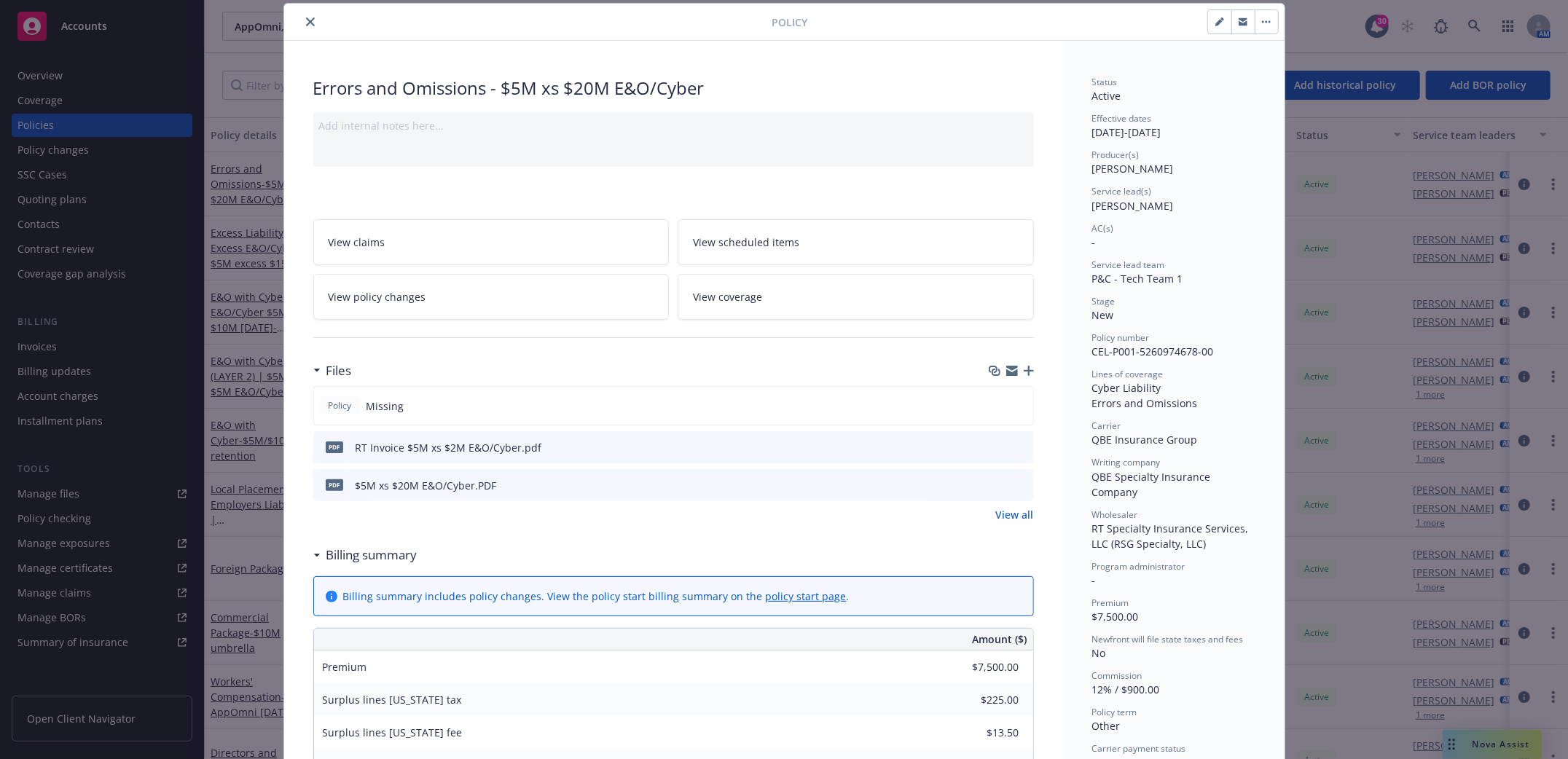
click at [306, 20] on icon "close" at bounding box center [310, 22] width 8 height 8
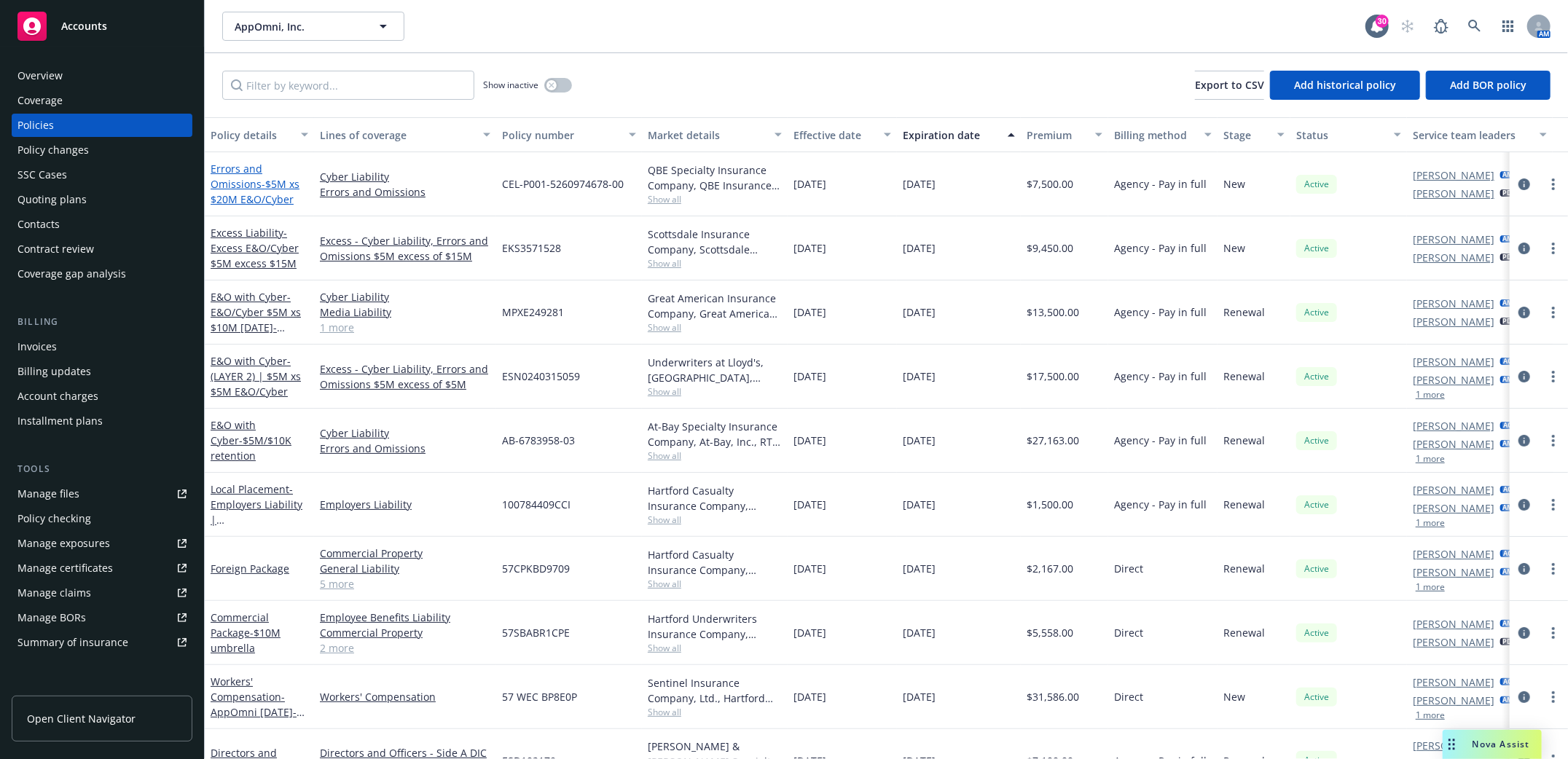
click at [226, 183] on link "Errors and Omissions - $5M xs $20M E&O/Cyber" at bounding box center [255, 184] width 89 height 44
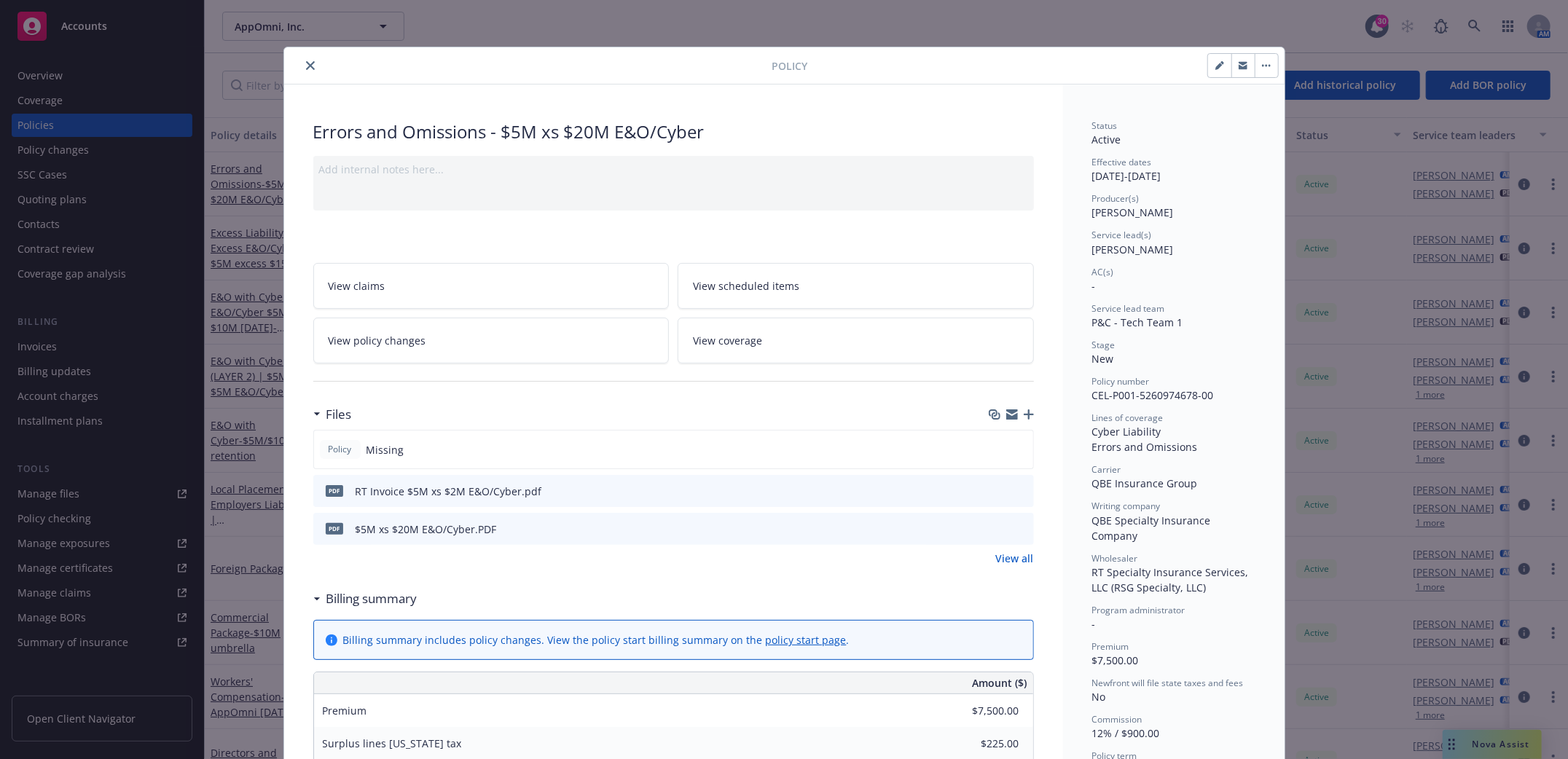
scroll to position [44, 0]
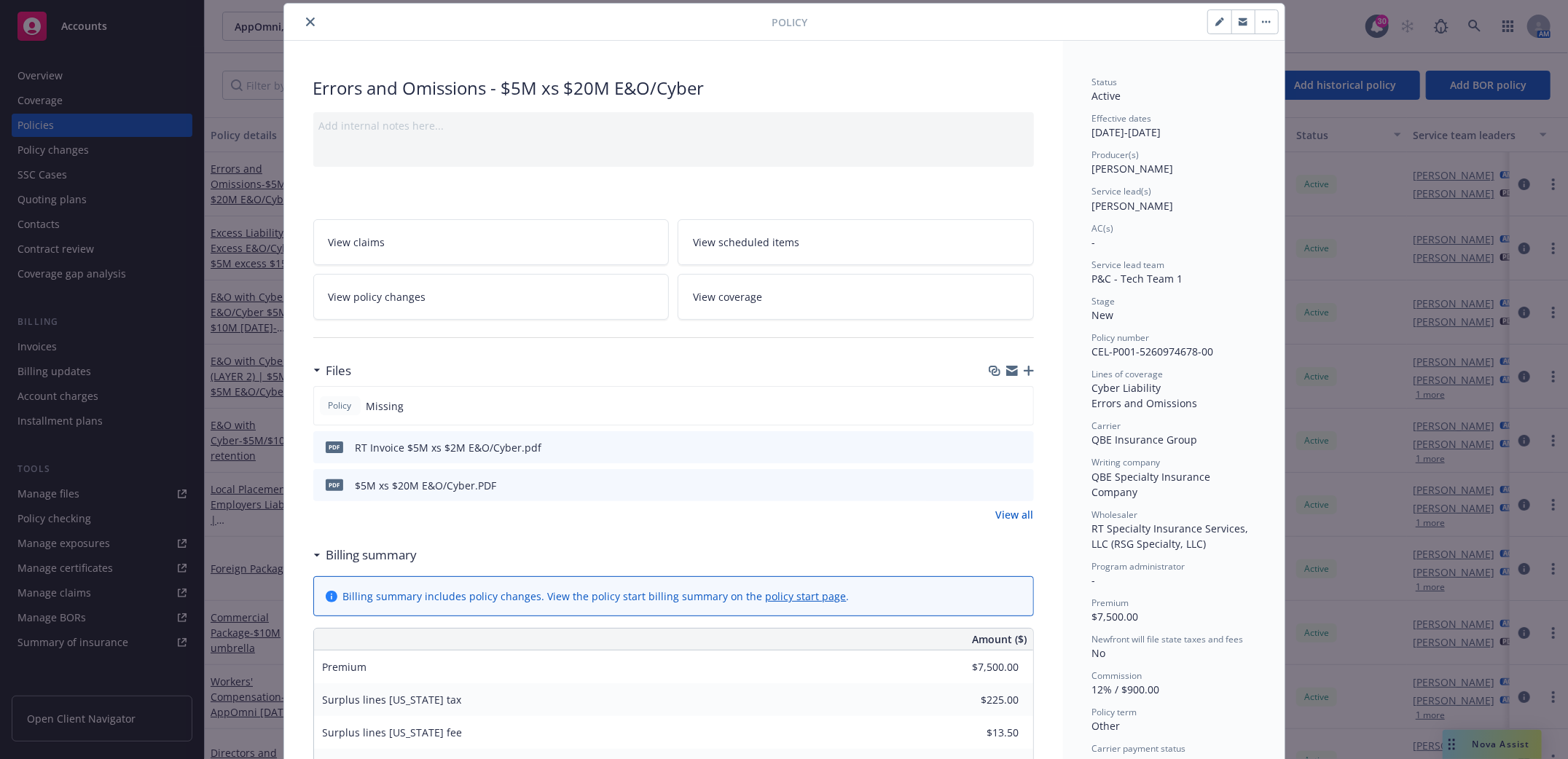
click at [373, 293] on span "View policy changes" at bounding box center [377, 297] width 97 height 15
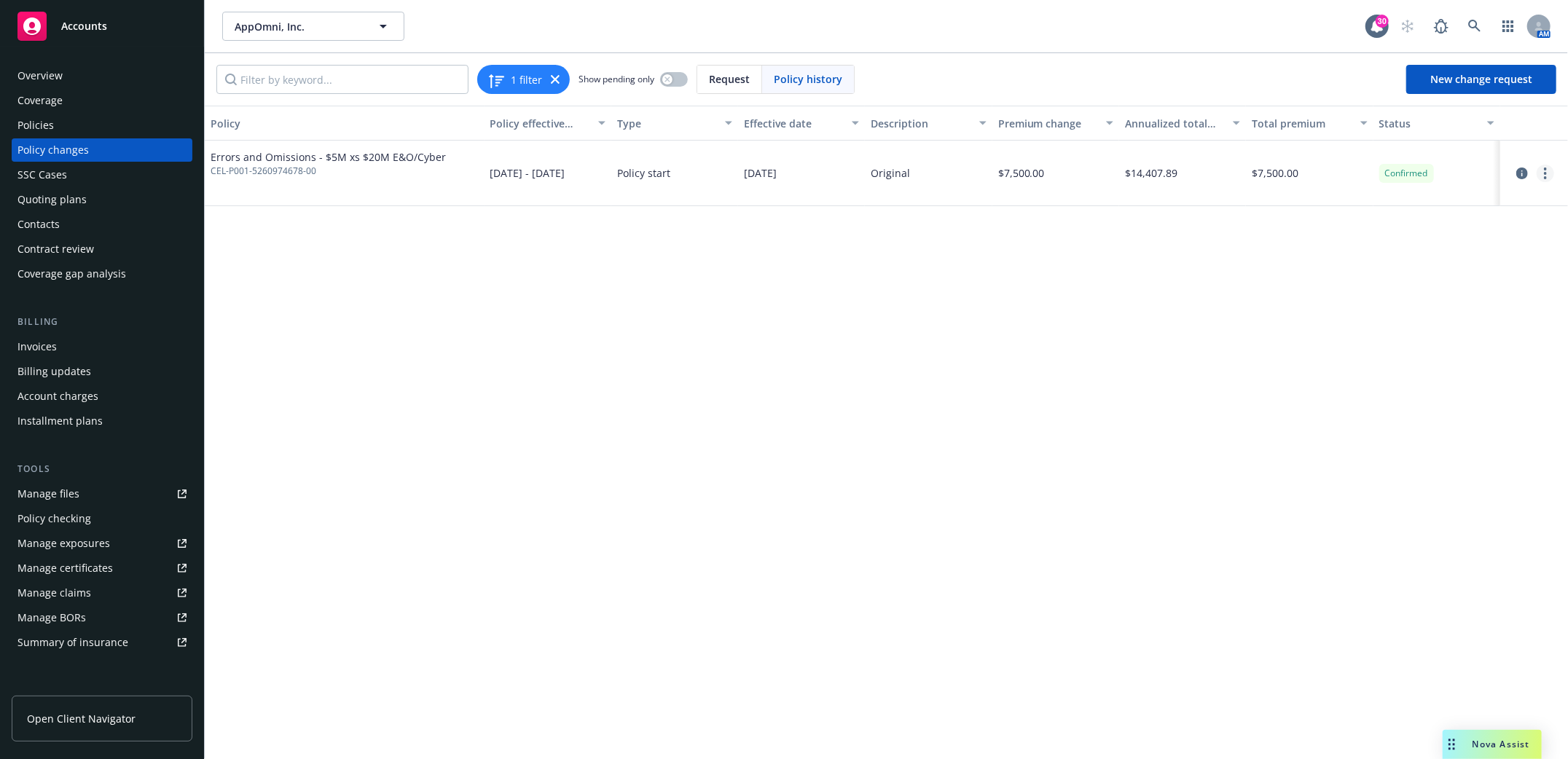
click at [1546, 169] on circle "more" at bounding box center [1545, 169] width 3 height 3
click at [1353, 289] on link "Edit billing info" at bounding box center [1429, 290] width 250 height 29
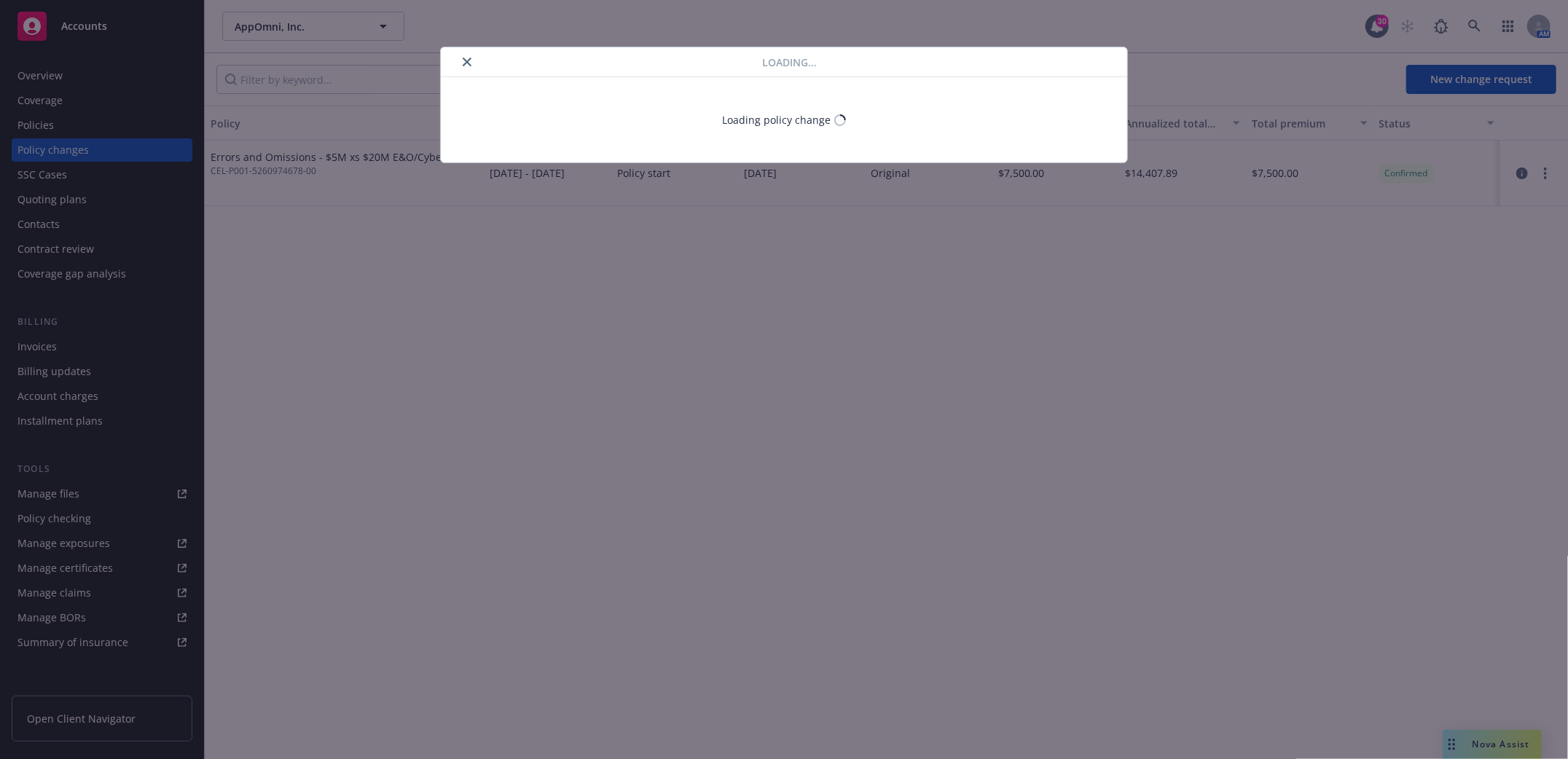
select select "CA"
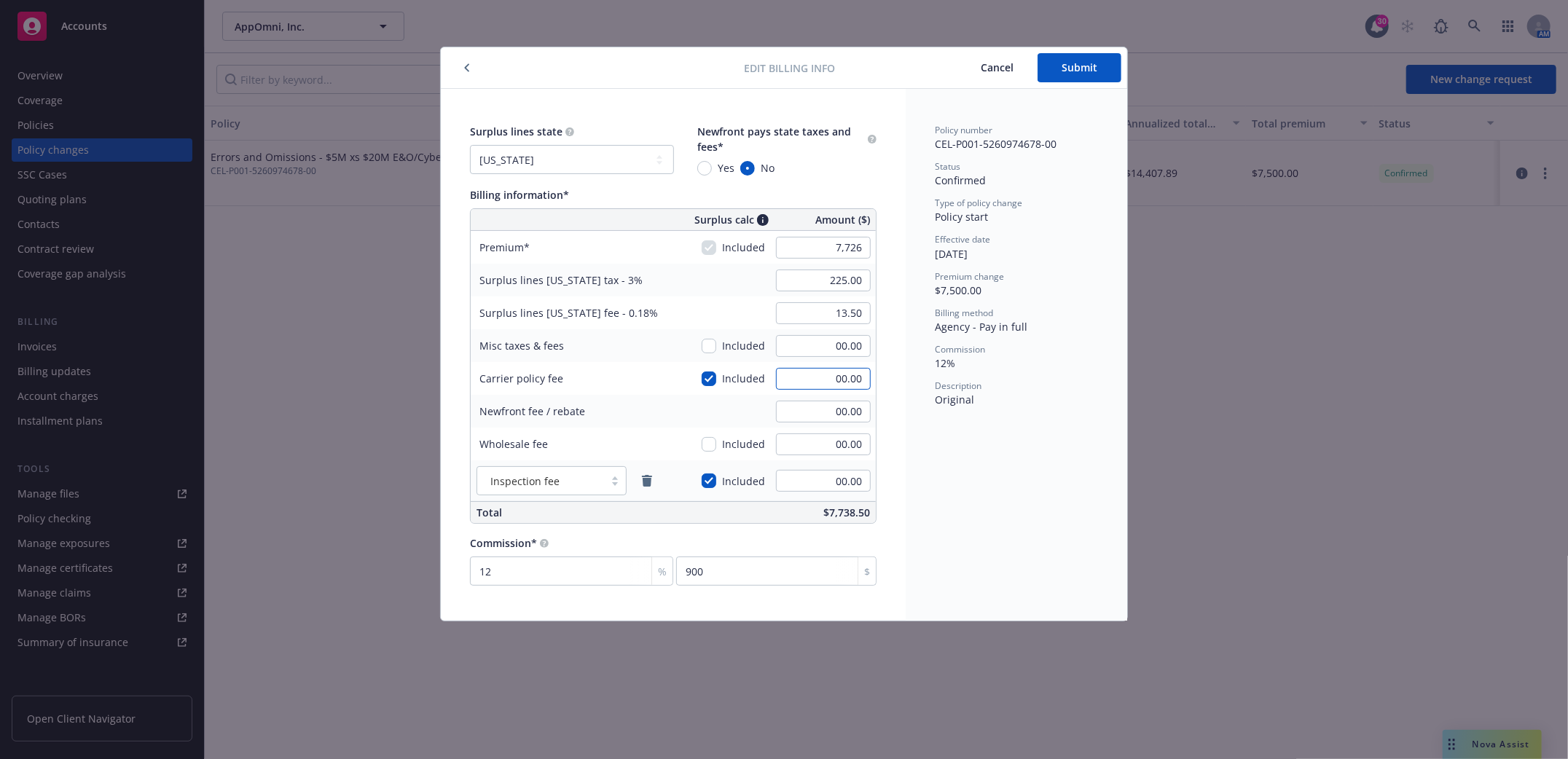
type input "7,726.00"
type input "231.78"
type input "13.91"
type input "927.12"
type input "500"
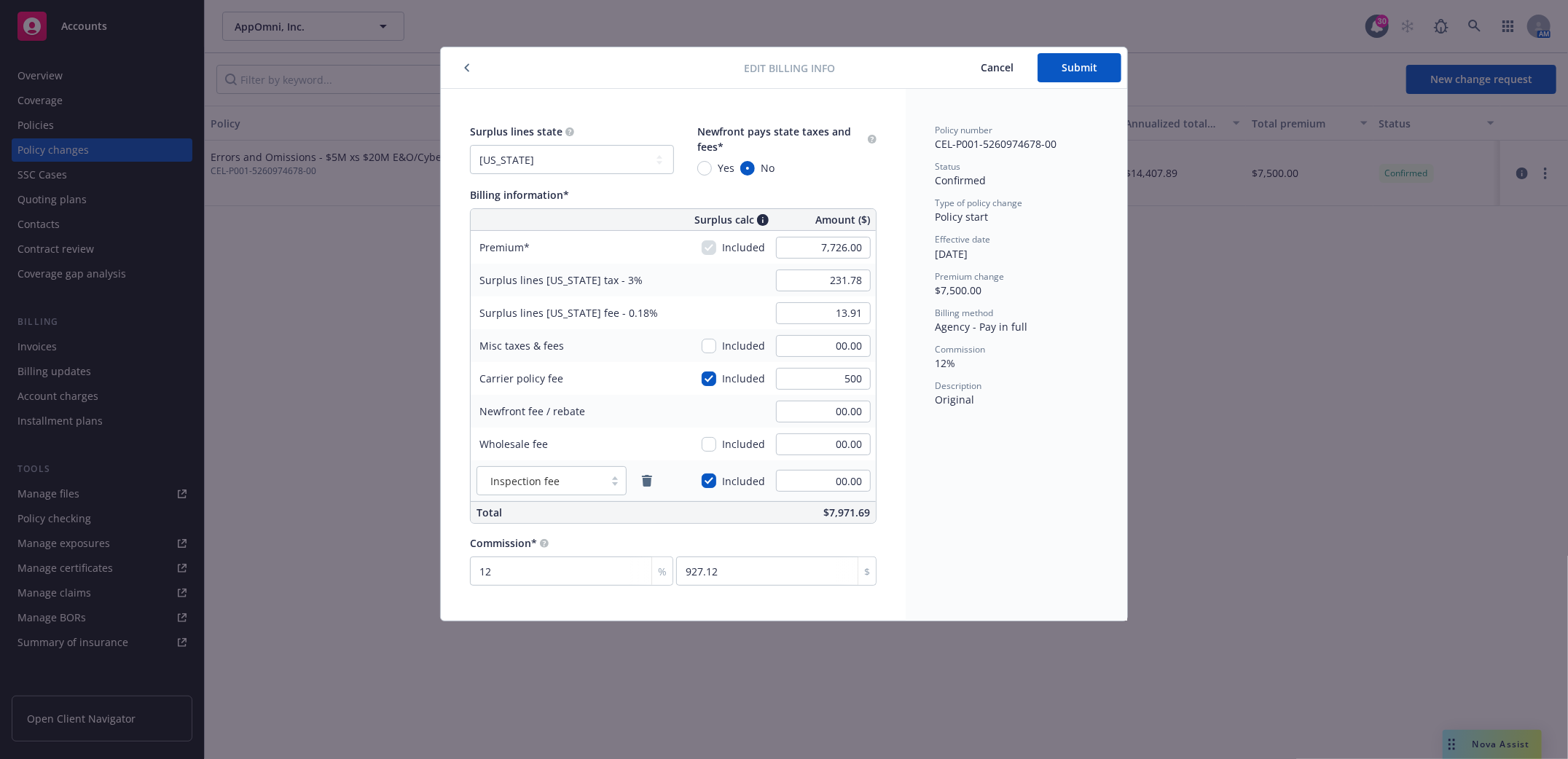
type input "246.78"
type input "14.81"
type input "500.00"
click at [1034, 482] on div "Policy number CEL-P001-5260974678-00 Status Confirmed Type of policy change Pol…" at bounding box center [1016, 355] width 221 height 532
click at [712, 480] on input "checkbox" at bounding box center [709, 481] width 14 height 14
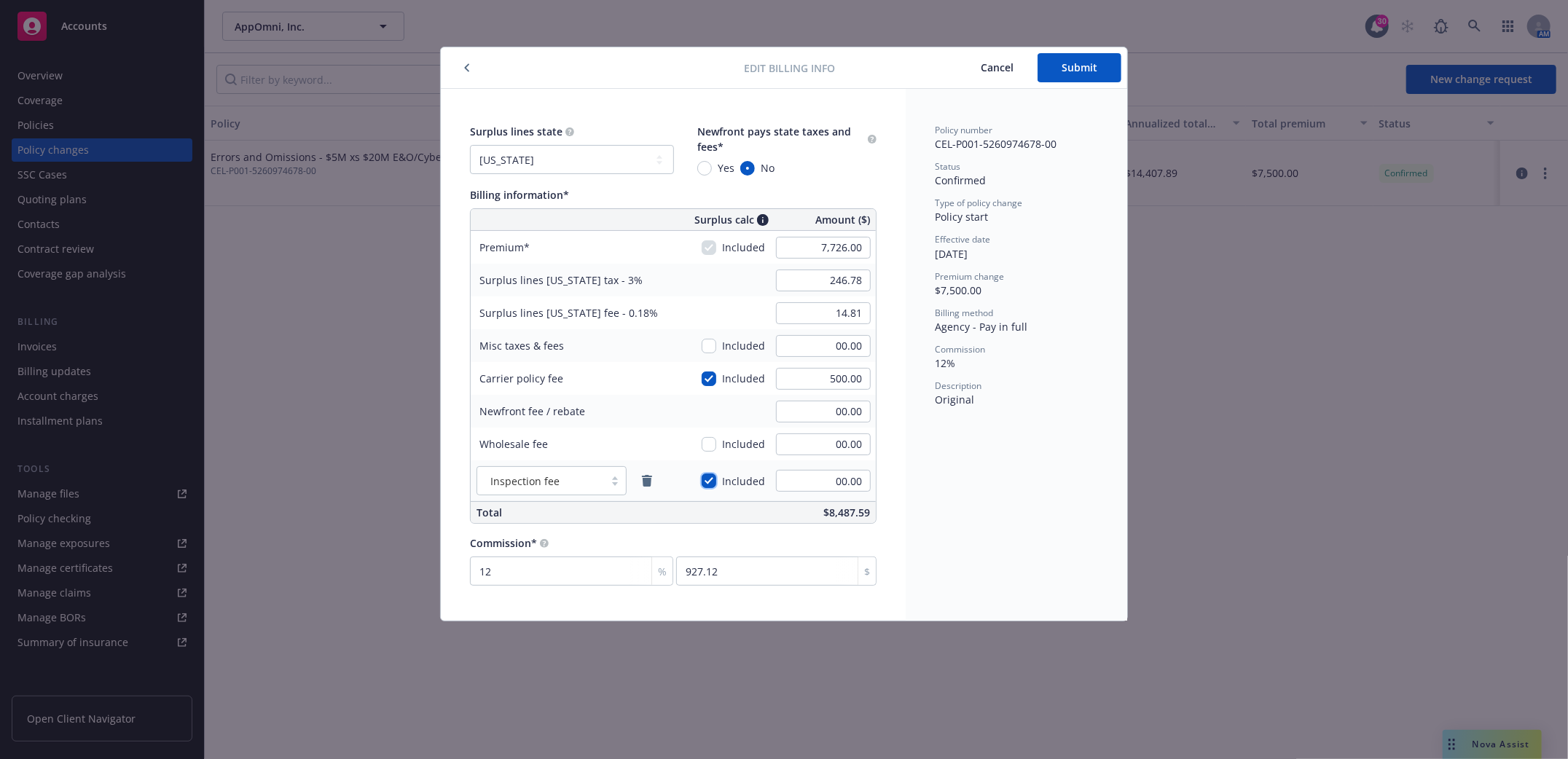
checkbox input "false"
click at [1015, 526] on div "Policy number CEL-P001-5260974678-00 Status Confirmed Type of policy change Pol…" at bounding box center [1016, 355] width 221 height 532
click at [1078, 61] on span "Submit" at bounding box center [1079, 67] width 36 height 14
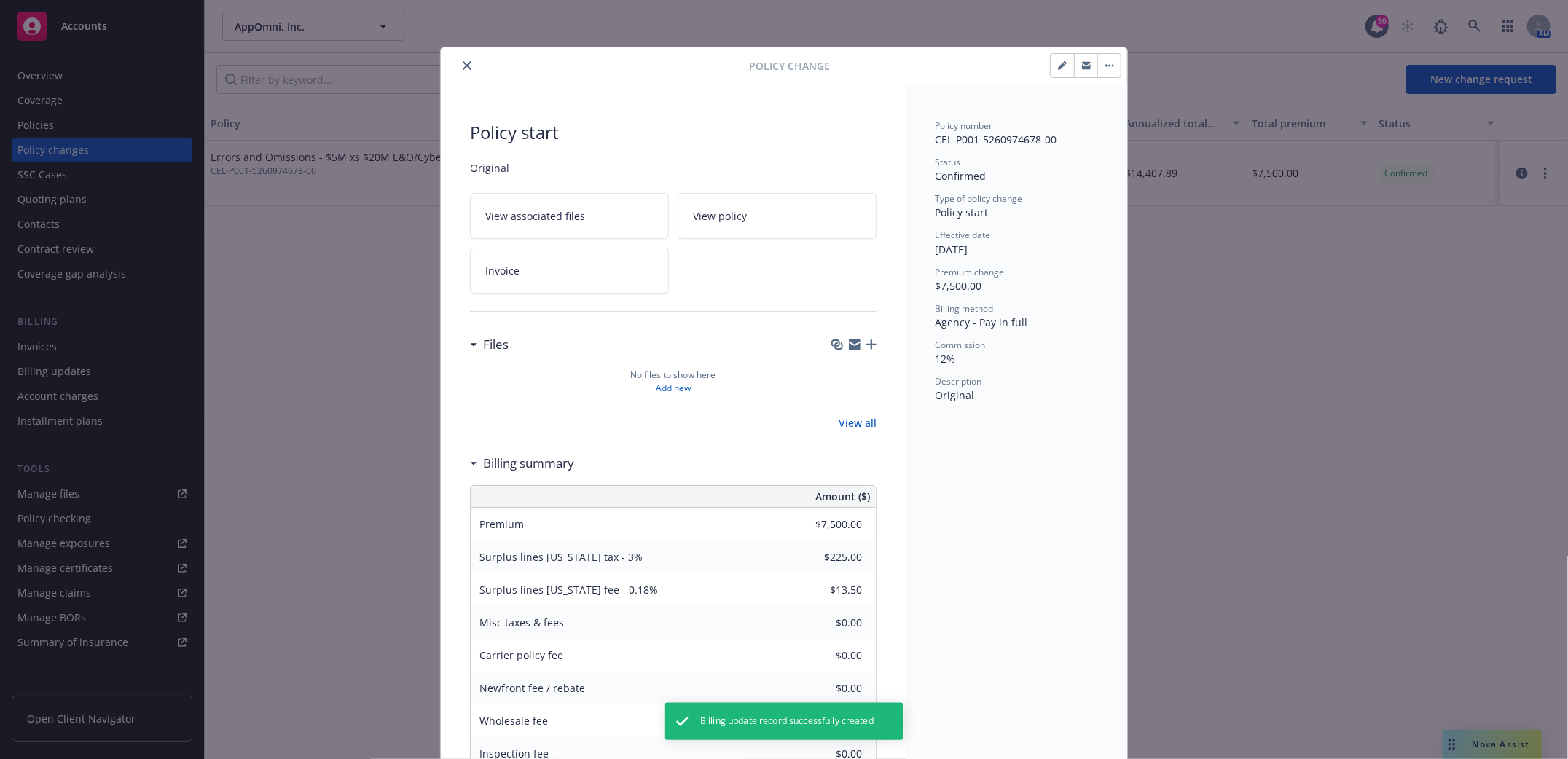
type input "$7,726.00"
type input "$246.78"
type input "$14.81"
type input "$500.00"
click at [463, 65] on icon "close" at bounding box center [467, 65] width 8 height 8
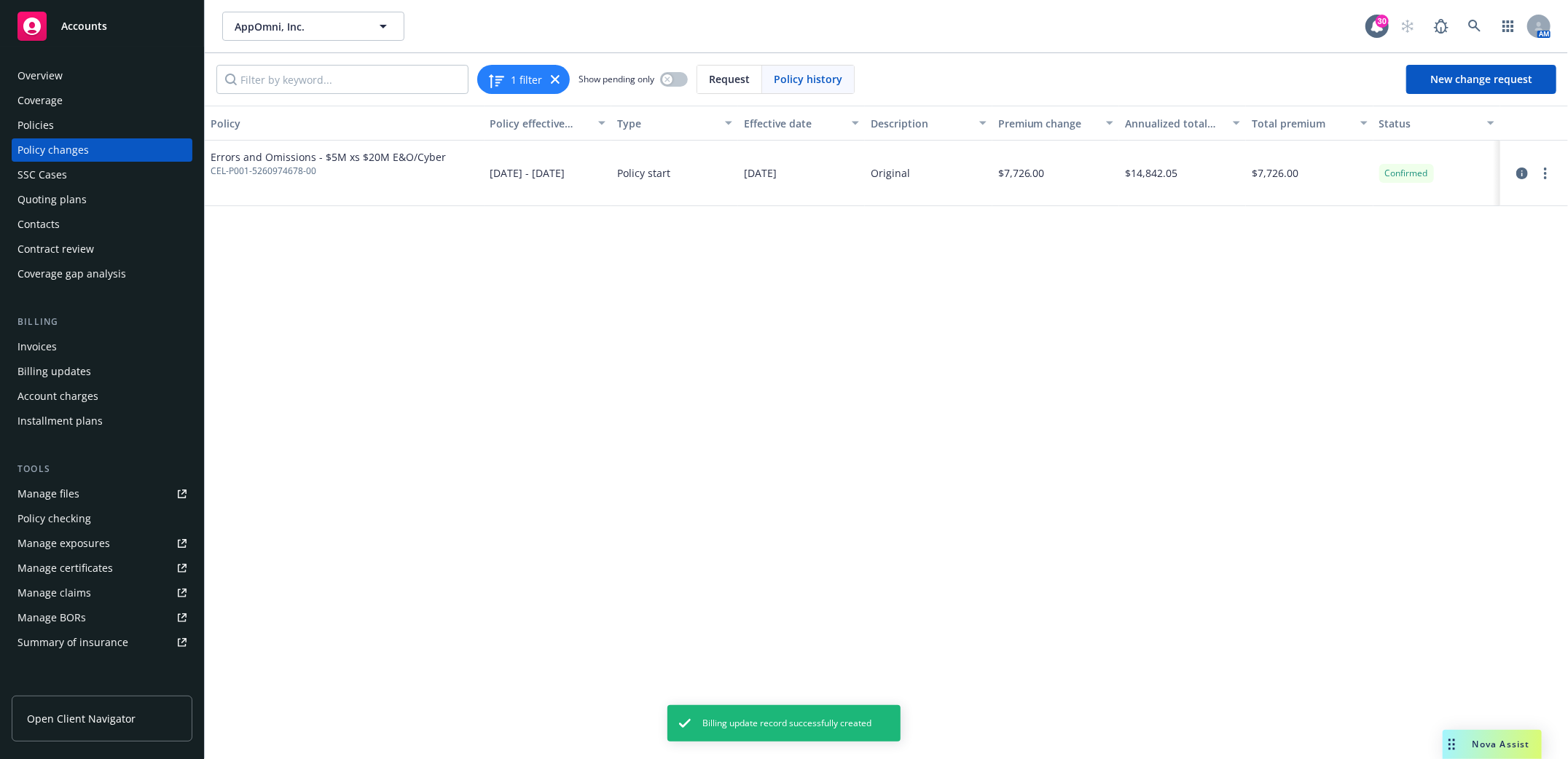
click at [30, 346] on div "Invoices" at bounding box center [37, 347] width 39 height 23
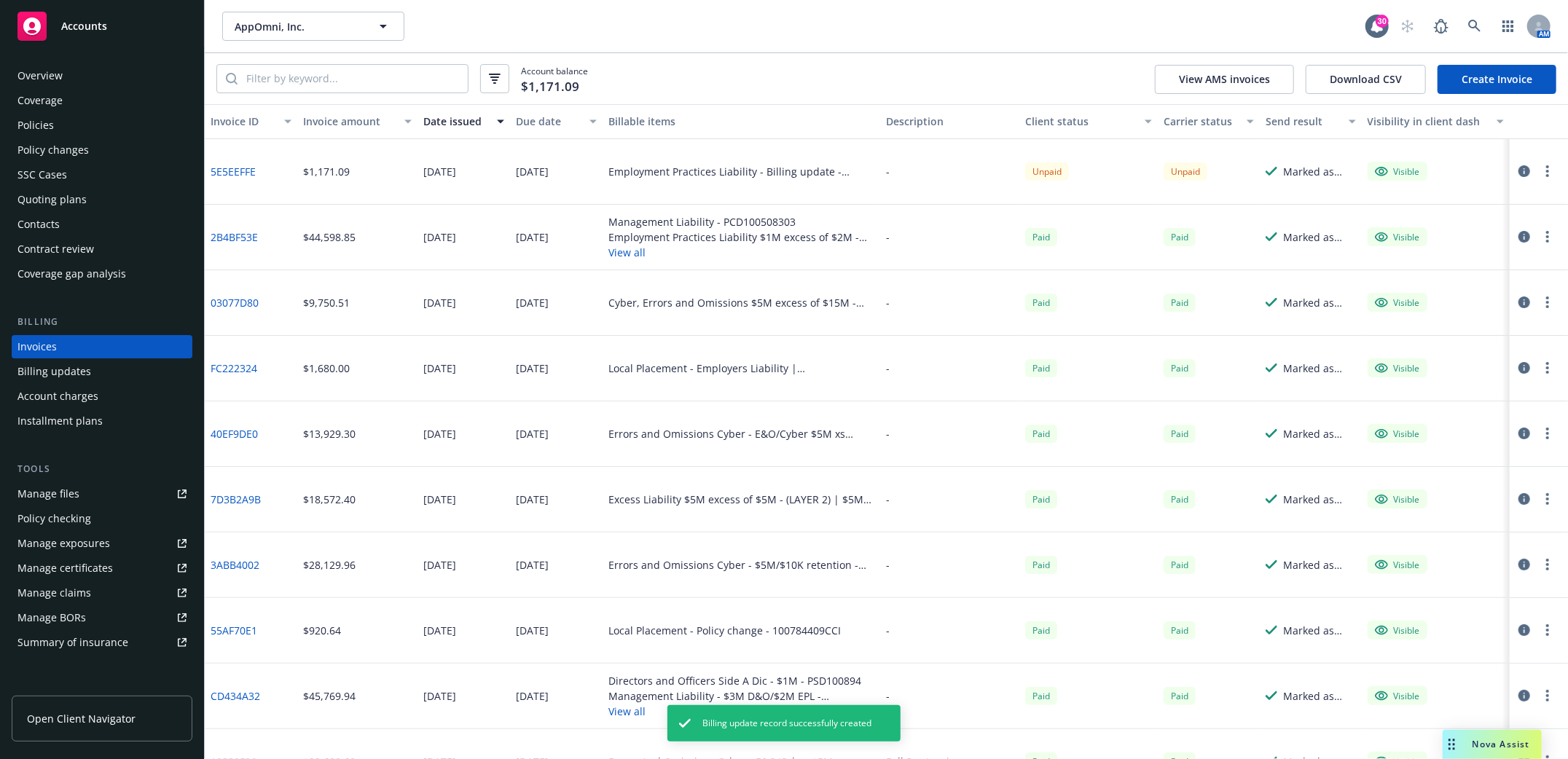
click at [1492, 75] on link "Create Invoice" at bounding box center [1497, 79] width 119 height 29
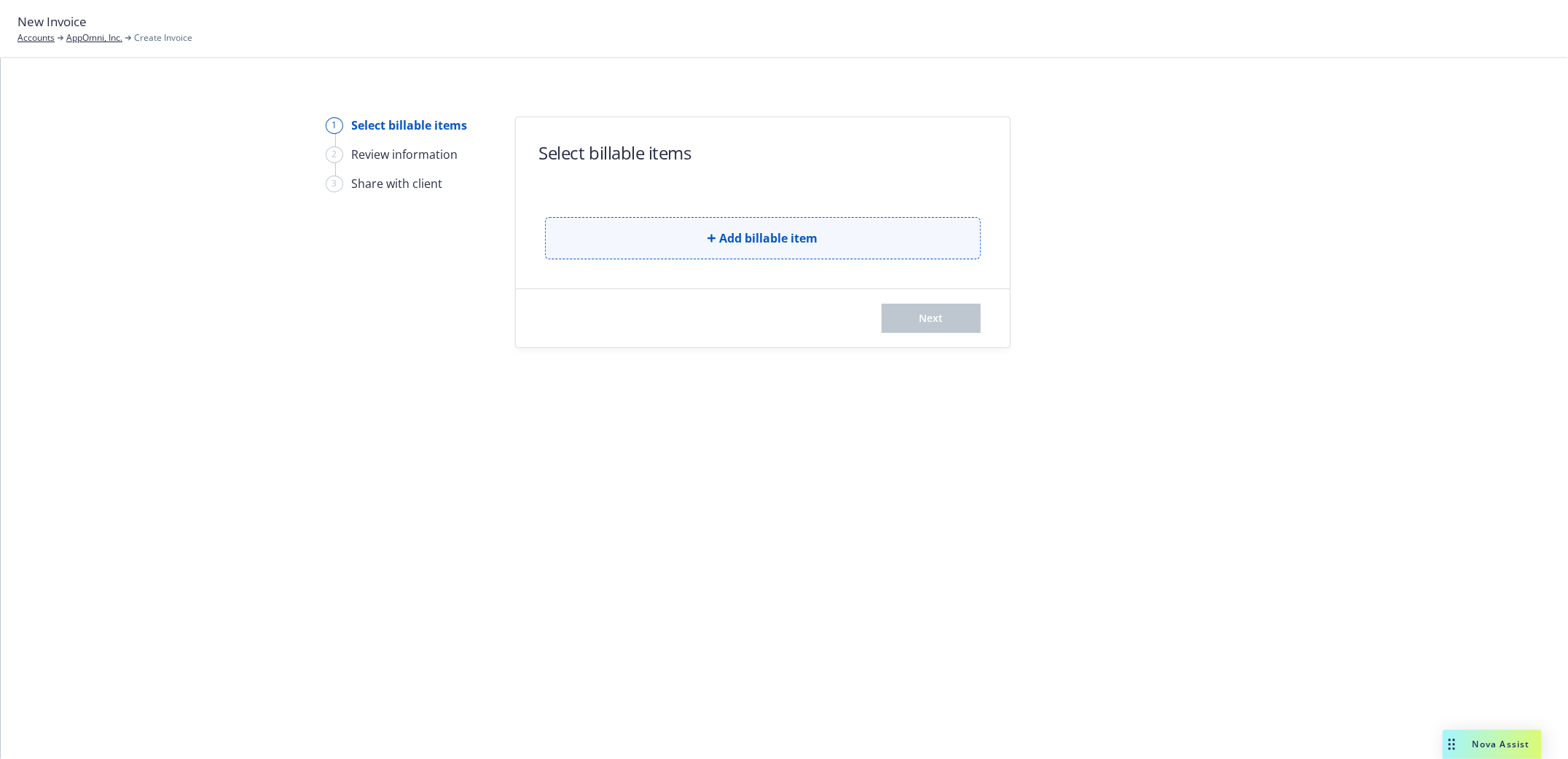
click at [745, 240] on span "Add billable item" at bounding box center [768, 238] width 98 height 18
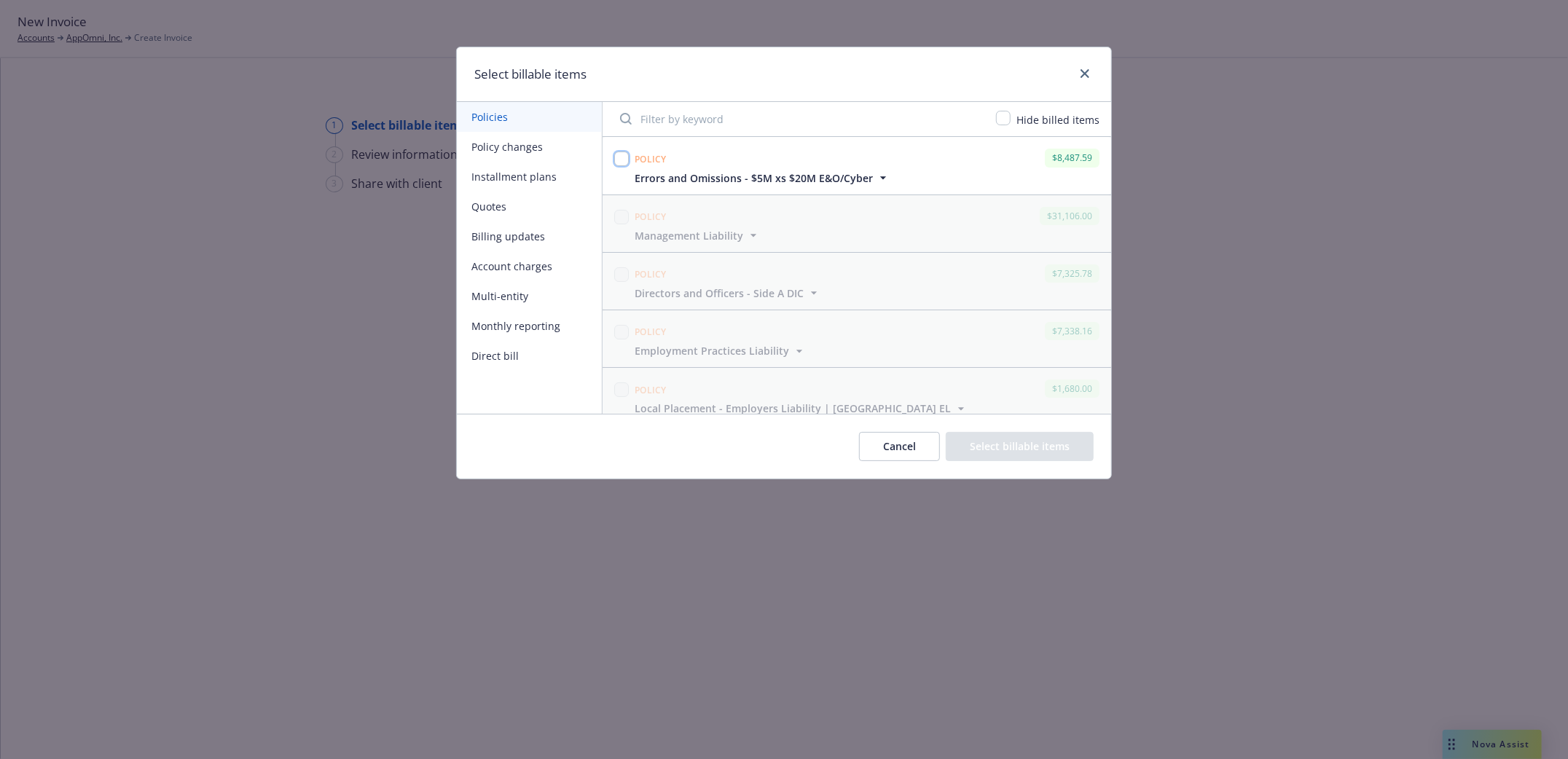
click at [626, 157] on input "checkbox" at bounding box center [620, 159] width 14 height 14
checkbox input "true"
click at [1020, 441] on button "Select billable items" at bounding box center [1020, 446] width 148 height 29
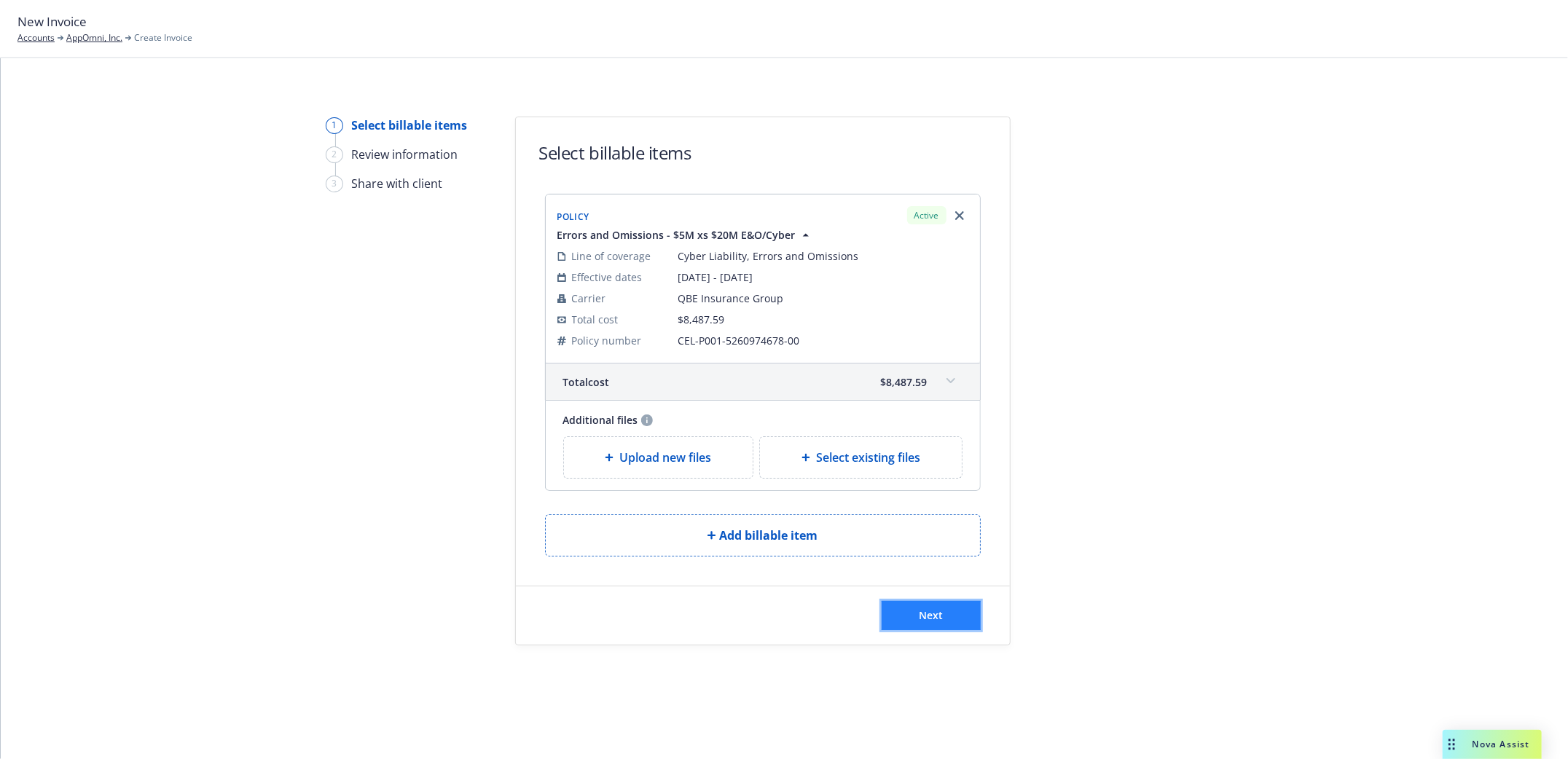
click at [946, 607] on button "Next" at bounding box center [931, 616] width 99 height 29
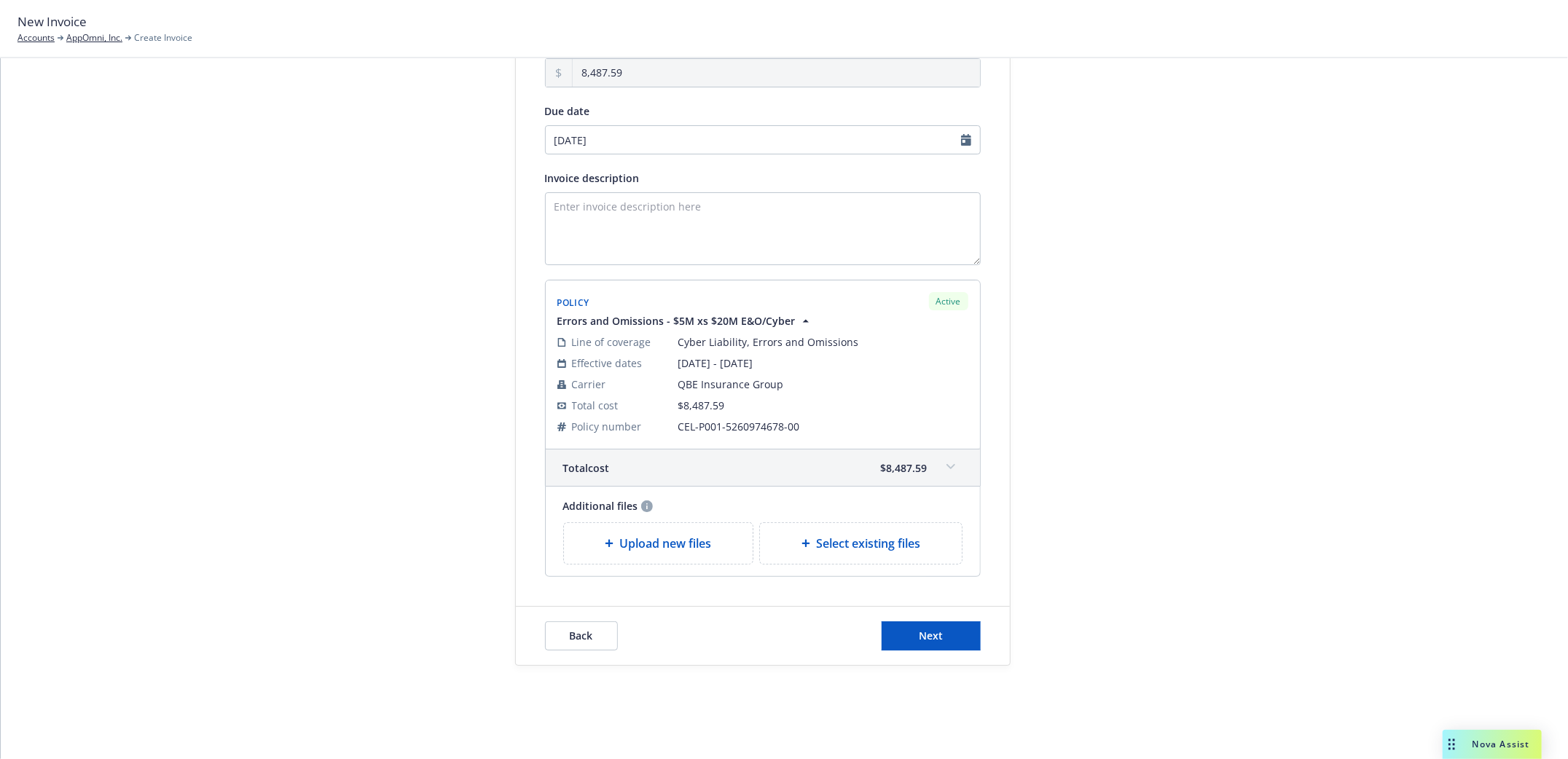
scroll to position [159, 0]
click at [923, 628] on button "Next" at bounding box center [931, 636] width 99 height 29
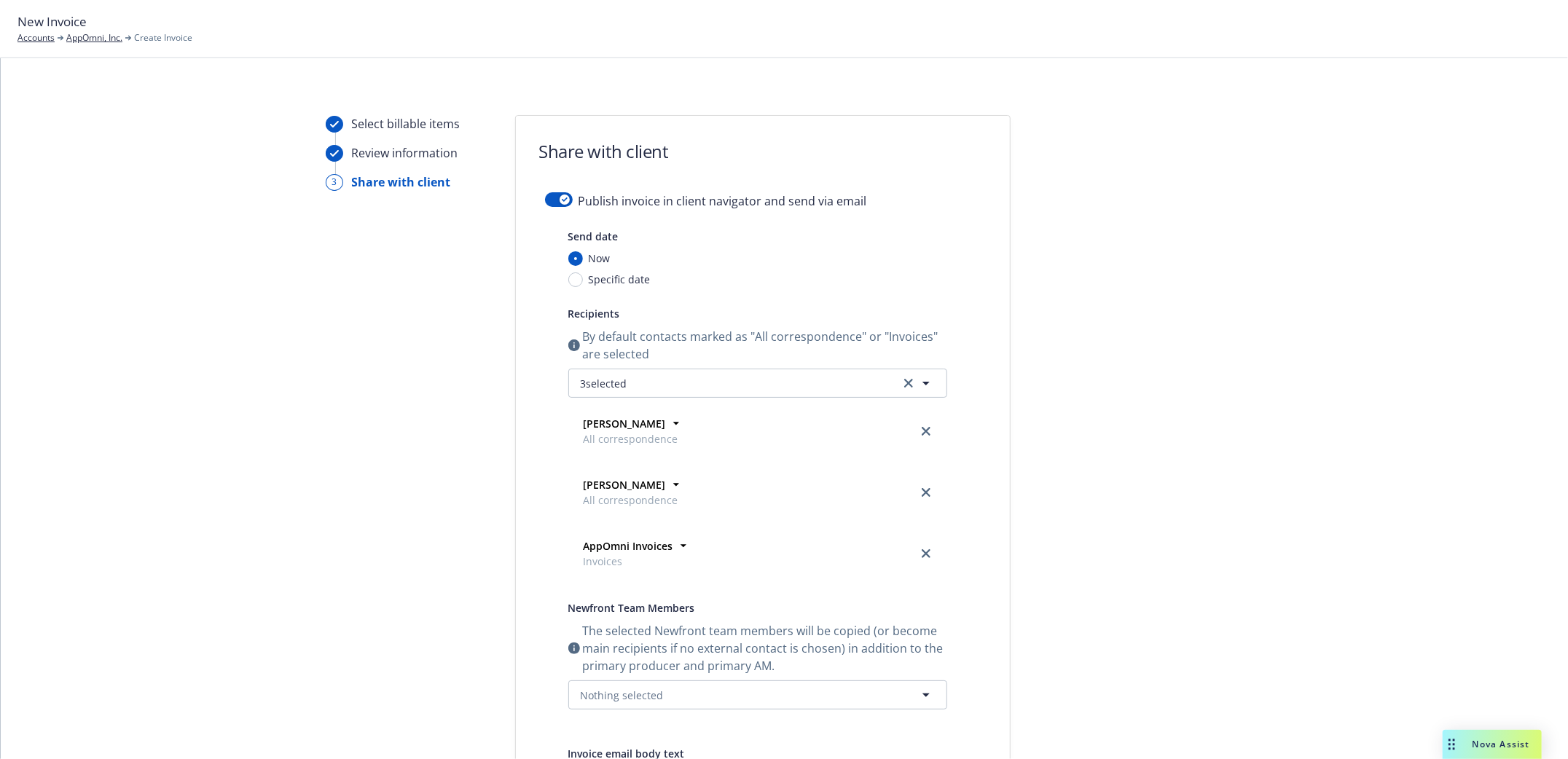
scroll to position [0, 0]
click at [545, 195] on button "button" at bounding box center [558, 200] width 28 height 14
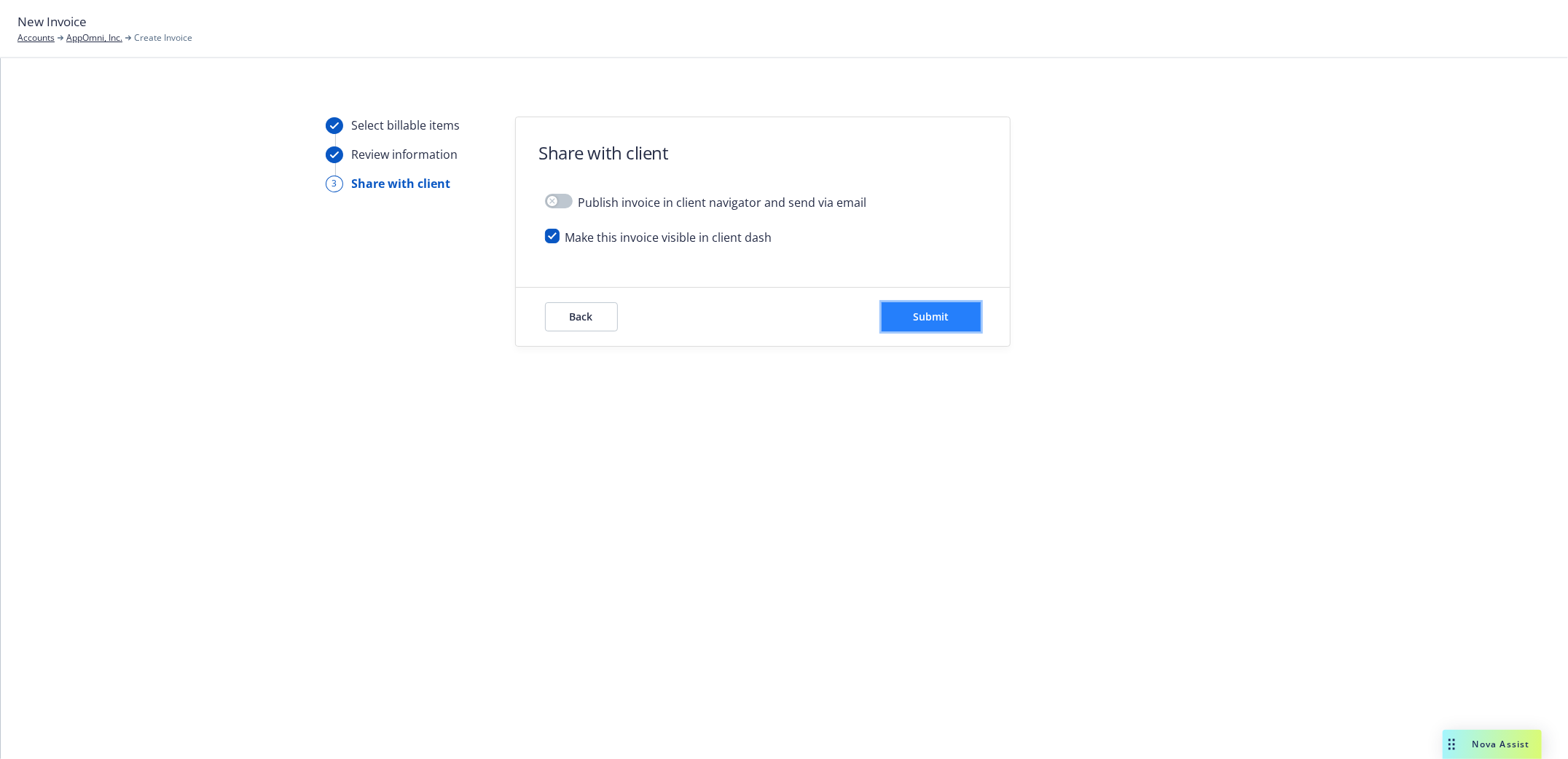
click at [942, 320] on span "Submit" at bounding box center [931, 316] width 36 height 14
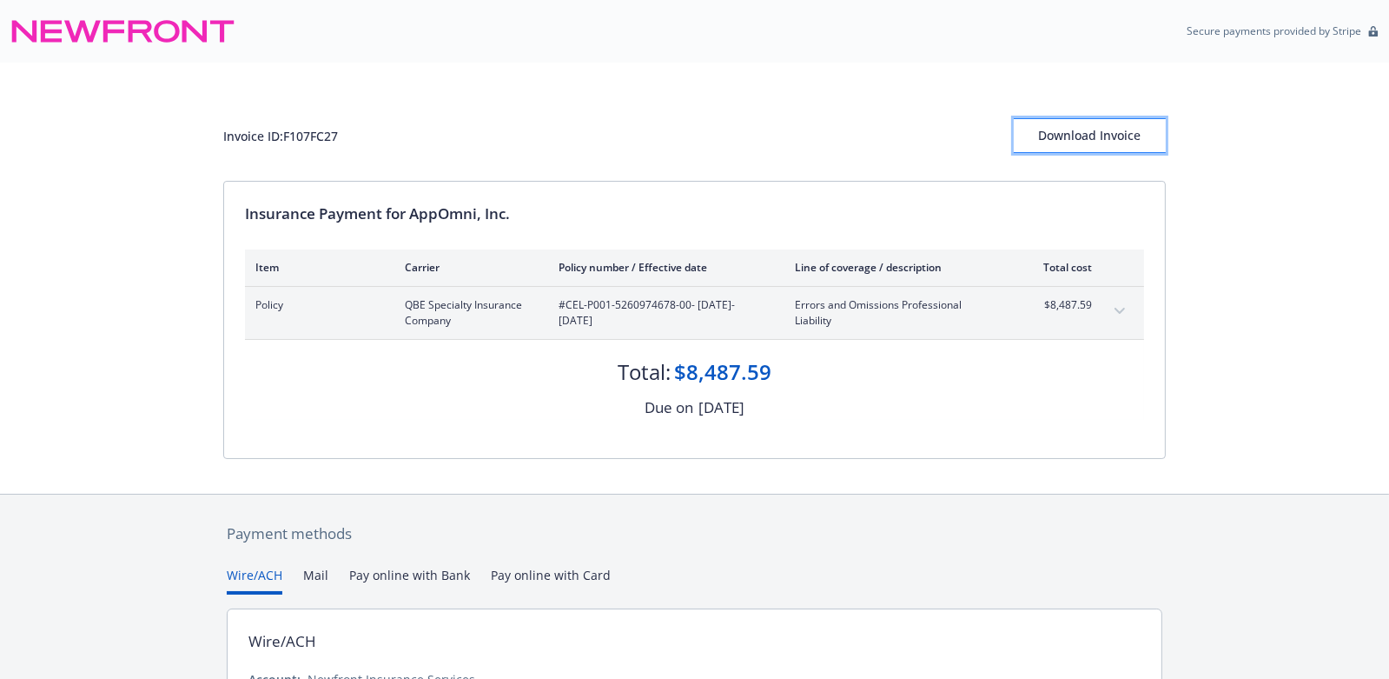
click at [1080, 139] on div "Download Invoice" at bounding box center [1090, 135] width 152 height 33
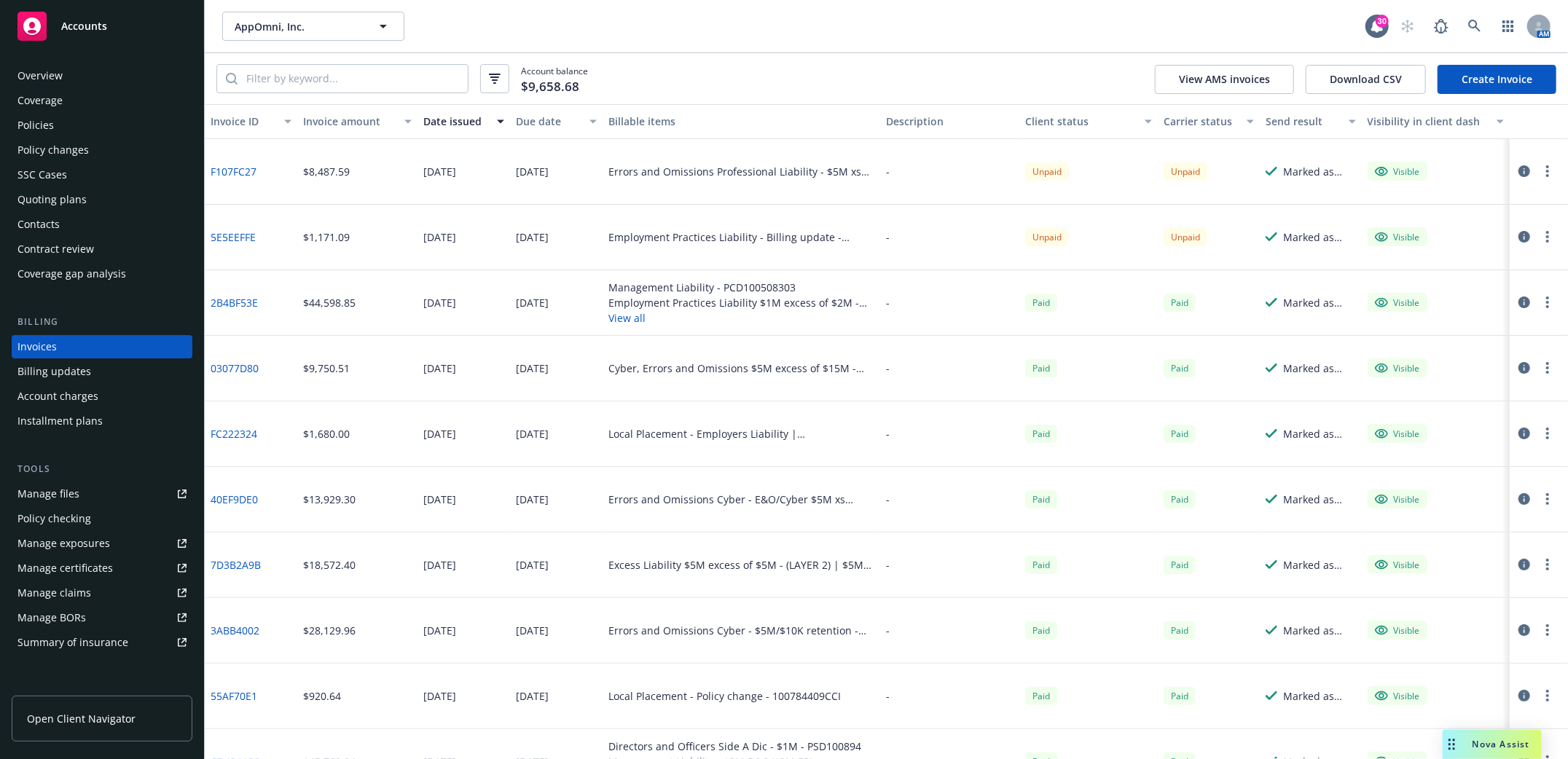
click at [31, 121] on div "Policies" at bounding box center [35, 126] width 36 height 23
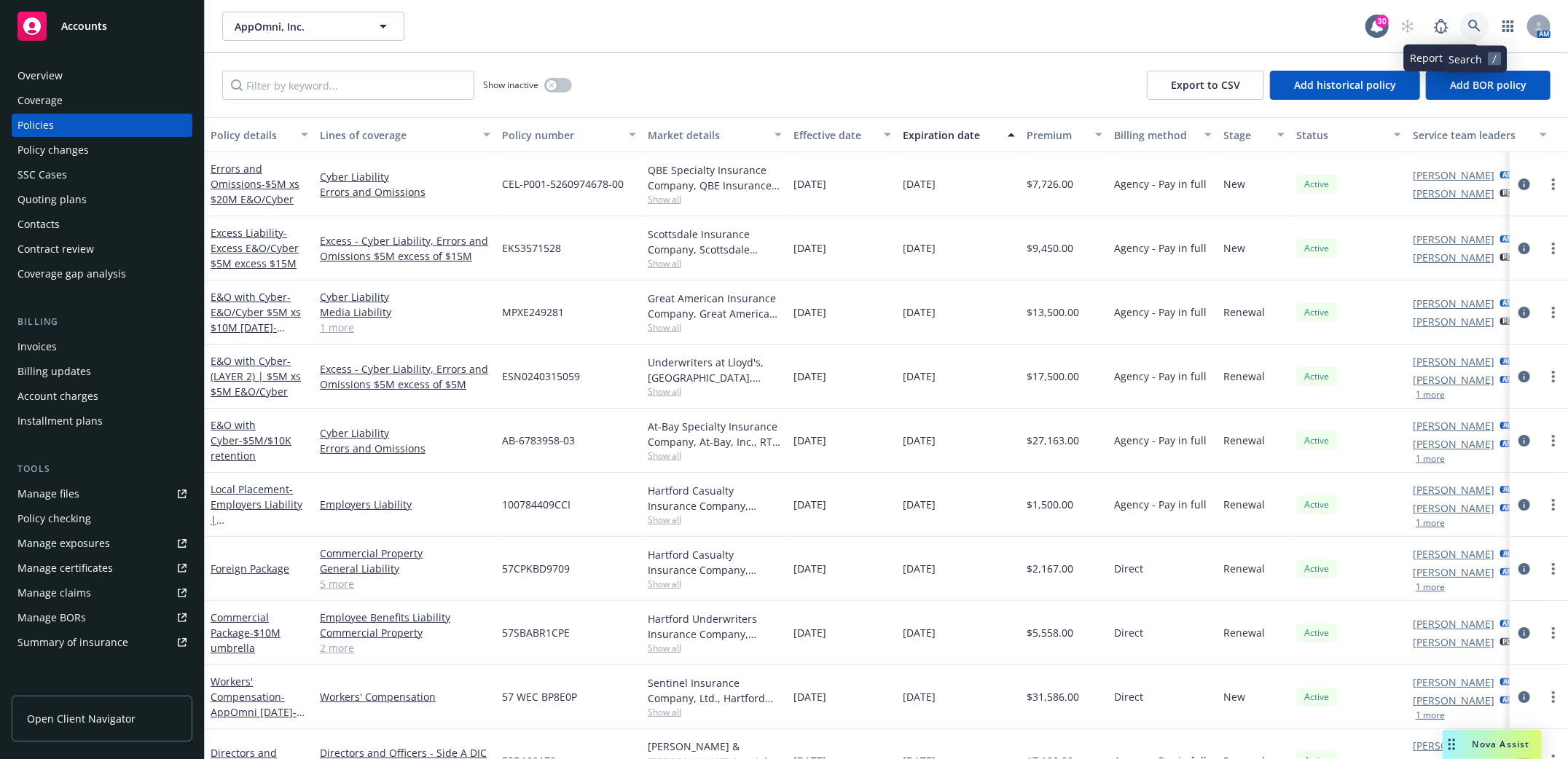
click at [1472, 28] on icon at bounding box center [1475, 26] width 13 height 13
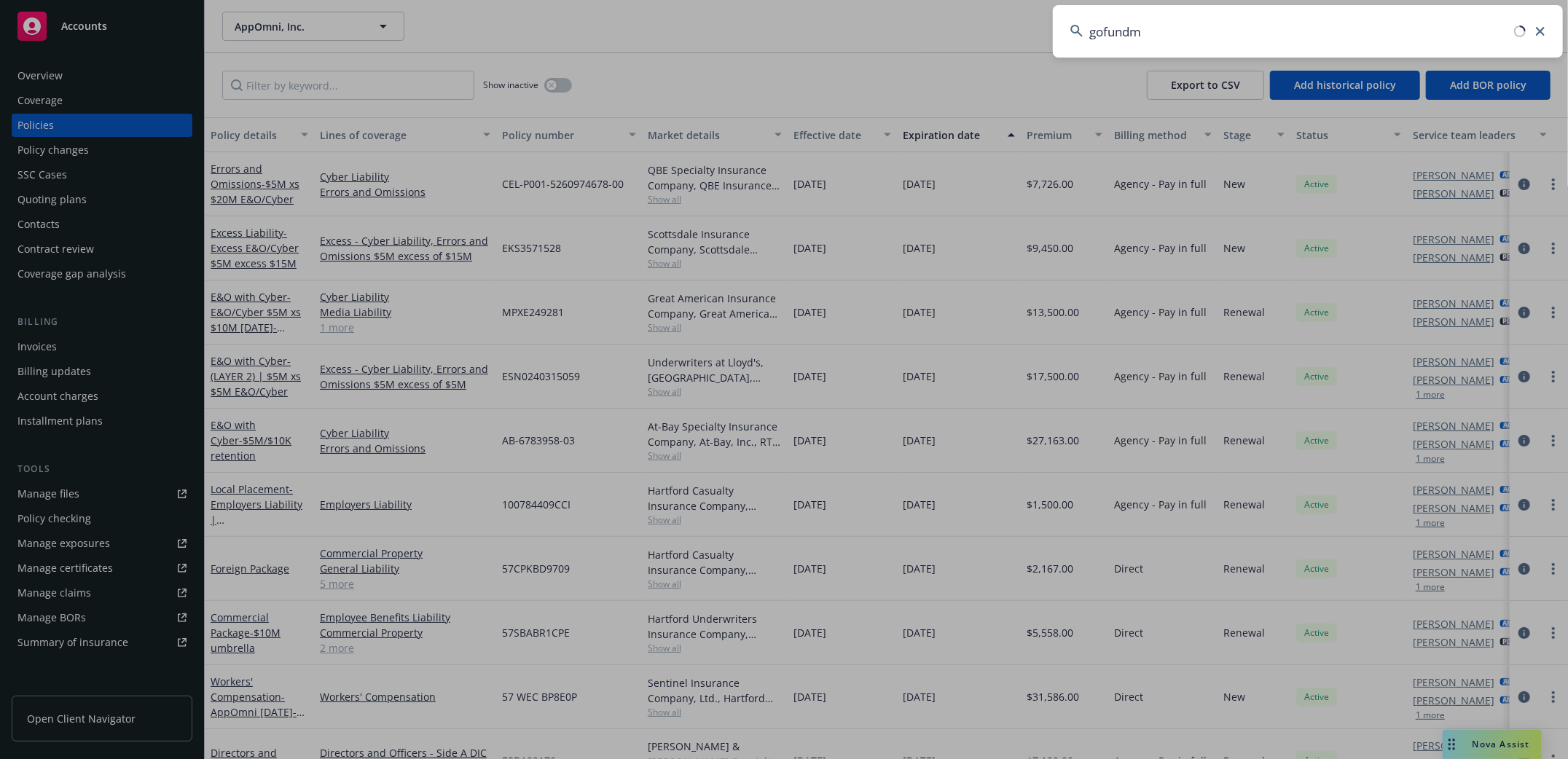
type input "gofundme"
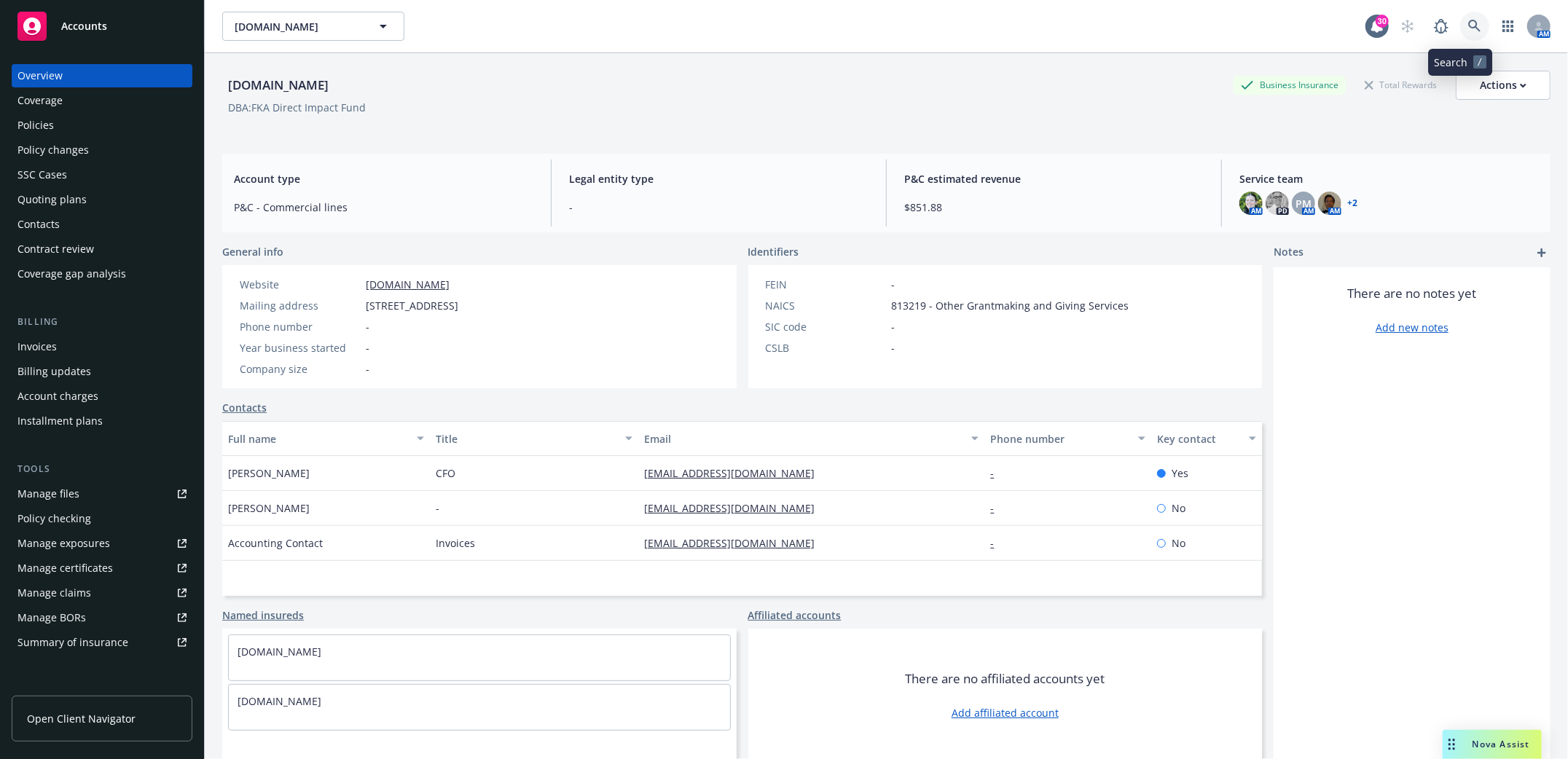
click at [1468, 29] on icon at bounding box center [1475, 26] width 13 height 13
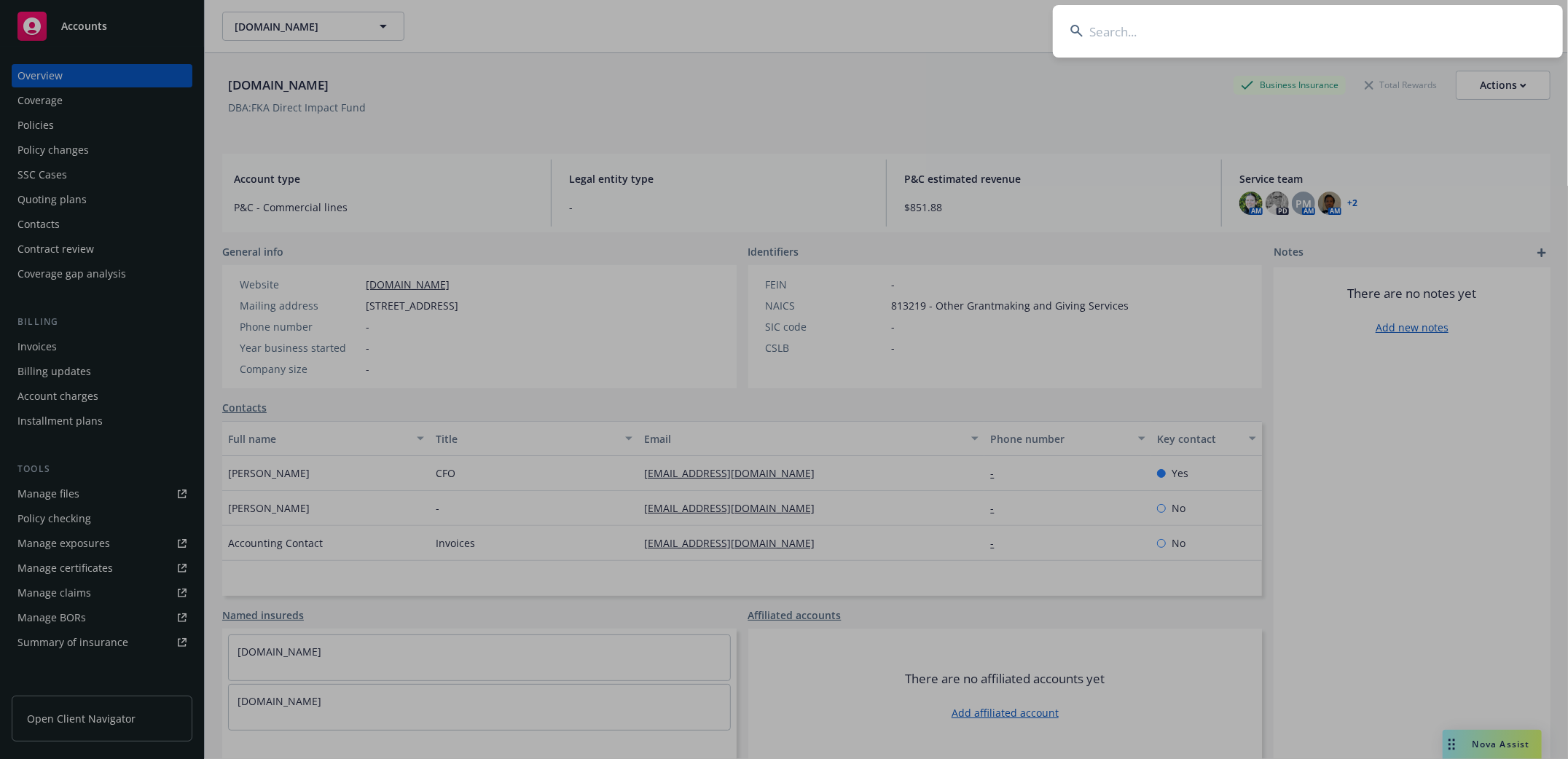
click at [1171, 25] on input at bounding box center [1308, 31] width 510 height 53
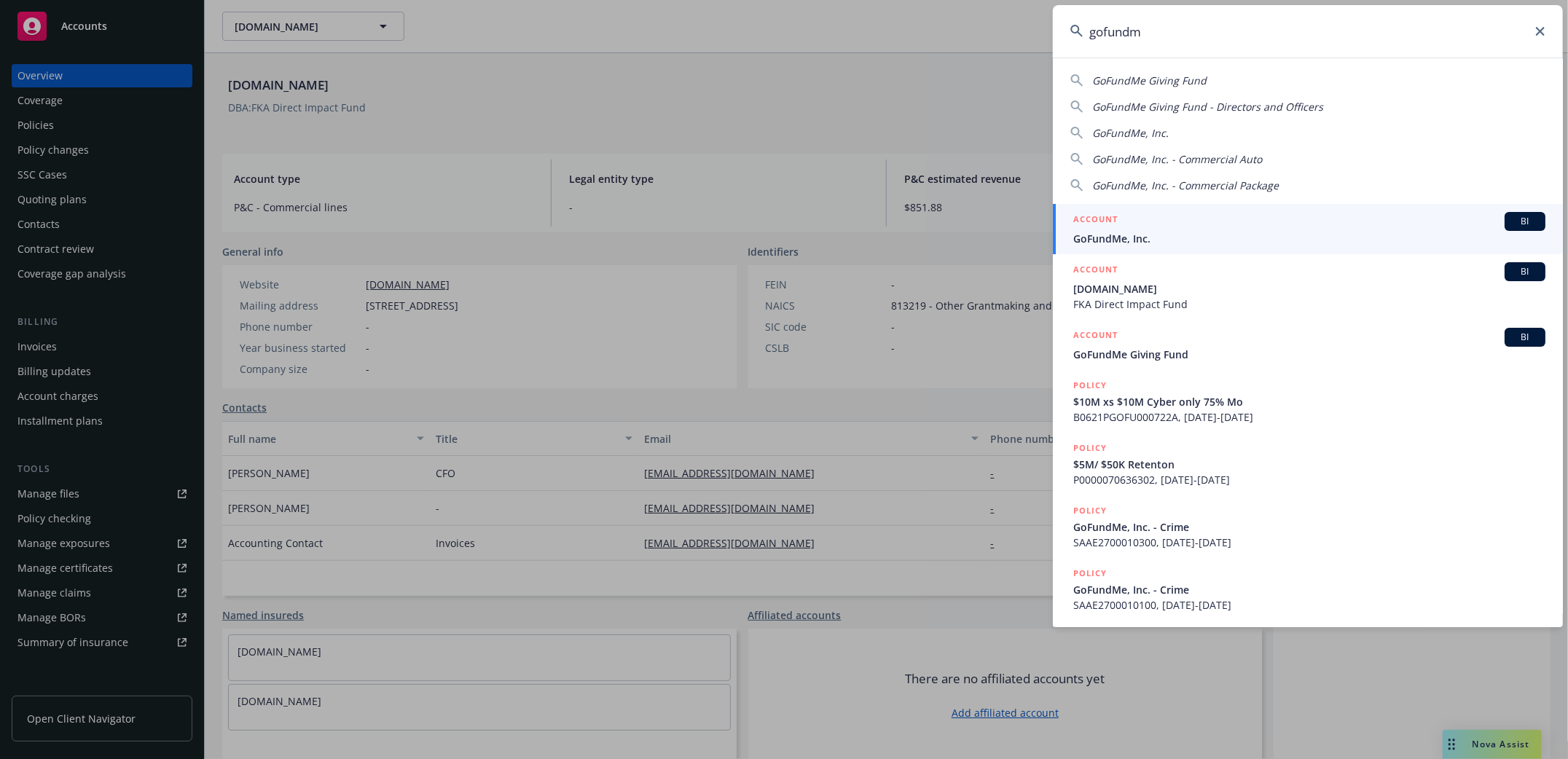
type input "gofundme"
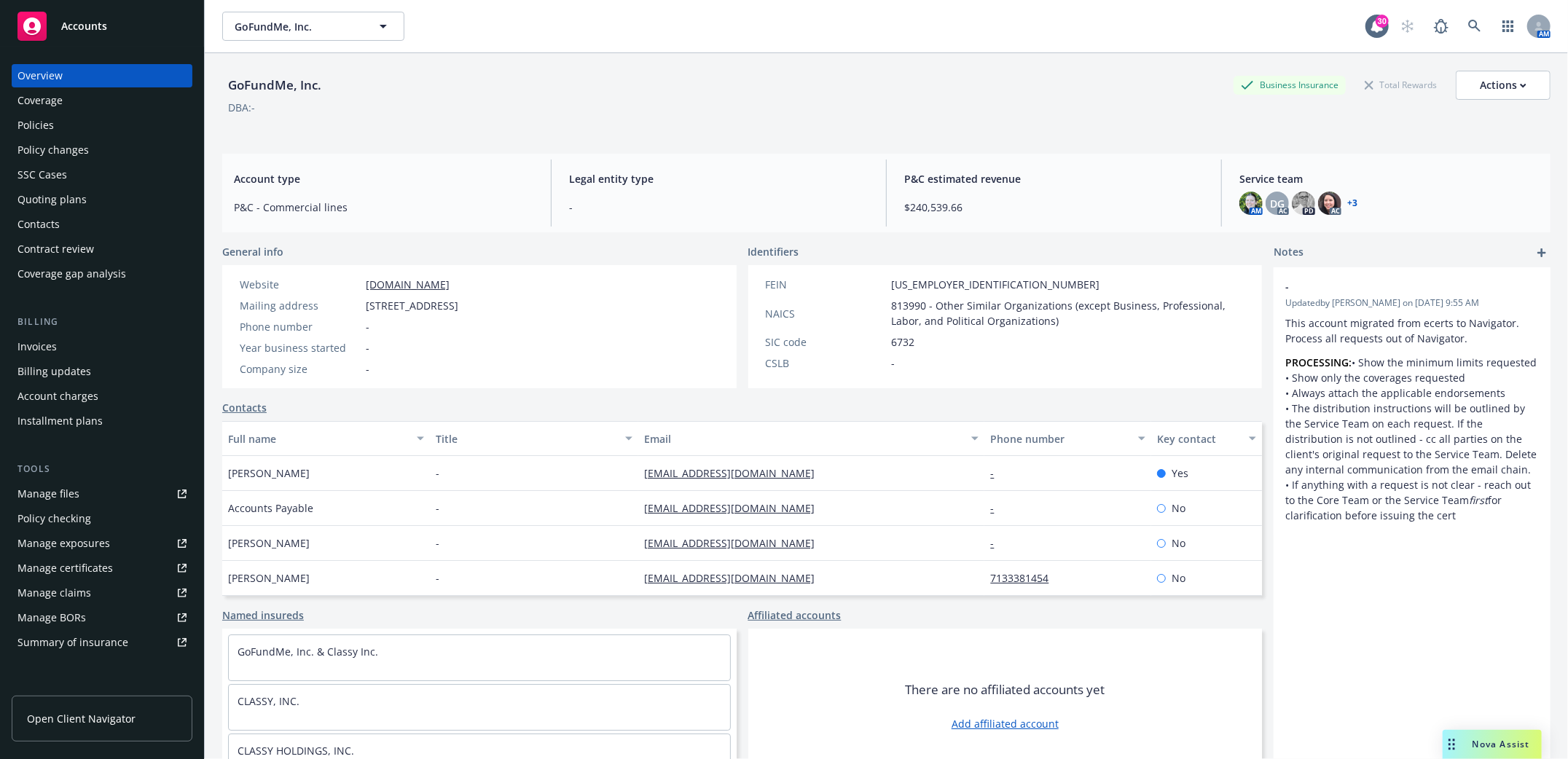
click at [31, 122] on div "Policies" at bounding box center [35, 126] width 36 height 23
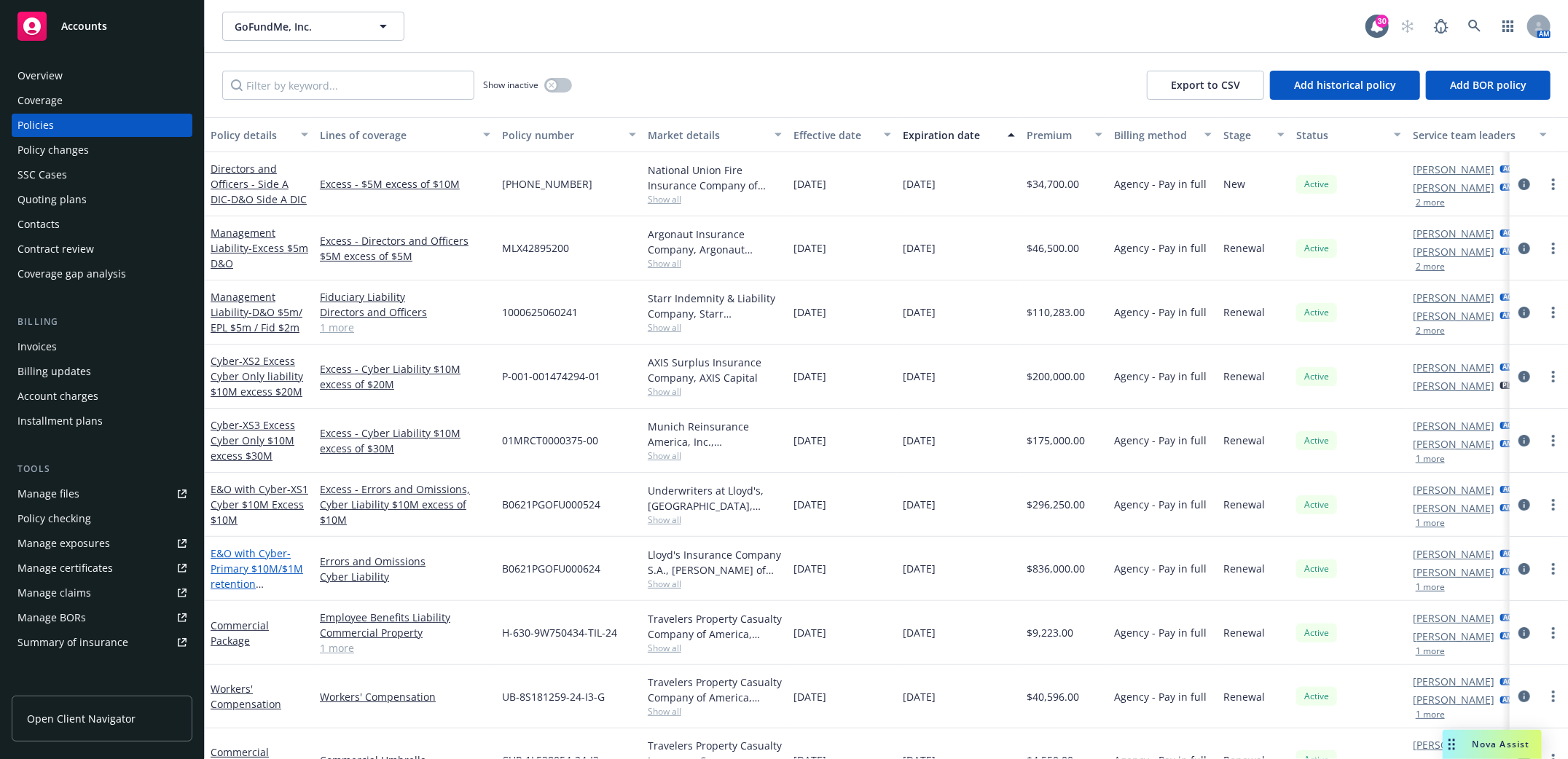
click at [240, 568] on span "- Primary $10M/$1M retention E&O/Cyber" at bounding box center [257, 576] width 92 height 60
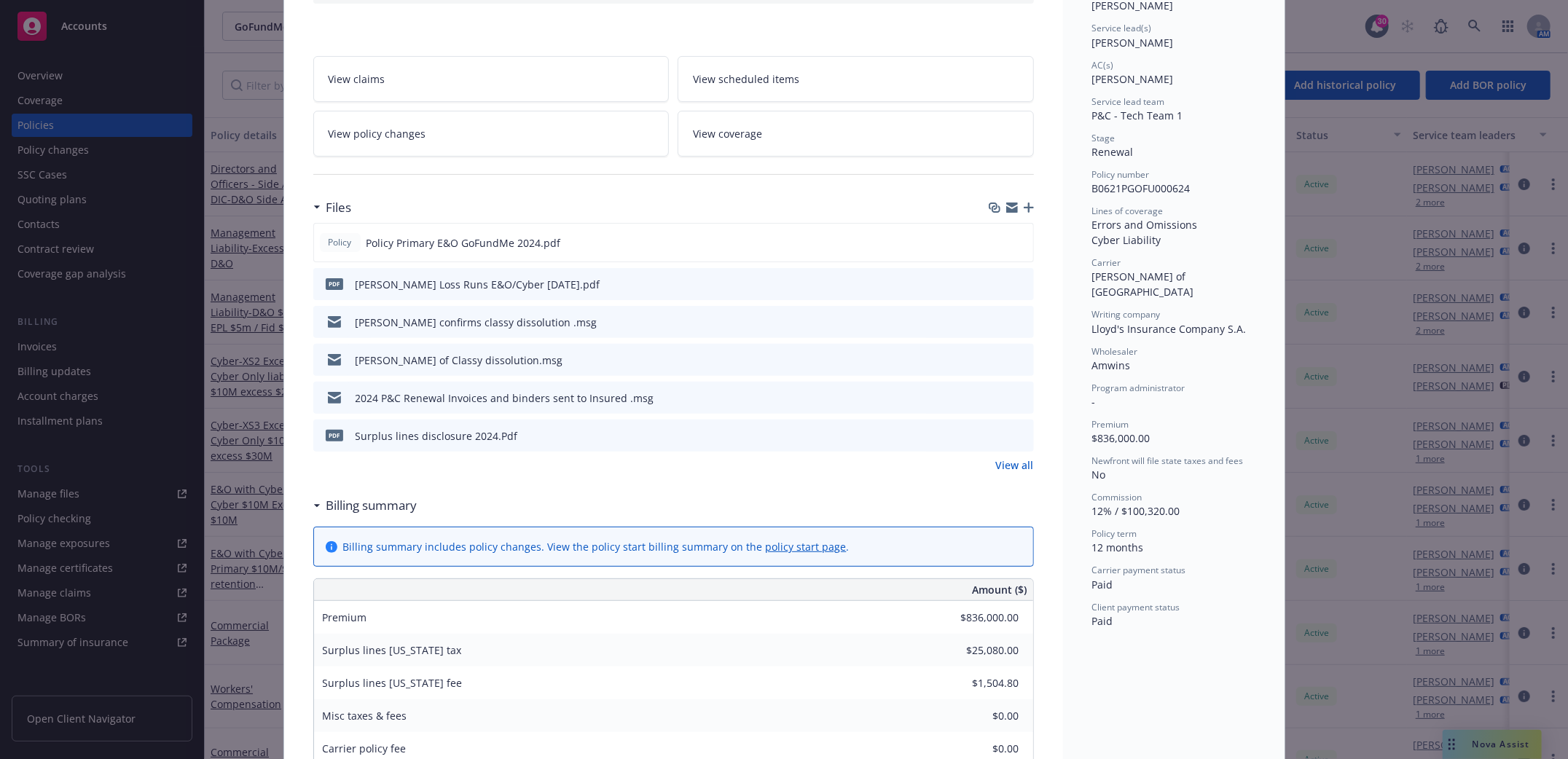
scroll to position [388, 0]
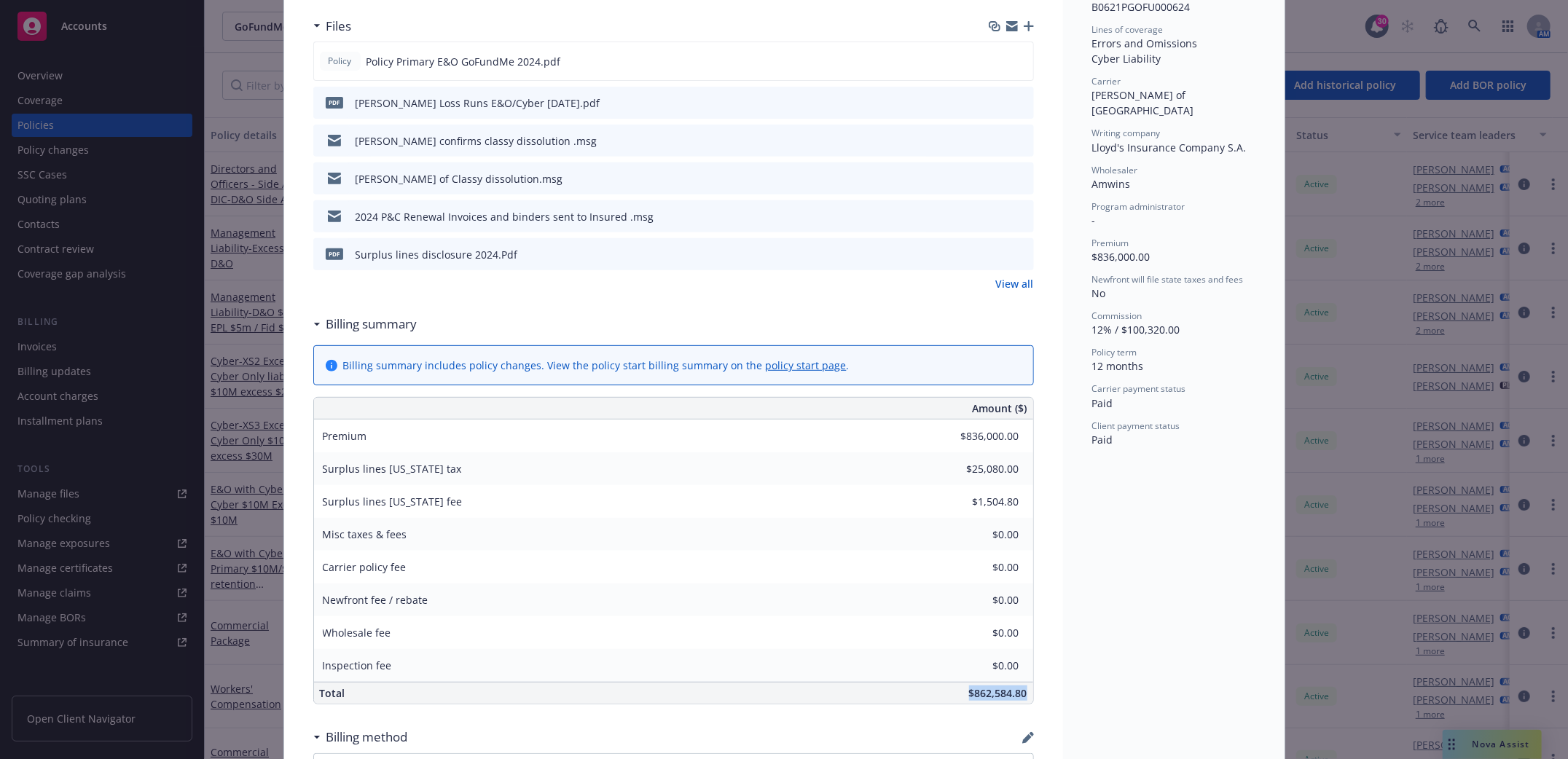
drag, startPoint x: 958, startPoint y: 694, endPoint x: 1029, endPoint y: 690, distance: 71.1
click at [1029, 690] on div "E&O with Cyber - Primary $10M/$1M retention E&O/Cyber Add internal notes here..…" at bounding box center [673, 693] width 779 height 1994
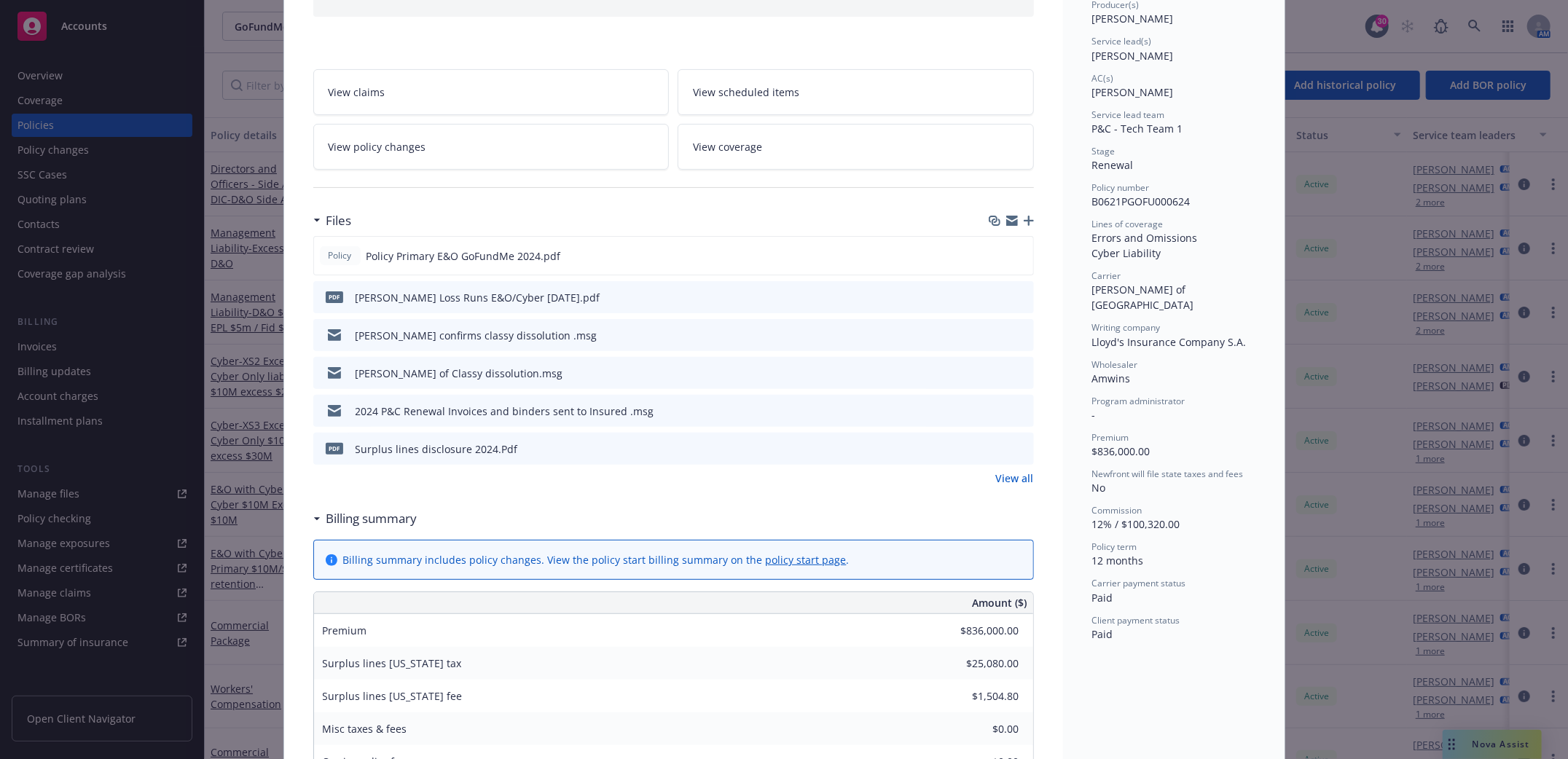
scroll to position [0, 0]
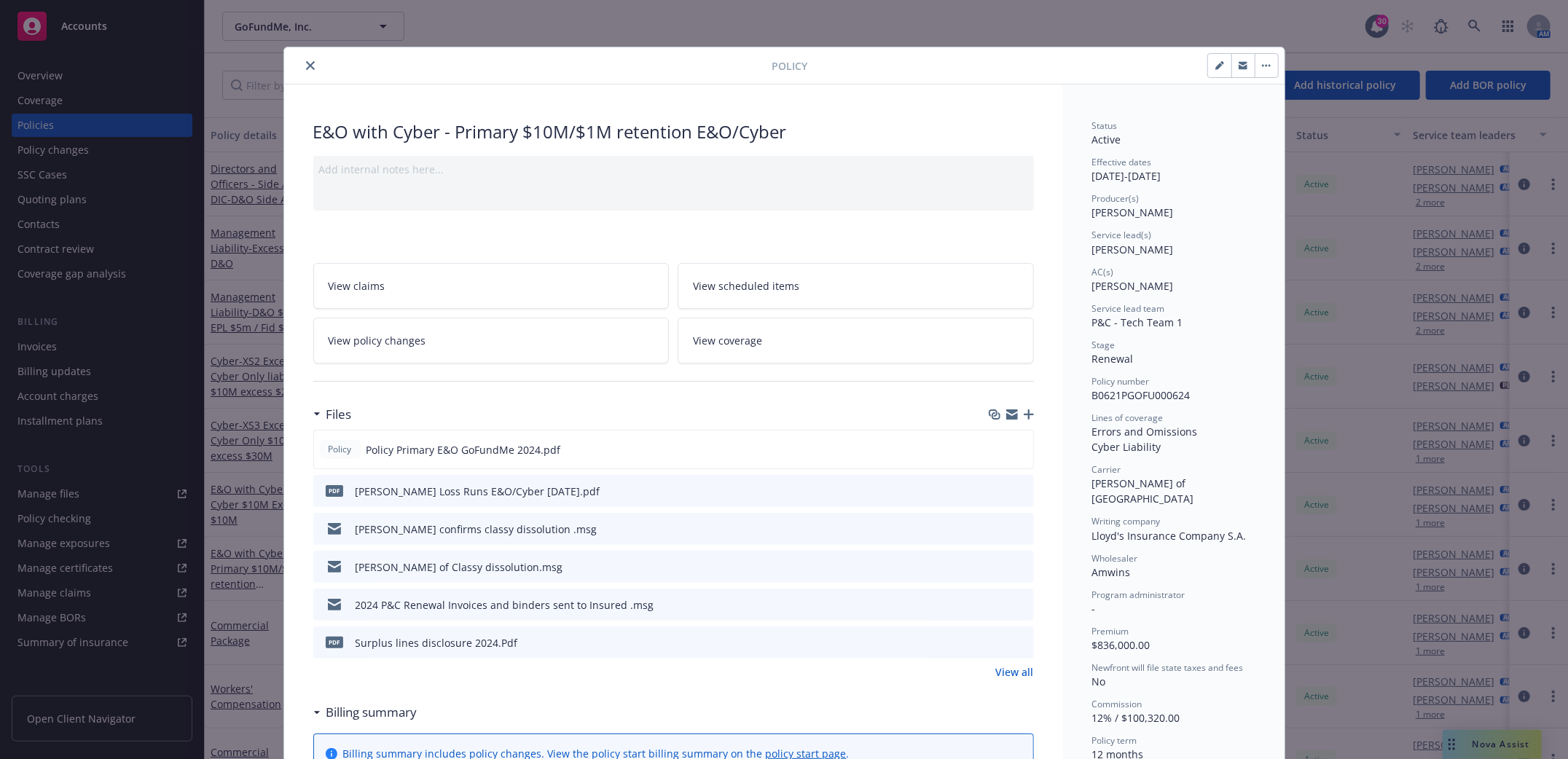
click at [304, 71] on button "close" at bounding box center [310, 65] width 18 height 18
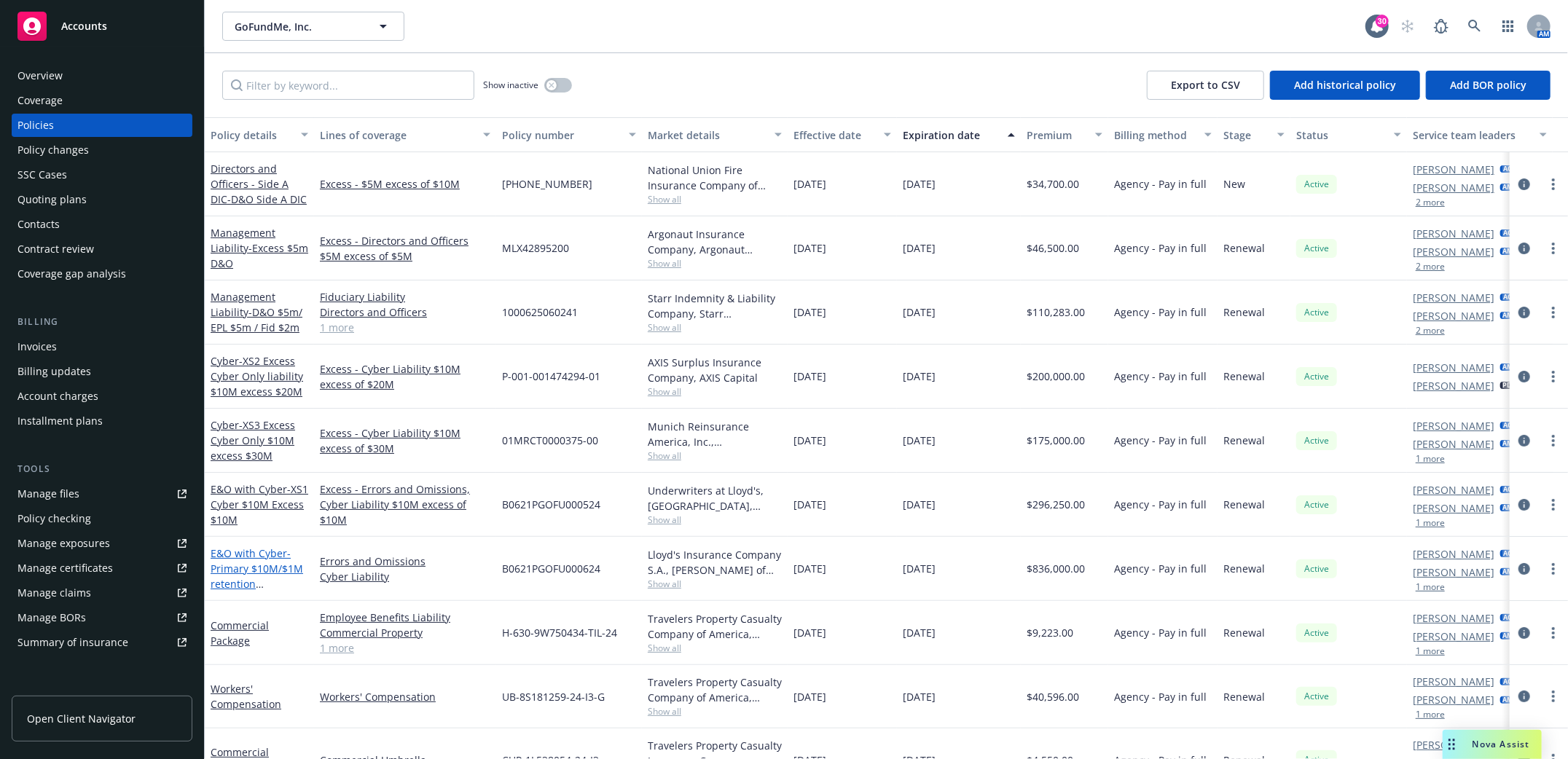
click at [262, 569] on span "- Primary $10M/$1M retention E&O/Cyber" at bounding box center [257, 576] width 92 height 60
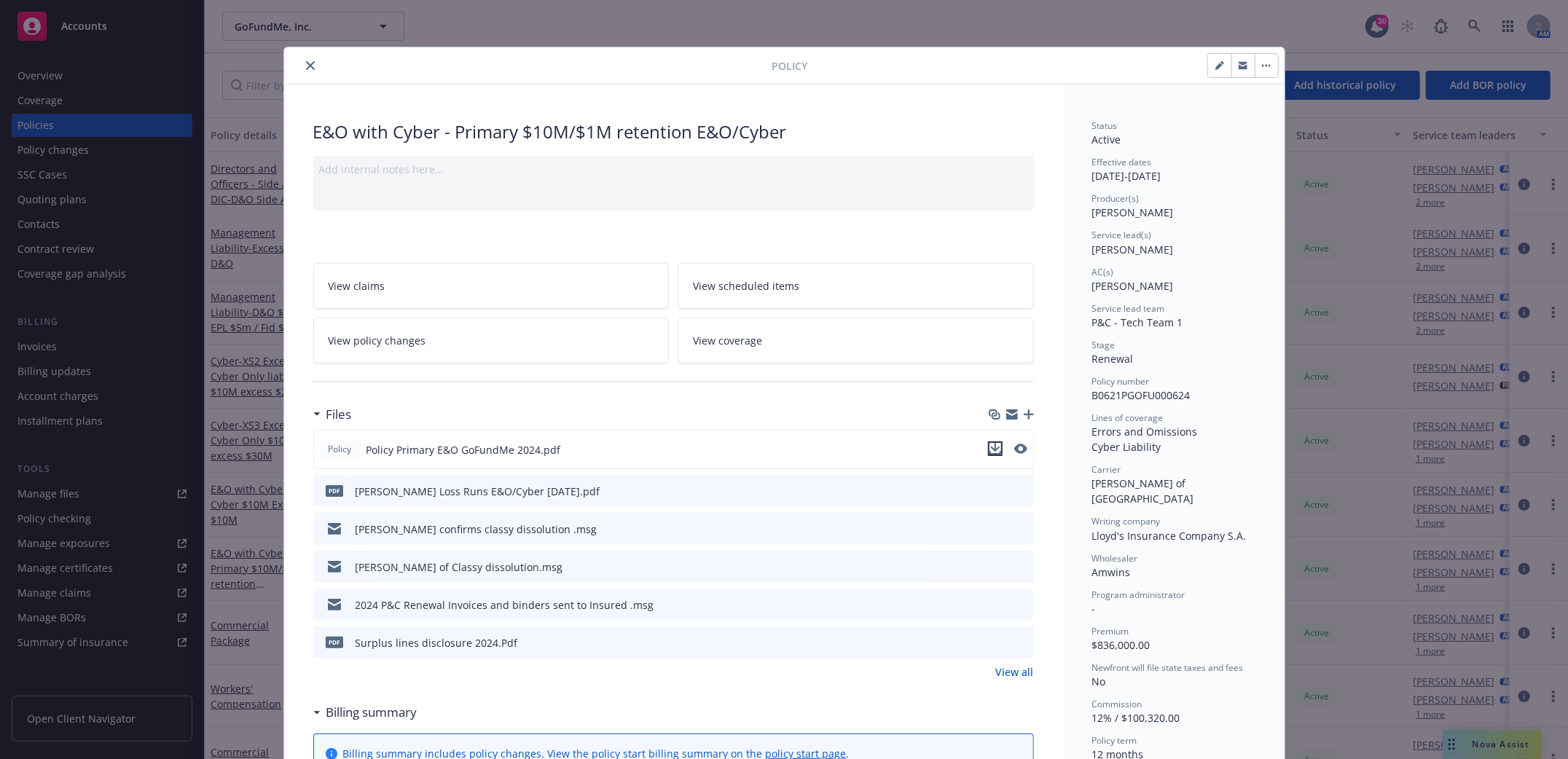
click at [991, 448] on icon "download file" at bounding box center [994, 447] width 9 height 8
click at [306, 67] on icon "close" at bounding box center [310, 65] width 8 height 8
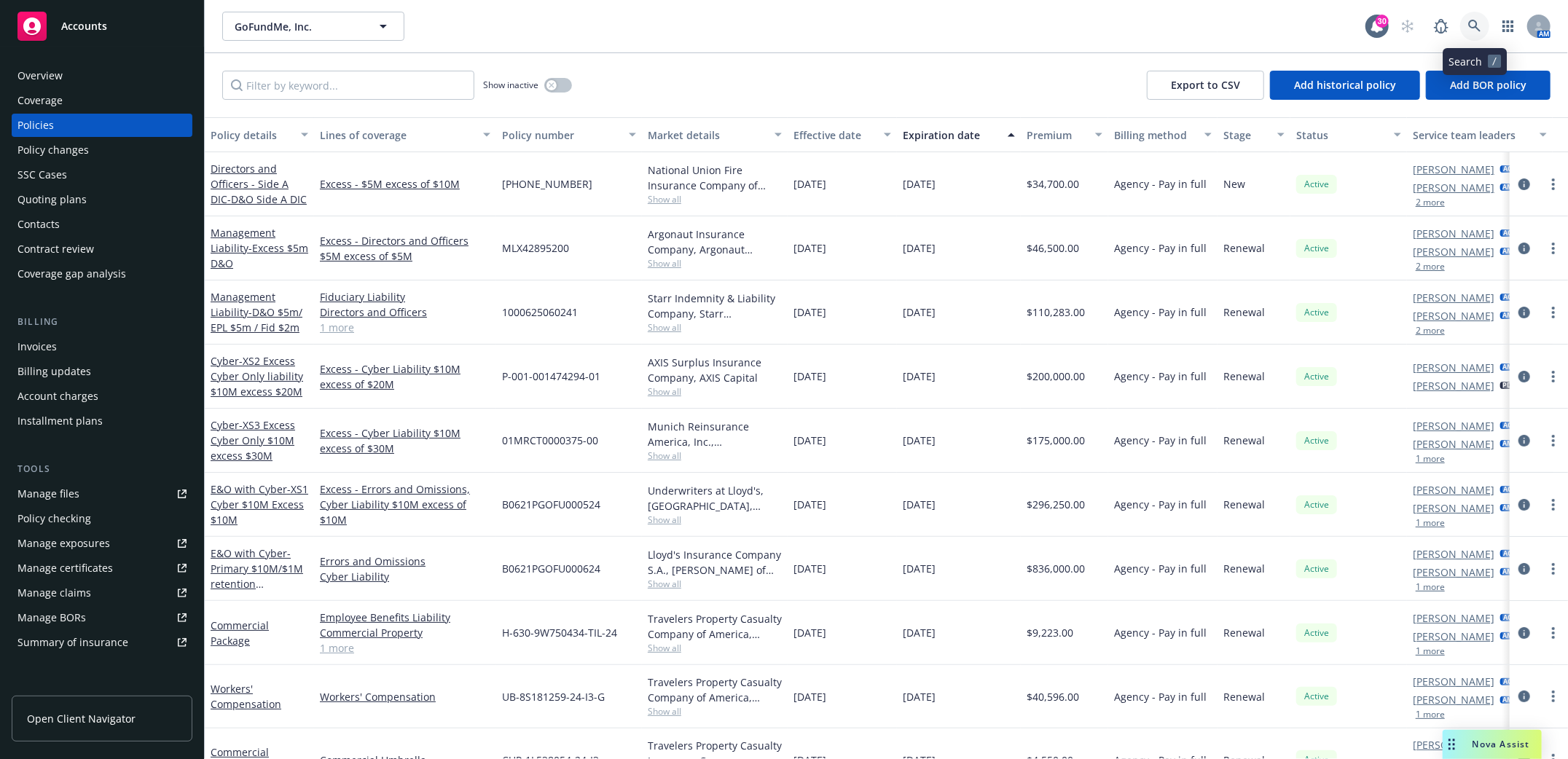
click at [1475, 25] on icon at bounding box center [1475, 26] width 13 height 13
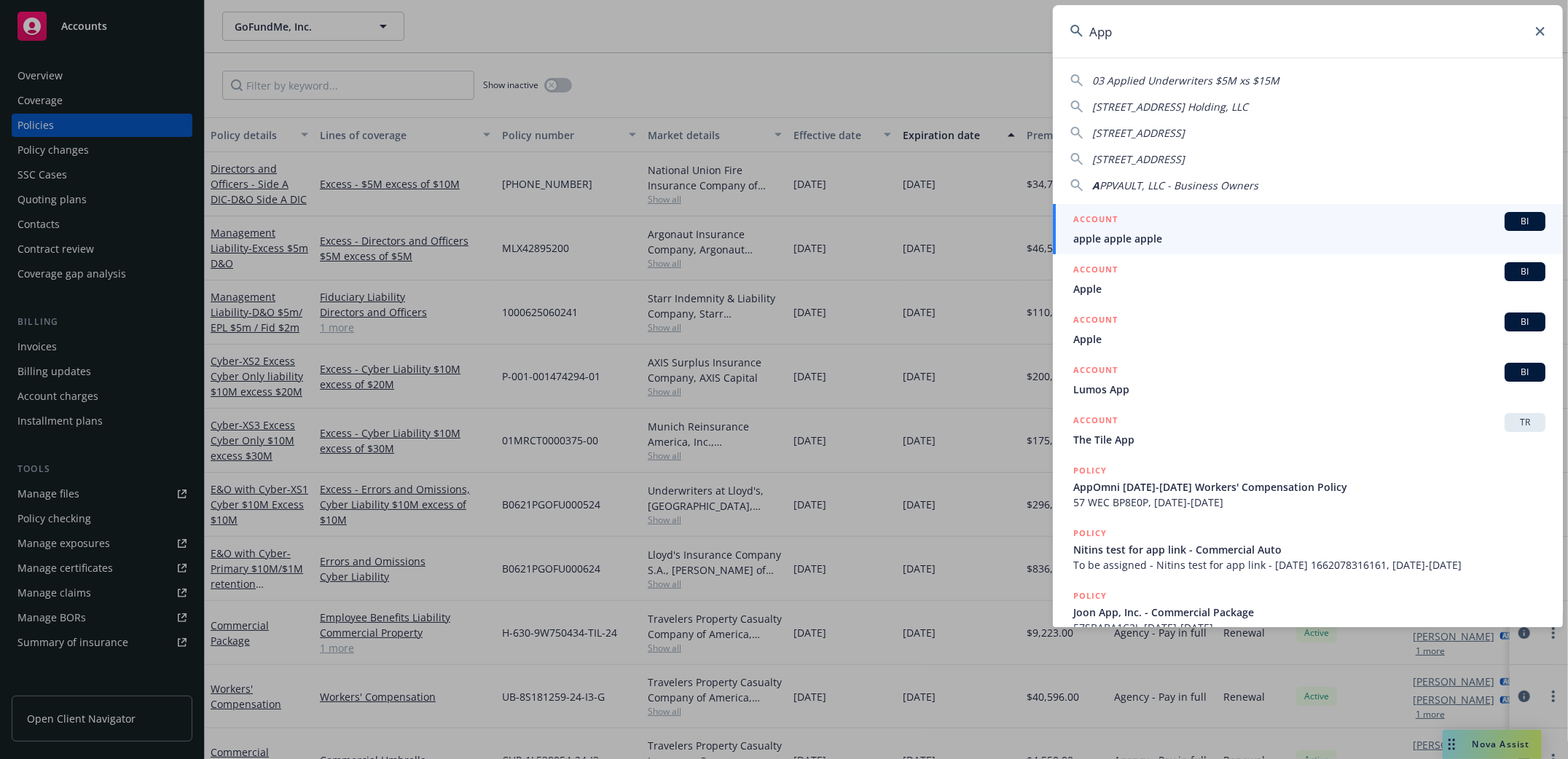
drag, startPoint x: 1114, startPoint y: 36, endPoint x: 1003, endPoint y: 3, distance: 115.8
click at [1009, 21] on div "App 03 Applied Underwriters $5M xs $15M 10612 Apple Harvest Drive Holding, LLC …" at bounding box center [784, 379] width 1568 height 759
type input "Appomni"
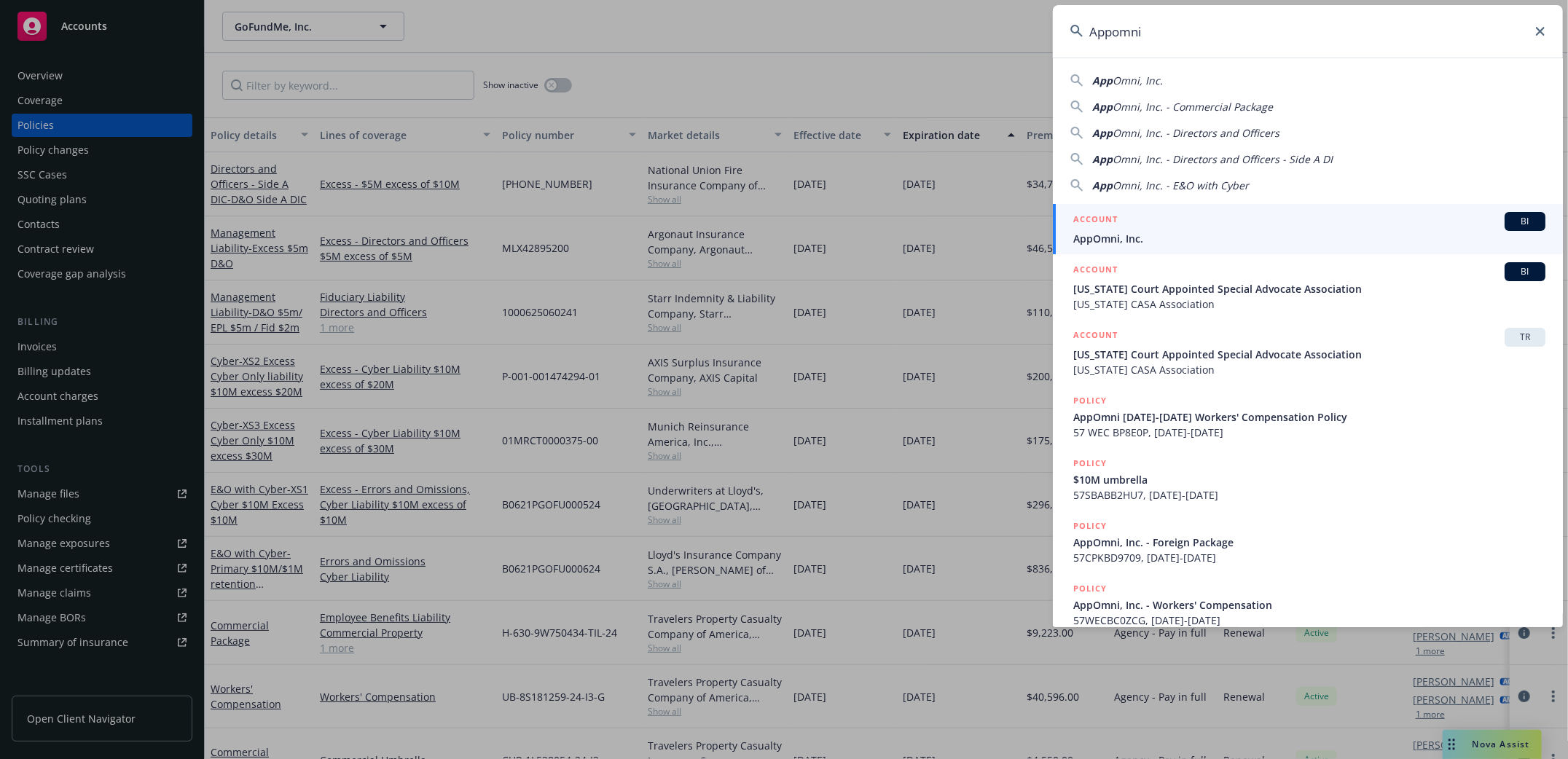
click at [1105, 237] on span "AppOmni, Inc." at bounding box center [1309, 238] width 472 height 15
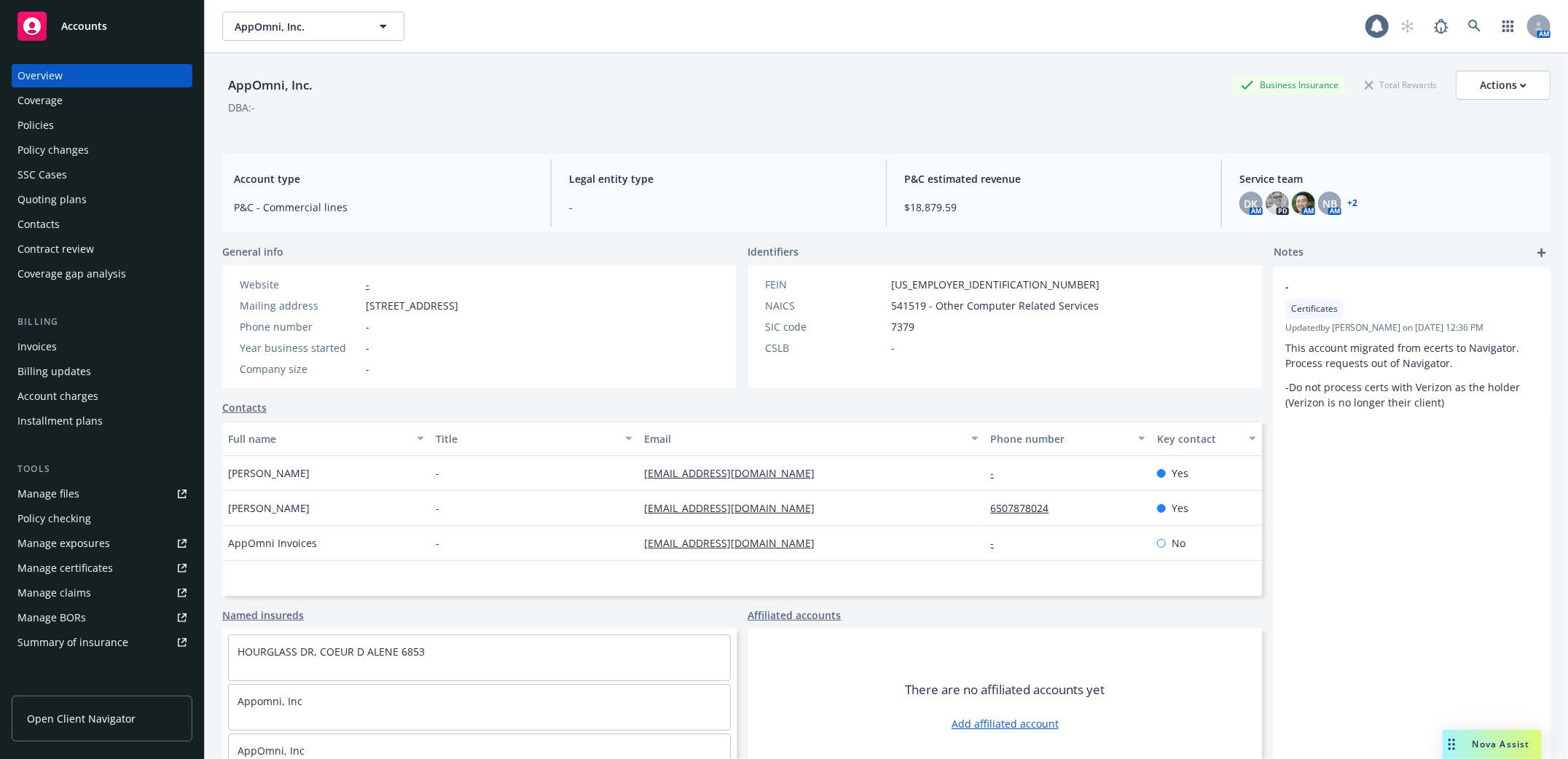
click at [30, 130] on div "Policies" at bounding box center [35, 126] width 36 height 23
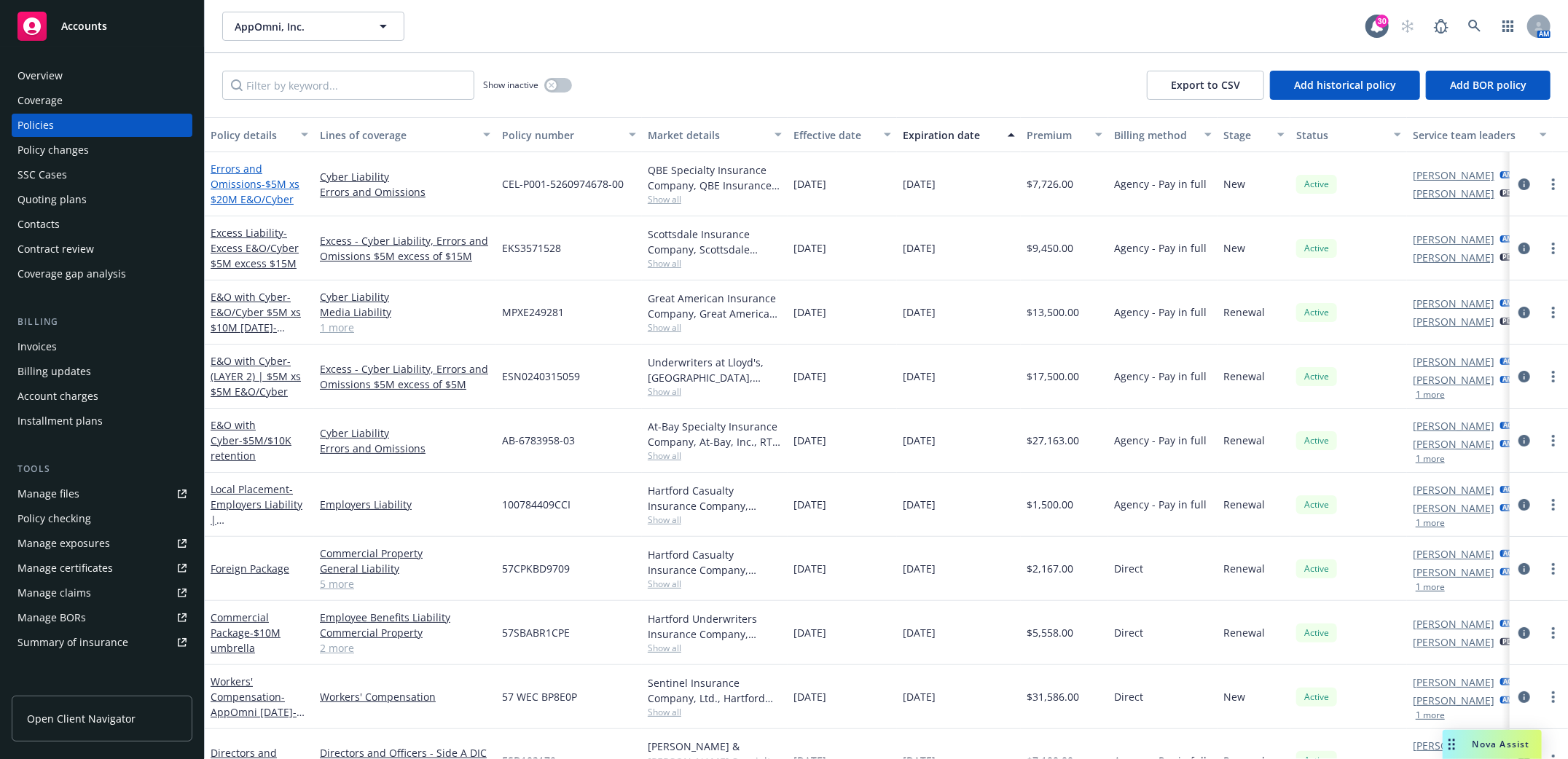
click at [256, 189] on link "Errors and Omissions - $5M xs $20M E&O/Cyber" at bounding box center [255, 184] width 89 height 44
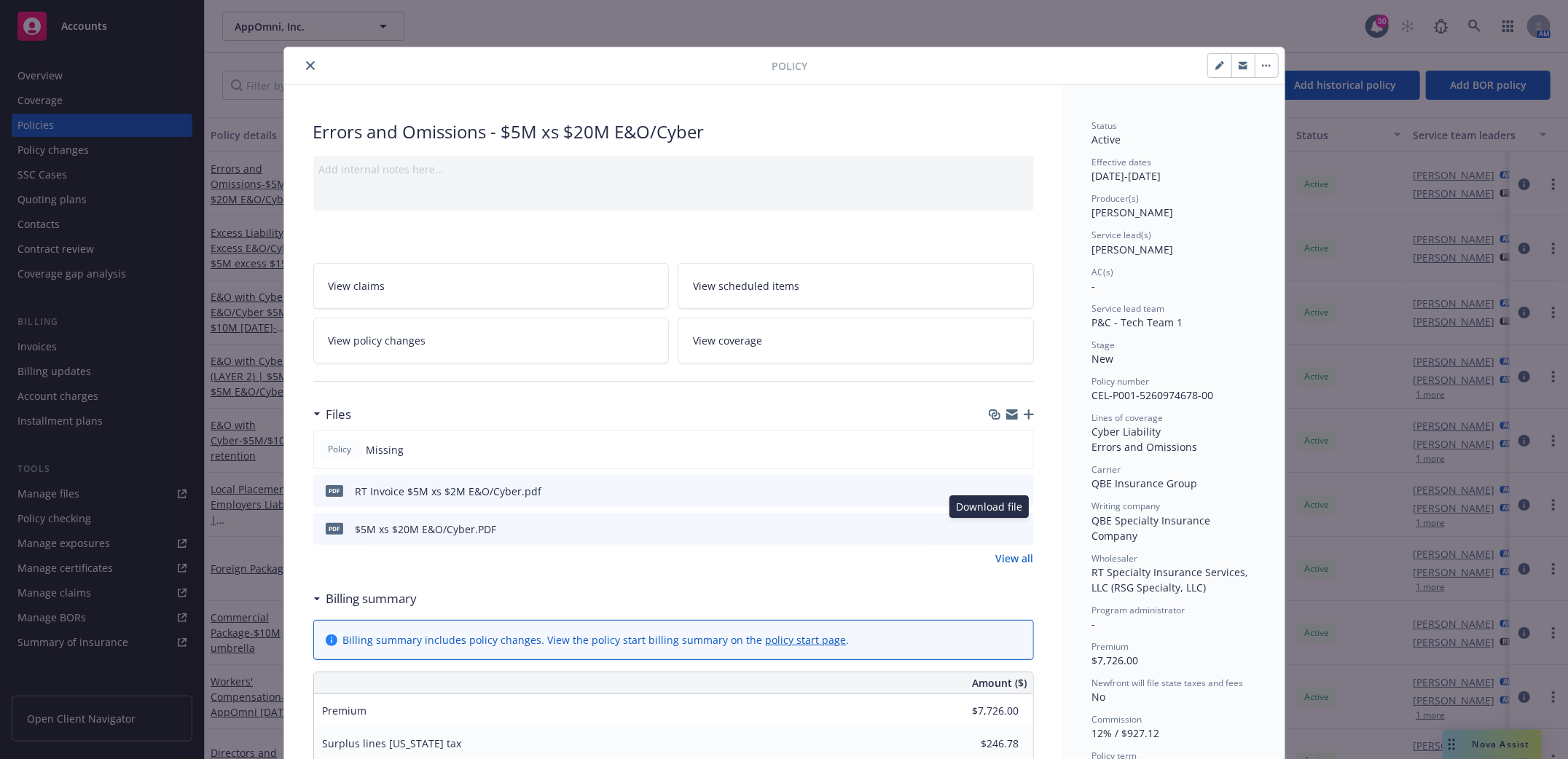
click at [992, 531] on icon "download file" at bounding box center [996, 528] width 12 height 12
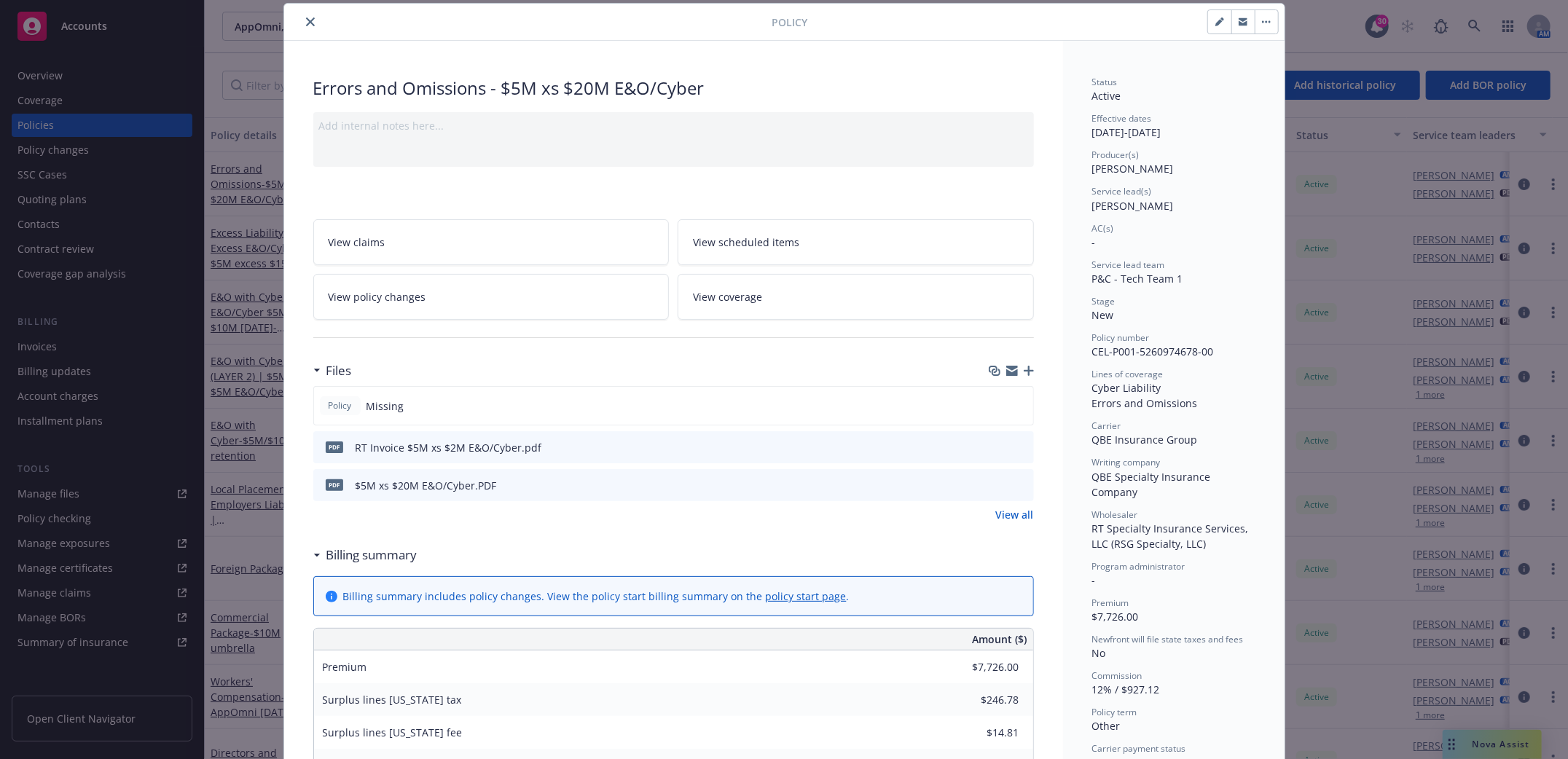
click at [306, 22] on icon "close" at bounding box center [310, 22] width 8 height 8
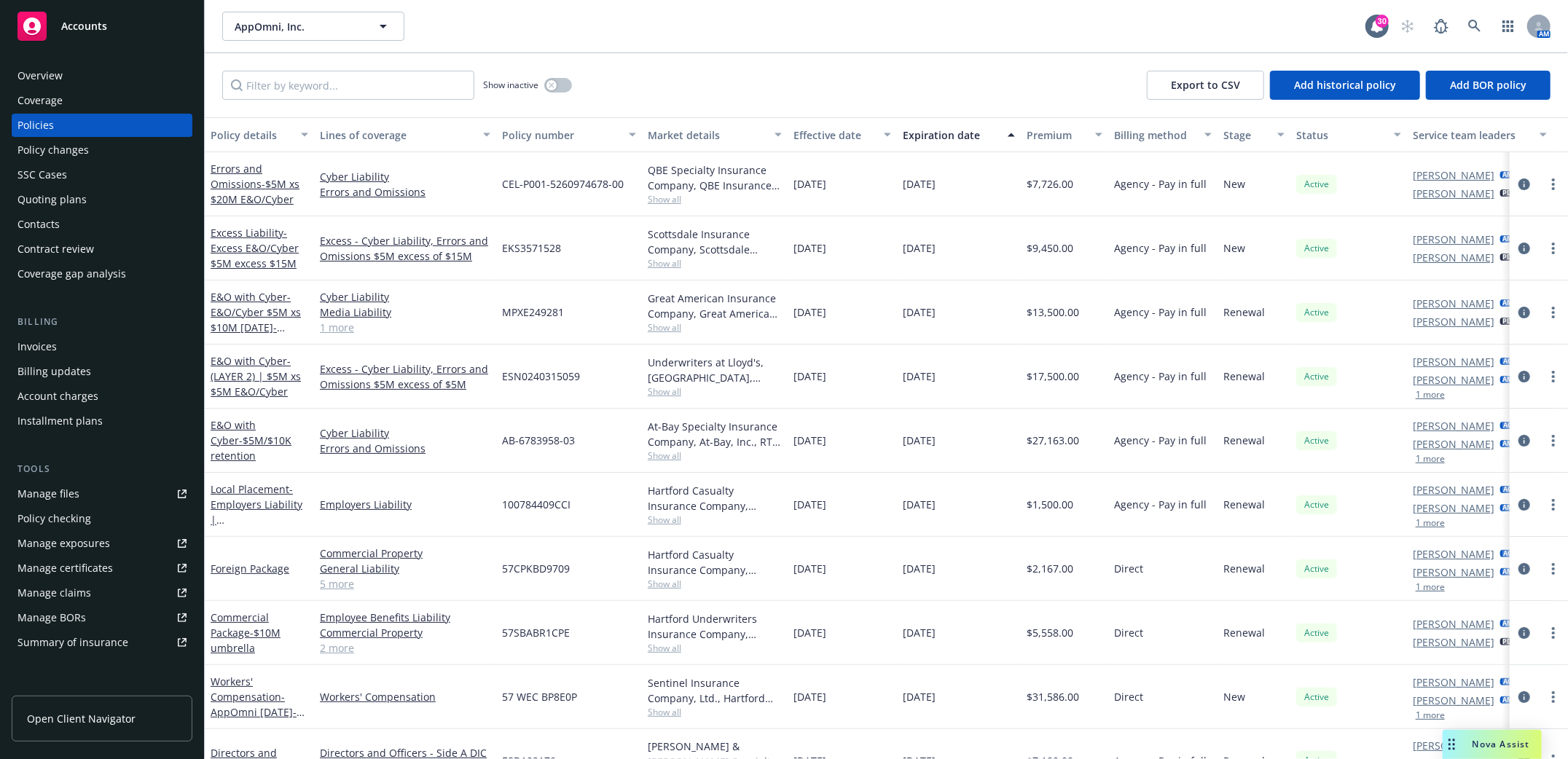
click at [37, 71] on div "Overview" at bounding box center [40, 75] width 45 height 23
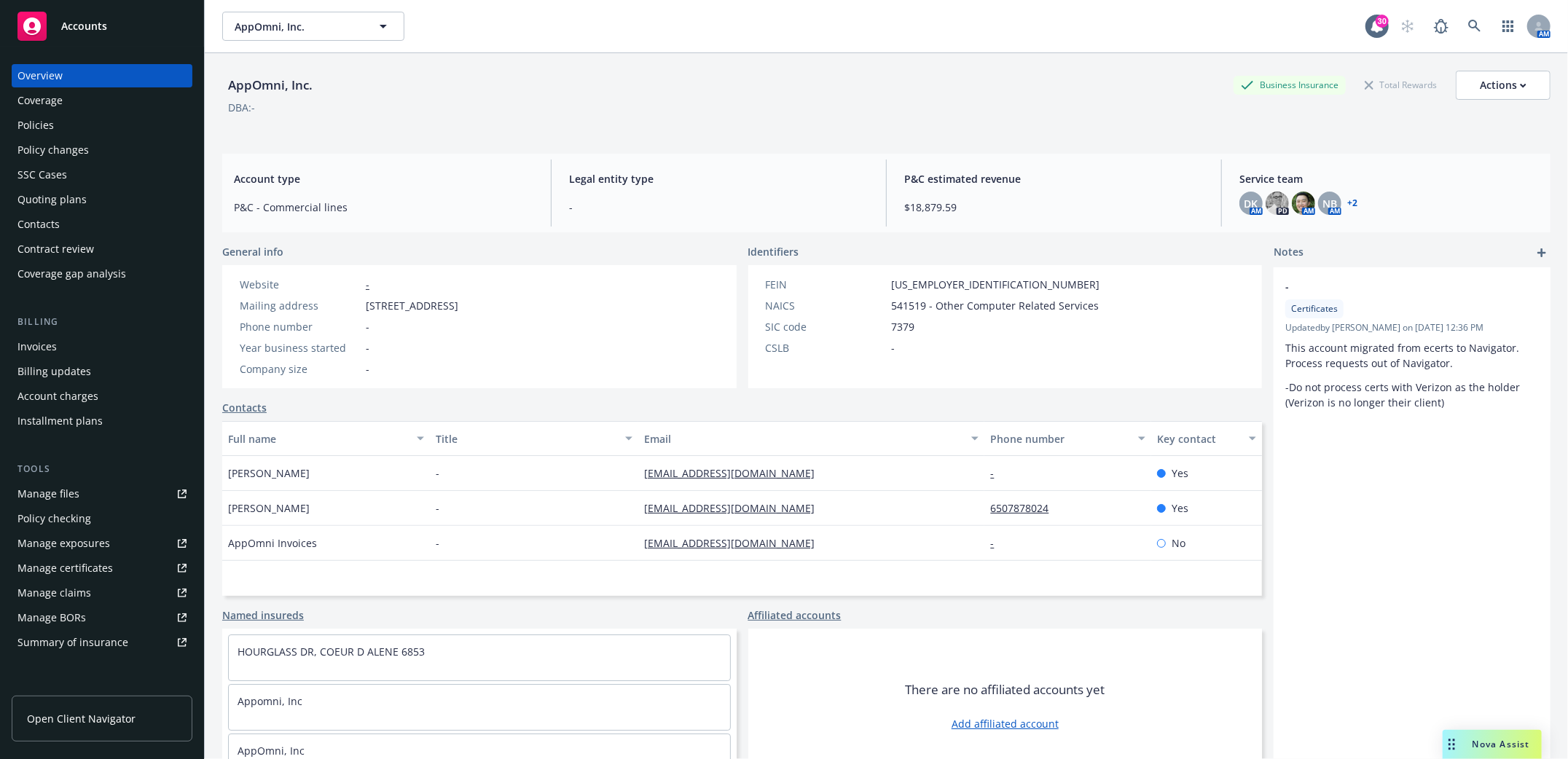
click at [34, 221] on div "Contacts" at bounding box center [39, 225] width 42 height 23
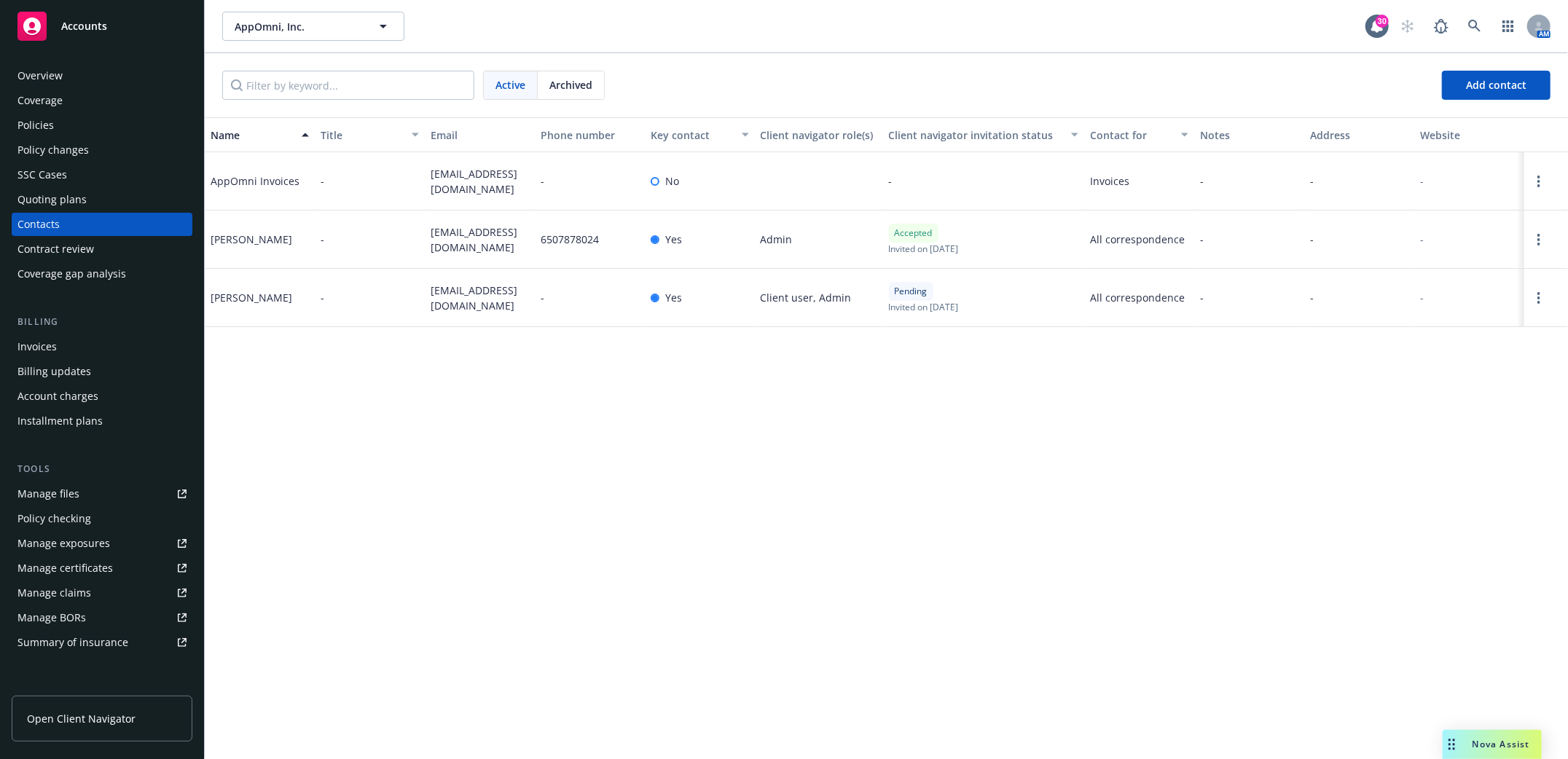
drag, startPoint x: 36, startPoint y: 124, endPoint x: 51, endPoint y: 125, distance: 15.0
click at [36, 123] on div "Policies" at bounding box center [35, 126] width 36 height 23
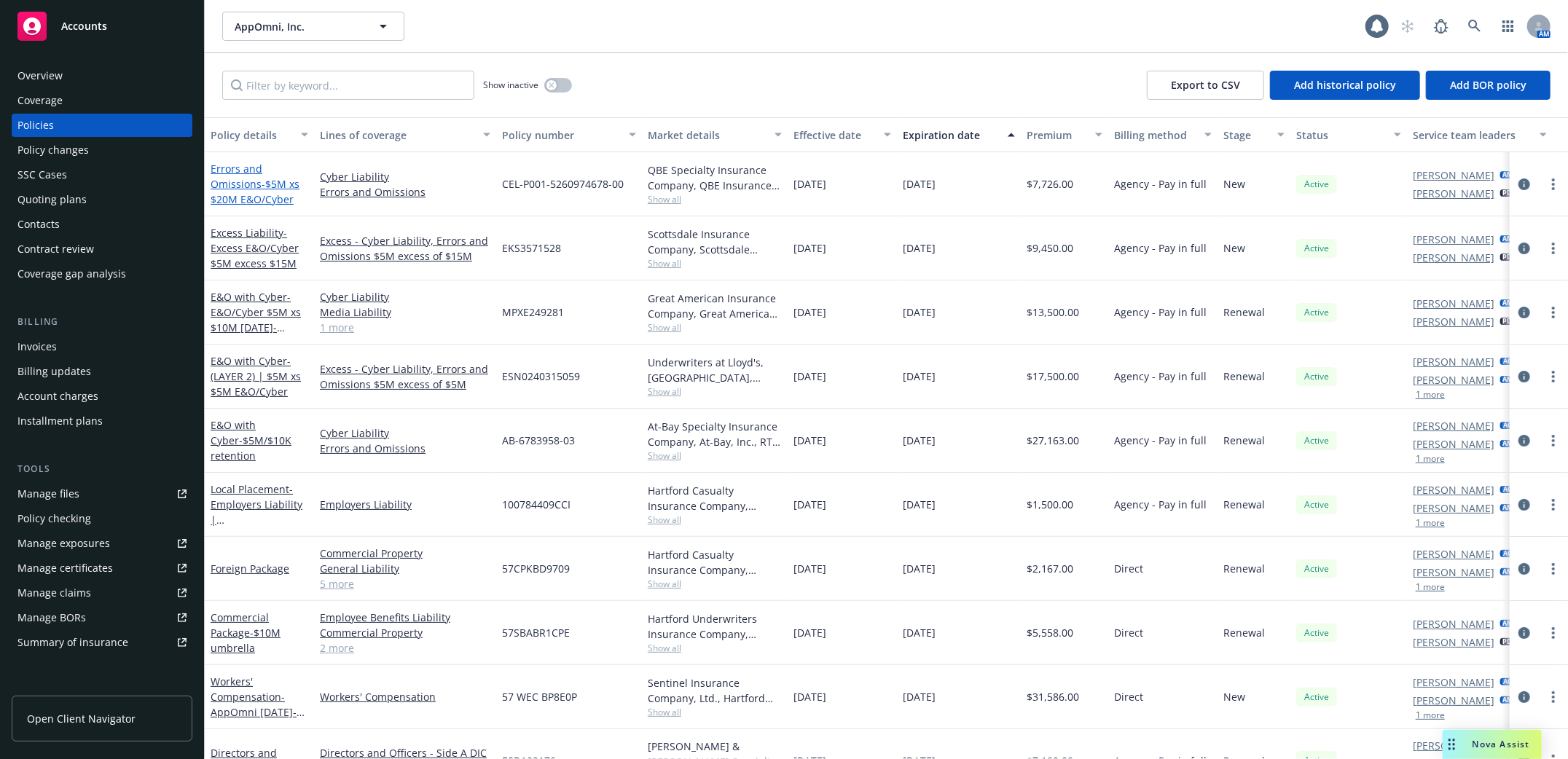
click at [236, 185] on link "Errors and Omissions - $5M xs $20M E&O/Cyber" at bounding box center [255, 184] width 89 height 44
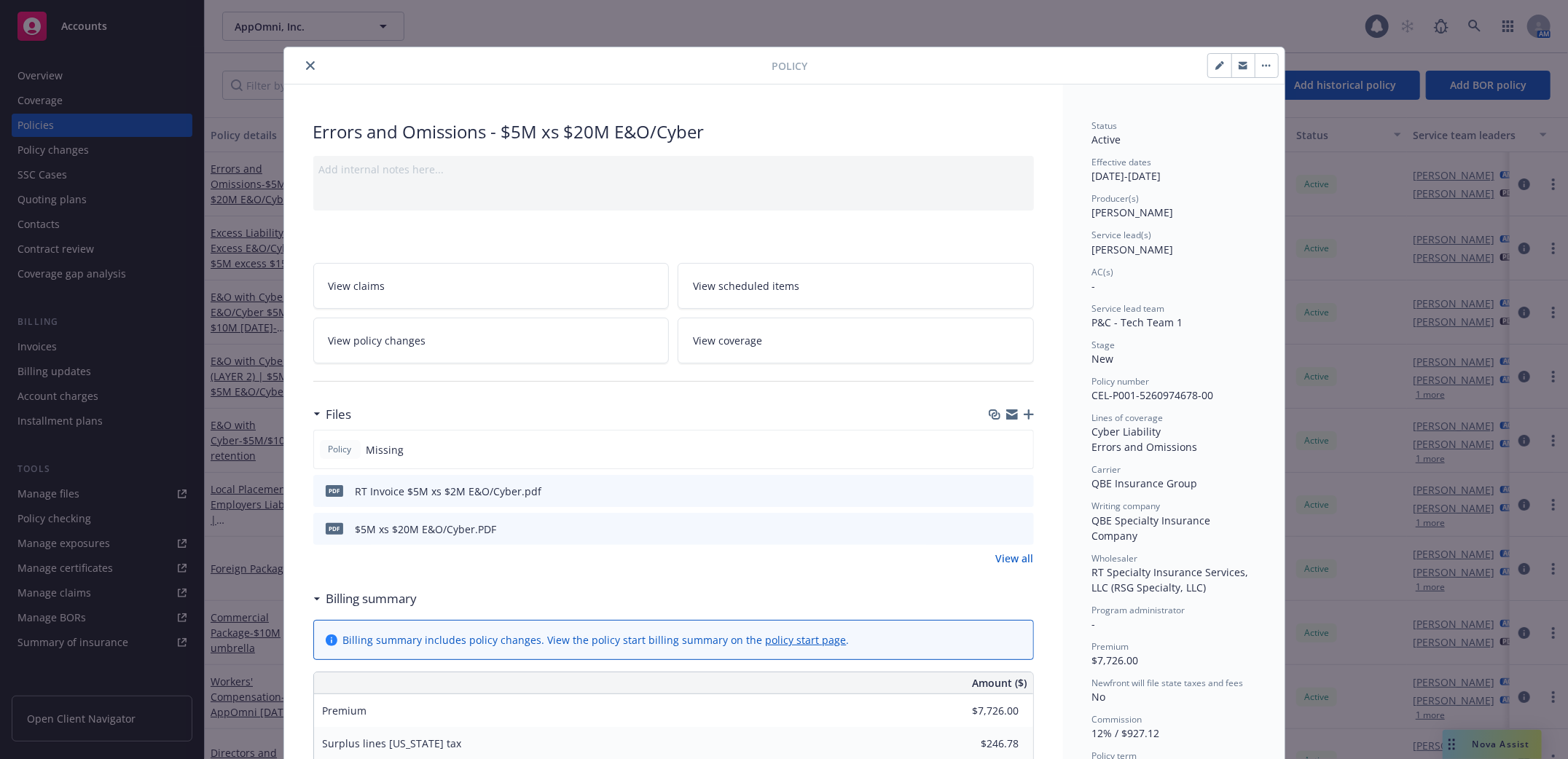
scroll to position [44, 0]
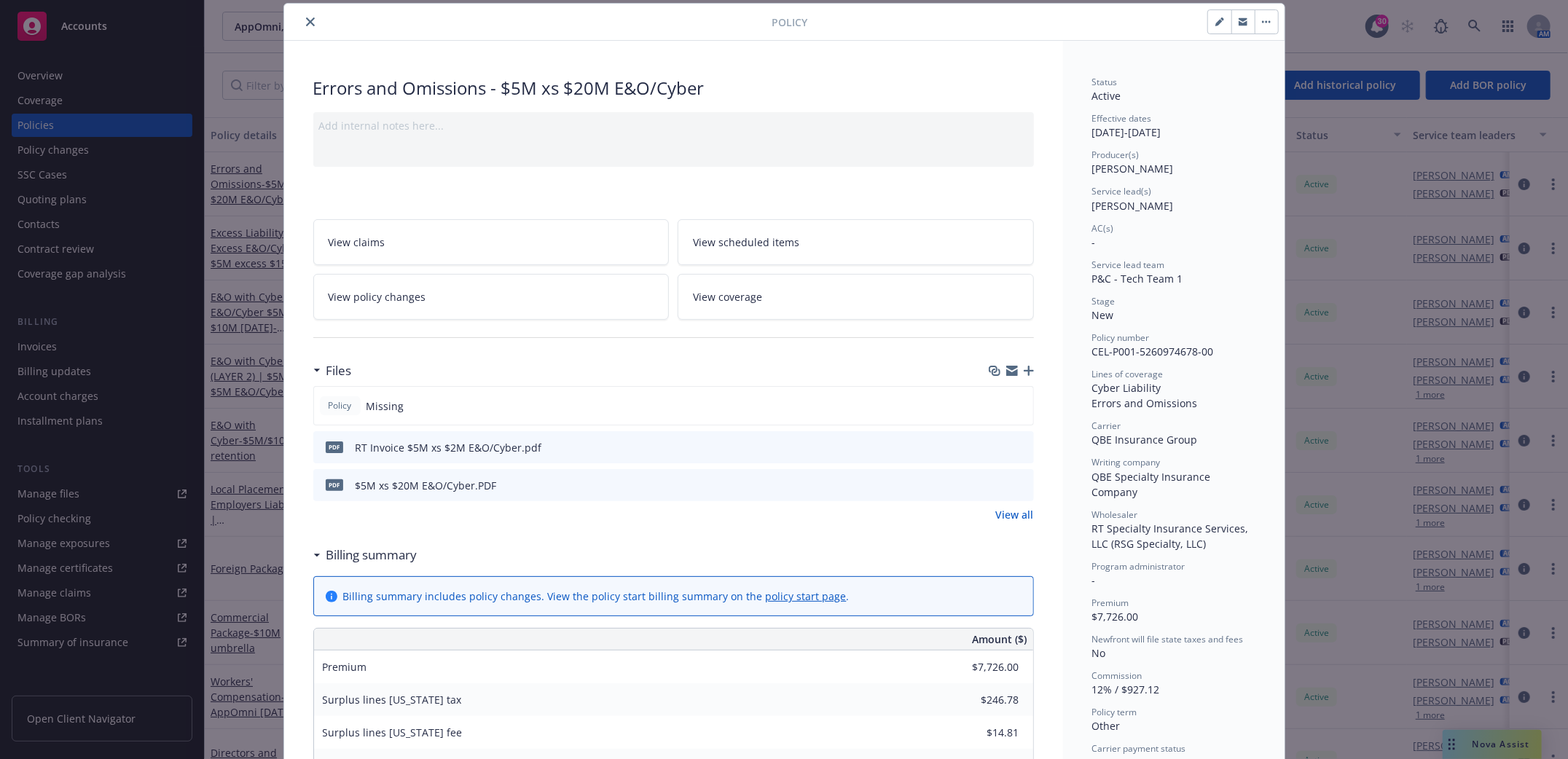
click at [1024, 370] on icon "button" at bounding box center [1029, 371] width 10 height 10
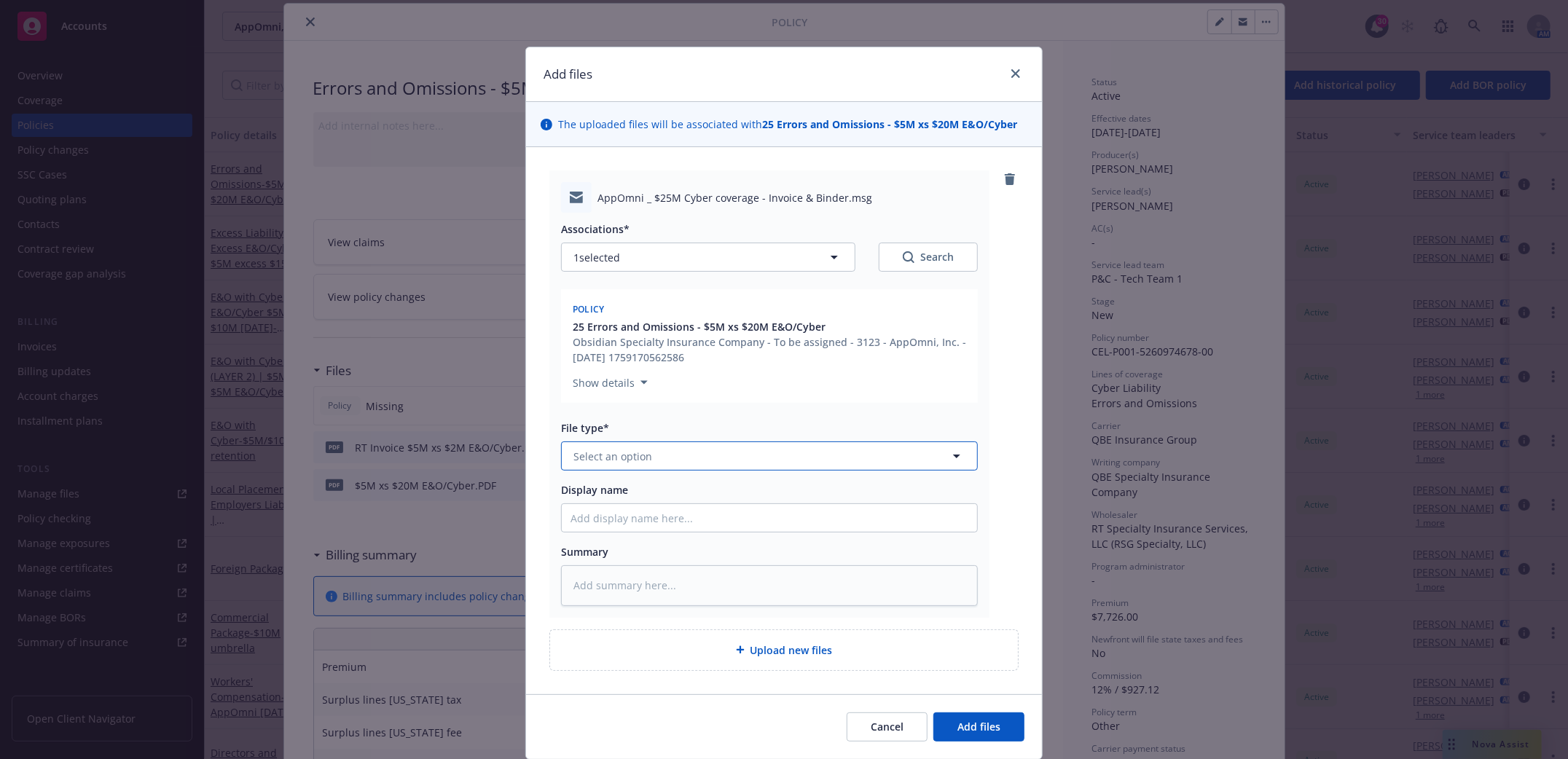
click at [816, 455] on button "Select an option" at bounding box center [769, 456] width 417 height 29
type input "email"
click at [672, 503] on div "Email" at bounding box center [769, 496] width 397 height 21
click at [658, 516] on div "Associations* 1 selected Search Policy 25 Errors and Omissions - $5M xs $20M E&…" at bounding box center [769, 409] width 417 height 392
click at [706, 521] on input "Display name" at bounding box center [769, 517] width 415 height 28
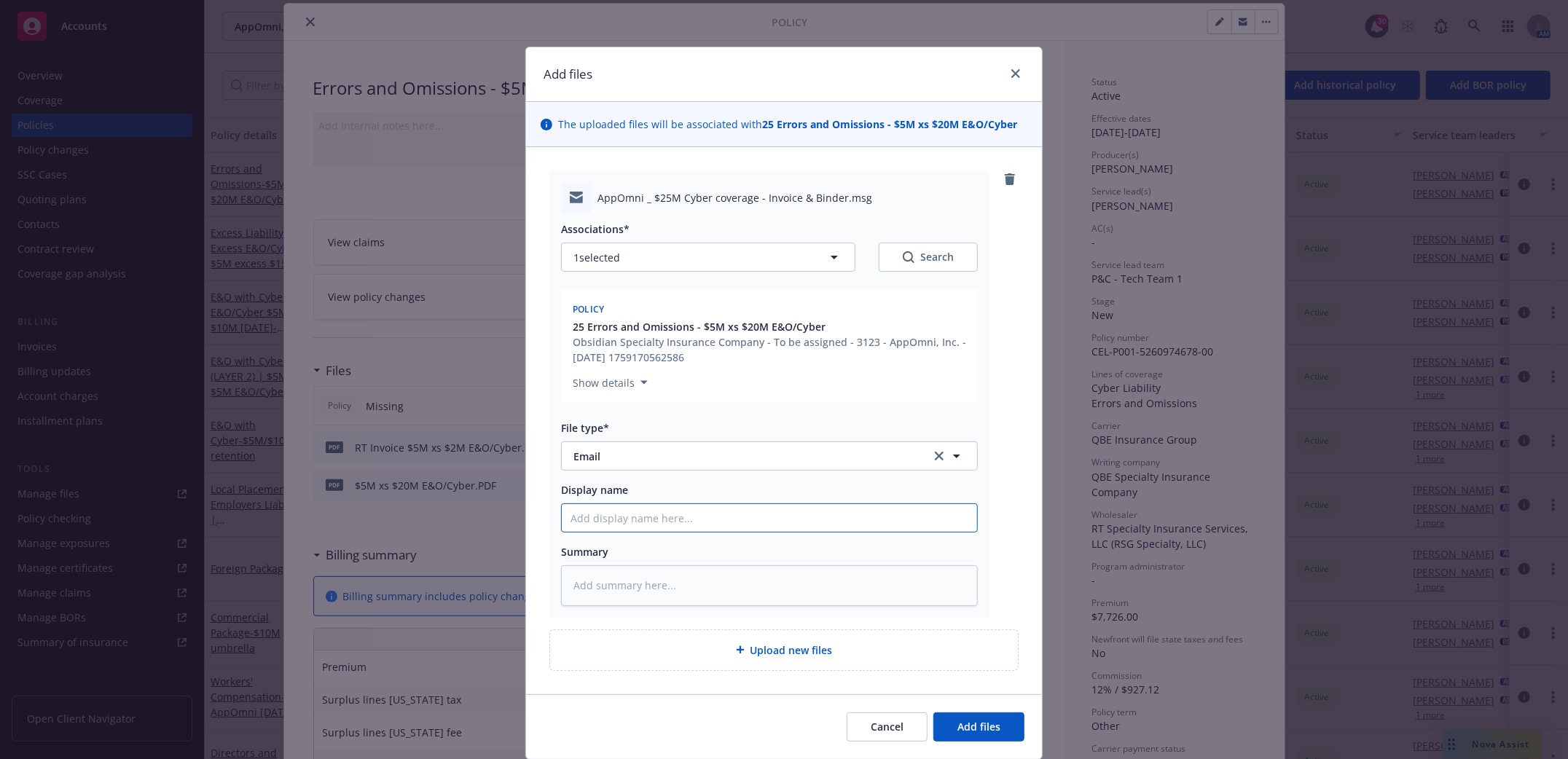
type textarea "x"
type input "I"
type textarea "x"
type input "In"
type textarea "x"
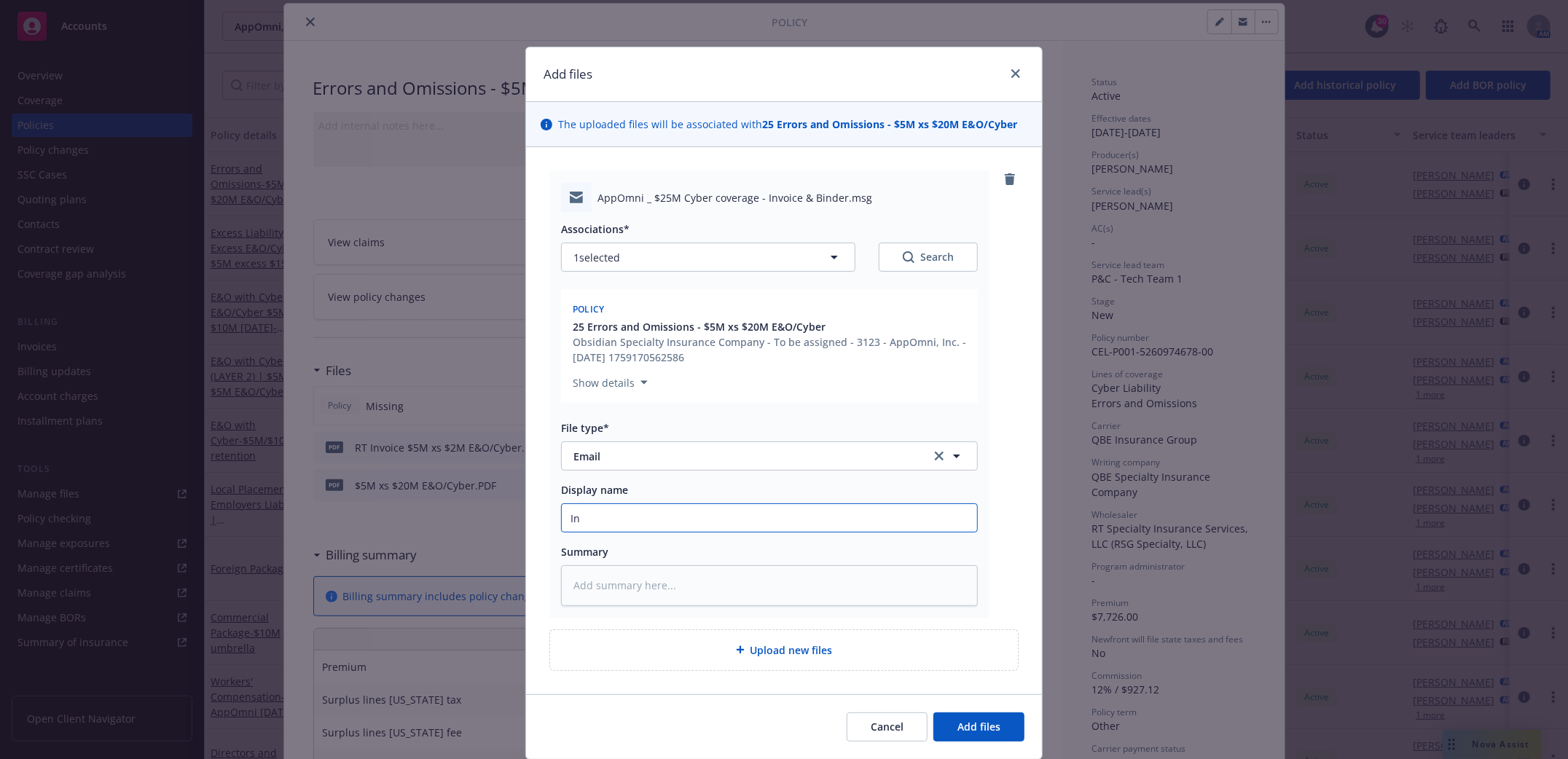
type input "Inv"
type textarea "x"
type input "Invo"
type textarea "x"
type input "Invoi"
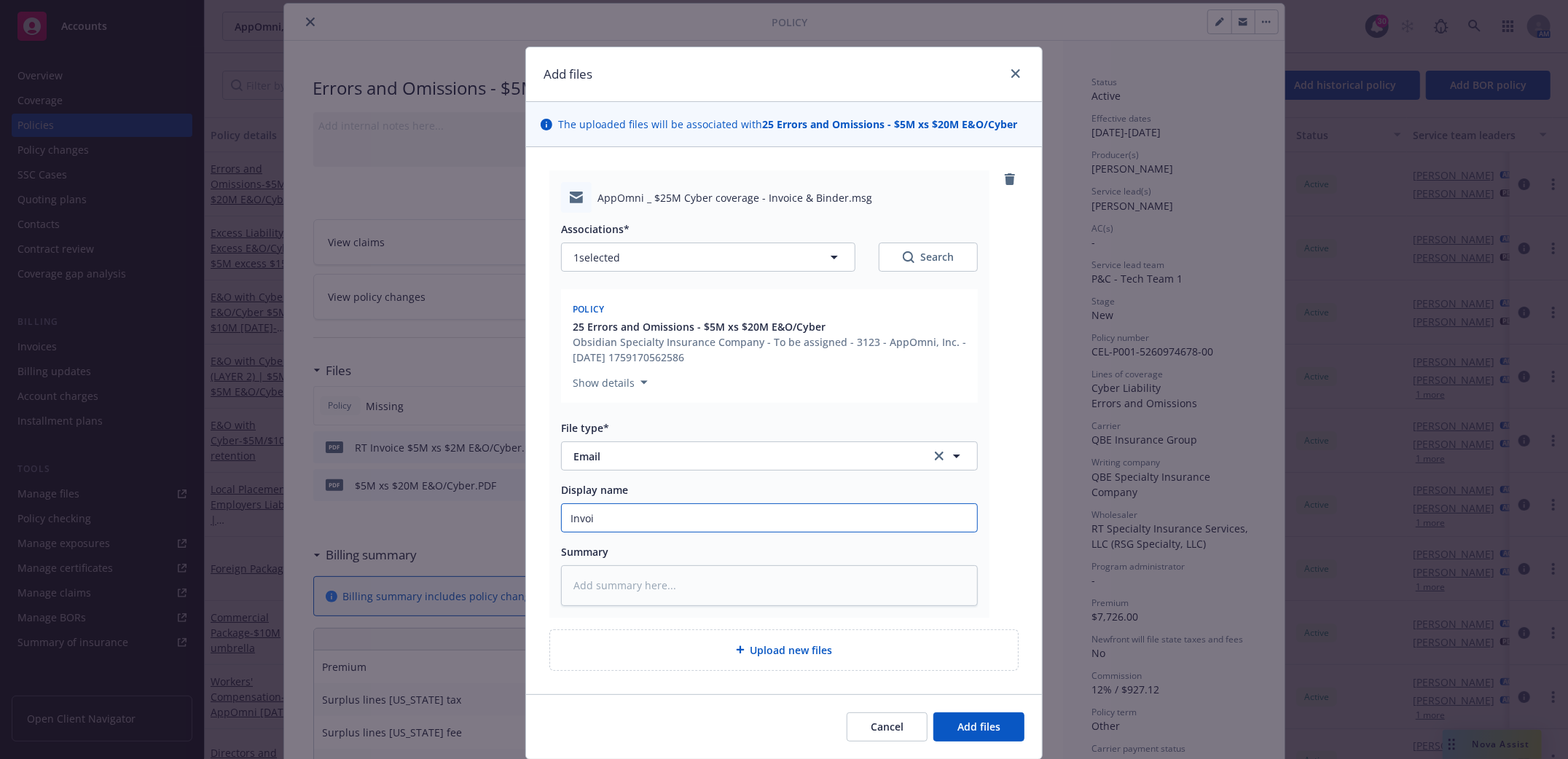
type textarea "x"
type input "Invoic"
type textarea "x"
type input "Invoice"
type textarea "x"
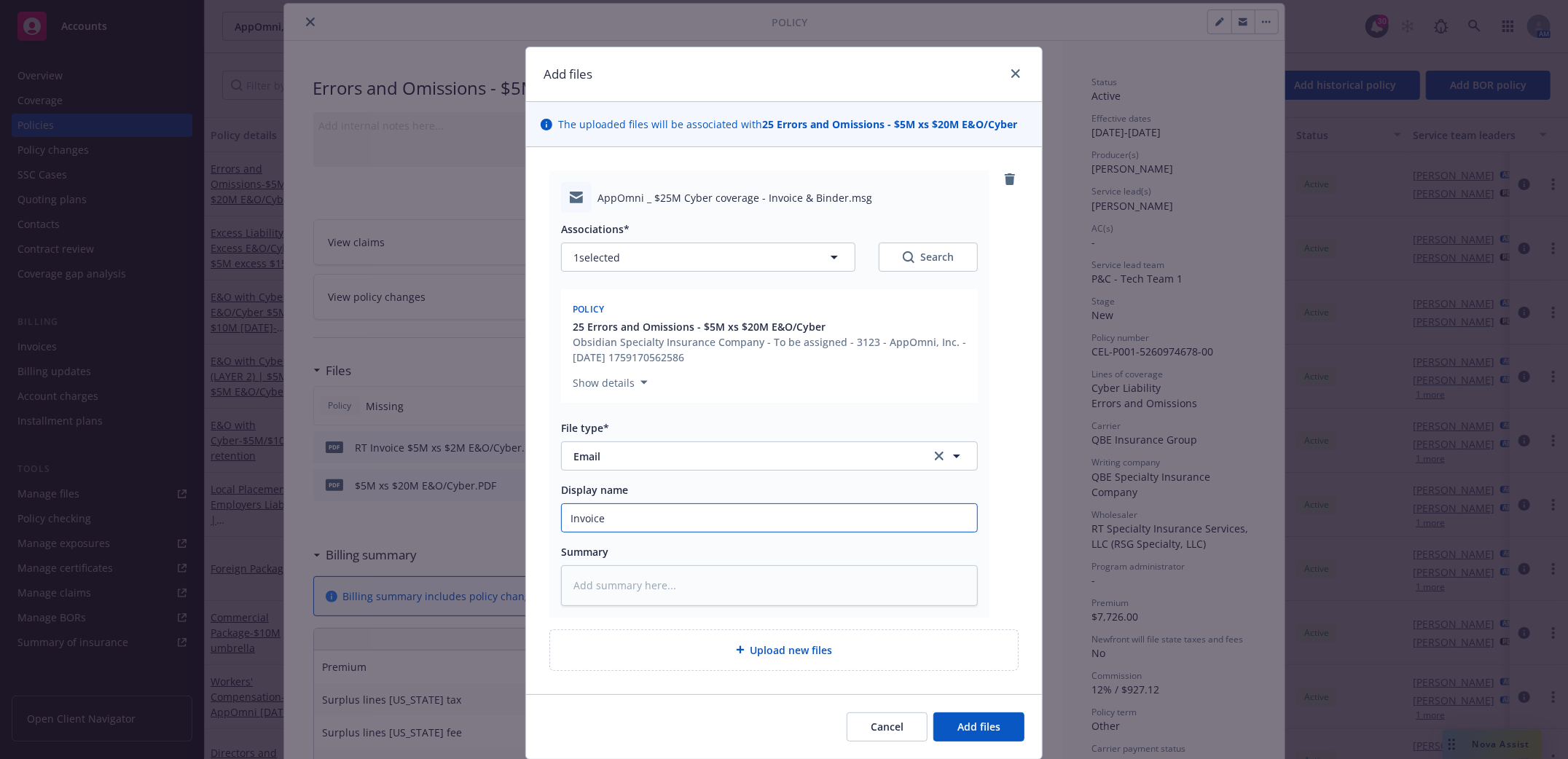
type input "Invoice"
type textarea "x"
type input "Invoice a"
type textarea "x"
type input "Invoice ad"
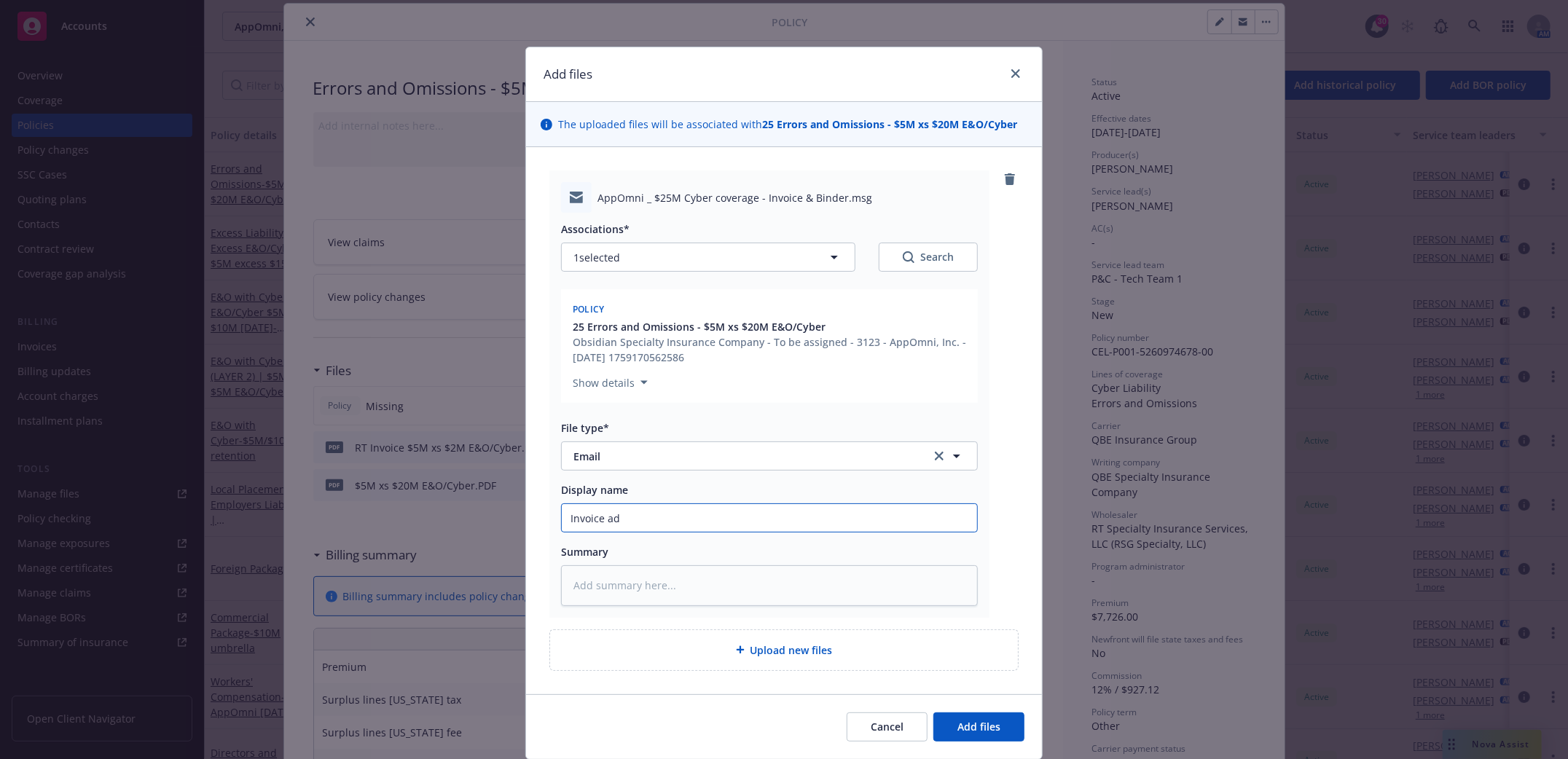
type textarea "x"
type input "Invoice ad"
type textarea "x"
type input "Invoice ad Bn"
type textarea "x"
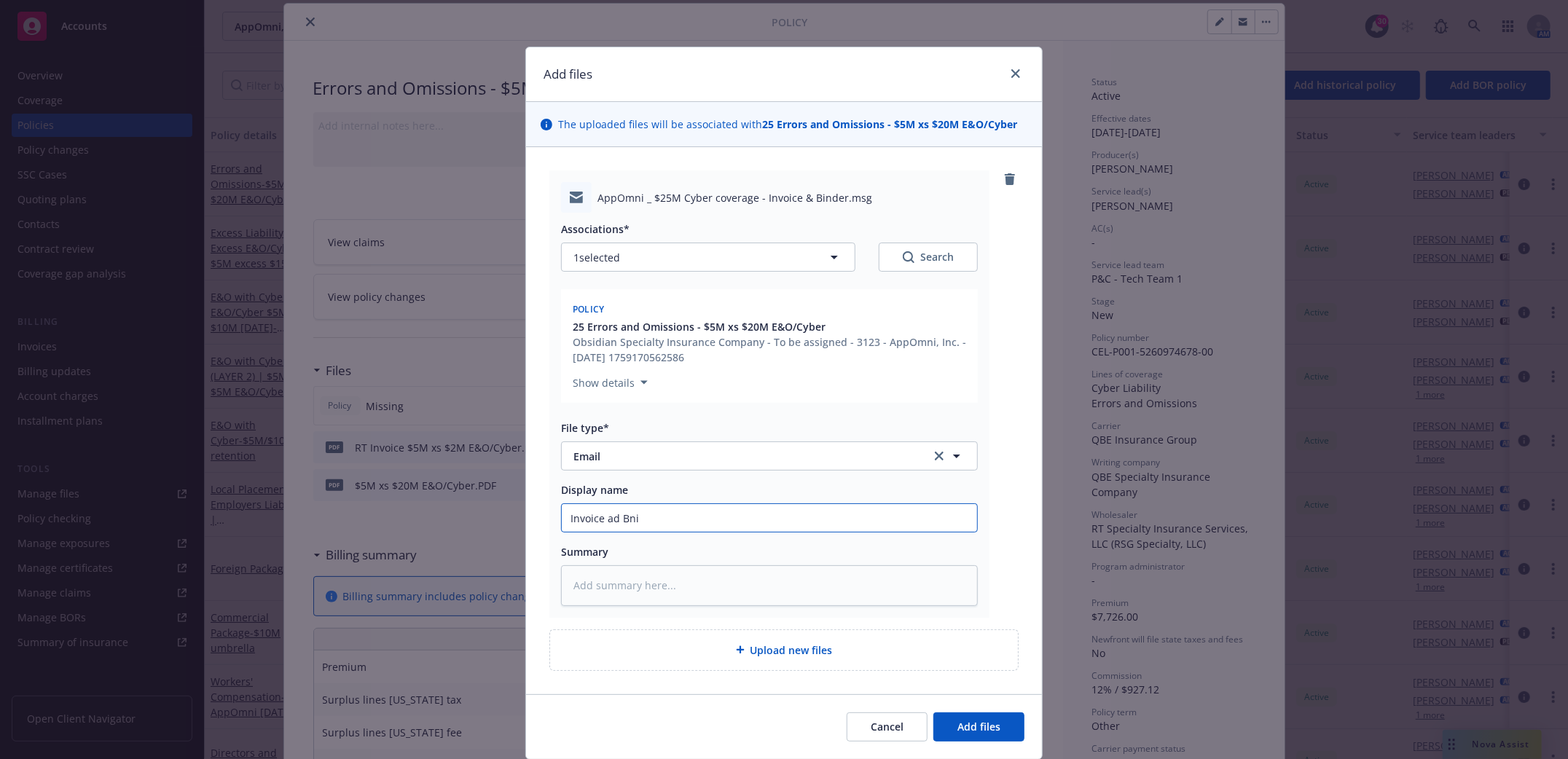
type input "Invoice ad Bnid"
type textarea "x"
type input "Invoice ad Bnide"
type textarea "x"
type input "Invoice ad Bnider"
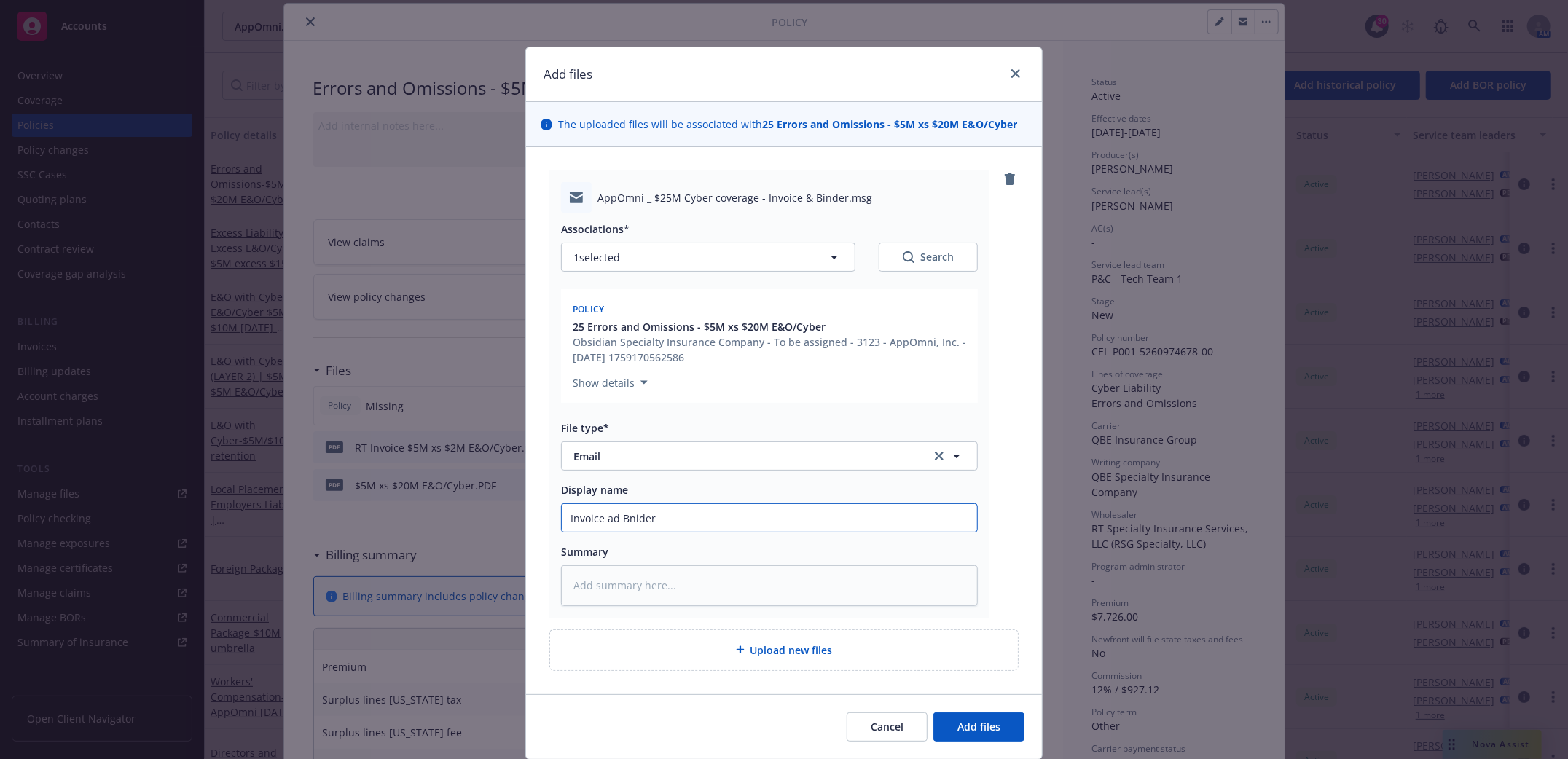
type textarea "x"
type input "Invoice ad Bnider"
type textarea "x"
type input "Invoice ad Bnider s"
type textarea "x"
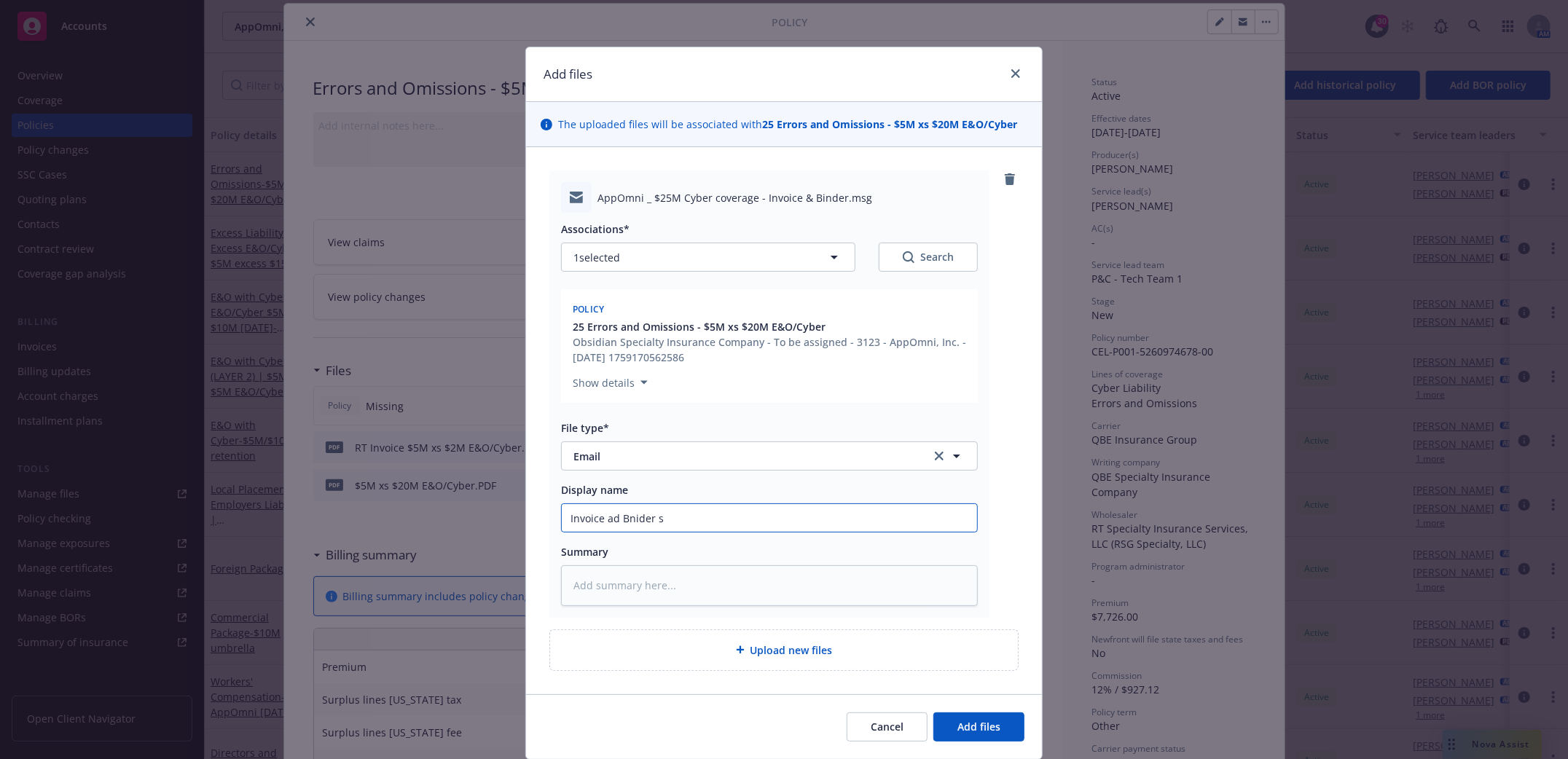
type input "Invoice ad Bnider se"
type textarea "x"
type input "Invoice ad Bnider sen"
type textarea "x"
type input "Invoice ad Bnider sent"
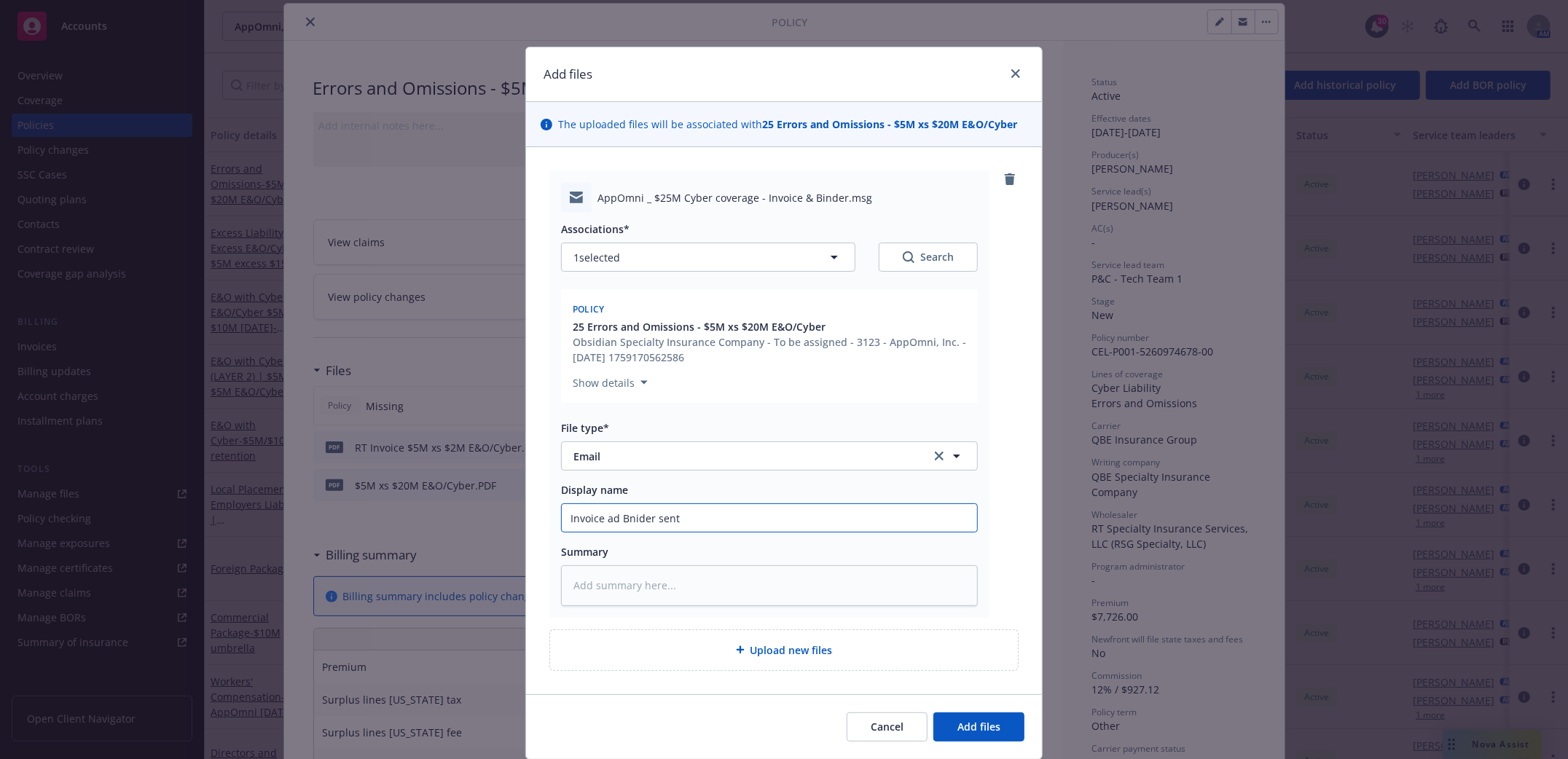
type textarea "x"
type input "Invoice ad Bnider sent"
type textarea "x"
type input "Invoice ad Bnider sent t"
type textarea "x"
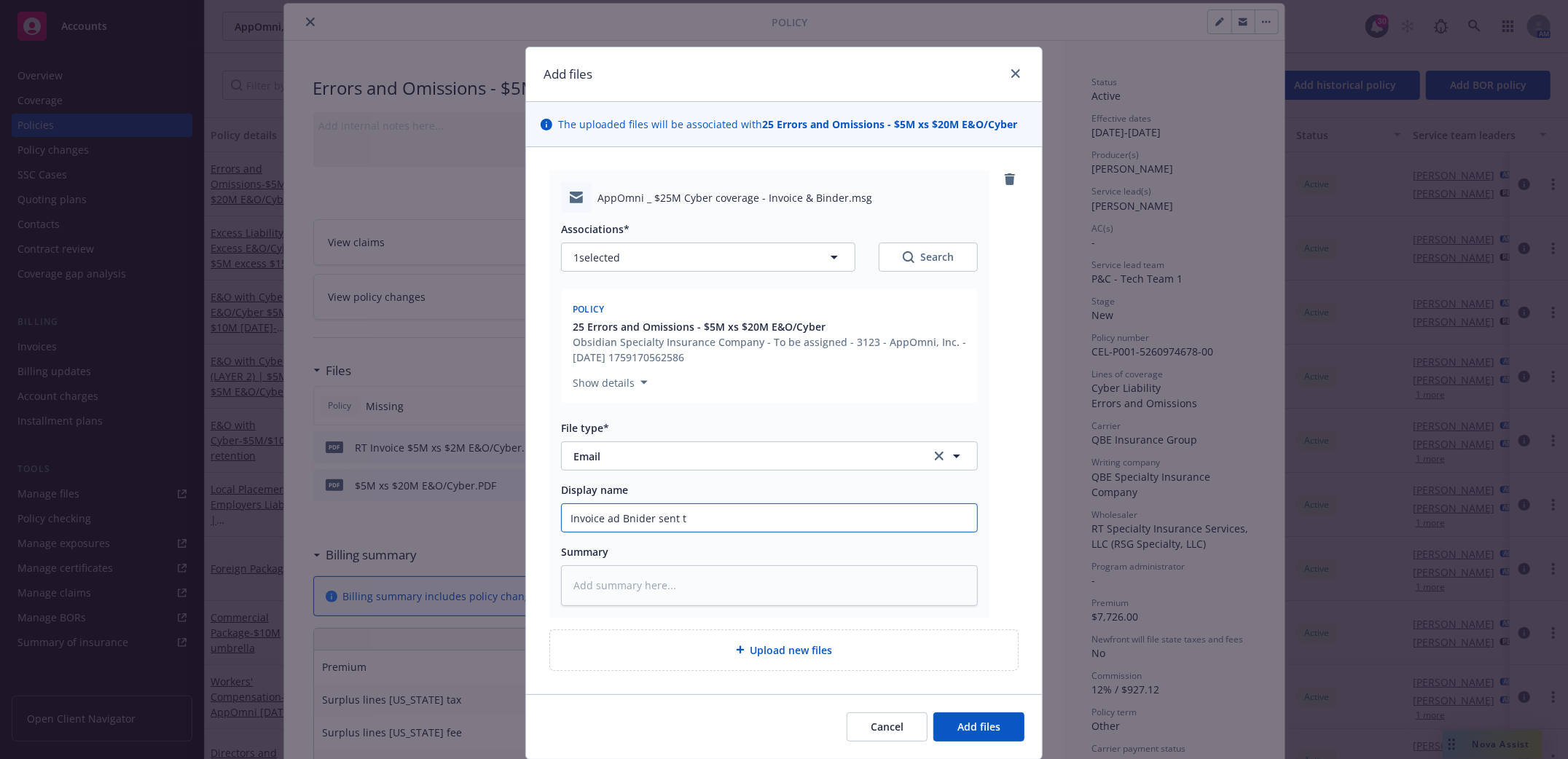
type input "Invoice ad Bnider sent to"
type textarea "x"
type input "Invoice ad Bnider sent to"
type textarea "x"
type input "Invoice ad Bnider sent to i"
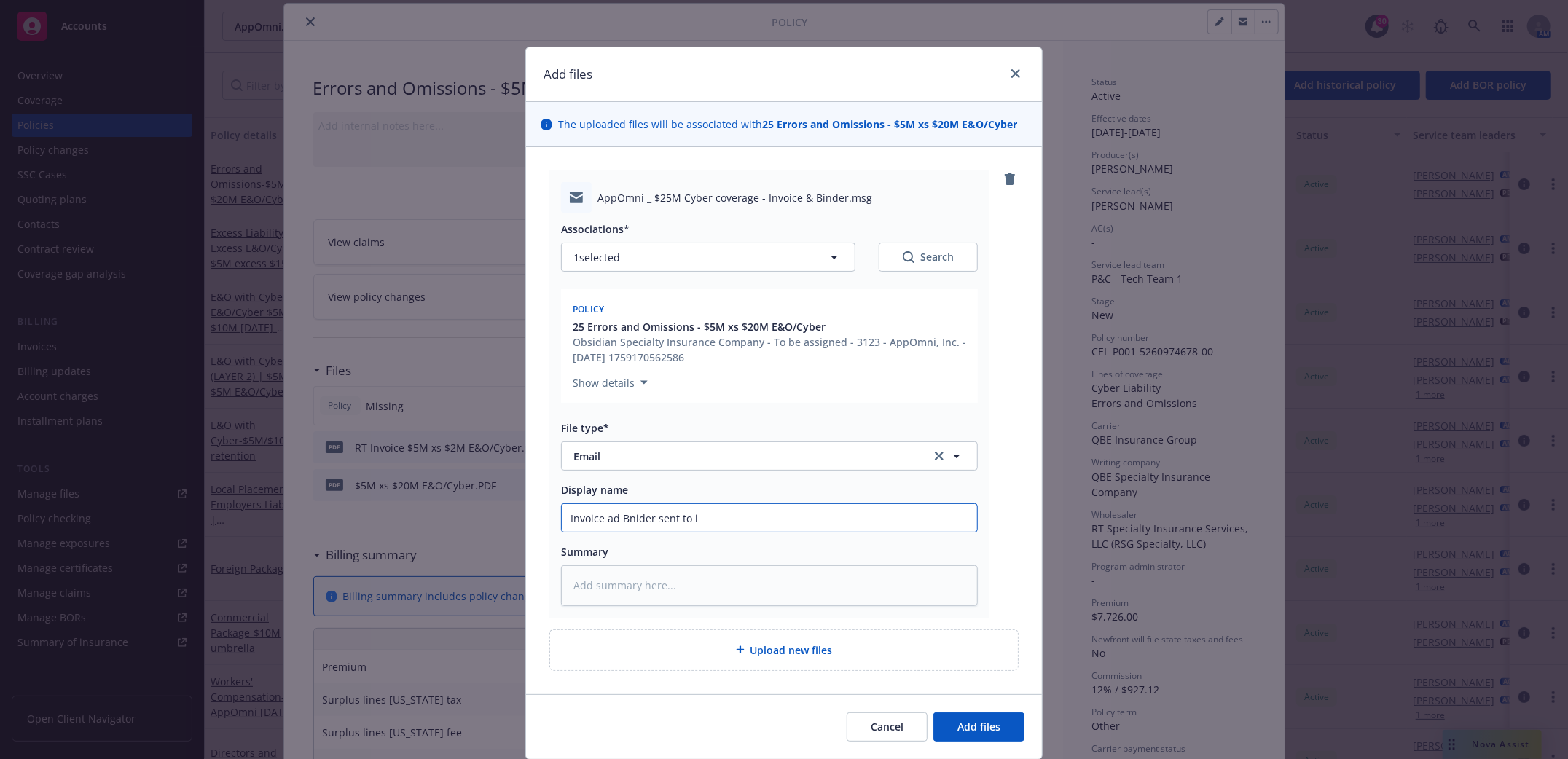
type textarea "x"
type input "Invoice ad Bnider sent to in"
type textarea "x"
type input "Invoice ad Bnider sent to ins"
type textarea "x"
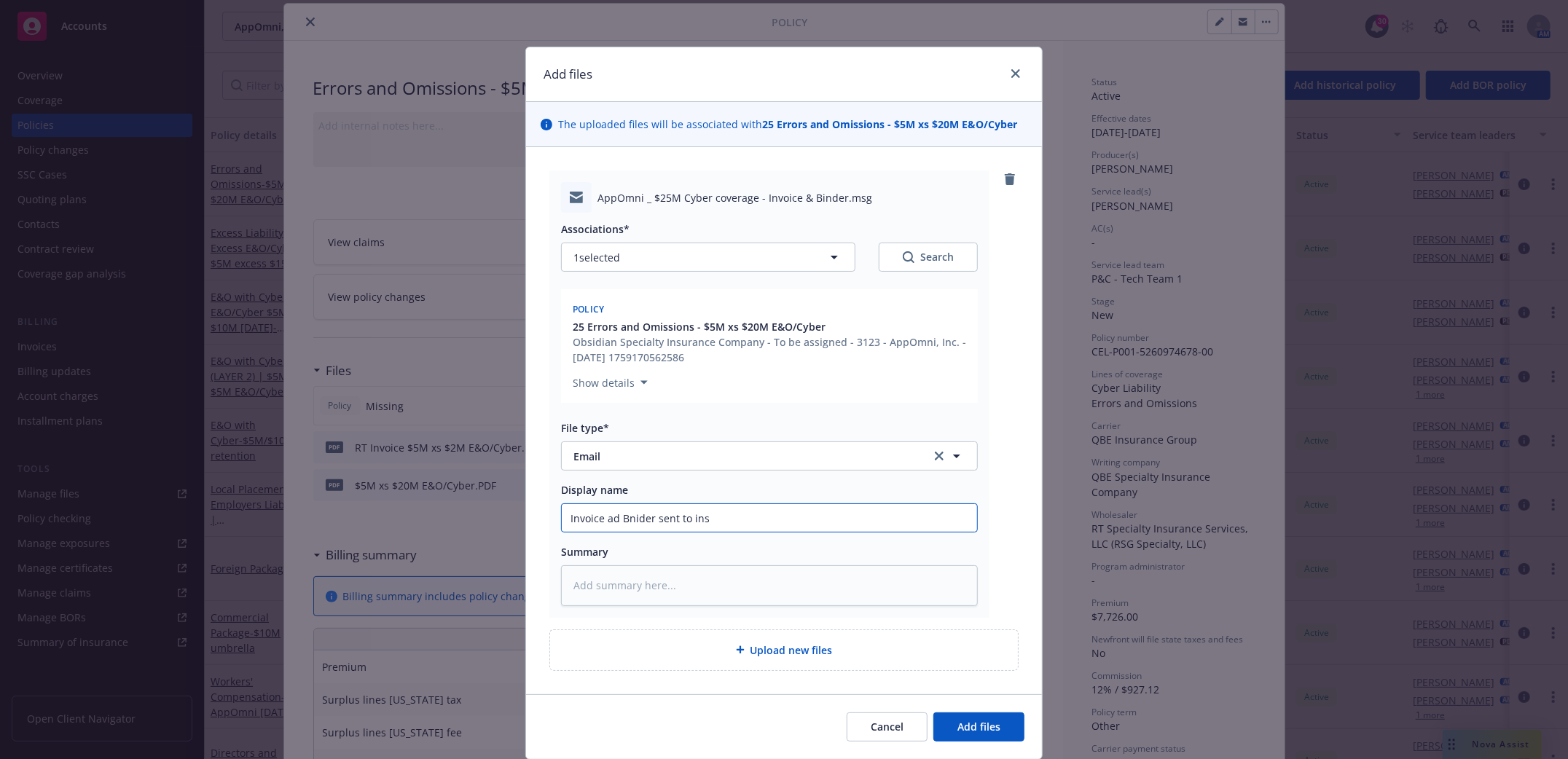
type input "Invoice ad Bnider sent to insd"
click at [620, 519] on input "Invoice ad Bnider sent to insd" at bounding box center [769, 517] width 415 height 28
type textarea "x"
type input "Invoice ad Binider sent to insd"
type textarea "x"
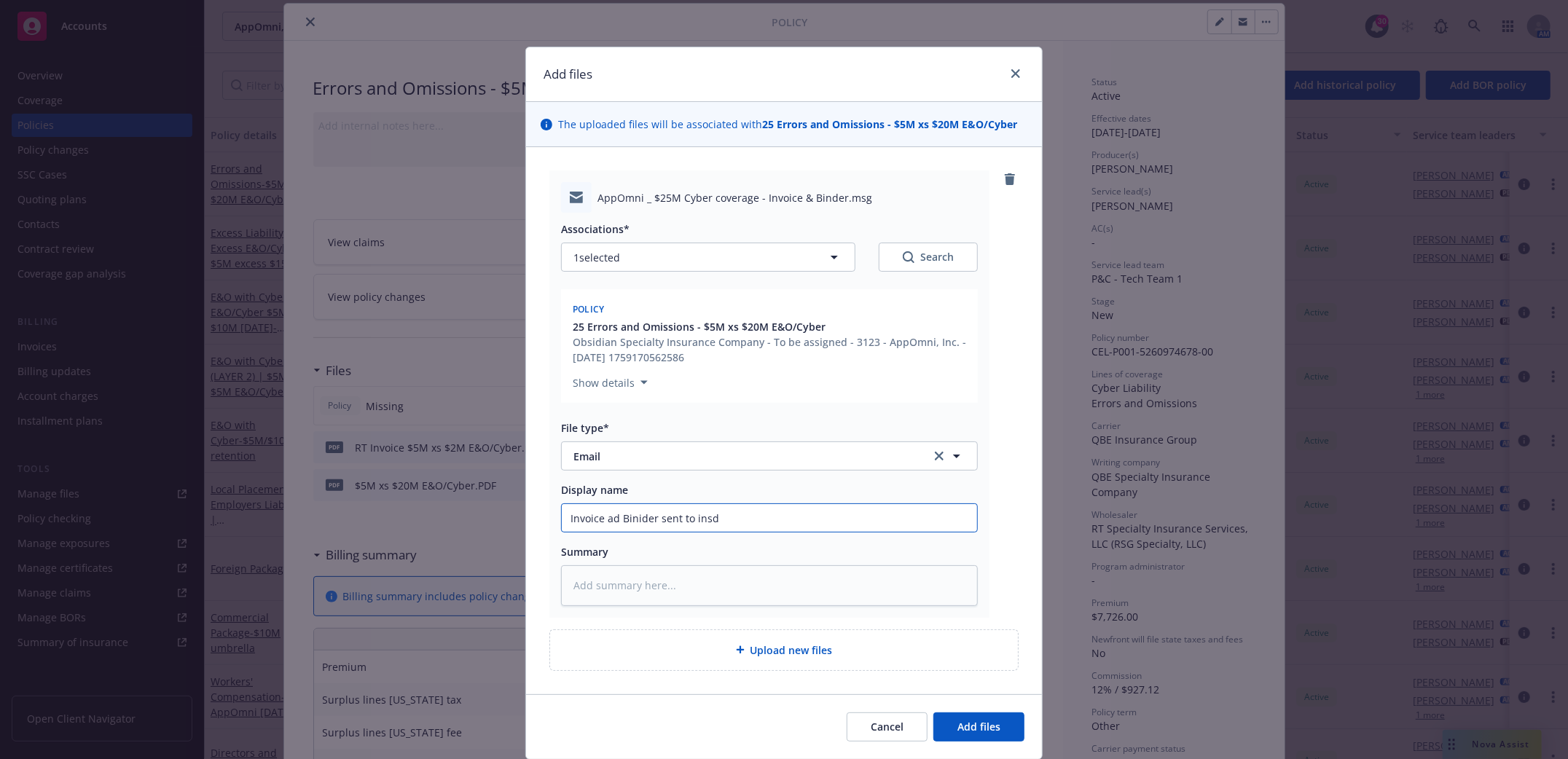
type input "Invoice ad Binnider sent to insd"
type textarea "x"
type input "Invoice ad Bindnider sent to insd"
type textarea "x"
type input "Invoice ad Bindenider sent to insd"
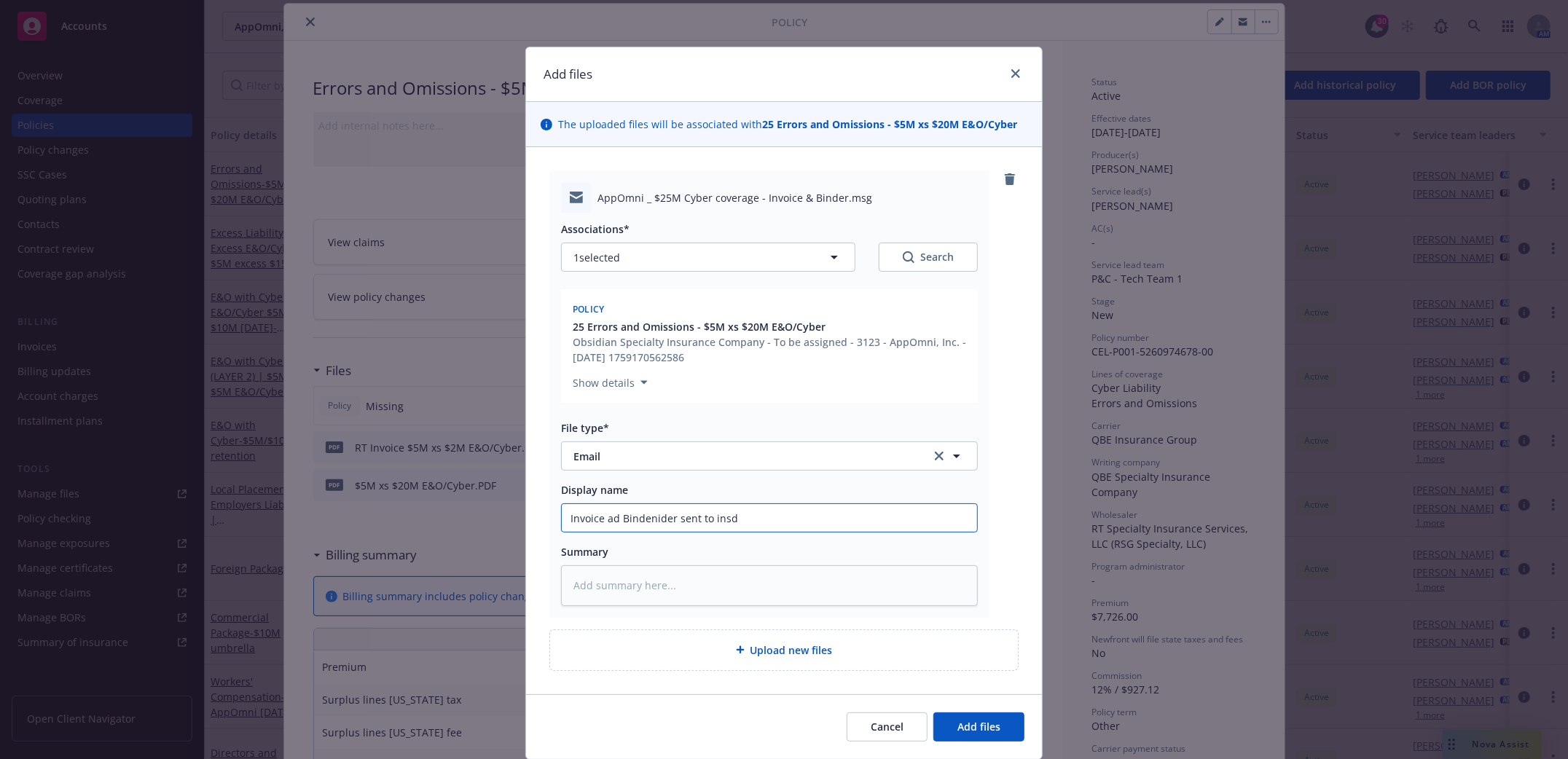
type textarea "x"
type input "Invoice ad Bindernider sent to insd"
type textarea "x"
type input "Invoice ad Binderider sent to insd"
type textarea "x"
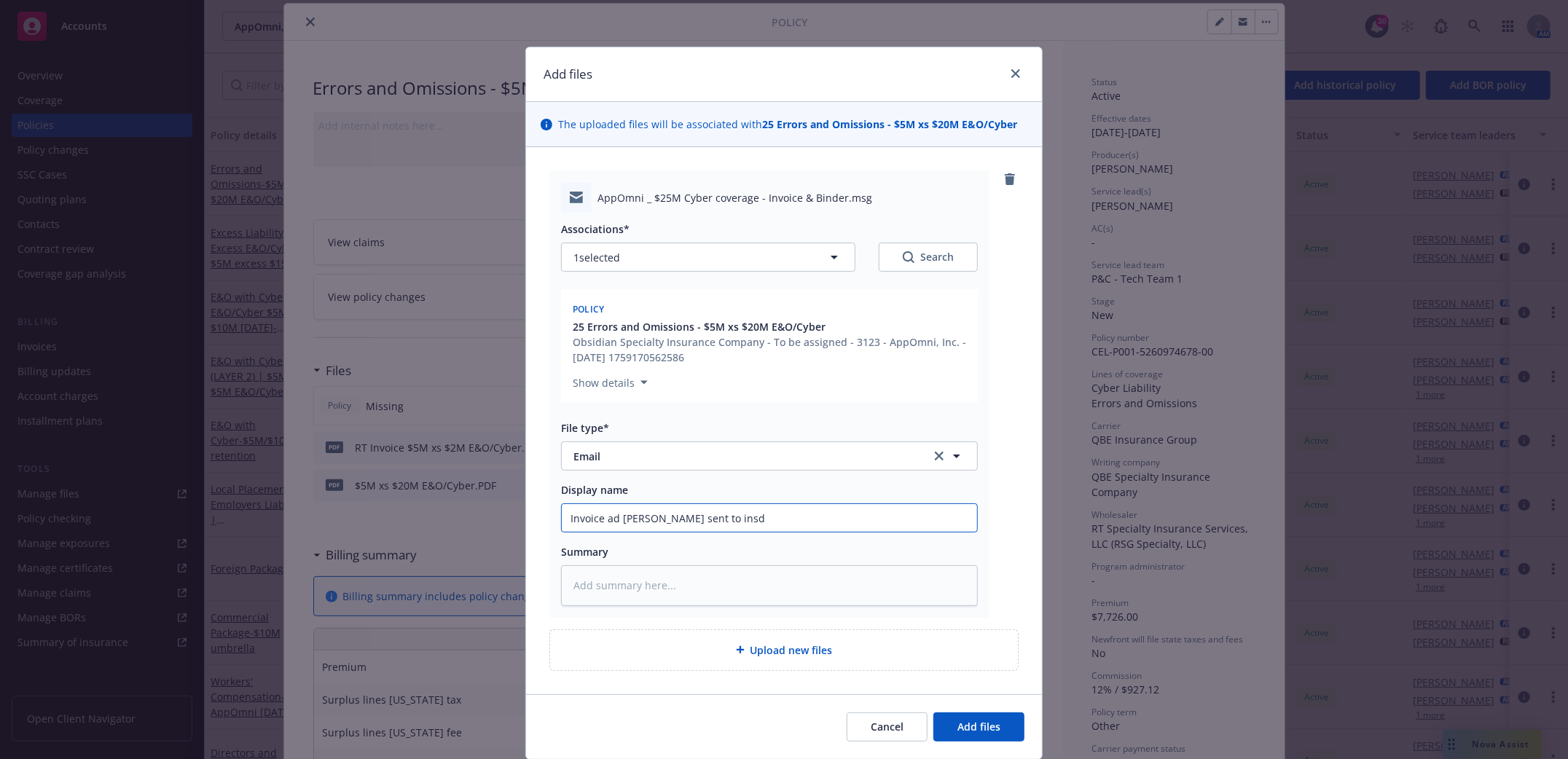
type input "Invoice ad Binderder sent to insd"
type textarea "x"
type input "Invoice ad Binderer sent to insd"
type textarea "x"
type input "Invoice ad Binderr sent to insd"
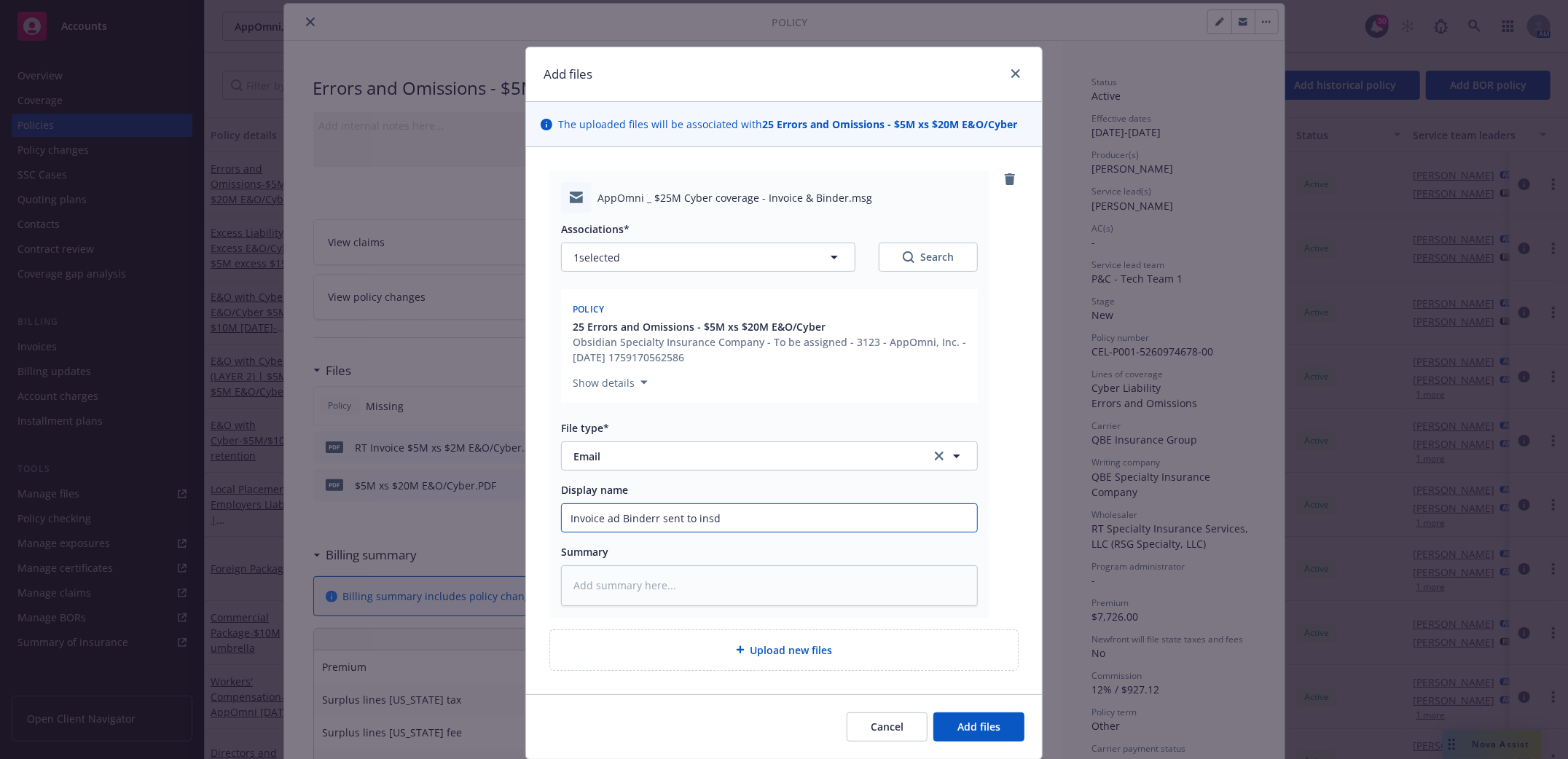
type textarea "x"
type input "Invoice ad Binder sent to insd"
click at [963, 730] on span "Add files" at bounding box center [979, 726] width 43 height 14
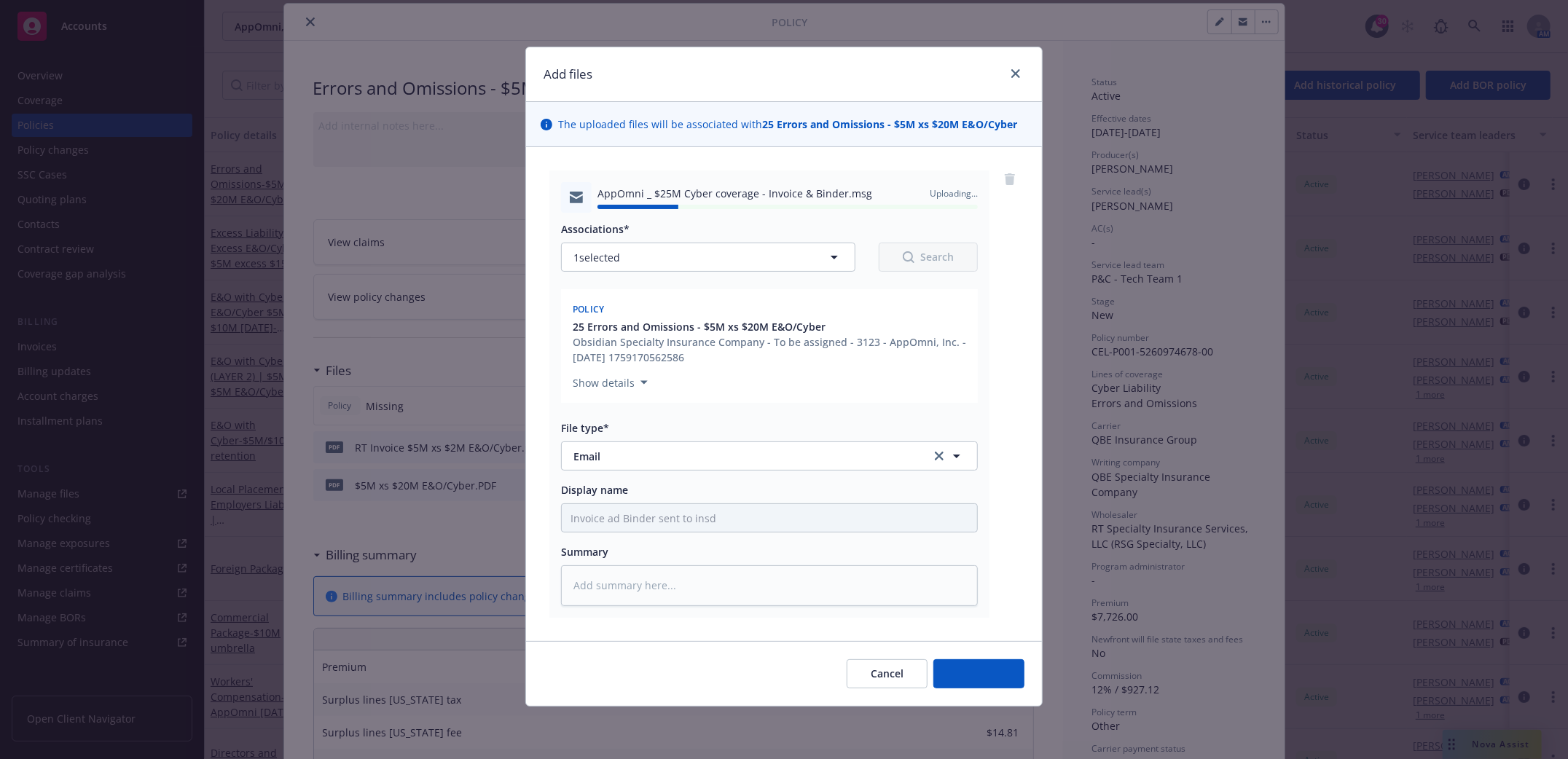
type textarea "x"
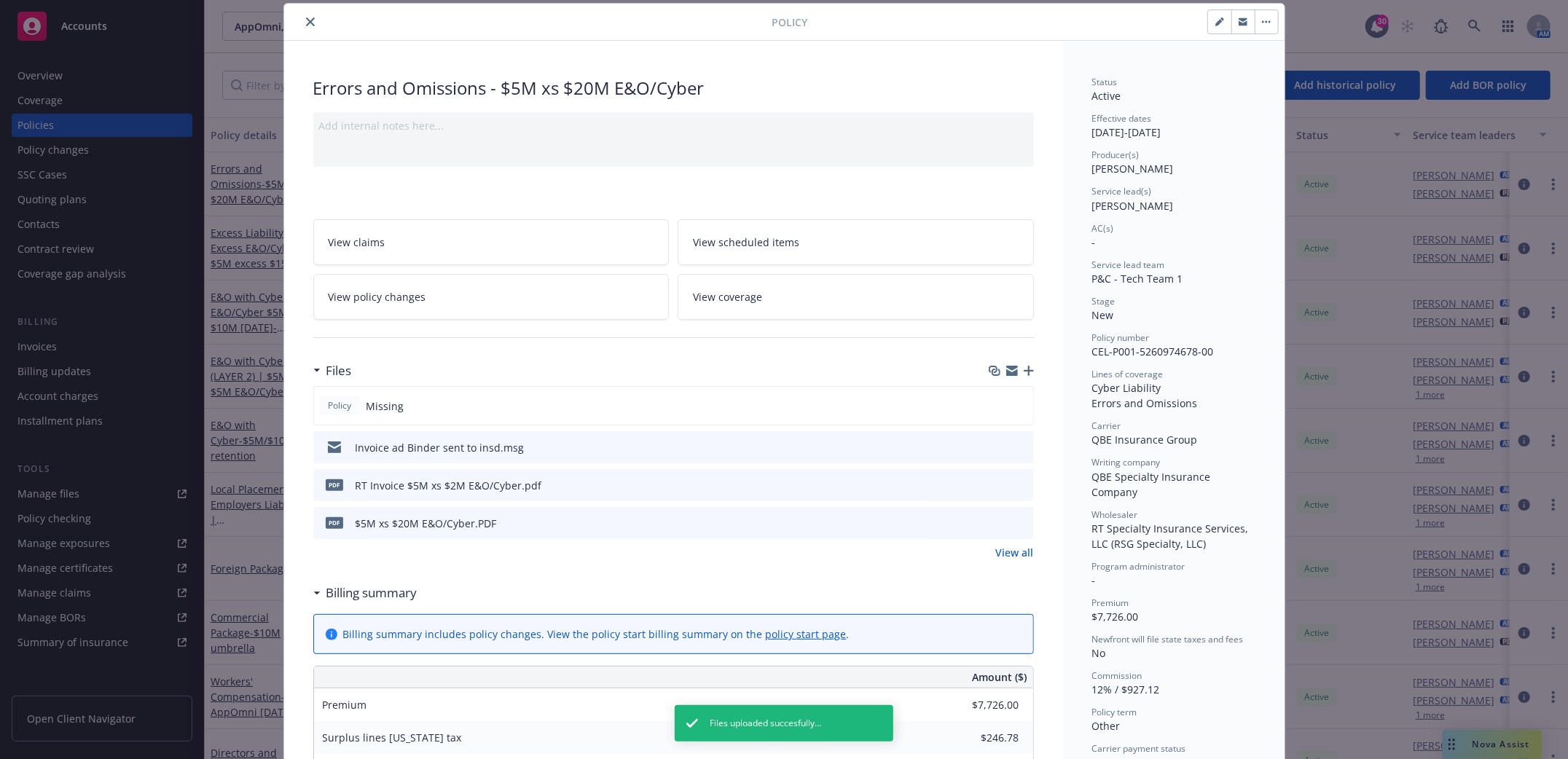
click at [306, 19] on icon "close" at bounding box center [310, 22] width 8 height 8
